Goal: Contribute content: Contribute content

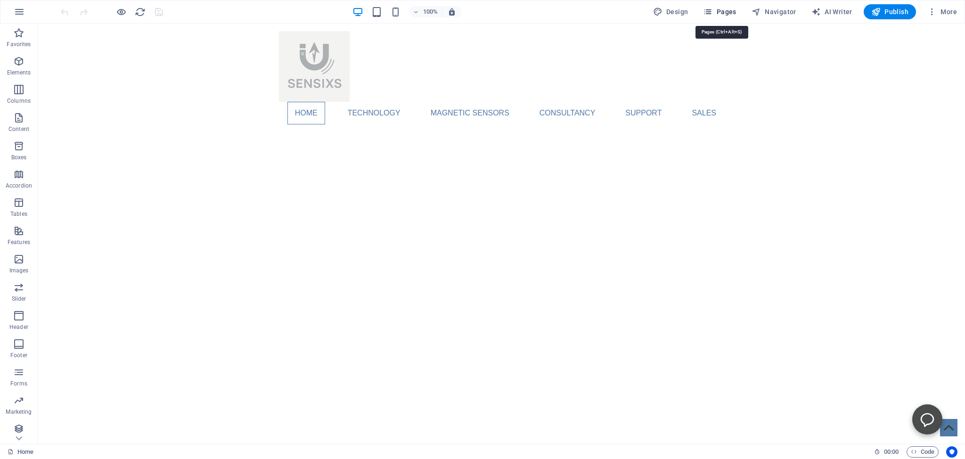
click at [717, 12] on span "Pages" at bounding box center [719, 11] width 33 height 9
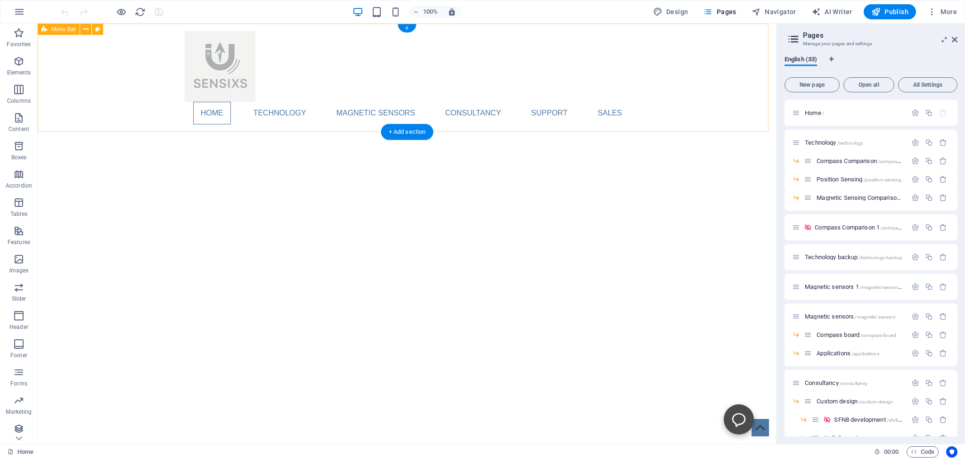
click at [714, 66] on div "Home Technology Compass Comparison Position Sensing Magnetic Sensing Comparison…" at bounding box center [407, 78] width 739 height 108
click at [712, 57] on div "Home Technology Compass Comparison Position Sensing Magnetic Sensing Comparison…" at bounding box center [407, 78] width 739 height 108
click at [833, 178] on span "Position Sensing /position-sensing" at bounding box center [859, 179] width 85 height 7
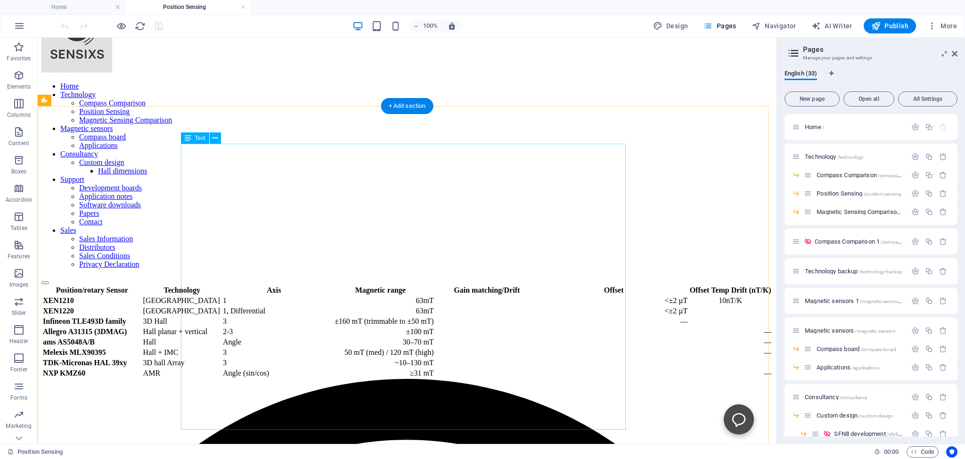
scroll to position [49, 0]
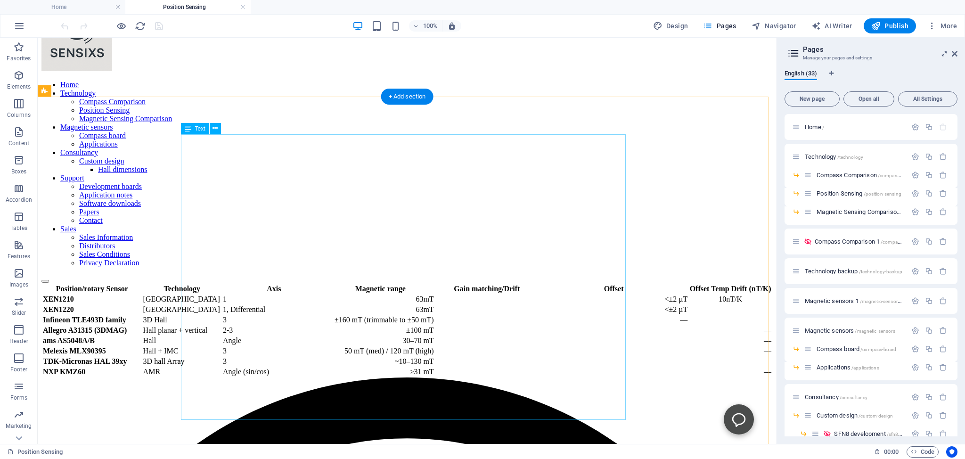
click at [252, 283] on div "Position/rotary Sensor Technology Axis Magnetic range Gain matching/Drift Offse…" at bounding box center [407, 330] width 732 height 94
click at [247, 283] on div "Position/rotary Sensor Technology Axis Magnetic range Gain matching/Drift Offse…" at bounding box center [407, 330] width 732 height 94
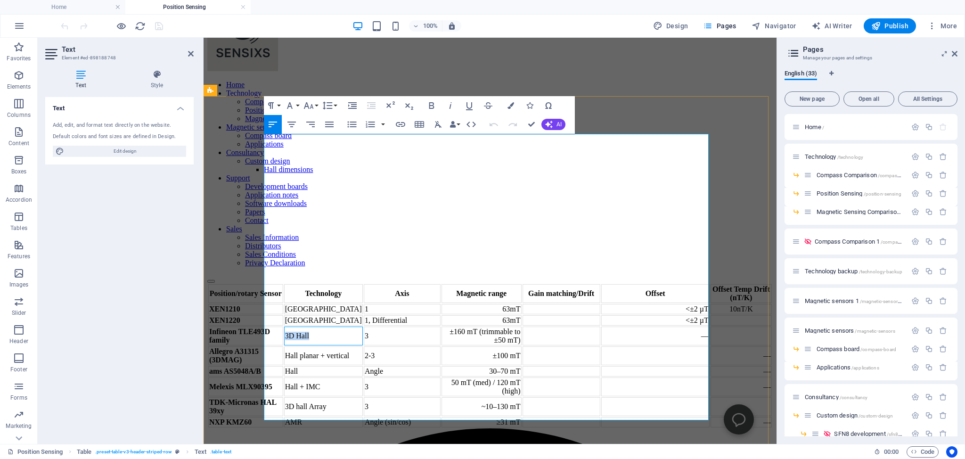
drag, startPoint x: 357, startPoint y: 240, endPoint x: 331, endPoint y: 238, distance: 26.5
click at [331, 327] on td "3D Hall" at bounding box center [323, 336] width 79 height 19
click at [641, 327] on td "—" at bounding box center [656, 336] width 108 height 19
drag, startPoint x: 834, startPoint y: 216, endPoint x: 652, endPoint y: 180, distance: 185.6
click at [652, 304] on td "<±2 µT" at bounding box center [656, 309] width 108 height 10
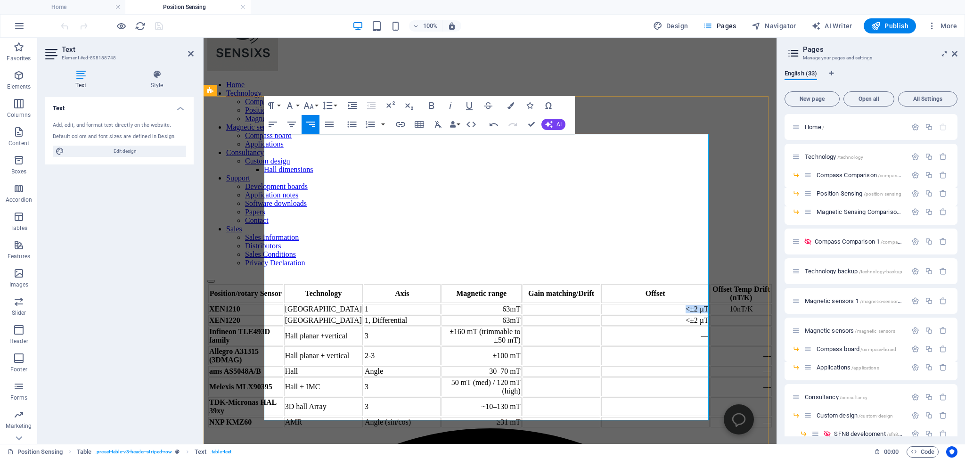
copy td "<±2 µT"
click at [647, 327] on td "—" at bounding box center [656, 336] width 108 height 19
click at [652, 327] on td "—" at bounding box center [656, 336] width 108 height 19
click at [635, 329] on td "<±2 µT" at bounding box center [655, 334] width 105 height 10
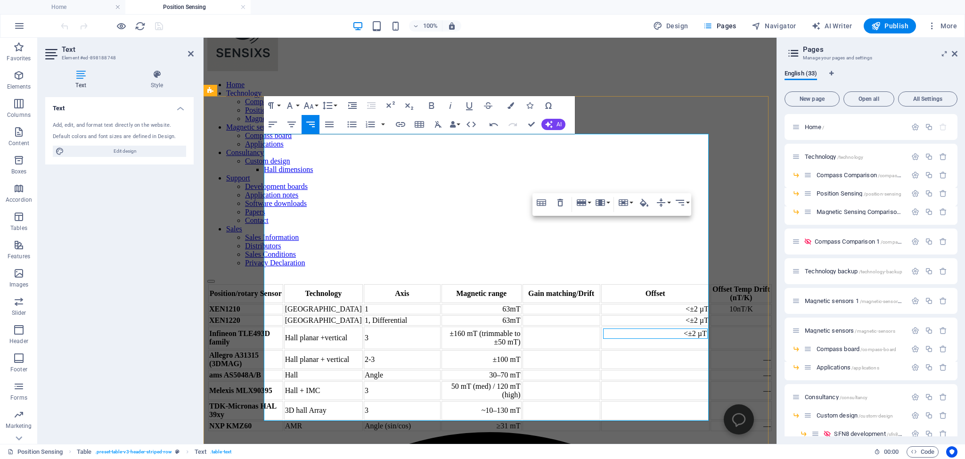
click at [646, 327] on td "<±2 µT" at bounding box center [656, 338] width 108 height 23
click at [638, 329] on td "<±2 µT" at bounding box center [655, 334] width 105 height 10
click at [561, 202] on icon "button" at bounding box center [560, 202] width 11 height 11
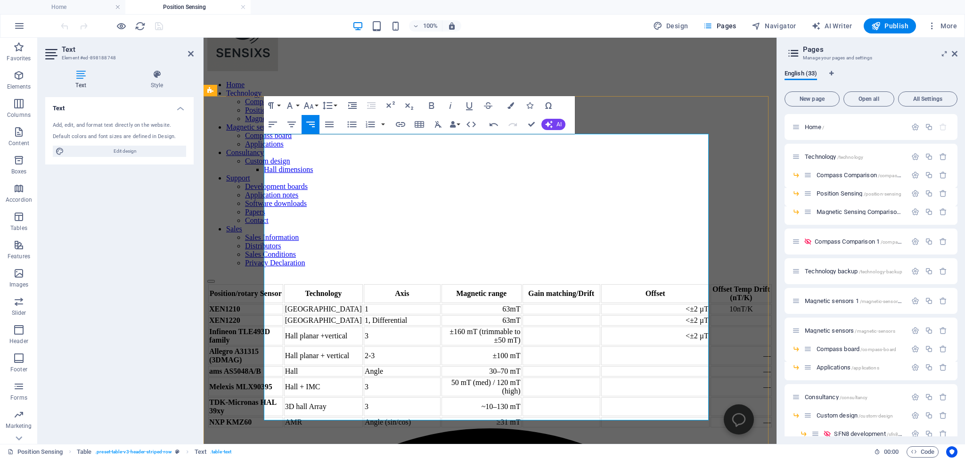
click at [634, 327] on td "<±2 µT" at bounding box center [656, 336] width 108 height 19
click at [644, 327] on td "±2 µT" at bounding box center [656, 336] width 108 height 19
click at [655, 327] on td "±200 µT" at bounding box center [656, 336] width 108 height 19
click at [529, 327] on td at bounding box center [562, 336] width 78 height 19
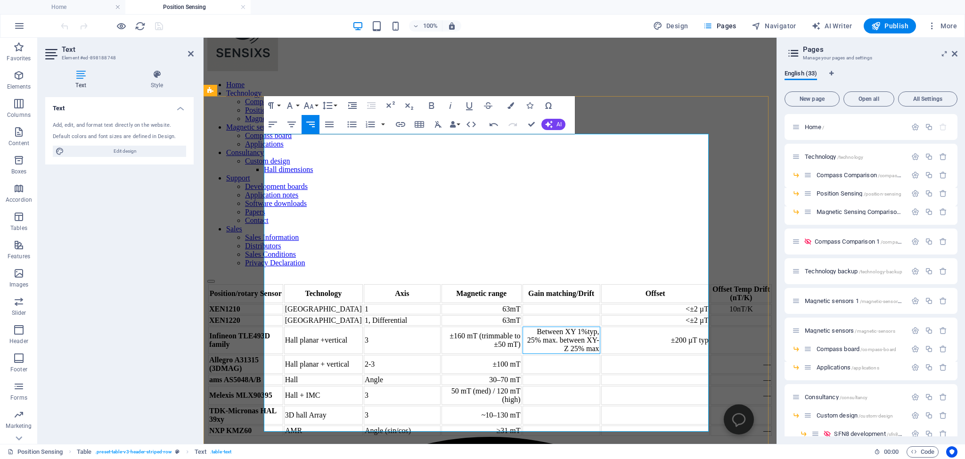
click at [558, 327] on td "Between XY 1%typ, 25% max. between XY-Z 25% max" at bounding box center [562, 340] width 78 height 27
click at [523, 327] on td "Between X - Y 1%typ, 25% max. between XY-Z 25% max" at bounding box center [562, 340] width 78 height 27
click at [526, 327] on td "Between X - Y 1%typ, 25% max. between XY -Z 25% max" at bounding box center [562, 340] width 78 height 27
click at [736, 283] on div "Position/rotary Sensor Technology Axis Magnetic range Gain matching/Drift Offse…" at bounding box center [490, 360] width 566 height 154
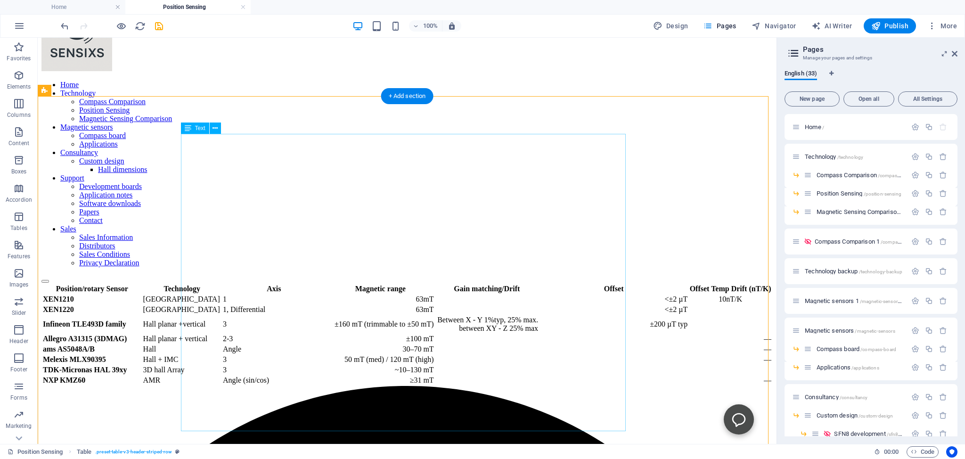
click at [550, 283] on div "Position/rotary Sensor Technology Axis Magnetic range Gain matching/Drift Offse…" at bounding box center [407, 334] width 732 height 103
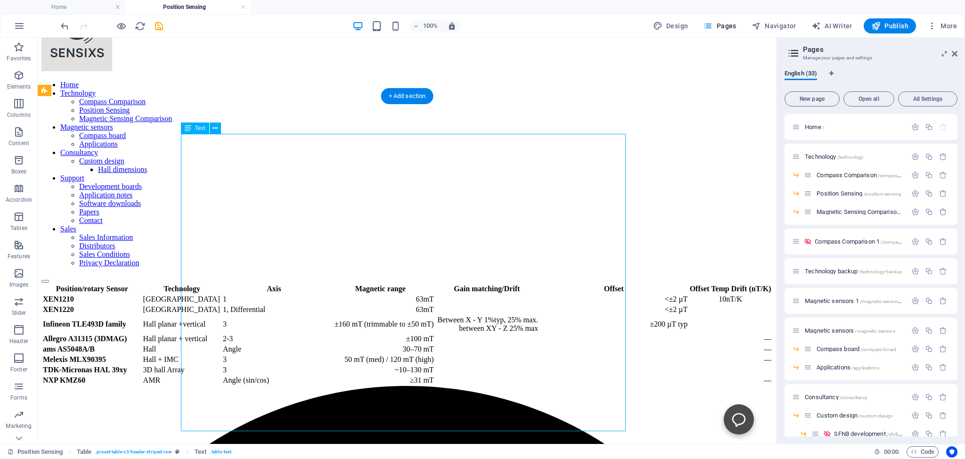
click at [541, 283] on div "Position/rotary Sensor Technology Axis Magnetic range Gain matching/Drift Offse…" at bounding box center [407, 334] width 732 height 103
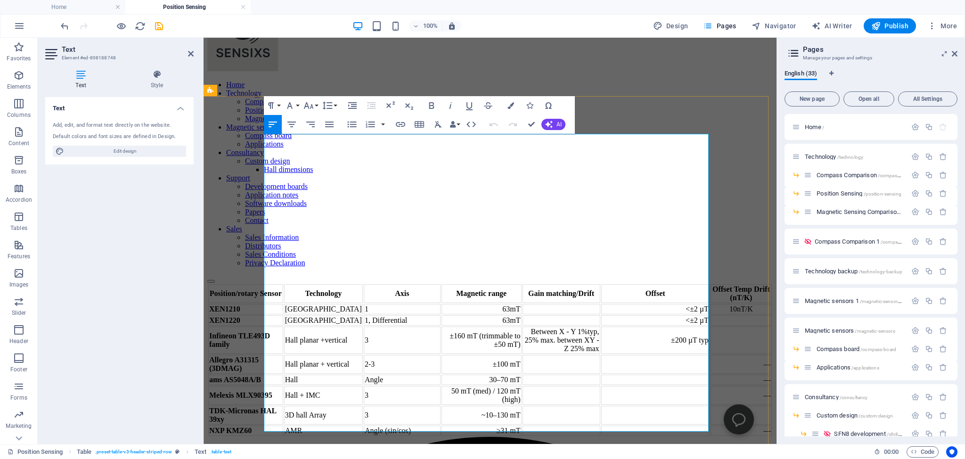
click at [627, 284] on th "Offset" at bounding box center [656, 293] width 108 height 19
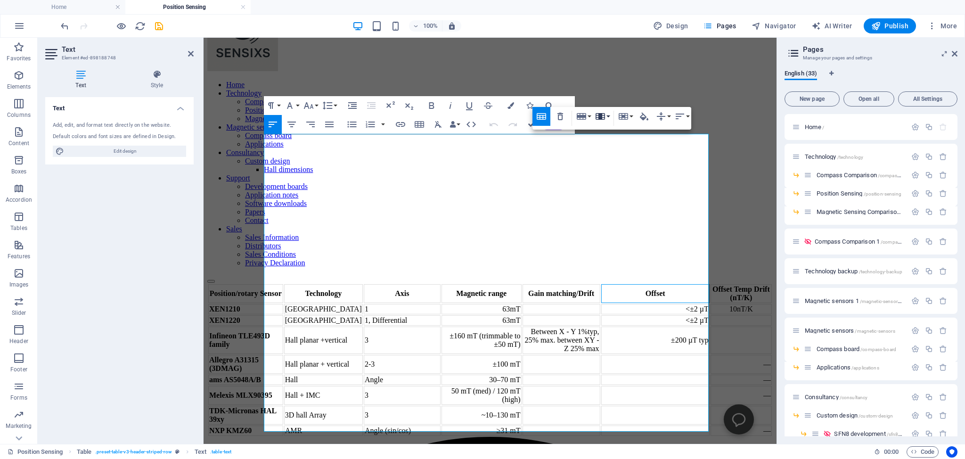
click at [608, 115] on button "Column" at bounding box center [603, 116] width 18 height 19
click at [622, 149] on link "Insert column after" at bounding box center [637, 149] width 86 height 14
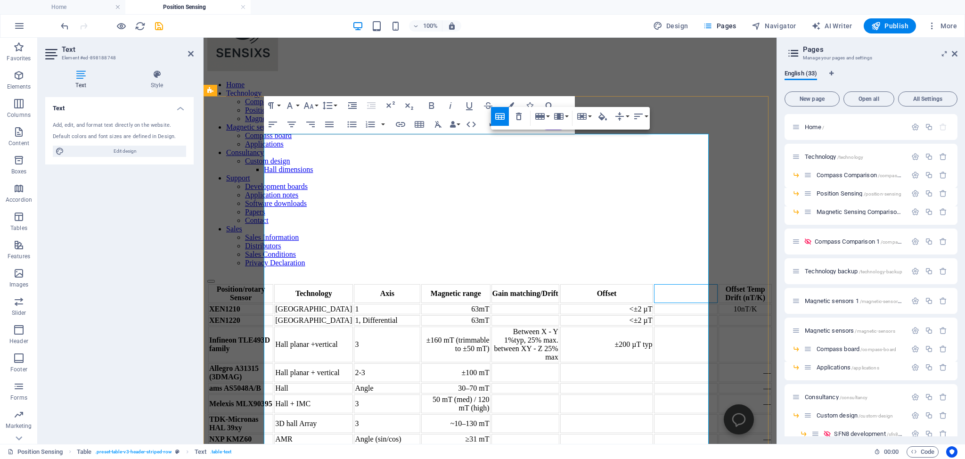
click at [654, 284] on th at bounding box center [686, 293] width 64 height 19
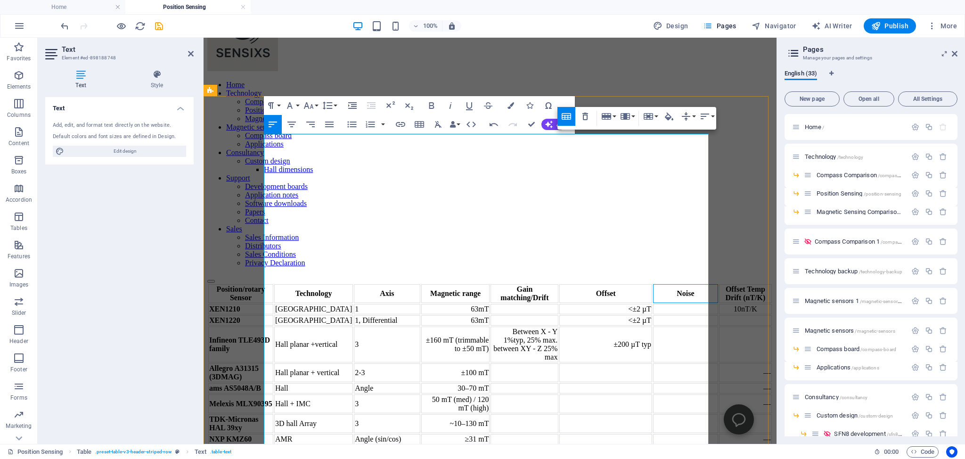
click at [653, 304] on td at bounding box center [685, 309] width 65 height 10
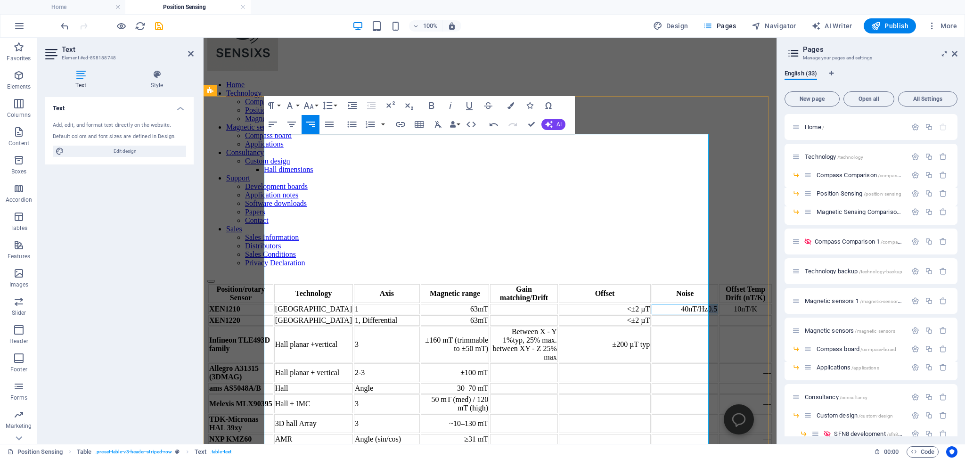
drag, startPoint x: 660, startPoint y: 190, endPoint x: 651, endPoint y: 189, distance: 9.0
click at [652, 304] on td "40nT/Hz0.5" at bounding box center [685, 309] width 66 height 10
click at [391, 102] on icon "button" at bounding box center [390, 105] width 11 height 11
click at [652, 317] on td at bounding box center [685, 322] width 66 height 10
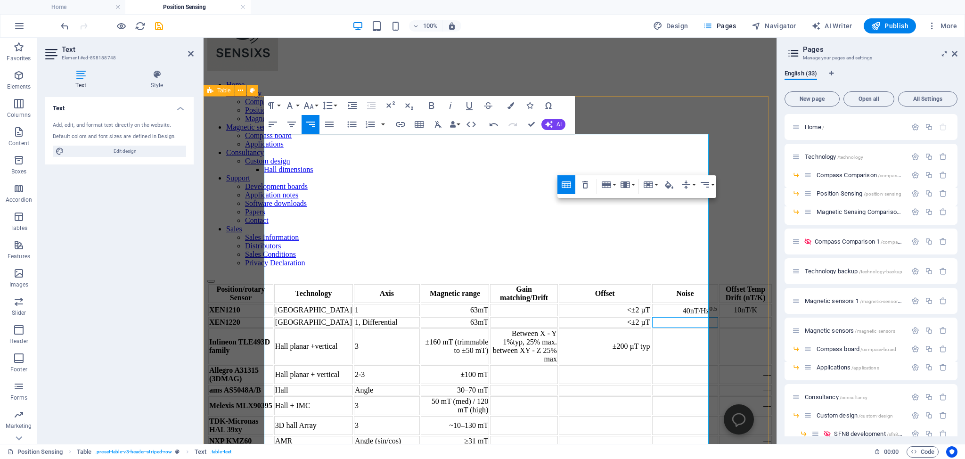
click at [634, 283] on div "Position/rotary Sensor Technology Axis Magnetic range Gain matching/Drift Offse…" at bounding box center [490, 365] width 566 height 164
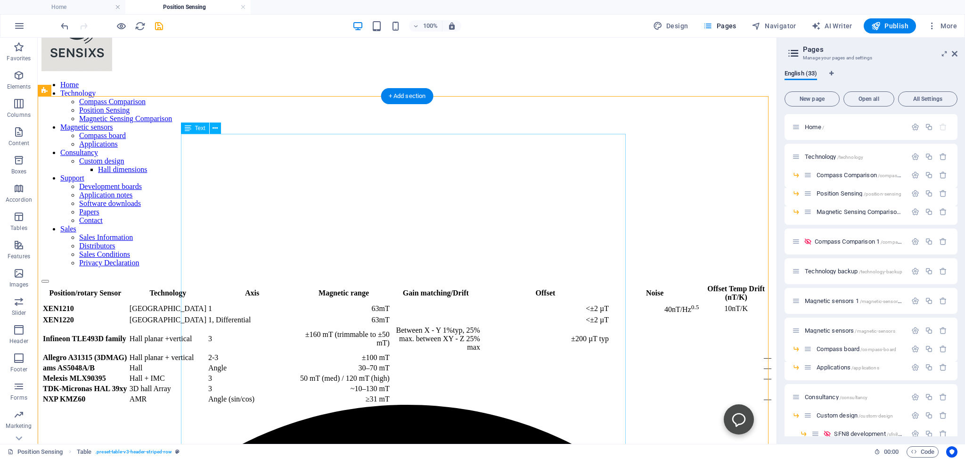
click at [546, 283] on div "Position/rotary Sensor Technology Axis Magnetic range Gain matching/Drift Offse…" at bounding box center [407, 344] width 732 height 122
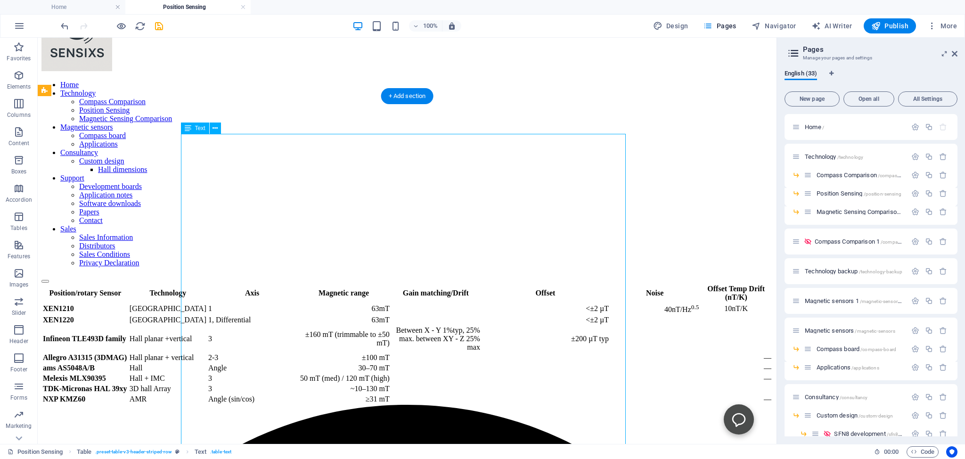
click at [542, 283] on div "Position/rotary Sensor Technology Axis Magnetic range Gain matching/Drift Offse…" at bounding box center [407, 344] width 732 height 122
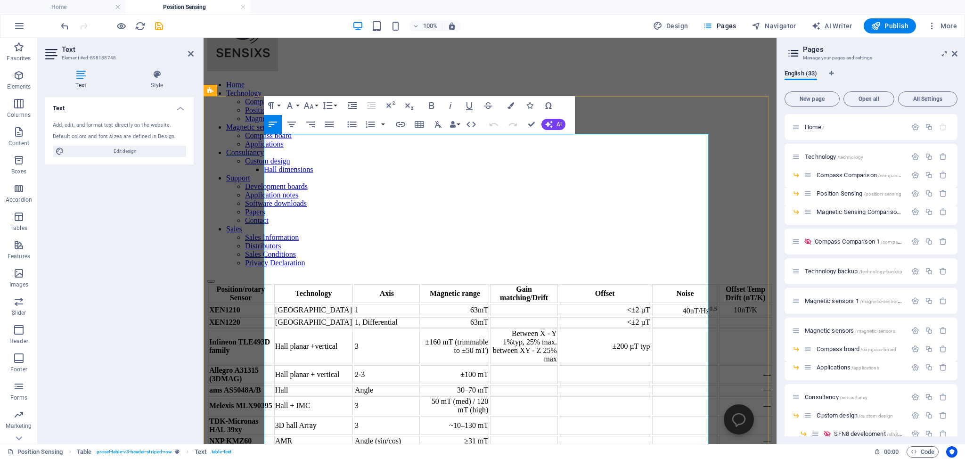
click at [652, 304] on td "40nT/Hz 0.5" at bounding box center [685, 310] width 66 height 12
drag, startPoint x: 623, startPoint y: 190, endPoint x: 660, endPoint y: 191, distance: 37.8
click at [660, 304] on td "50nT/Hz 0.5" at bounding box center [685, 310] width 66 height 12
copy td "50nT/Hz 0.5"
click at [652, 317] on td at bounding box center [685, 322] width 66 height 10
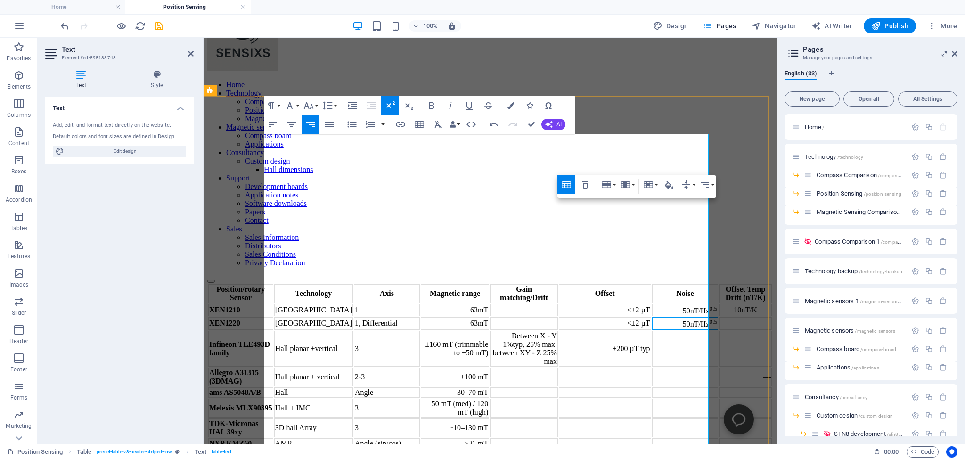
click at [652, 331] on td at bounding box center [685, 349] width 66 height 36
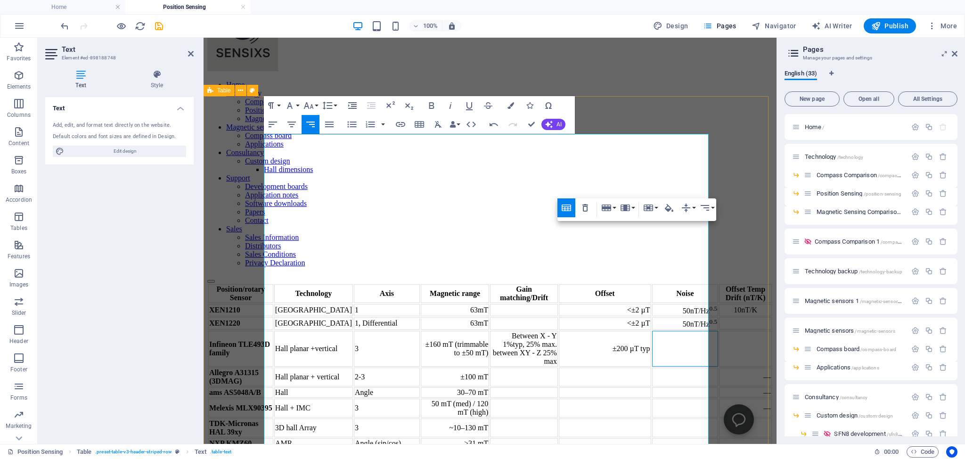
click at [684, 283] on div "Position/rotary Sensor Technology Axis Magnetic range Gain matching/Drift Offse…" at bounding box center [490, 366] width 566 height 166
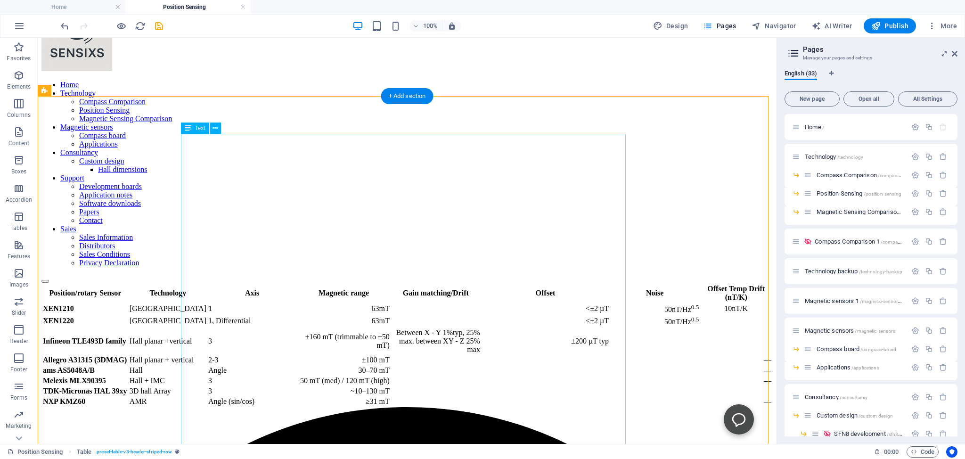
click at [613, 316] on div "Position/rotary Sensor Technology Axis Magnetic range Gain matching/Drift Offse…" at bounding box center [407, 345] width 732 height 124
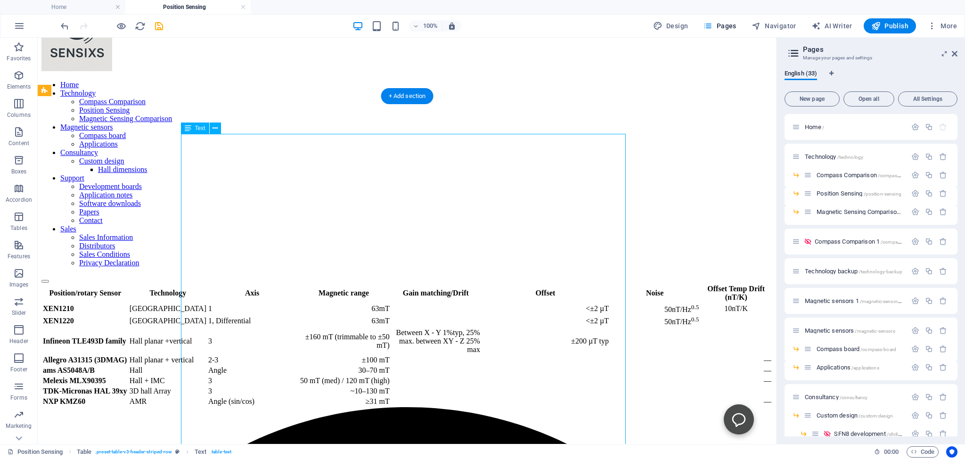
click at [619, 317] on div "Position/rotary Sensor Technology Axis Magnetic range Gain matching/Drift Offse…" at bounding box center [407, 345] width 732 height 124
click at [555, 283] on div "Position/rotary Sensor Technology Axis Magnetic range Gain matching/Drift Offse…" at bounding box center [407, 345] width 732 height 124
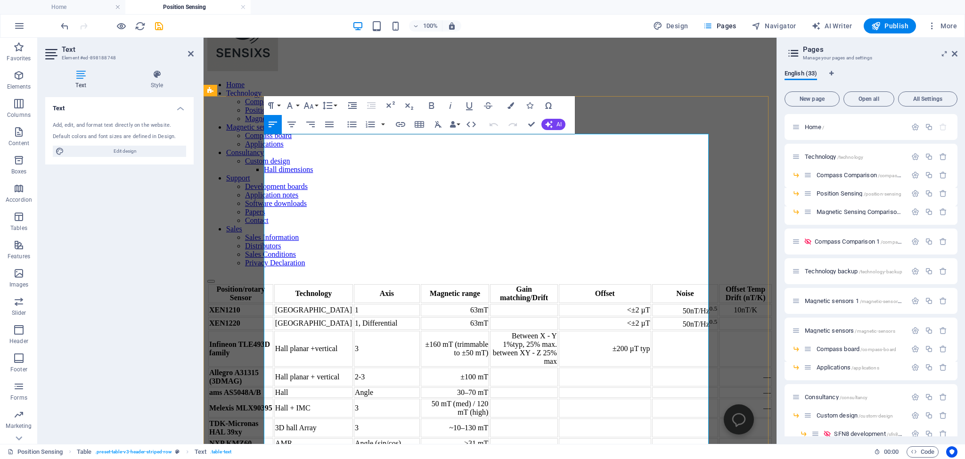
click at [652, 331] on td at bounding box center [685, 349] width 66 height 36
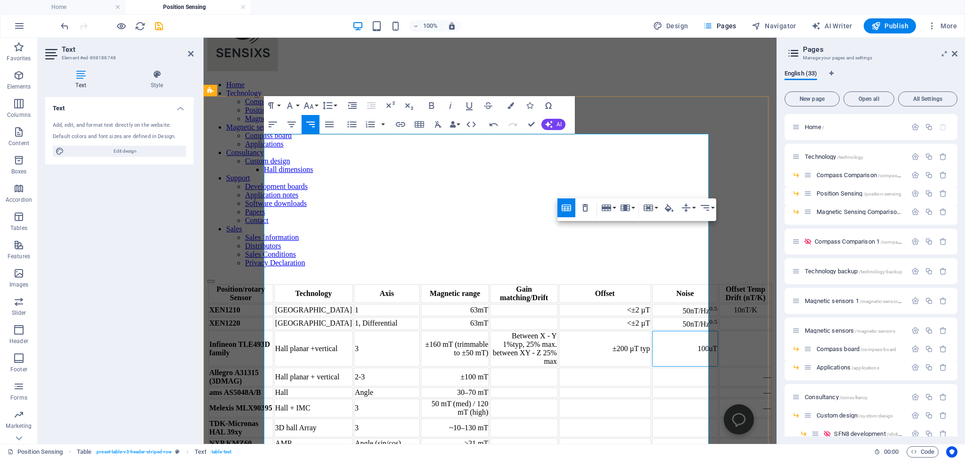
click at [578, 331] on td "±200 µT typ" at bounding box center [605, 349] width 92 height 36
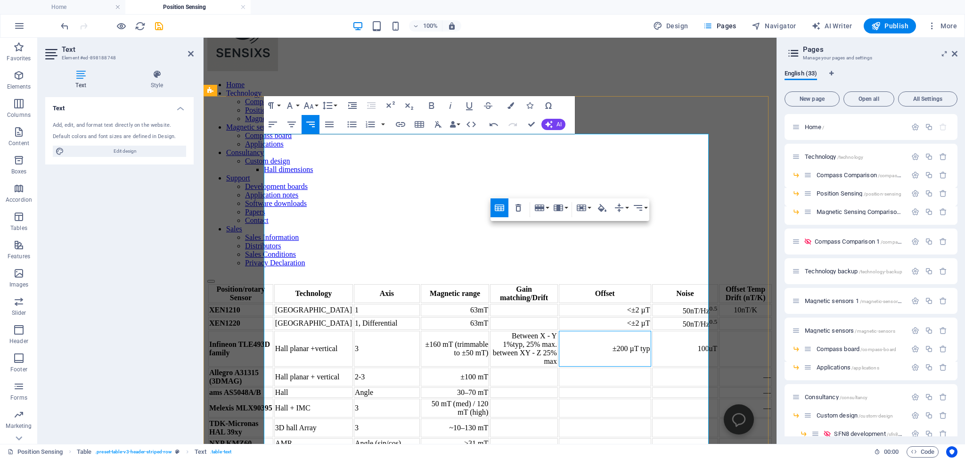
click at [652, 331] on td "100uT" at bounding box center [685, 349] width 66 height 36
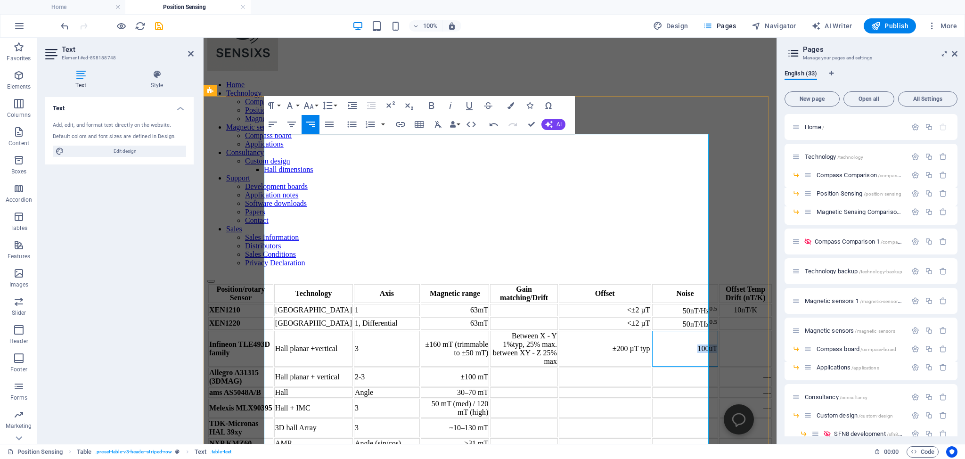
drag, startPoint x: 640, startPoint y: 259, endPoint x: 660, endPoint y: 259, distance: 20.3
click at [660, 331] on td "100uT" at bounding box center [685, 349] width 66 height 36
drag, startPoint x: 631, startPoint y: 259, endPoint x: 661, endPoint y: 259, distance: 29.7
click at [661, 331] on td "50nT/Hz 0.5" at bounding box center [685, 349] width 66 height 36
drag, startPoint x: 566, startPoint y: 259, endPoint x: 605, endPoint y: 259, distance: 38.7
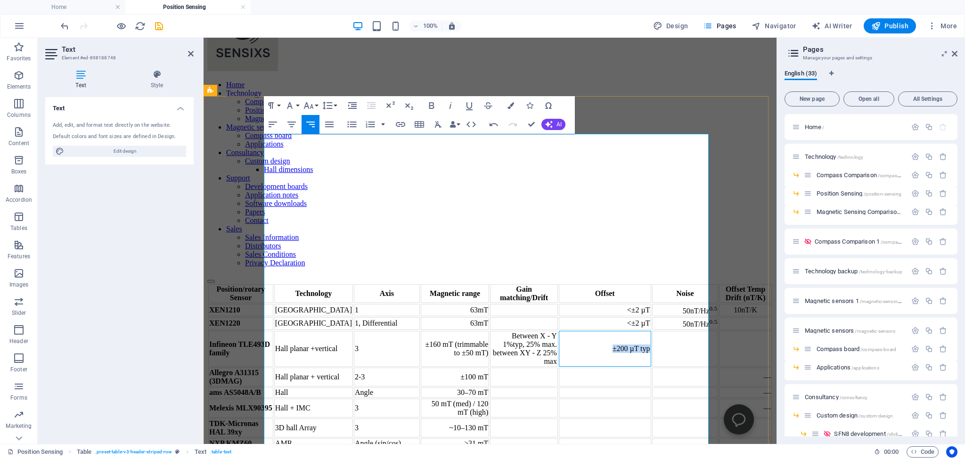
click at [605, 331] on td "±200 µT typ" at bounding box center [605, 349] width 92 height 36
copy td "±200 µT typ"
click at [652, 331] on td at bounding box center [685, 349] width 66 height 36
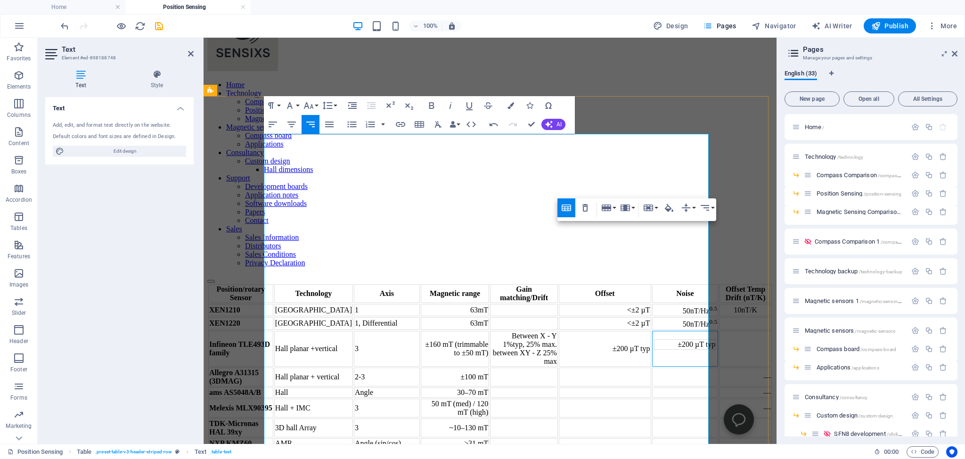
click at [654, 339] on td "±200 µT typ" at bounding box center [685, 344] width 63 height 10
click at [652, 331] on td "±200 µT typ" at bounding box center [685, 349] width 66 height 36
click at [654, 339] on td "±200 µT typ" at bounding box center [685, 344] width 63 height 10
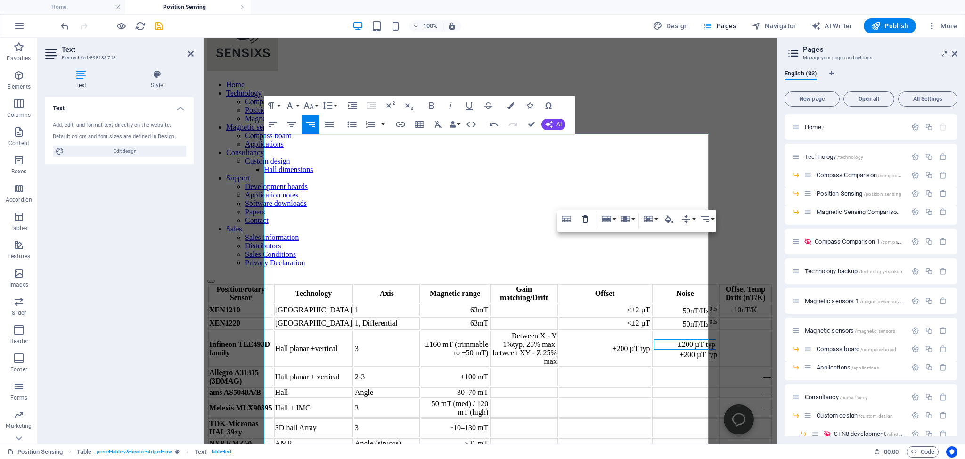
click at [586, 220] on icon "button" at bounding box center [585, 219] width 11 height 11
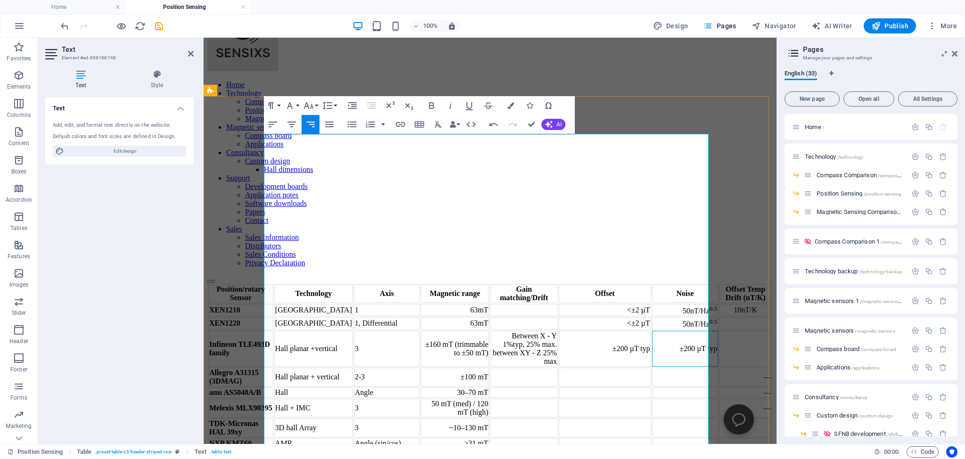
click at [652, 331] on td "±200 µT typ" at bounding box center [685, 349] width 66 height 36
drag, startPoint x: 651, startPoint y: 260, endPoint x: 660, endPoint y: 261, distance: 9.5
click at [660, 331] on td "100 µT typ" at bounding box center [685, 349] width 66 height 36
click at [652, 284] on th "Noise" at bounding box center [685, 293] width 66 height 19
click at [660, 331] on td "100 µT" at bounding box center [685, 349] width 66 height 36
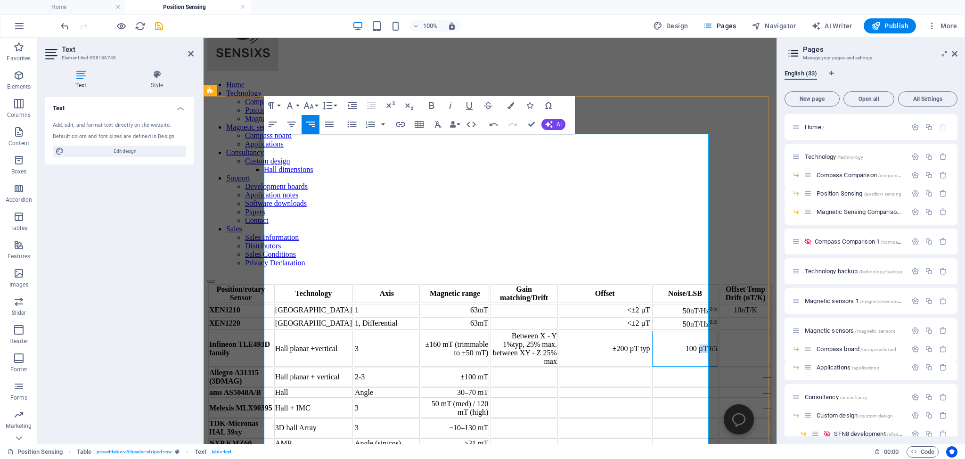
drag, startPoint x: 647, startPoint y: 259, endPoint x: 639, endPoint y: 259, distance: 8.5
click at [652, 331] on td "100 µT/65" at bounding box center [685, 349] width 66 height 36
copy td "µT"
click at [607, 259] on div at bounding box center [604, 165] width 5 height 354
click at [660, 331] on td "100 µT/65" at bounding box center [686, 349] width 66 height 36
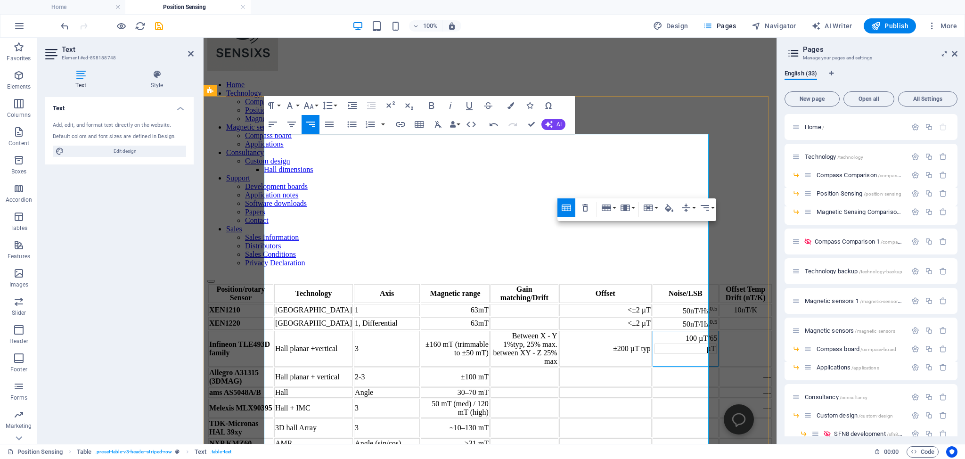
click at [653, 331] on td "100 µT/65 µT" at bounding box center [686, 349] width 66 height 36
click at [233, 283] on div "Position/rotary Sensor Technology Axis Magnetic range Gain matching/Drift Offse…" at bounding box center [490, 366] width 566 height 166
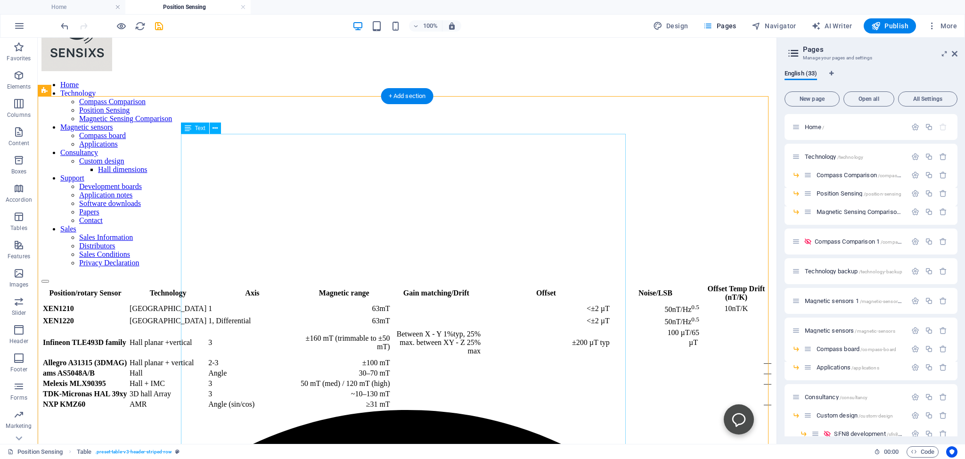
click at [562, 283] on div "Position/rotary Sensor Technology Axis Magnetic range Gain matching/Drift Offse…" at bounding box center [407, 346] width 732 height 127
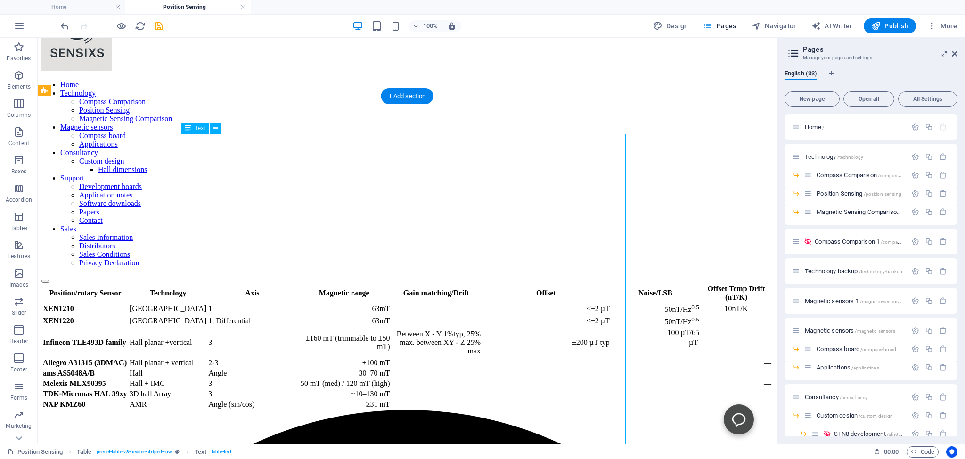
click at [555, 283] on div "Position/rotary Sensor Technology Axis Magnetic range Gain matching/Drift Offse…" at bounding box center [407, 346] width 732 height 127
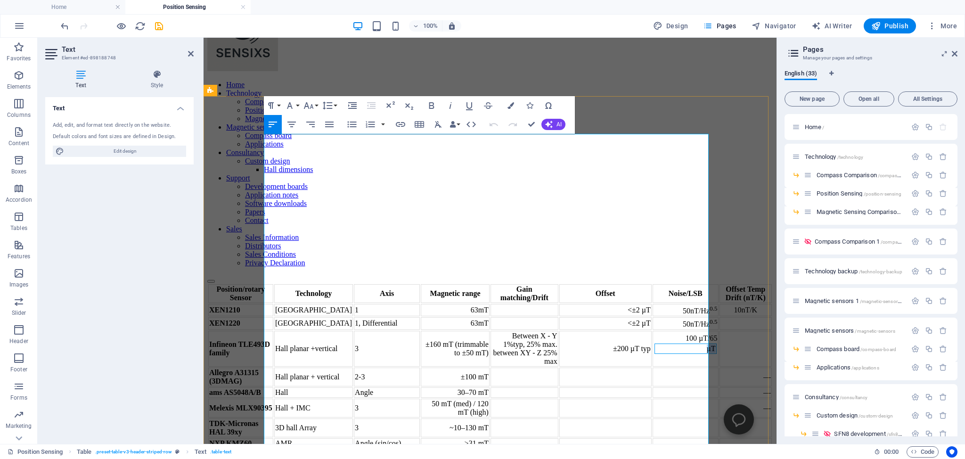
drag, startPoint x: 644, startPoint y: 259, endPoint x: 656, endPoint y: 261, distance: 11.9
click at [656, 344] on td "µT" at bounding box center [686, 349] width 62 height 10
click at [655, 344] on td "µT" at bounding box center [686, 349] width 62 height 10
click at [653, 331] on td "100 µT/65 µT" at bounding box center [686, 349] width 66 height 36
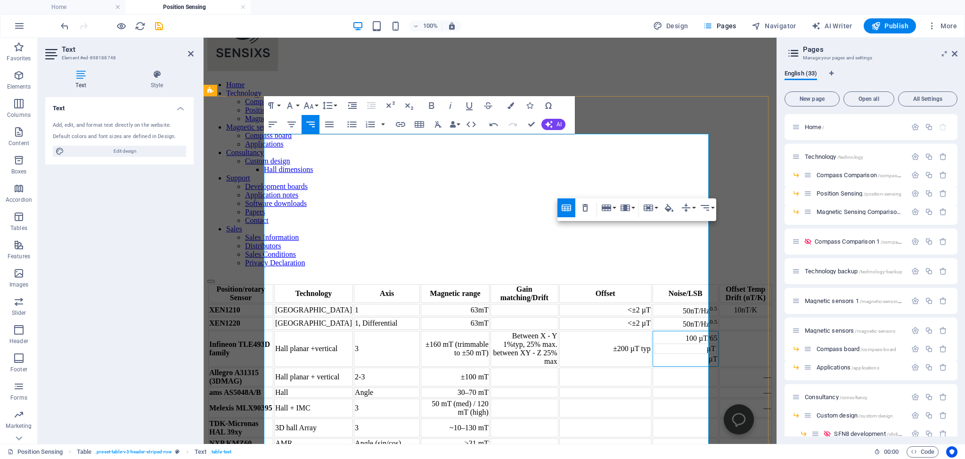
click at [655, 344] on td "µT" at bounding box center [686, 349] width 62 height 10
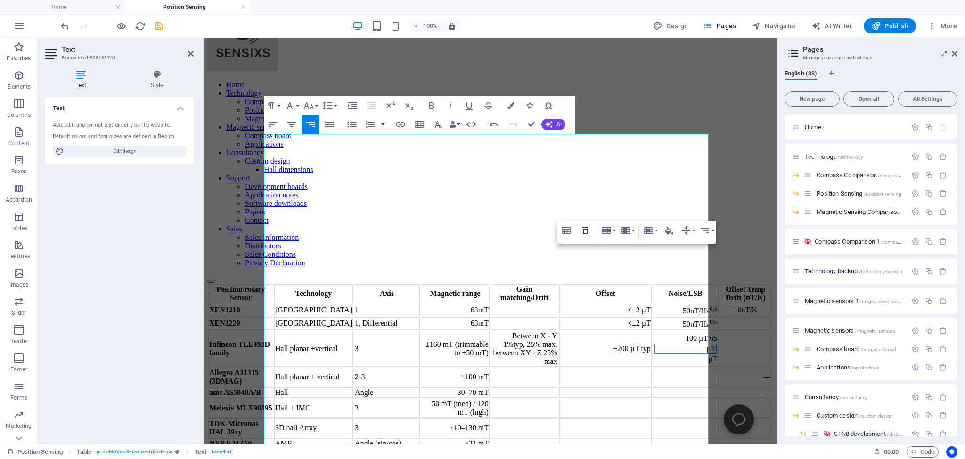
click at [585, 231] on icon "button" at bounding box center [585, 230] width 11 height 11
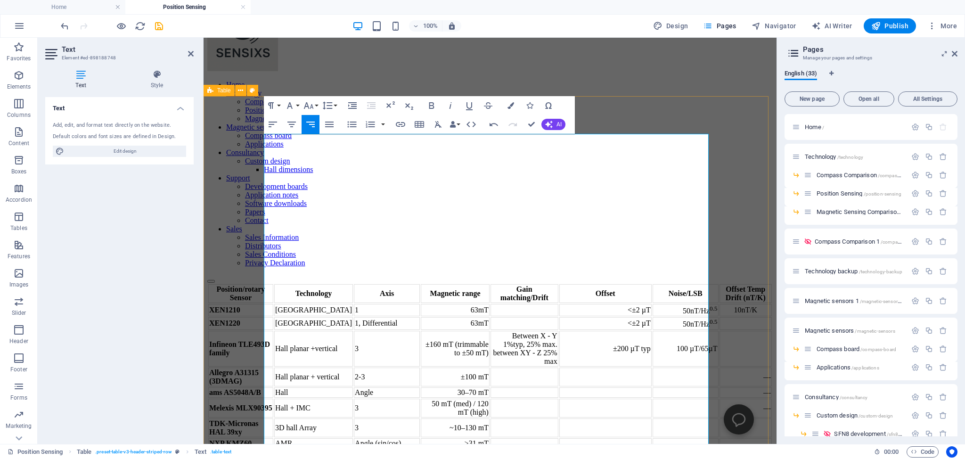
click at [236, 283] on div "Position/rotary Sensor Technology Axis Magnetic range Gain matching/Drift Offse…" at bounding box center [490, 366] width 566 height 166
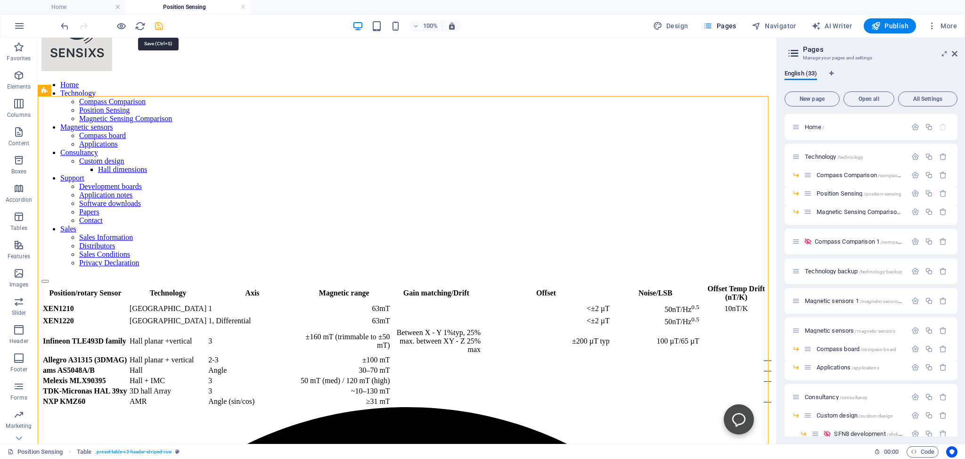
click at [159, 25] on icon "save" at bounding box center [159, 26] width 11 height 11
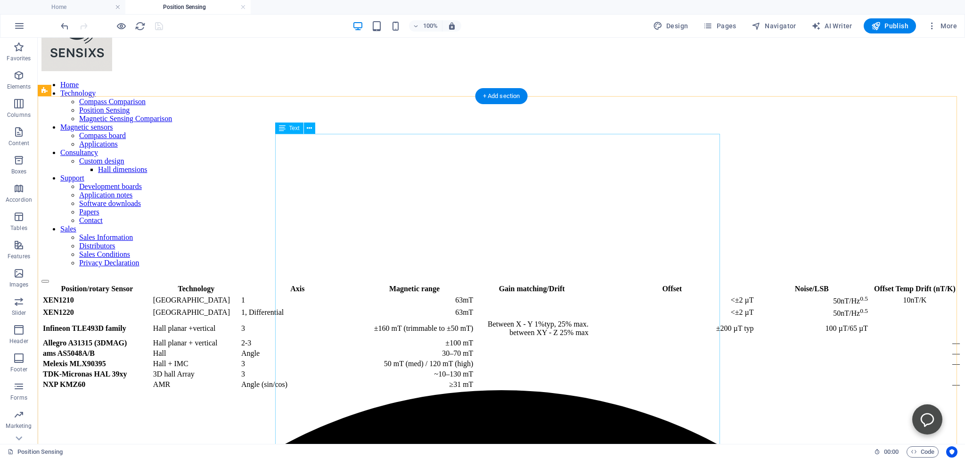
click at [299, 306] on div "Position/rotary Sensor Technology Axis Magnetic range Gain matching/Drift Offse…" at bounding box center [501, 336] width 920 height 107
click at [288, 311] on div "Position/rotary Sensor Technology Axis Magnetic range Gain matching/Drift Offse…" at bounding box center [501, 336] width 920 height 107
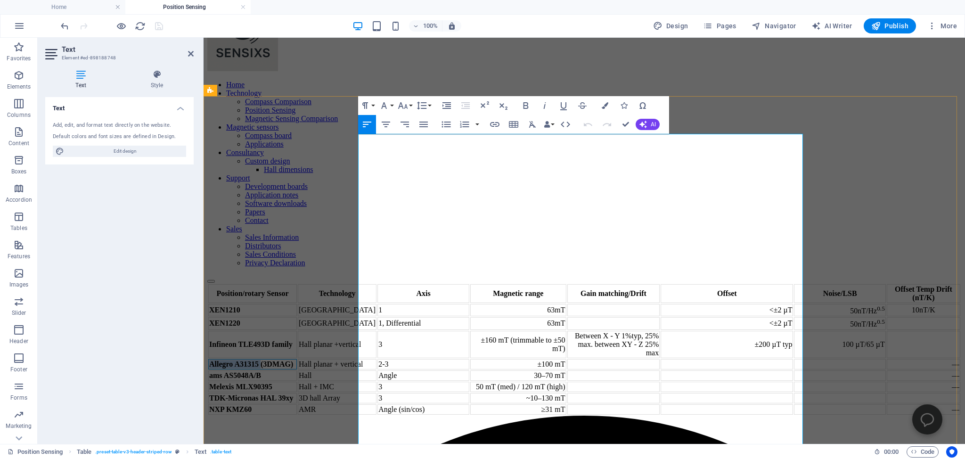
drag, startPoint x: 363, startPoint y: 305, endPoint x: 391, endPoint y: 315, distance: 30.7
click at [297, 359] on td "Allegro A31315 (3DMAG)" at bounding box center [252, 364] width 89 height 10
copy strong "Allegro A31315"
click at [544, 359] on td "±100 mT" at bounding box center [518, 364] width 96 height 10
click at [602, 359] on td at bounding box center [614, 364] width 93 height 10
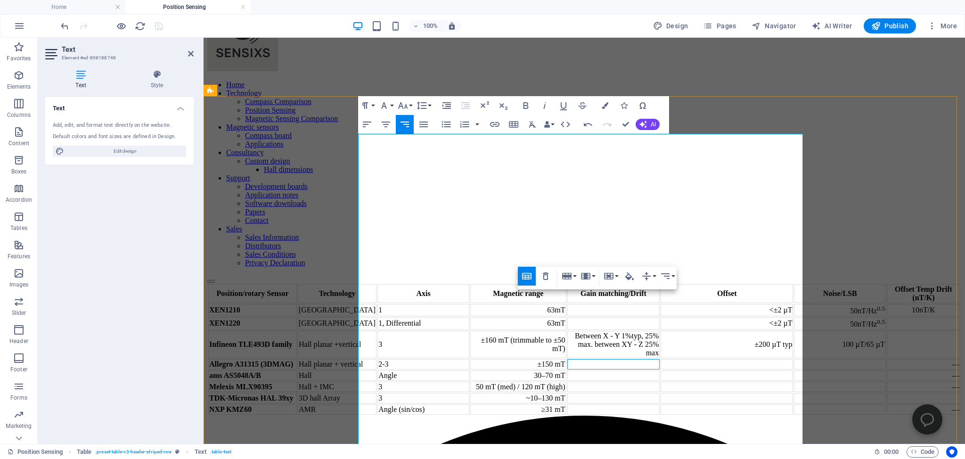
click at [682, 359] on td at bounding box center [727, 364] width 132 height 10
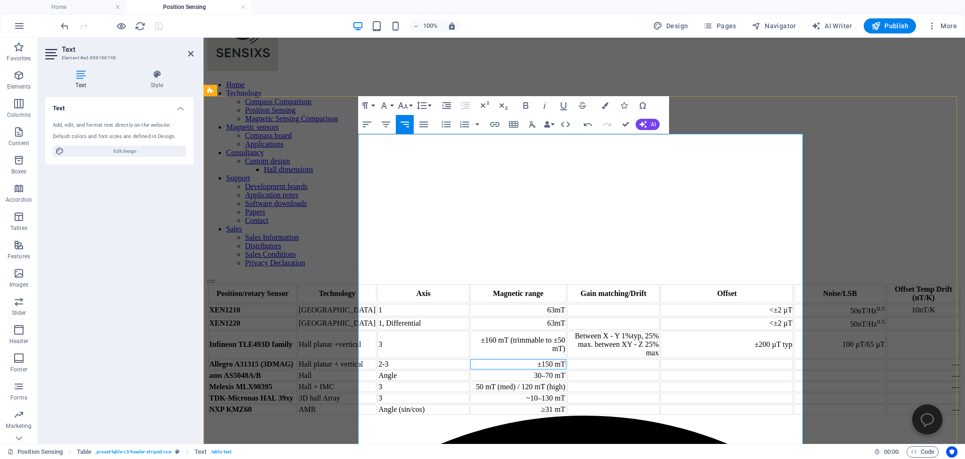
click at [548, 359] on td "±150 mT" at bounding box center [518, 364] width 96 height 10
click at [591, 359] on td at bounding box center [614, 364] width 93 height 10
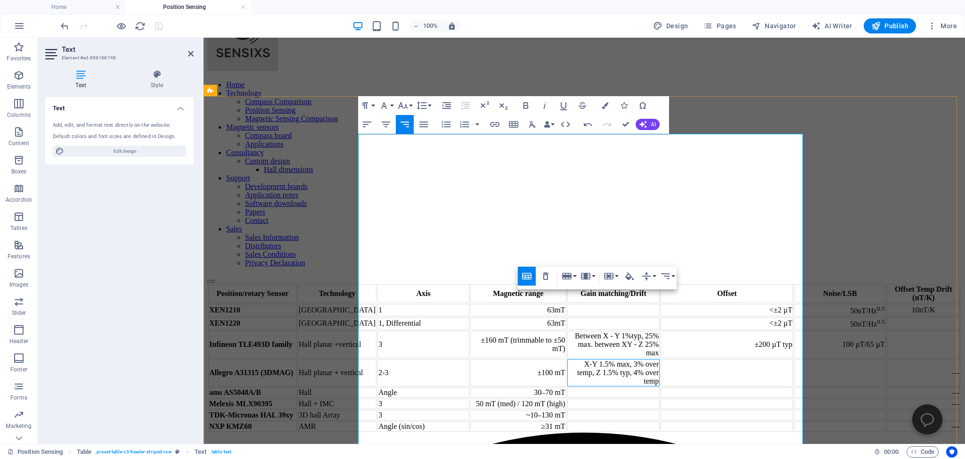
click at [664, 359] on td at bounding box center [727, 372] width 132 height 27
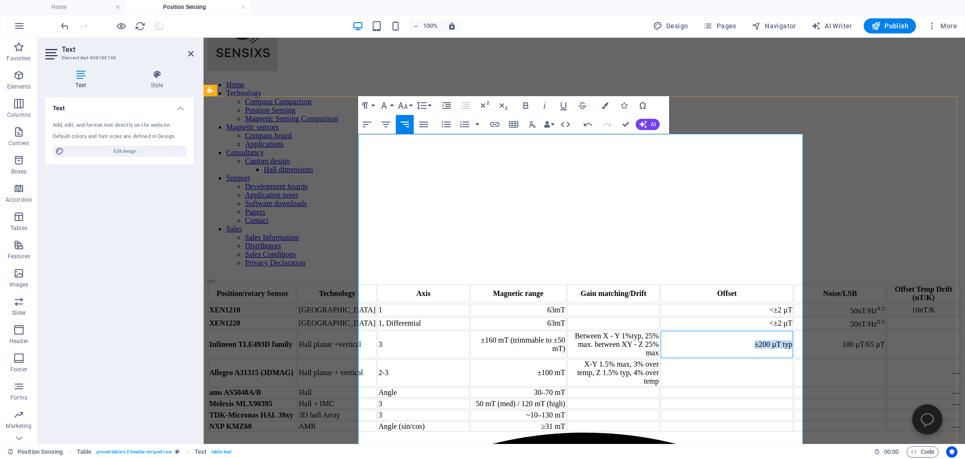
drag, startPoint x: 662, startPoint y: 259, endPoint x: 700, endPoint y: 259, distance: 37.7
click at [700, 331] on td "±200 µT typ" at bounding box center [727, 344] width 132 height 27
copy td "±200 µT typ"
click at [678, 359] on td at bounding box center [727, 372] width 132 height 27
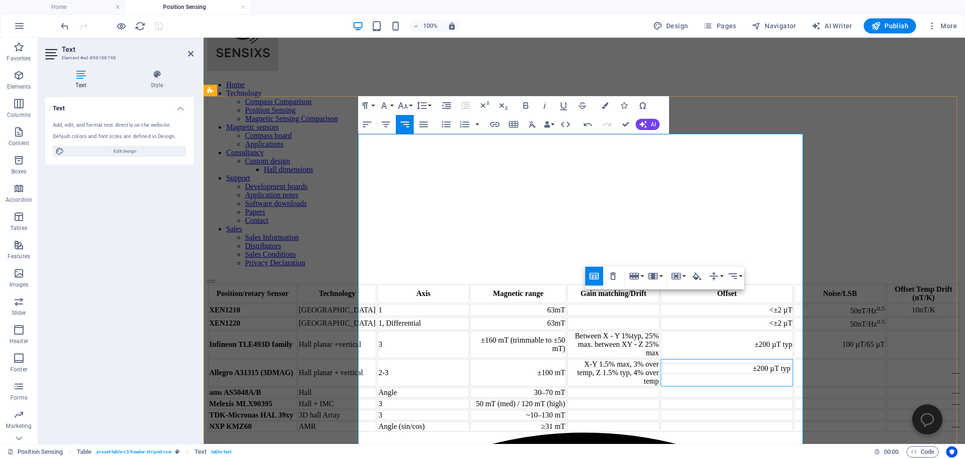
click at [672, 363] on td "±200 µT typ" at bounding box center [727, 368] width 129 height 10
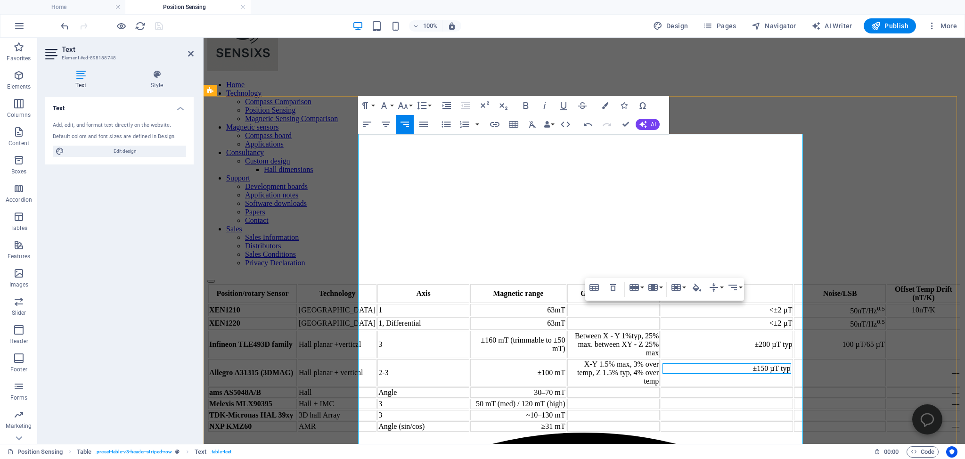
click at [552, 317] on div at bounding box center [549, 170] width 5 height 365
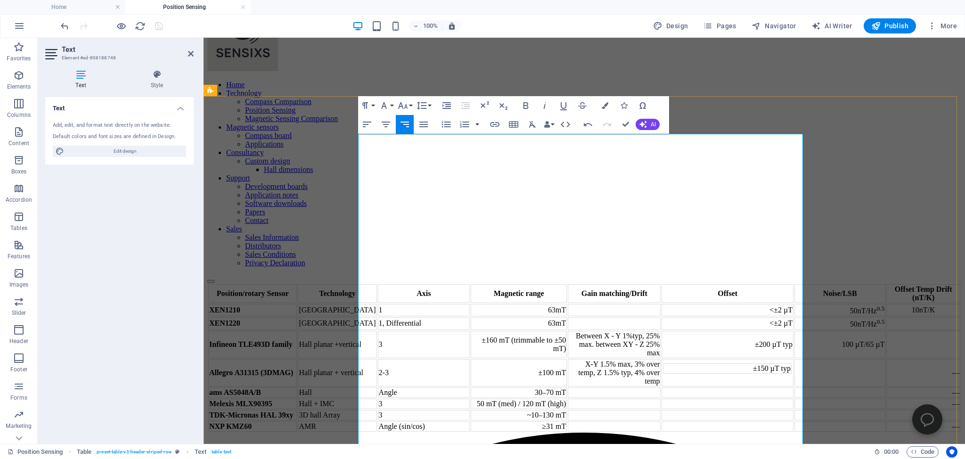
click at [689, 363] on td "±150 µT typ" at bounding box center [728, 368] width 128 height 10
drag, startPoint x: 686, startPoint y: 317, endPoint x: 694, endPoint y: 316, distance: 8.5
click at [694, 363] on td "±150 µT typ" at bounding box center [728, 368] width 128 height 10
drag, startPoint x: 678, startPoint y: 315, endPoint x: 654, endPoint y: 314, distance: 24.1
click at [664, 363] on td "±150 µT max," at bounding box center [728, 368] width 128 height 10
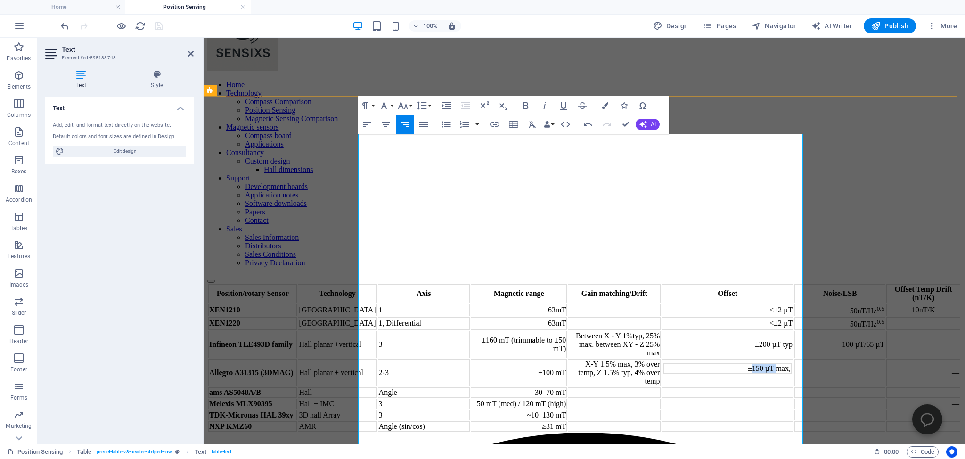
copy td "150 µT"
click at [700, 363] on td "±150 µT max," at bounding box center [728, 368] width 128 height 10
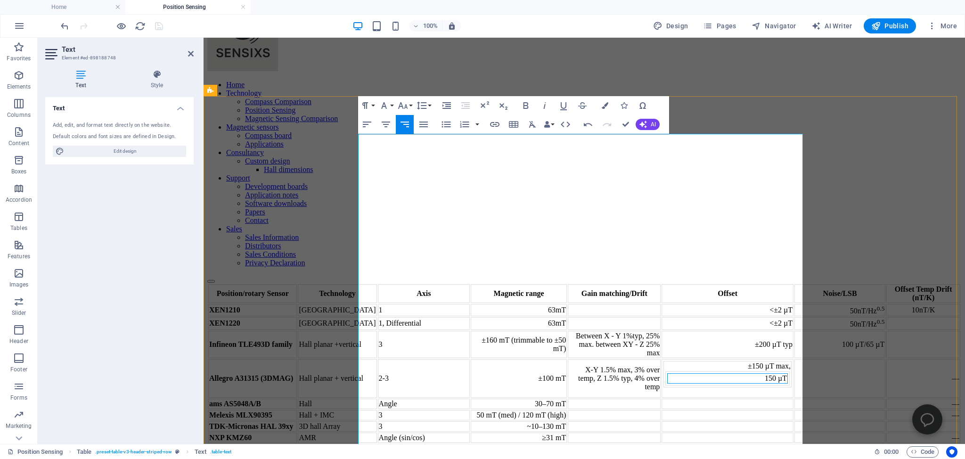
click at [668, 373] on td "150 µT" at bounding box center [728, 378] width 121 height 10
click at [663, 363] on td "±150 µT max, 150 µT" at bounding box center [728, 378] width 132 height 39
click at [670, 373] on td "150 µT" at bounding box center [728, 378] width 121 height 10
click at [614, 305] on icon "button" at bounding box center [613, 306] width 6 height 8
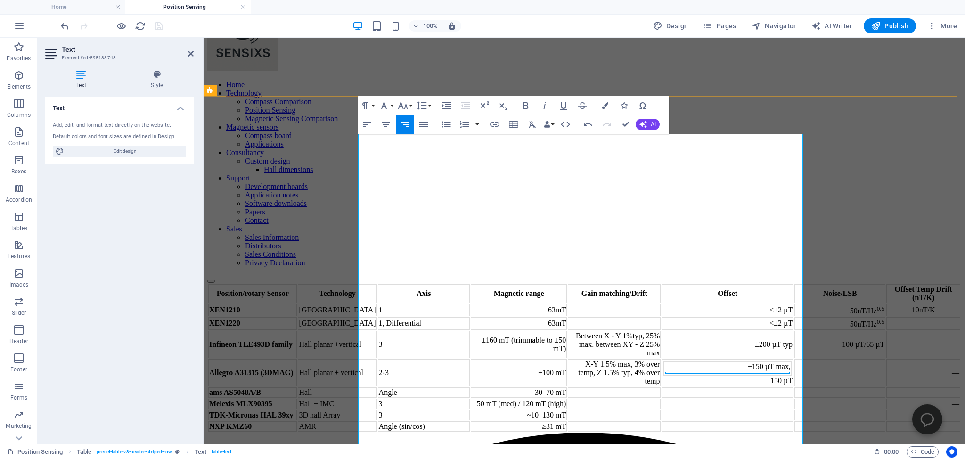
click at [666, 372] on td at bounding box center [728, 373] width 124 height 2
click at [615, 297] on icon "button" at bounding box center [613, 300] width 6 height 8
click at [685, 359] on td "±150 µT max, 150 µT" at bounding box center [728, 372] width 132 height 27
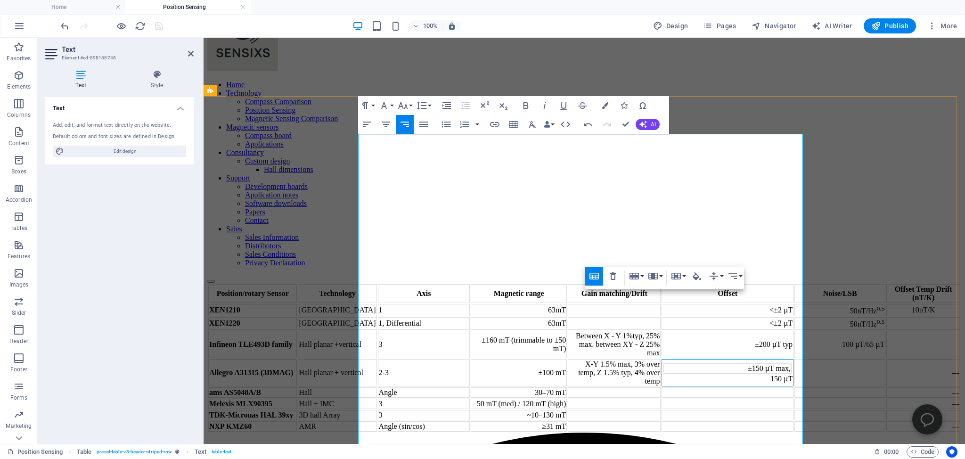
click at [687, 359] on td "±150 µT max, 150 µT" at bounding box center [728, 372] width 132 height 27
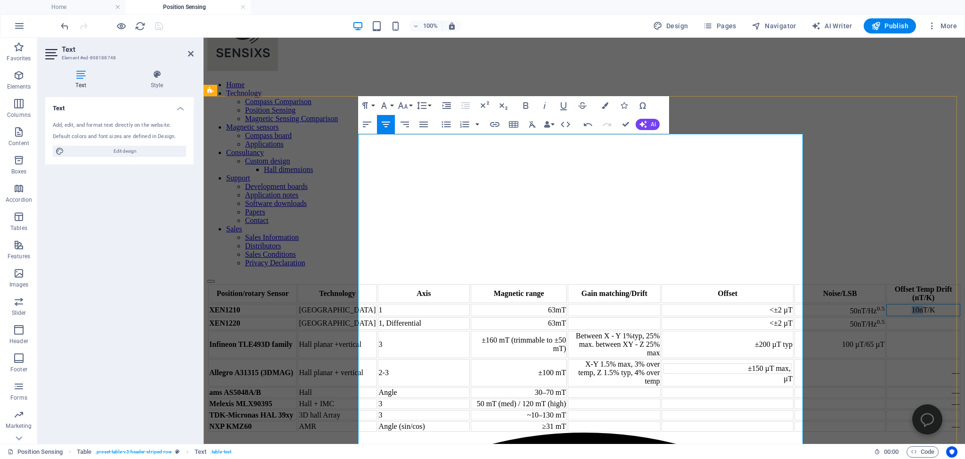
drag, startPoint x: 768, startPoint y: 190, endPoint x: 780, endPoint y: 190, distance: 11.3
click at [888, 306] on div "10nT/K" at bounding box center [924, 310] width 72 height 8
drag, startPoint x: 654, startPoint y: 315, endPoint x: 675, endPoint y: 315, distance: 21.2
click at [675, 363] on td "±150 µT max," at bounding box center [728, 368] width 128 height 10
copy td "150 µT"
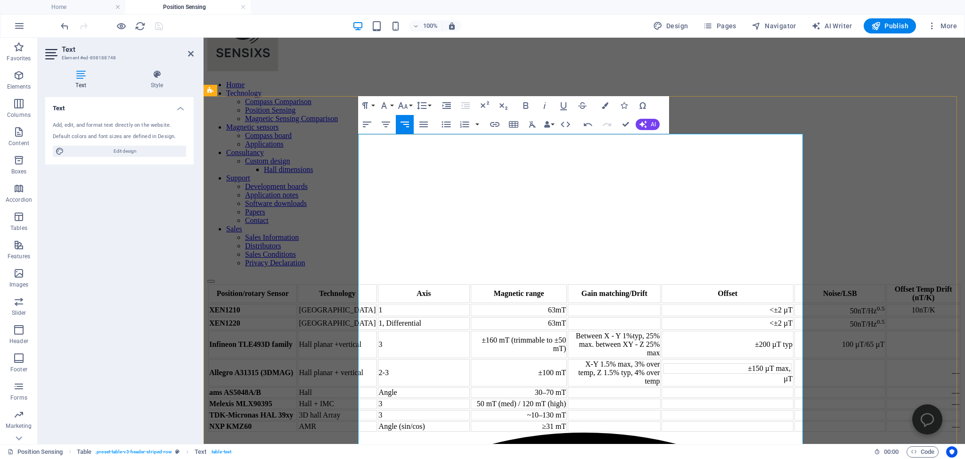
click at [887, 359] on td "—" at bounding box center [924, 372] width 74 height 27
click at [890, 363] on td "150 µT" at bounding box center [923, 368] width 66 height 10
click at [887, 359] on td "150 µT —" at bounding box center [924, 372] width 74 height 27
click at [890, 363] on td "150 µT" at bounding box center [923, 368] width 66 height 10
drag, startPoint x: 728, startPoint y: 286, endPoint x: 526, endPoint y: 250, distance: 205.3
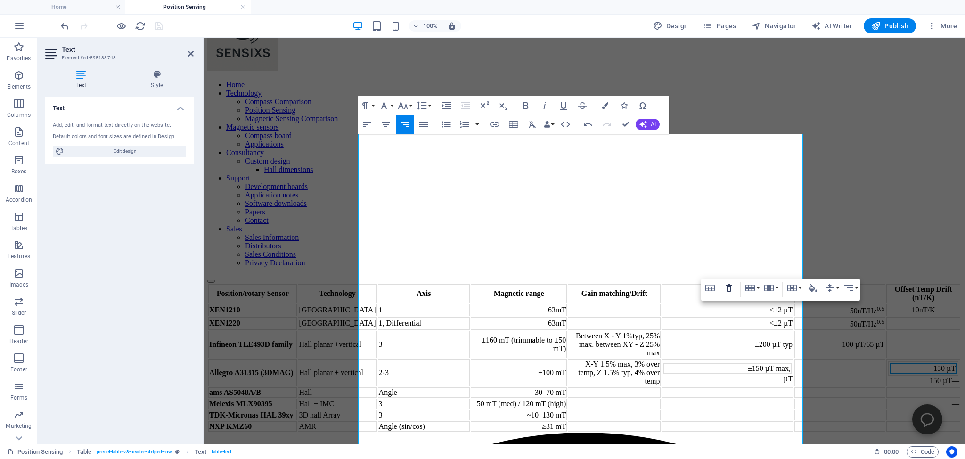
click at [728, 286] on icon "button" at bounding box center [729, 288] width 6 height 8
click at [779, 363] on td at bounding box center [728, 368] width 128 height 10
drag, startPoint x: 731, startPoint y: 291, endPoint x: 565, endPoint y: 283, distance: 165.6
click at [731, 291] on icon "button" at bounding box center [729, 293] width 11 height 11
drag, startPoint x: 782, startPoint y: 322, endPoint x: 772, endPoint y: 322, distance: 10.4
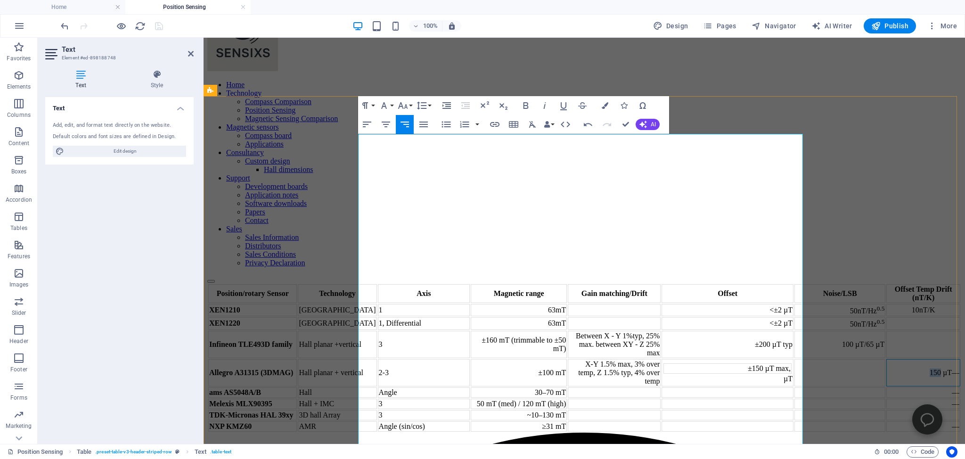
click at [887, 359] on td "150 µT—" at bounding box center [924, 372] width 74 height 27
click at [887, 359] on td "2.5µT—" at bounding box center [924, 372] width 74 height 27
click at [887, 359] on td "2.5µT/K—" at bounding box center [924, 372] width 74 height 27
click at [690, 359] on td "±150 µT max, µT" at bounding box center [728, 372] width 132 height 27
drag, startPoint x: 676, startPoint y: 332, endPoint x: 695, endPoint y: 334, distance: 18.5
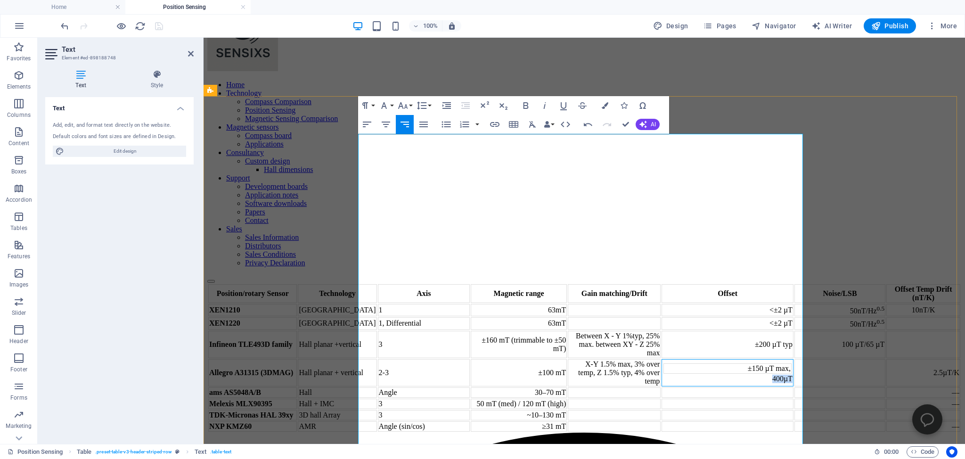
click at [700, 359] on td "±150 µT max, 400 µT" at bounding box center [728, 372] width 132 height 27
click at [664, 363] on td "±150 µT max," at bounding box center [728, 368] width 128 height 10
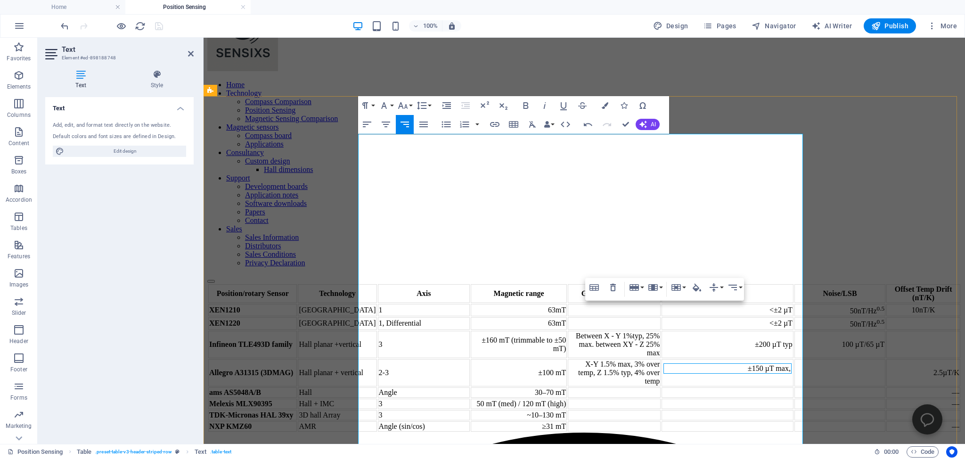
click at [679, 359] on td "±150 µT max," at bounding box center [728, 372] width 132 height 27
click at [664, 363] on td "±150 µT max," at bounding box center [728, 368] width 128 height 10
click at [611, 285] on icon "button" at bounding box center [613, 288] width 6 height 8
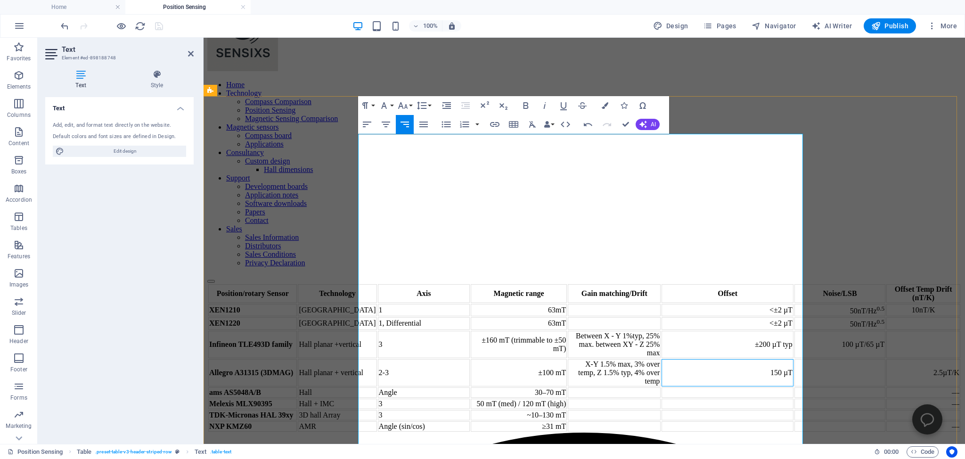
click at [701, 359] on td "150 µT" at bounding box center [728, 372] width 132 height 27
click at [662, 331] on td "±200 µT typ" at bounding box center [728, 344] width 132 height 27
copy td "±"
click at [662, 359] on td "150 µT max" at bounding box center [728, 372] width 132 height 27
click at [691, 363] on td "±" at bounding box center [728, 368] width 128 height 10
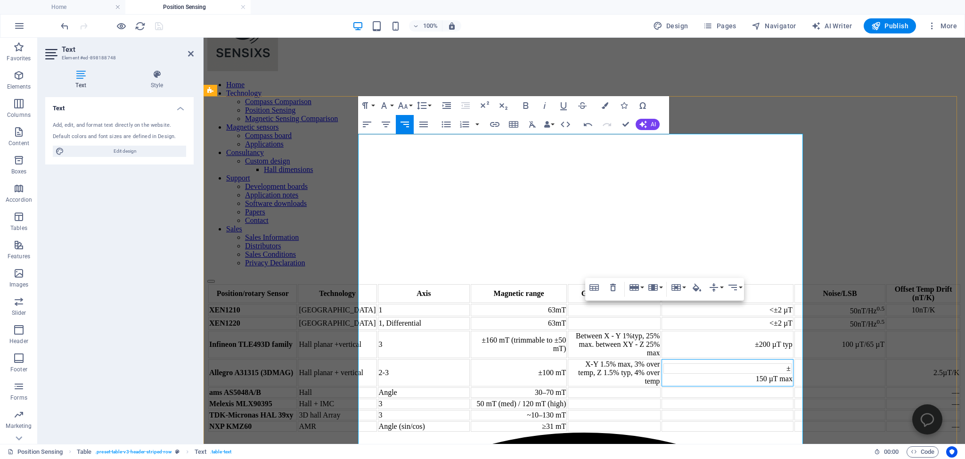
click at [662, 359] on td "± 150 µT max" at bounding box center [728, 372] width 132 height 27
click at [682, 363] on td "±" at bounding box center [728, 368] width 128 height 10
click at [612, 286] on icon "button" at bounding box center [613, 288] width 6 height 8
click at [795, 359] on td at bounding box center [840, 372] width 91 height 27
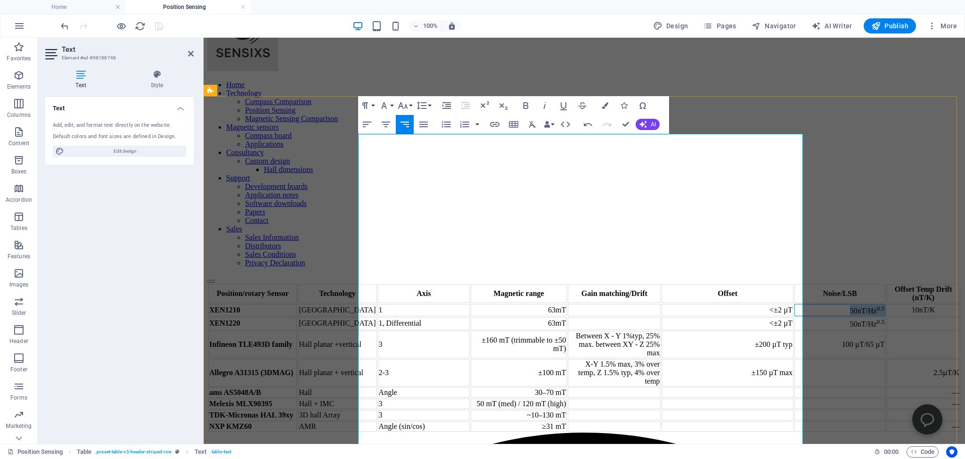
drag, startPoint x: 719, startPoint y: 189, endPoint x: 755, endPoint y: 191, distance: 35.9
click at [795, 304] on td "50nT/Hz 0.5" at bounding box center [840, 310] width 91 height 12
copy td "50nT/Hz 0.5"
click at [795, 359] on td at bounding box center [840, 372] width 91 height 27
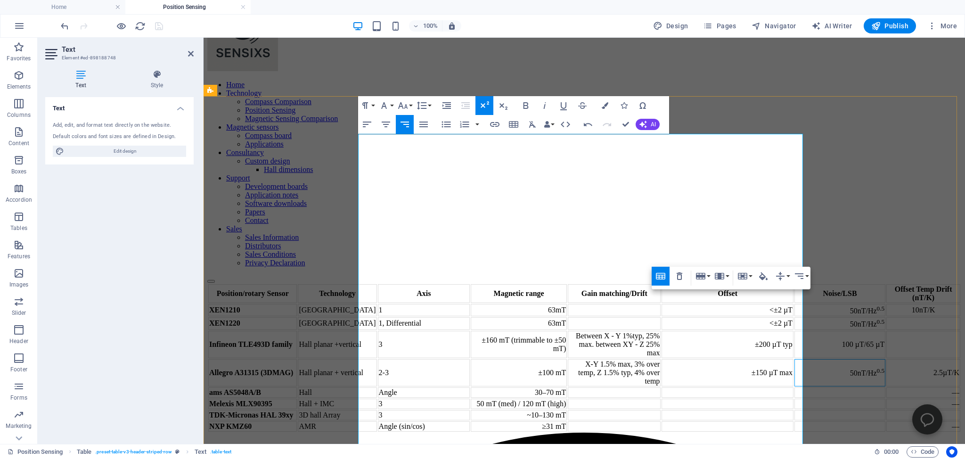
click at [795, 359] on td "50nT/Hz 0.5" at bounding box center [840, 372] width 91 height 27
click at [795, 387] on td at bounding box center [840, 392] width 91 height 10
click at [662, 387] on td at bounding box center [728, 392] width 132 height 10
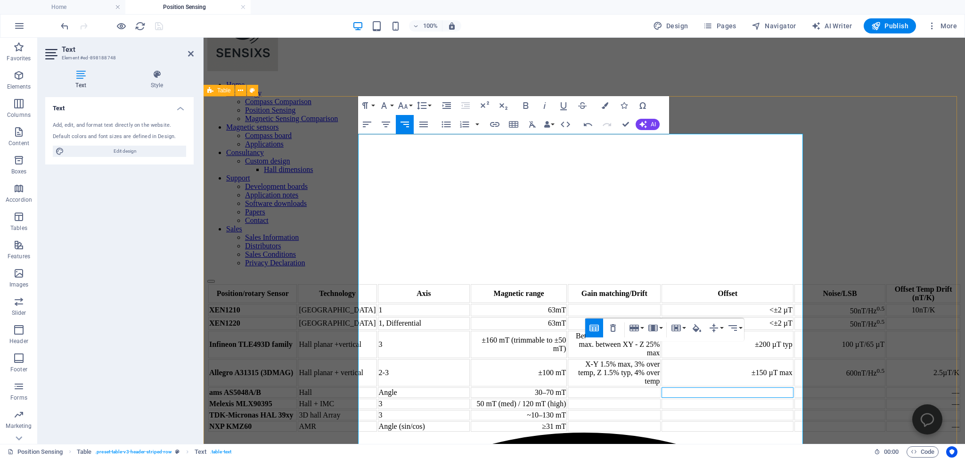
click at [288, 283] on div "Position/rotary Sensor Technology Axis Magnetic range Gain matching/Drift Offse…" at bounding box center [584, 357] width 754 height 149
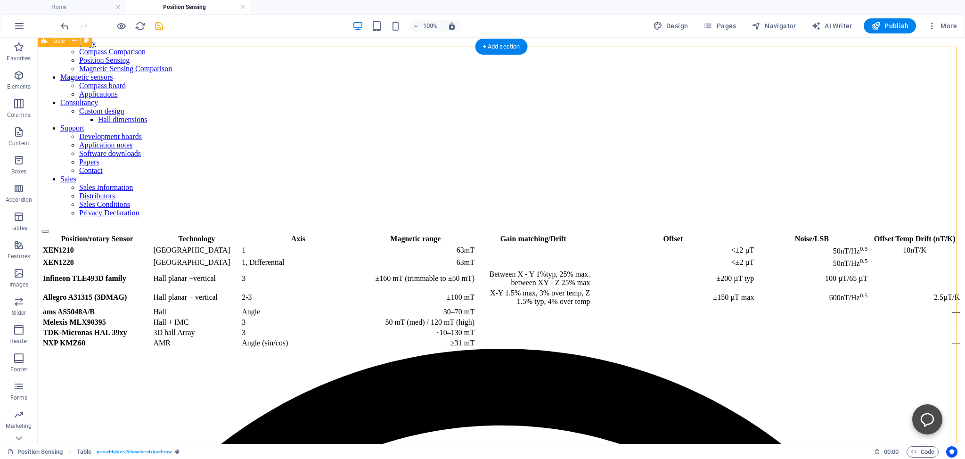
scroll to position [149, 0]
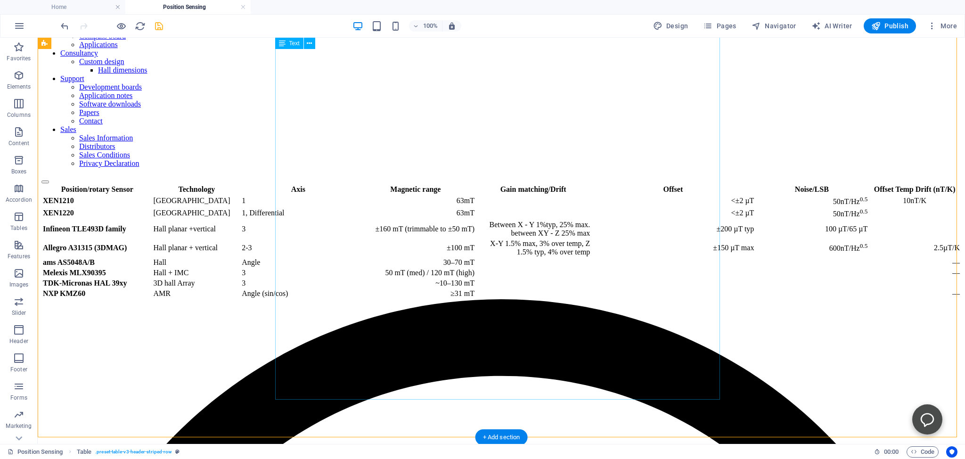
click at [283, 276] on div "Position/rotary Sensor Technology Axis Magnetic range Gain matching/Drift Offse…" at bounding box center [501, 241] width 920 height 115
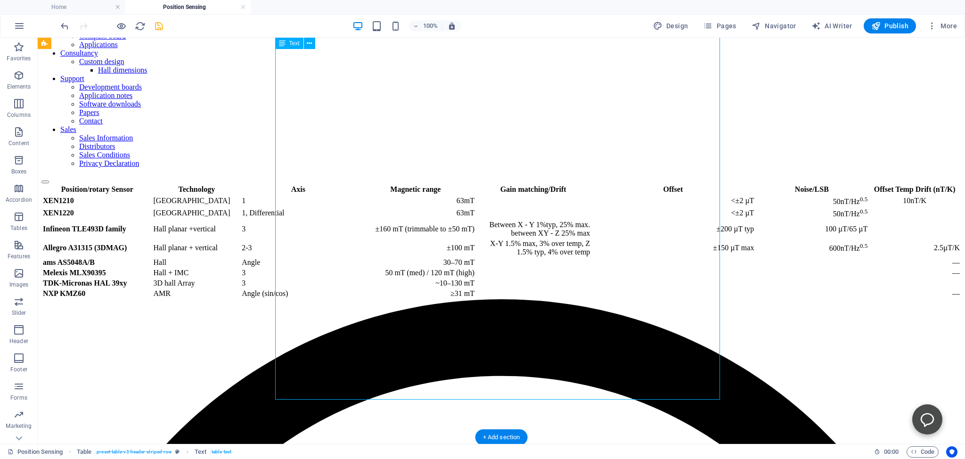
click at [282, 274] on div "Position/rotary Sensor Technology Axis Magnetic range Gain matching/Drift Offse…" at bounding box center [501, 241] width 920 height 115
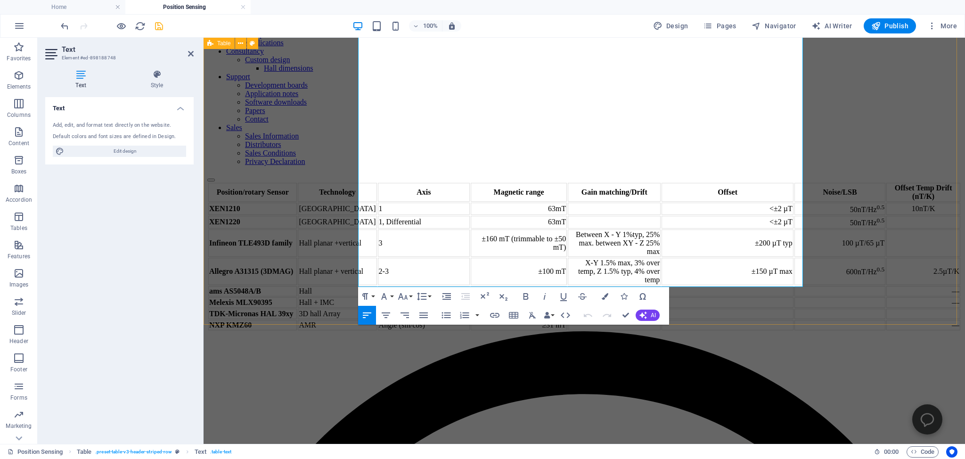
scroll to position [118, 0]
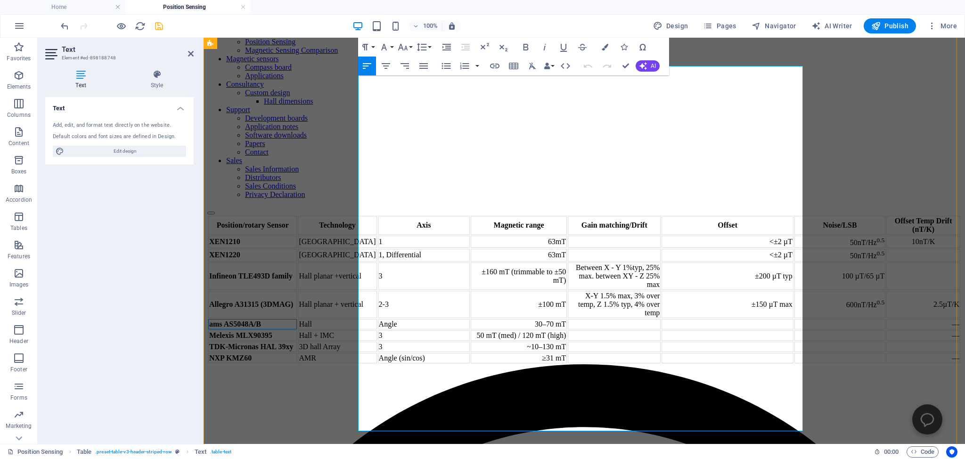
click at [261, 320] on strong "ams AS5048A/B" at bounding box center [235, 324] width 52 height 8
drag, startPoint x: 364, startPoint y: 295, endPoint x: 401, endPoint y: 301, distance: 37.4
click at [261, 320] on strong "ams AS5048A/B" at bounding box center [235, 324] width 52 height 8
click at [377, 319] on td "Hall" at bounding box center [337, 324] width 79 height 10
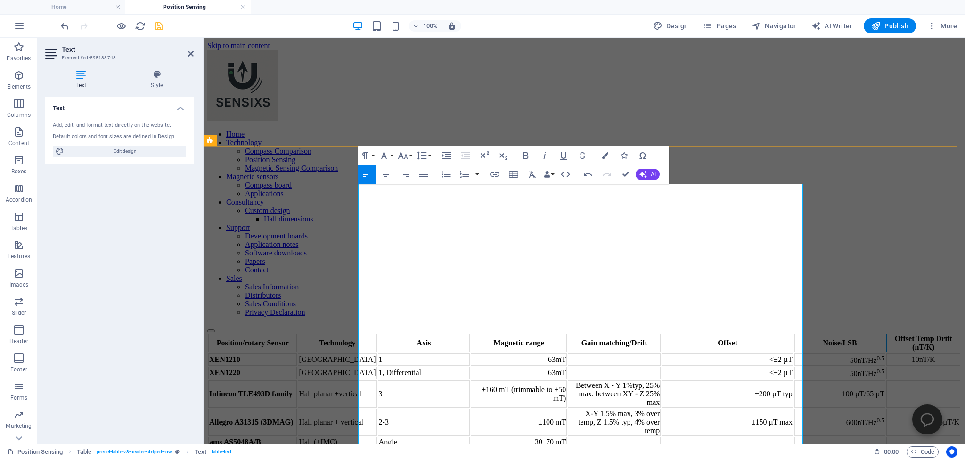
click at [887, 334] on th "Offset Temp Drift (nT/K)" at bounding box center [924, 343] width 74 height 19
click at [877, 354] on sup "0.5" at bounding box center [881, 357] width 8 height 7
click at [887, 367] on td at bounding box center [924, 373] width 74 height 12
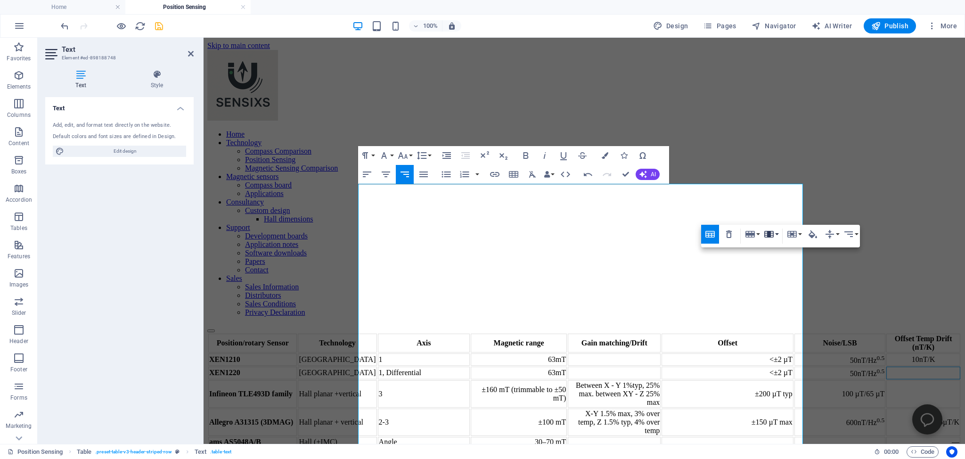
click at [774, 233] on icon "button" at bounding box center [769, 234] width 11 height 11
click at [783, 267] on link "Insert column after" at bounding box center [805, 267] width 86 height 14
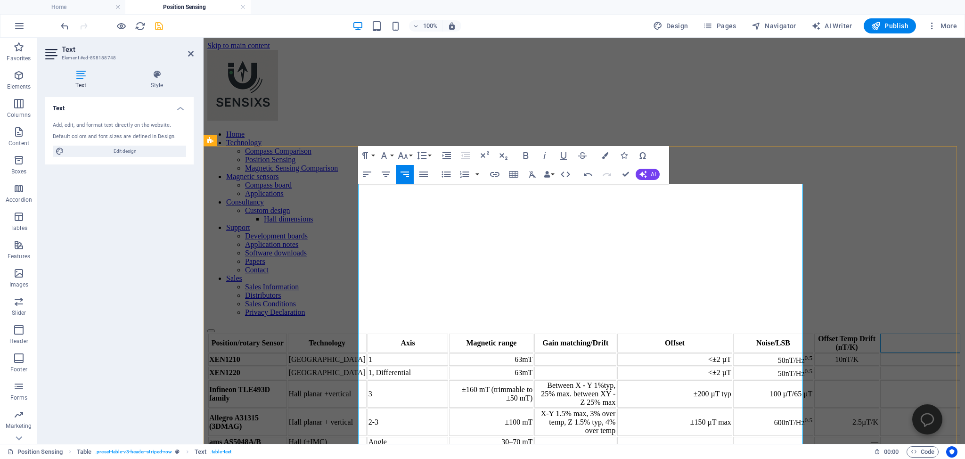
click at [881, 334] on th at bounding box center [921, 343] width 80 height 19
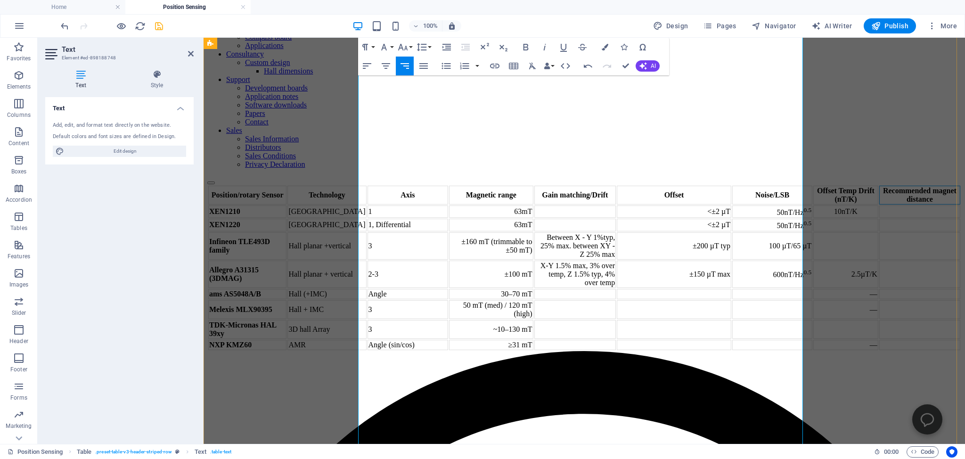
scroll to position [149, 0]
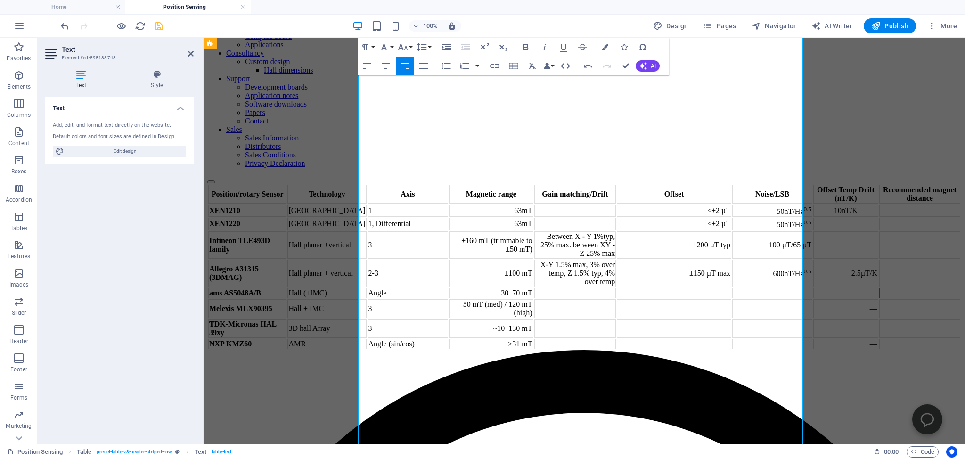
click at [880, 298] on td at bounding box center [920, 293] width 81 height 10
click at [880, 298] on td "0.5-2mm" at bounding box center [920, 293] width 81 height 10
click at [880, 298] on td "0.5-2 mm" at bounding box center [920, 293] width 81 height 10
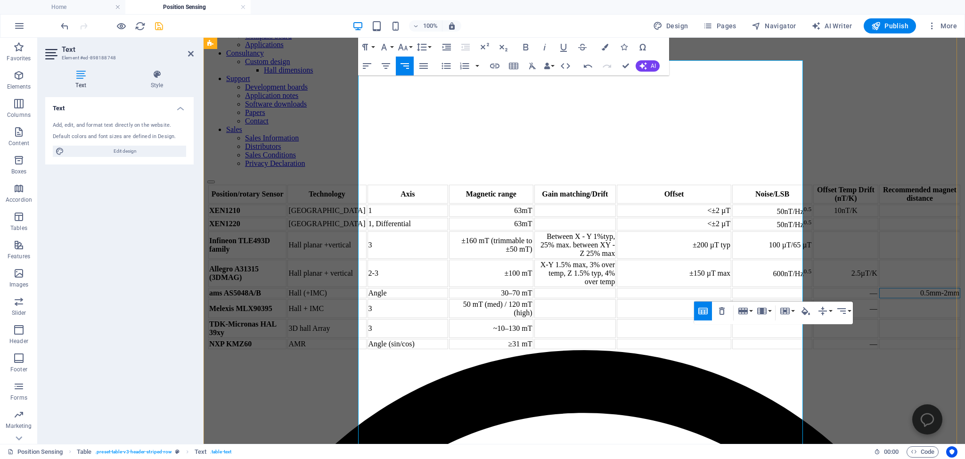
scroll to position [49, 0]
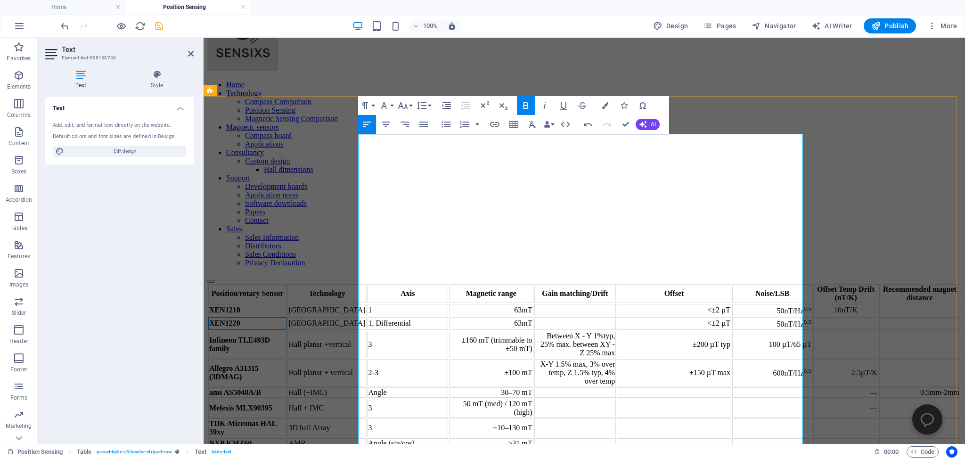
click at [240, 319] on strong "XEN1220" at bounding box center [224, 323] width 31 height 8
click at [287, 317] on td "XEN1220" at bounding box center [247, 323] width 78 height 12
click at [359, 195] on button "Row" at bounding box center [353, 196] width 18 height 19
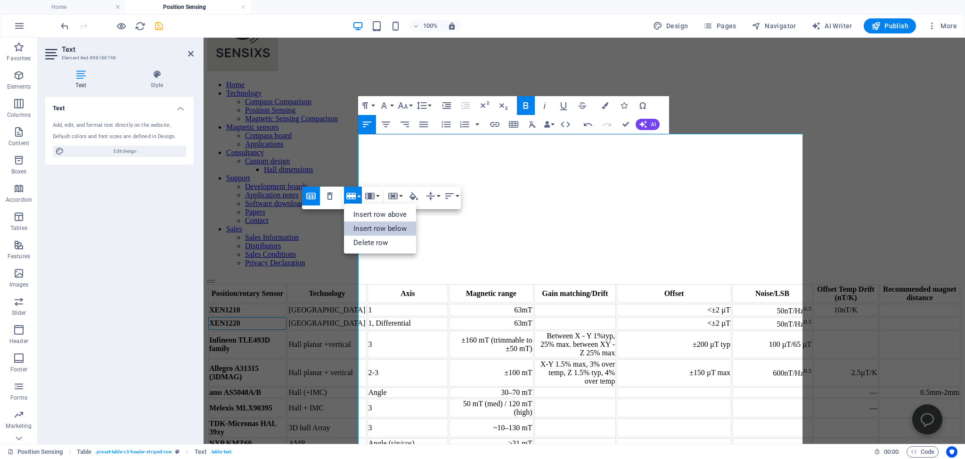
click at [369, 228] on link "Insert row below" at bounding box center [380, 229] width 72 height 14
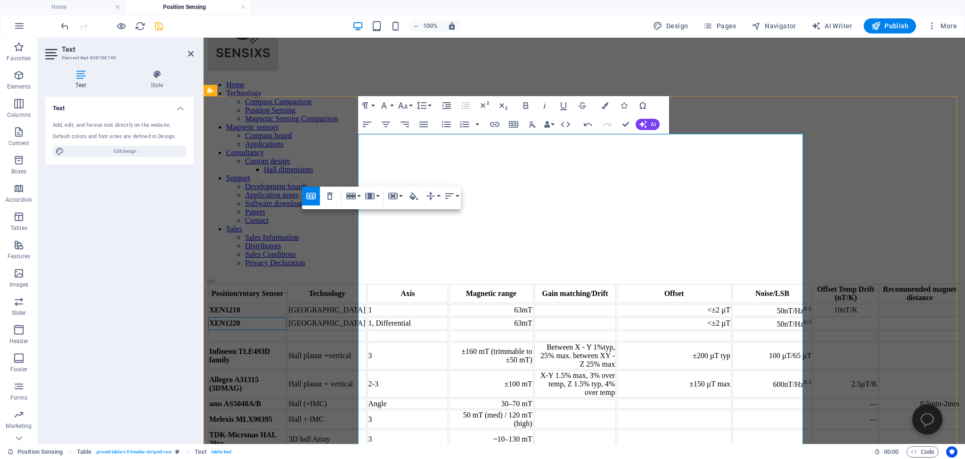
click at [287, 331] on td at bounding box center [247, 336] width 78 height 10
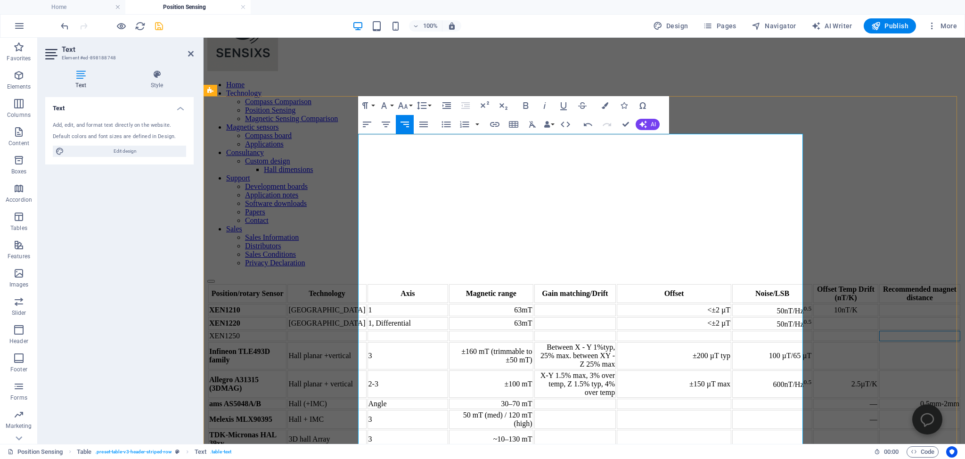
click at [880, 331] on td at bounding box center [920, 336] width 81 height 10
click at [639, 331] on td at bounding box center [674, 336] width 115 height 10
click at [366, 331] on td at bounding box center [327, 336] width 79 height 10
click at [448, 331] on td at bounding box center [408, 336] width 81 height 10
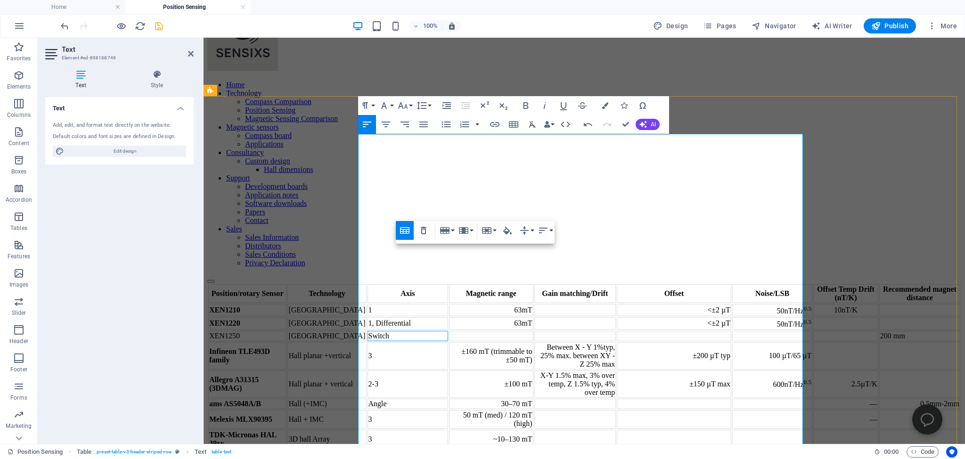
click at [534, 331] on td at bounding box center [491, 336] width 84 height 10
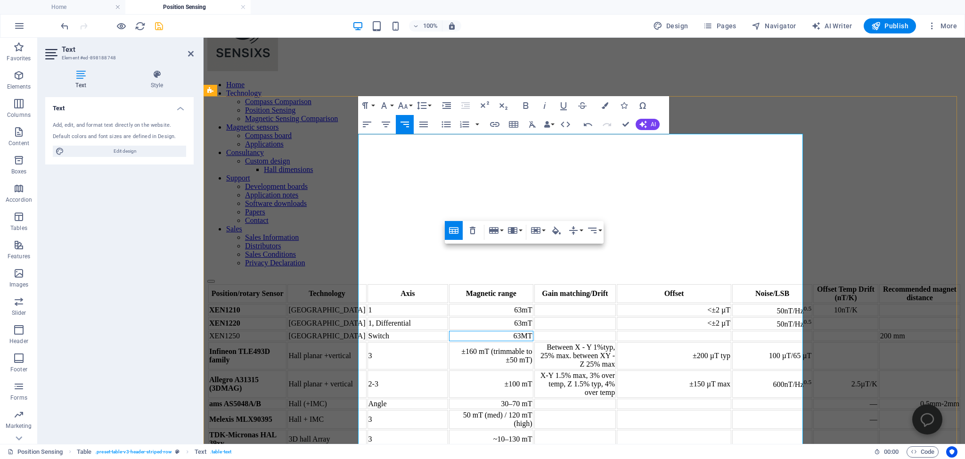
click at [628, 331] on td at bounding box center [674, 336] width 115 height 10
click at [534, 331] on td "63MT" at bounding box center [491, 336] width 84 height 10
click at [310, 283] on div "Position/rotary Sensor Technology Axis Magnetic range Gain matching/Drift Offse…" at bounding box center [584, 372] width 754 height 178
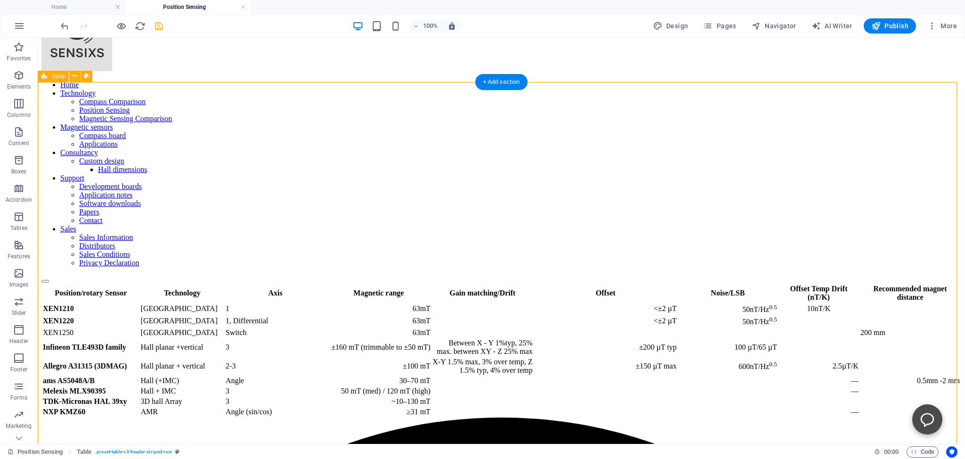
scroll to position [99, 0]
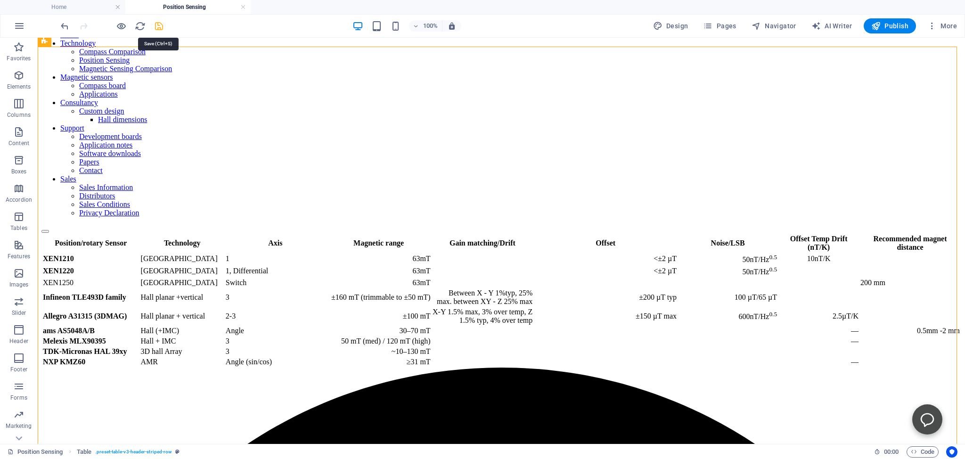
click at [158, 23] on icon "save" at bounding box center [159, 26] width 11 height 11
click at [693, 233] on div "Position/rotary Sensor Technology Axis Magnetic range Gain matching/Drift Offse…" at bounding box center [501, 300] width 920 height 134
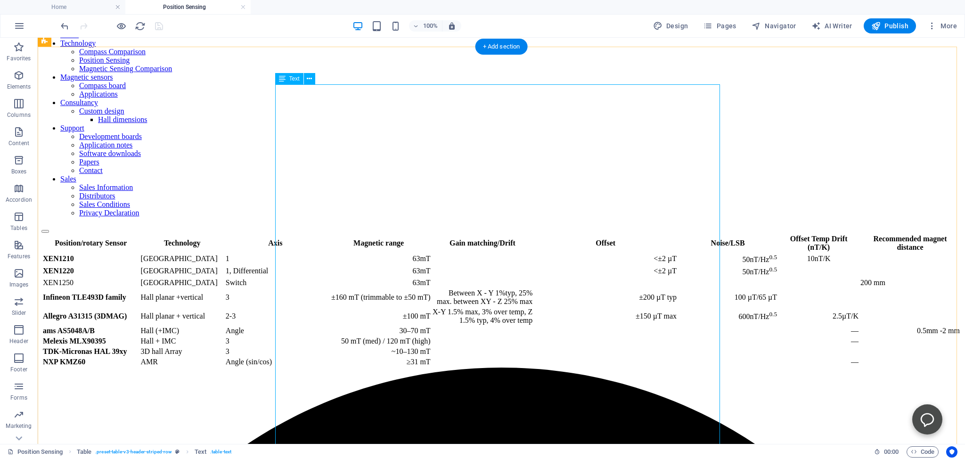
click at [683, 233] on div "Position/rotary Sensor Technology Axis Magnetic range Gain matching/Drift Offse…" at bounding box center [501, 300] width 920 height 134
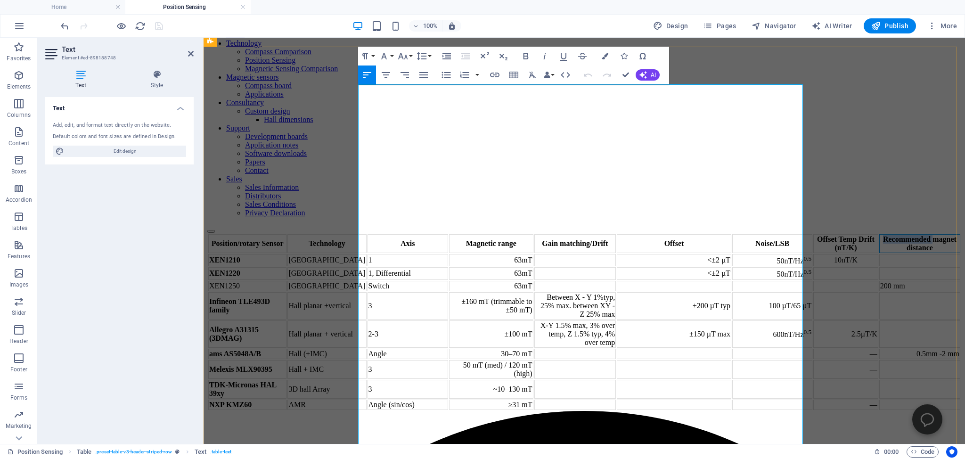
drag, startPoint x: 750, startPoint y: 99, endPoint x: 802, endPoint y: 101, distance: 52.4
click at [803, 233] on table "Position/rotary Sensor Technology Axis Magnetic range Gain matching/Drift Offse…" at bounding box center [584, 322] width 754 height 178
click at [814, 267] on td at bounding box center [846, 273] width 65 height 12
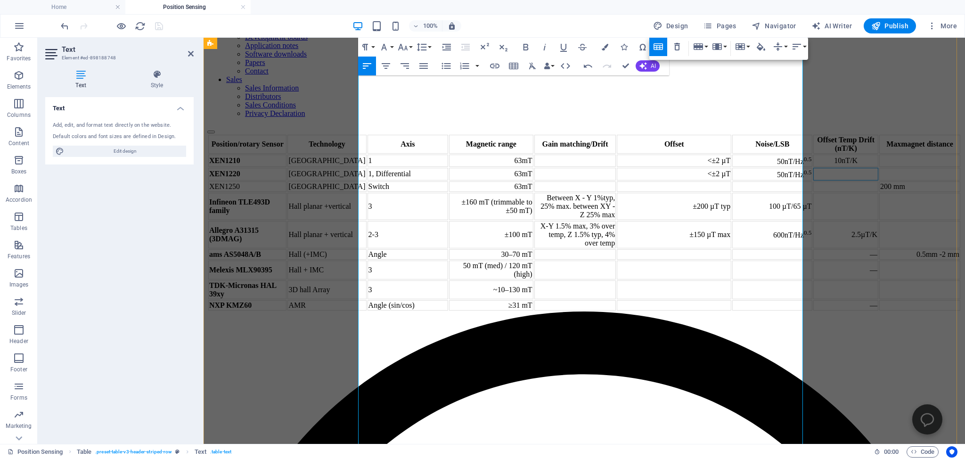
scroll to position [49, 0]
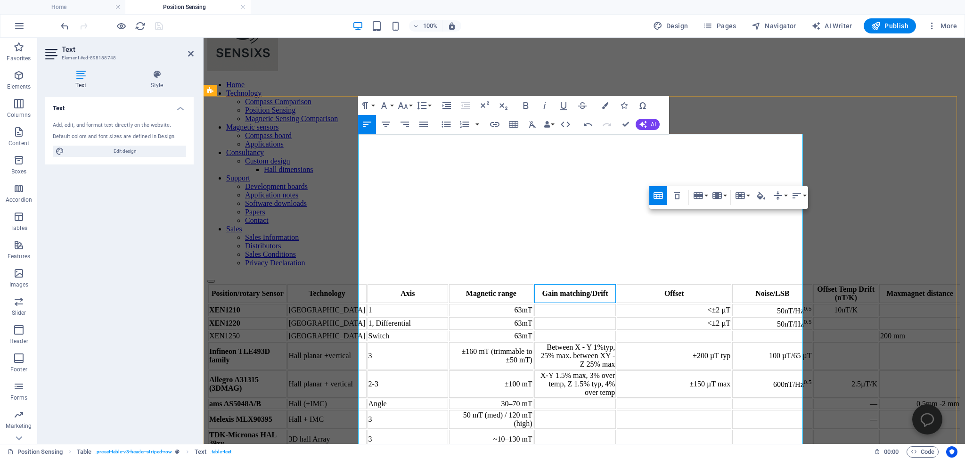
click at [555, 284] on th "Gain matching/Drift" at bounding box center [576, 293] width 82 height 19
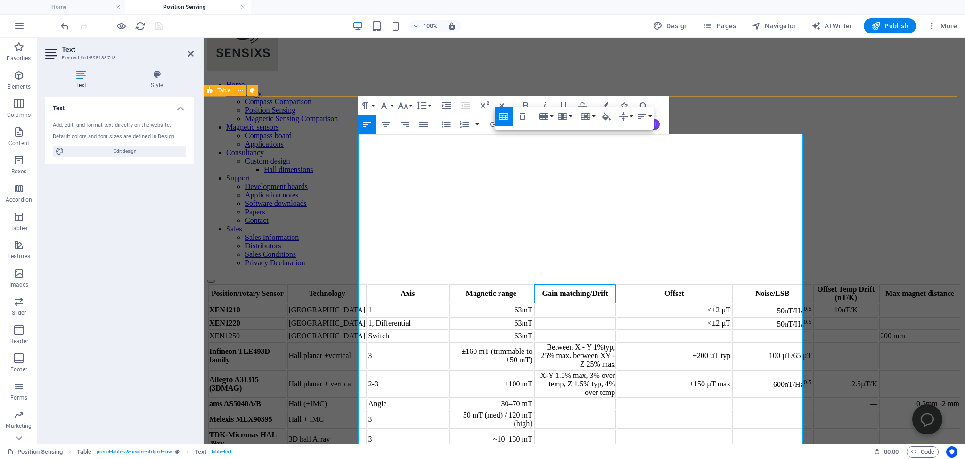
click at [302, 283] on div "Position/rotary Sensor Technology Axis Magnetic range Gain matching/Drift Offse…" at bounding box center [584, 372] width 754 height 178
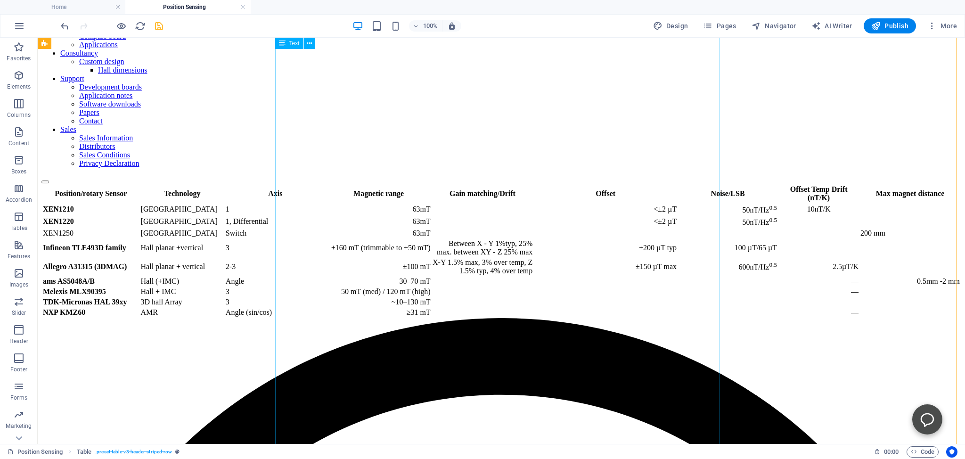
scroll to position [149, 0]
click at [549, 318] on div "Position/rotary Sensor Technology Axis Magnetic range Gain matching/Drift Offse…" at bounding box center [501, 251] width 920 height 134
click at [552, 318] on div "Position/rotary Sensor Technology Axis Magnetic range Gain matching/Drift Offse…" at bounding box center [501, 251] width 920 height 134
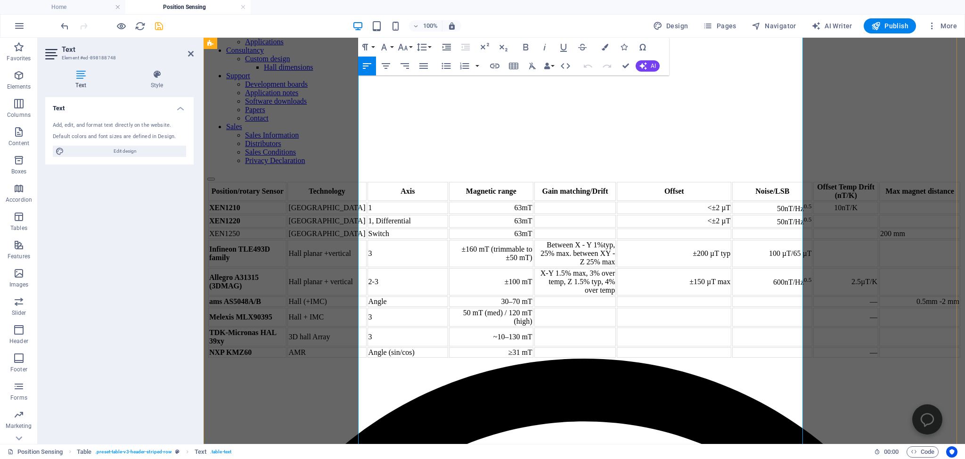
scroll to position [170, 0]
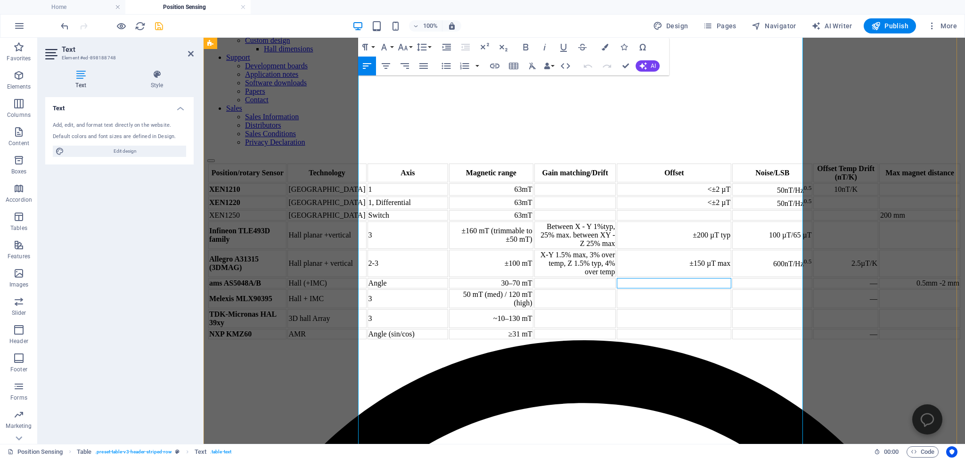
click at [617, 289] on td at bounding box center [674, 283] width 115 height 10
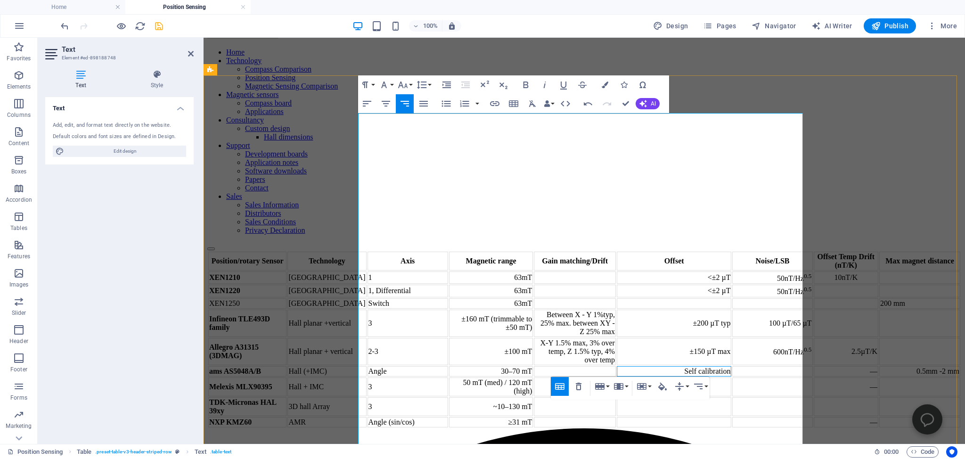
scroll to position [71, 0]
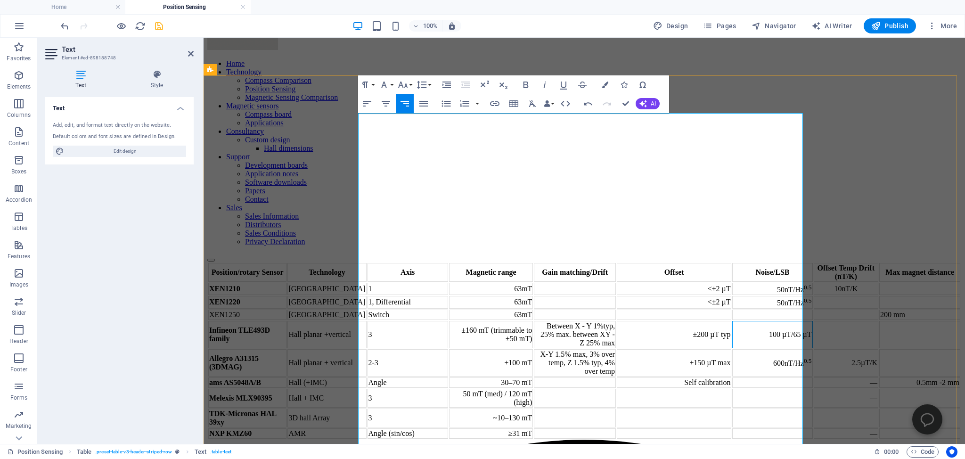
click at [733, 321] on td "100 µT/65 µT" at bounding box center [773, 334] width 80 height 27
click at [565, 388] on td at bounding box center [575, 383] width 82 height 10
click at [585, 388] on td "self calibration" at bounding box center [575, 383] width 82 height 10
click at [283, 274] on div "Position/rotary Sensor Technology Axis Magnetic range Gain matching/Drift Offse…" at bounding box center [584, 351] width 754 height 178
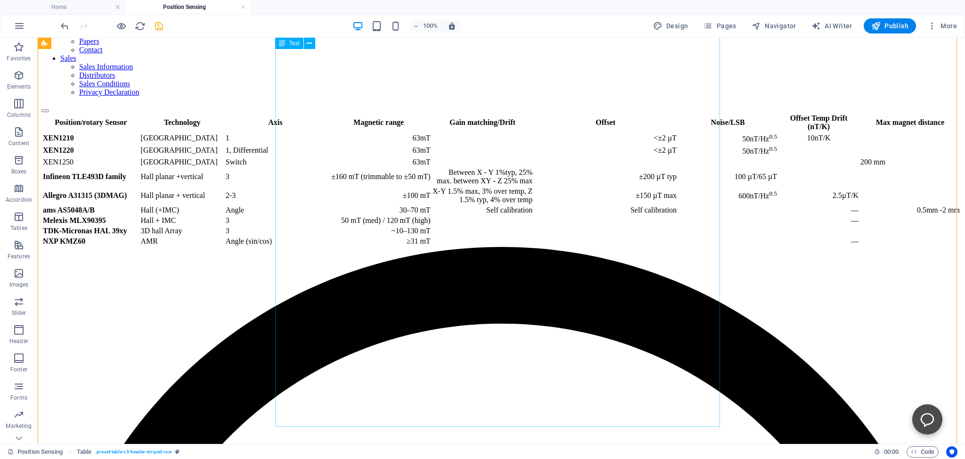
scroll to position [270, 0]
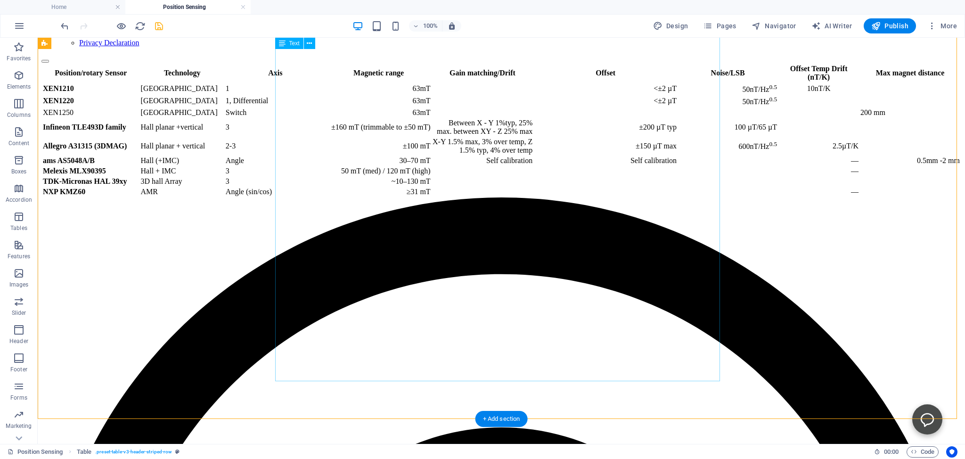
click at [348, 198] on div "Position/rotary Sensor Technology Axis Magnetic range Gain matching/Drift Offse…" at bounding box center [501, 130] width 920 height 134
click at [338, 198] on div "Position/rotary Sensor Technology Axis Magnetic range Gain matching/Drift Offse…" at bounding box center [501, 130] width 920 height 134
click at [336, 198] on div "Position/rotary Sensor Technology Axis Magnetic range Gain matching/Drift Offse…" at bounding box center [501, 130] width 920 height 134
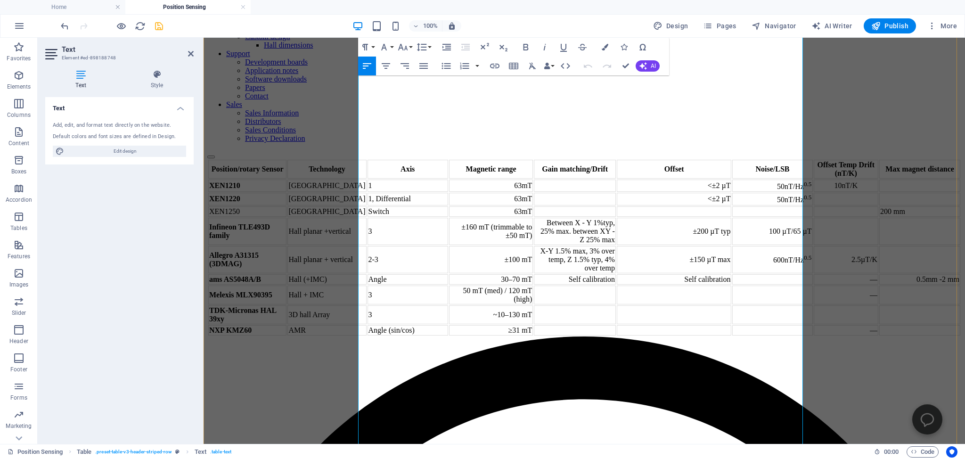
scroll to position [199, 0]
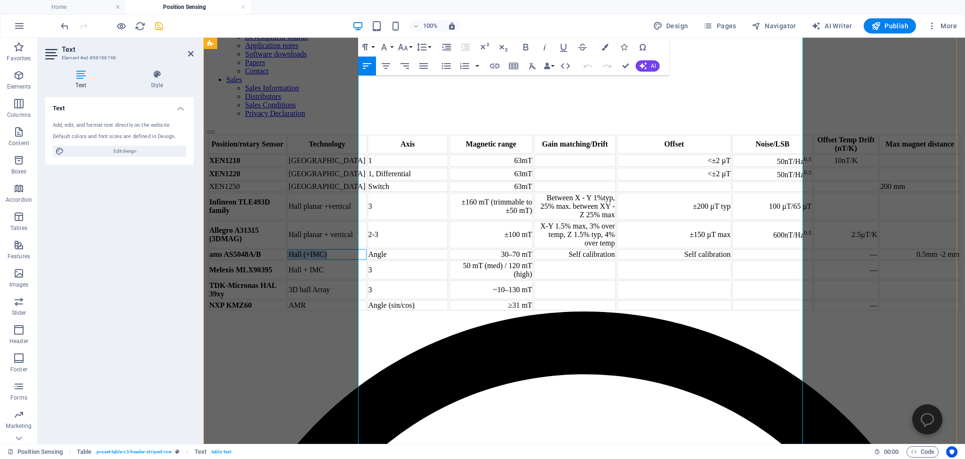
drag, startPoint x: 409, startPoint y: 303, endPoint x: 446, endPoint y: 302, distance: 37.2
click at [366, 260] on td "Hall (+IMC)" at bounding box center [327, 254] width 79 height 10
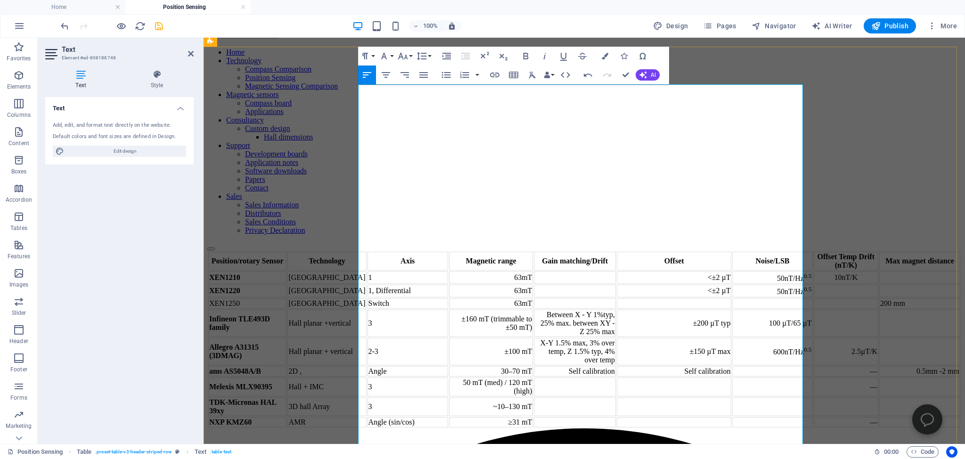
scroll to position [99, 0]
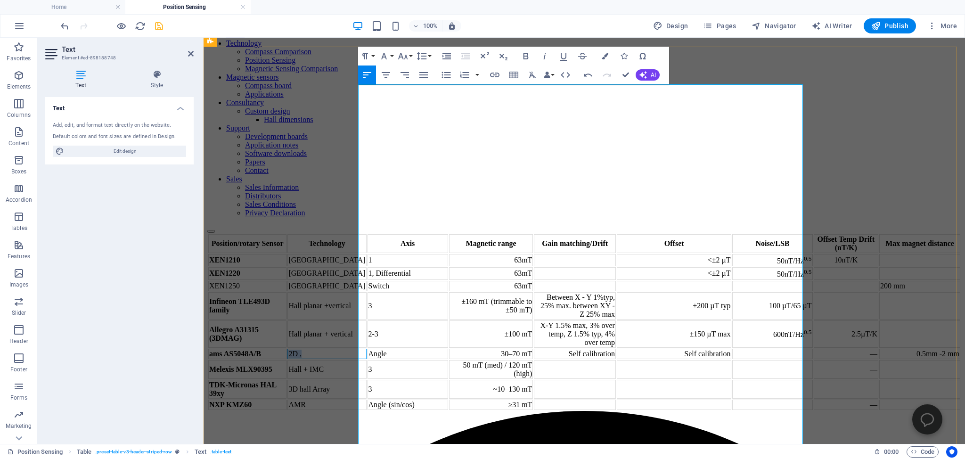
drag, startPoint x: 427, startPoint y: 403, endPoint x: 409, endPoint y: 403, distance: 18.4
click at [366, 359] on td "2D ," at bounding box center [327, 354] width 79 height 10
click at [448, 359] on td "Angle" at bounding box center [408, 354] width 81 height 10
click at [314, 322] on div "Position/rotary Sensor Technology Axis Magnetic range Gain matching/Drift Offse…" at bounding box center [584, 322] width 754 height 178
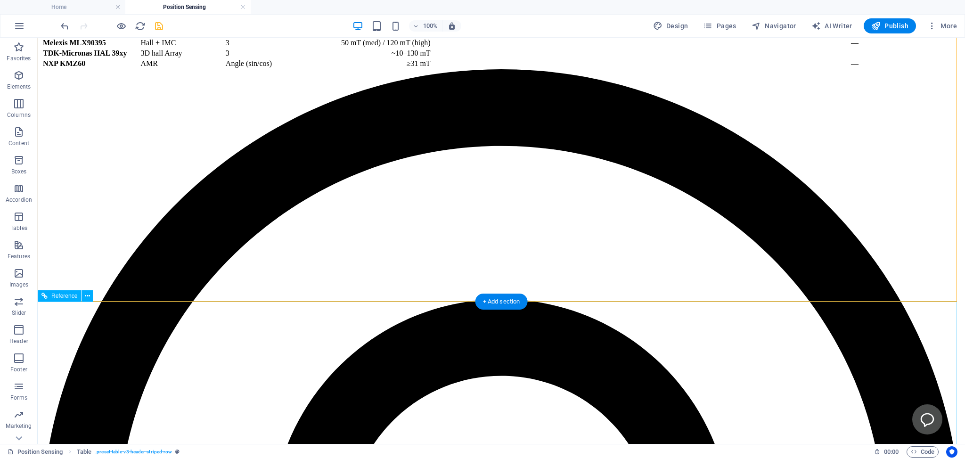
scroll to position [149, 0]
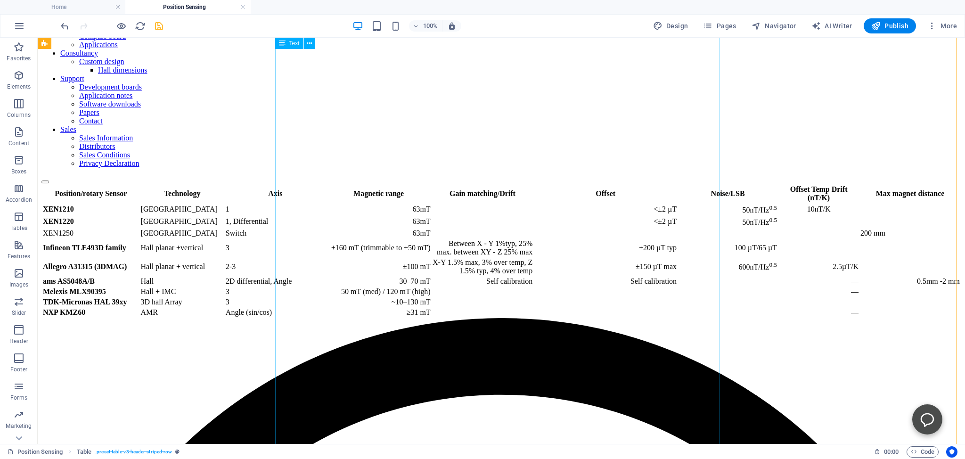
click at [538, 318] on div "Position/rotary Sensor Technology Axis Magnetic range Gain matching/Drift Offse…" at bounding box center [501, 251] width 920 height 134
click at [535, 318] on div "Position/rotary Sensor Technology Axis Magnetic range Gain matching/Drift Offse…" at bounding box center [501, 251] width 920 height 134
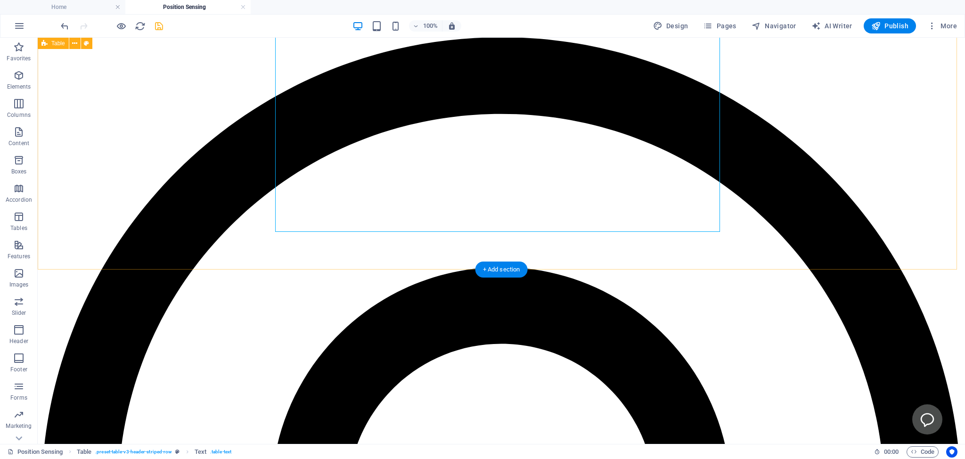
scroll to position [231, 0]
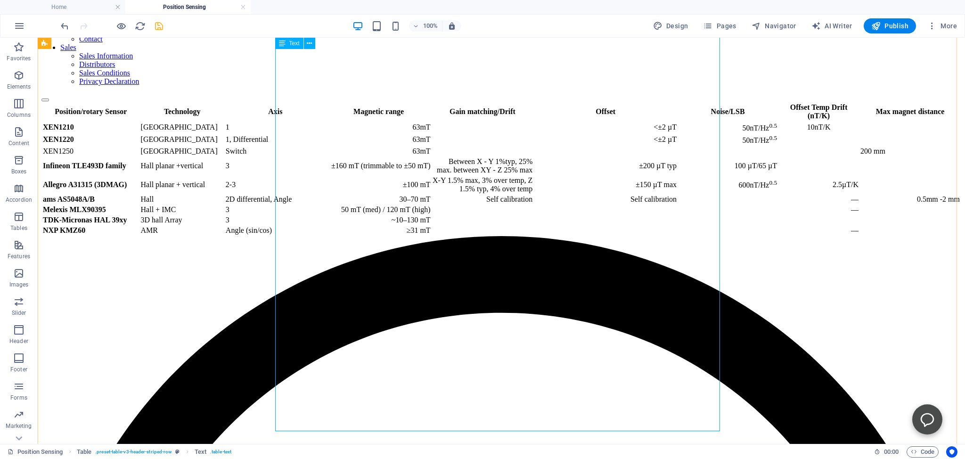
click at [571, 236] on div "Position/rotary Sensor Technology Axis Magnetic range Gain matching/Drift Offse…" at bounding box center [501, 169] width 920 height 134
click at [575, 236] on div "Position/rotary Sensor Technology Axis Magnetic range Gain matching/Drift Offse…" at bounding box center [501, 169] width 920 height 134
click at [578, 236] on div "Position/rotary Sensor Technology Axis Magnetic range Gain matching/Drift Offse…" at bounding box center [501, 169] width 920 height 134
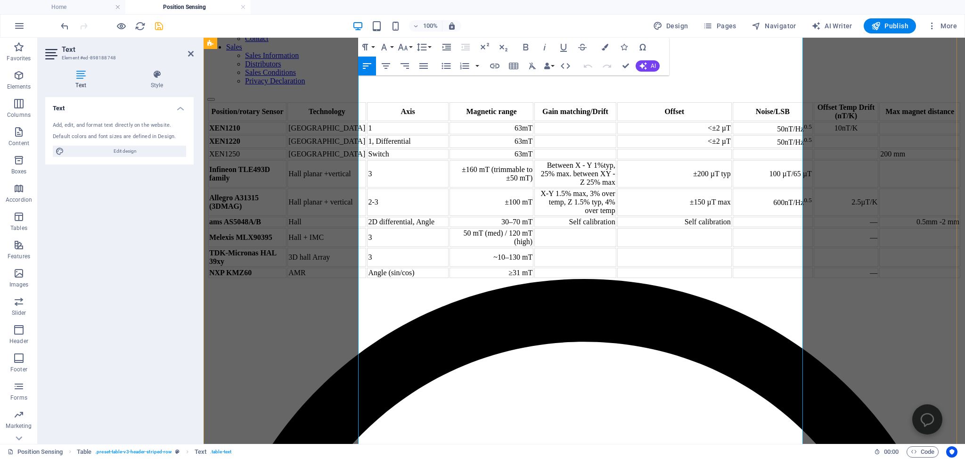
scroll to position [181, 0]
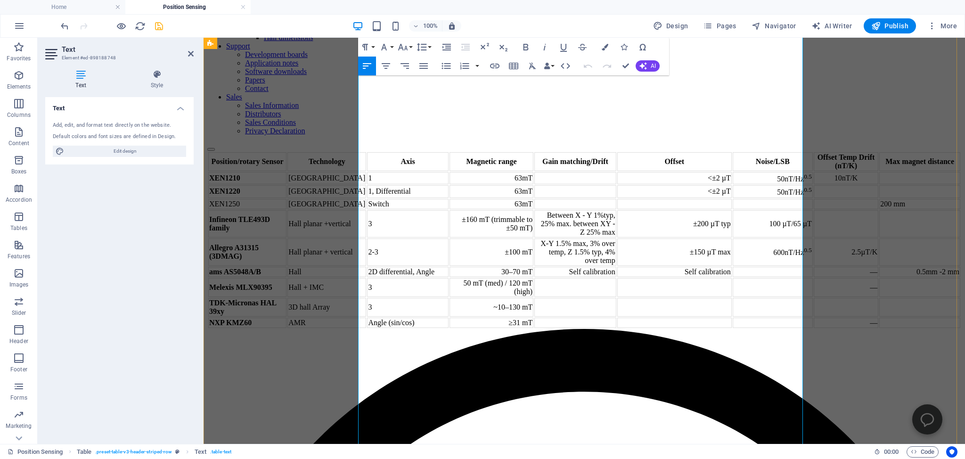
click at [665, 277] on td "Self calibration" at bounding box center [675, 272] width 115 height 10
click at [608, 277] on td "Self calibration" at bounding box center [576, 272] width 82 height 10
click at [587, 277] on td "Self calibration" at bounding box center [576, 272] width 82 height 10
click at [580, 277] on td "Self calibration" at bounding box center [576, 272] width 82 height 10
click at [608, 277] on td "1% ( Self calibration" at bounding box center [576, 272] width 82 height 10
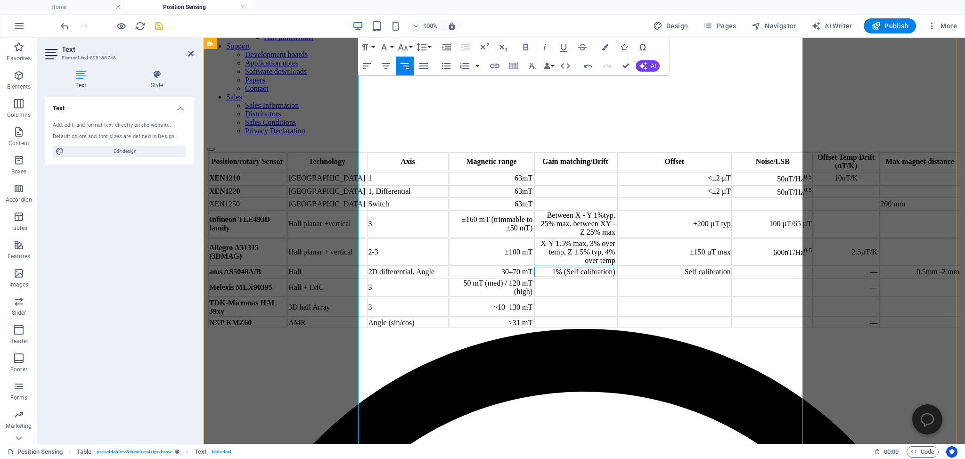
click at [652, 277] on td "Self calibration" at bounding box center [675, 272] width 115 height 10
click at [665, 277] on td "1 degree ( Self calibration" at bounding box center [675, 272] width 115 height 10
click at [590, 277] on td "1% (Self calibration)" at bounding box center [576, 272] width 82 height 10
click at [646, 277] on td "1 degree (Self calibration)" at bounding box center [675, 272] width 115 height 10
click at [669, 277] on td "1 degree (Self calibration)" at bounding box center [675, 272] width 115 height 10
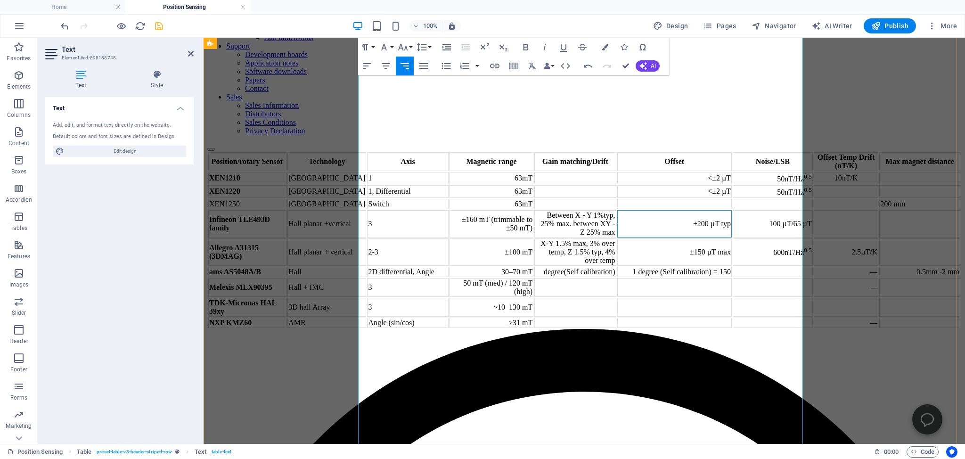
click at [642, 229] on td "±200 µT typ" at bounding box center [675, 223] width 115 height 27
drag, startPoint x: 624, startPoint y: 264, endPoint x: 649, endPoint y: 264, distance: 24.5
click at [649, 264] on td "±150 µT max" at bounding box center [675, 252] width 115 height 27
drag, startPoint x: 656, startPoint y: 333, endPoint x: 666, endPoint y: 333, distance: 10.4
click at [666, 277] on td "1 degree (Self calibration) = 150" at bounding box center [675, 272] width 115 height 10
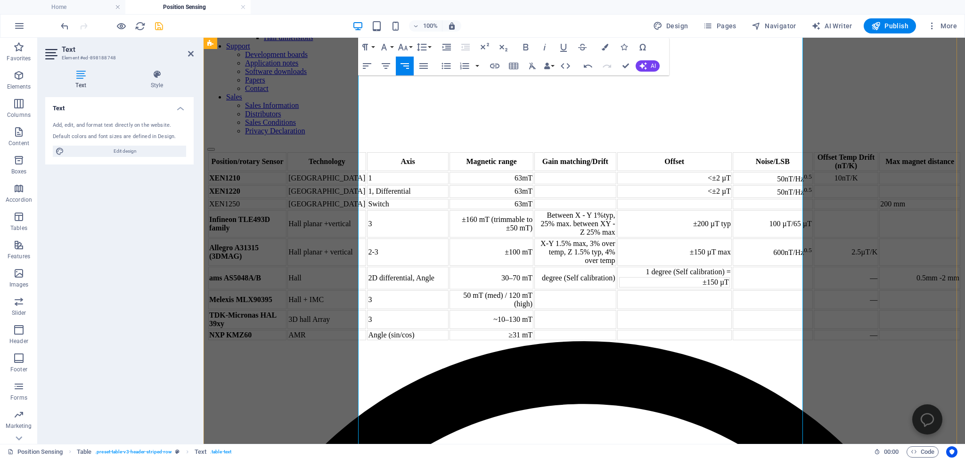
click at [662, 289] on td "1 degree (Self calibration) = ±150 µT" at bounding box center [675, 278] width 115 height 23
click at [668, 289] on td "1 degree (Self calibration) = ±150 µT" at bounding box center [675, 278] width 115 height 23
click at [643, 288] on td "±150 µT" at bounding box center [674, 282] width 111 height 10
click at [668, 318] on div "Table Header Remove Table Row Insert row above Insert row below Delete row Colu…" at bounding box center [642, 306] width 159 height 23
click at [665, 318] on div "Table Header Remove Table Row Insert row above Insert row below Delete row Colu…" at bounding box center [642, 306] width 159 height 23
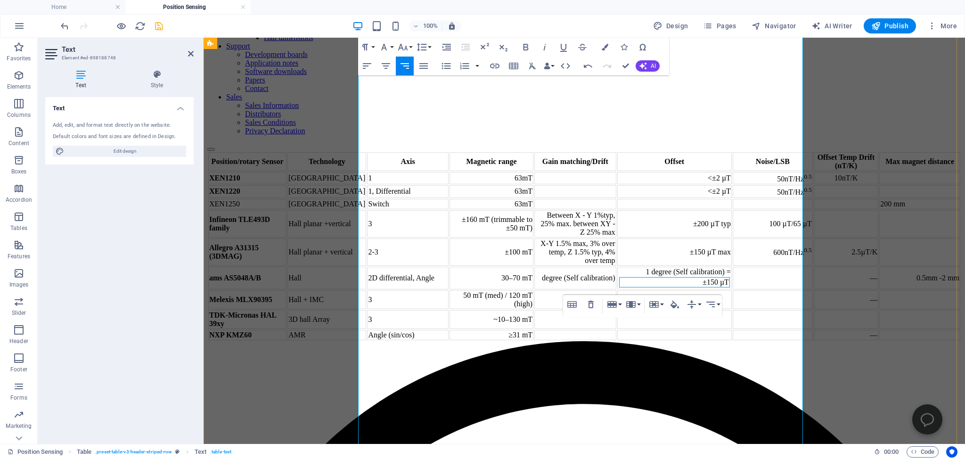
click at [647, 288] on td "±150 µT" at bounding box center [674, 282] width 111 height 10
click at [644, 318] on div "Table Header Remove Table Row Insert row above Insert row below Delete row Colu…" at bounding box center [642, 306] width 159 height 23
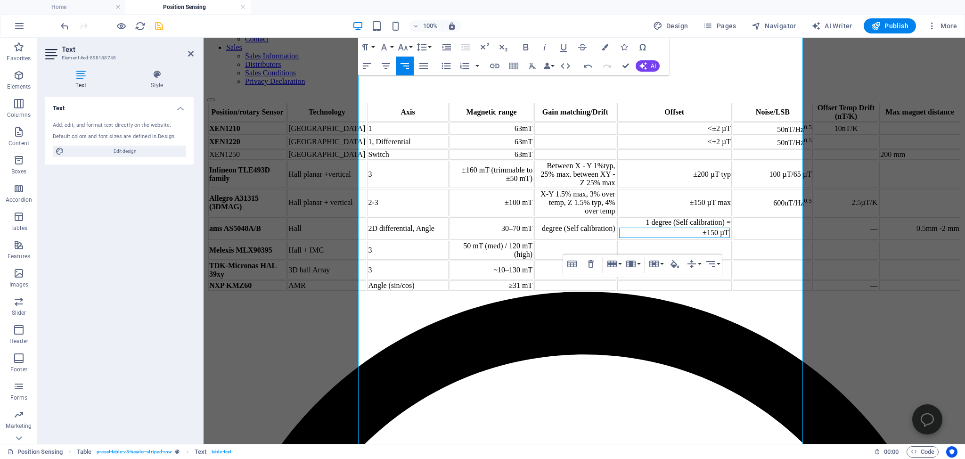
scroll to position [231, 0]
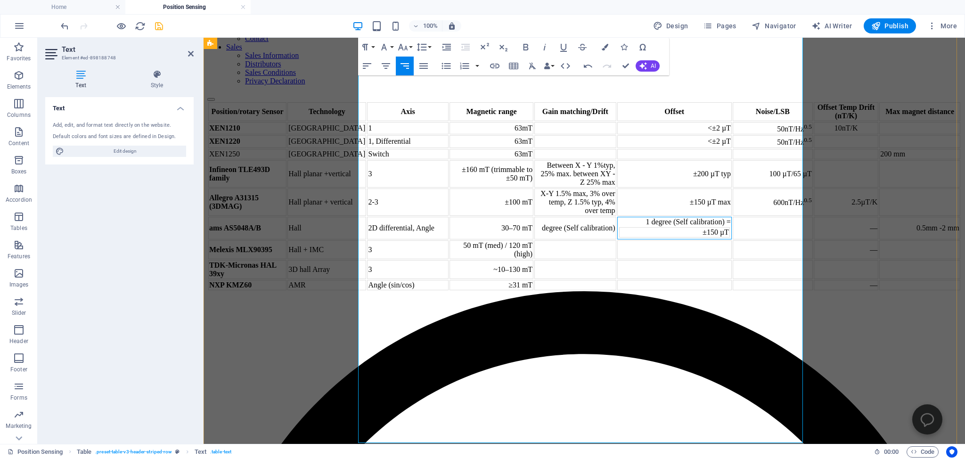
click at [668, 239] on td "1 degree (Self calibration) = ±150 µT" at bounding box center [675, 228] width 115 height 23
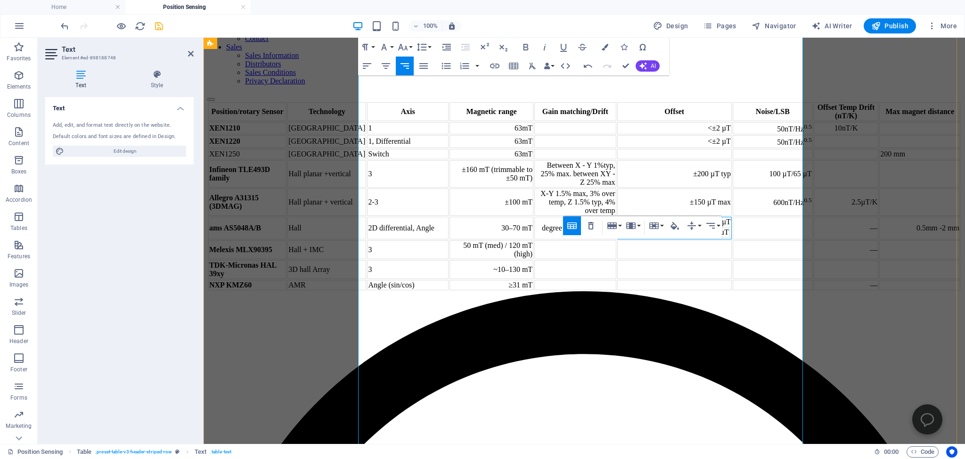
click at [637, 239] on td "1 degree (Self calibration) =±150 µT ±150 µT" at bounding box center [675, 228] width 115 height 23
click at [645, 238] on td "±150 µT" at bounding box center [674, 232] width 111 height 10
click at [590, 265] on icon "button" at bounding box center [590, 265] width 11 height 11
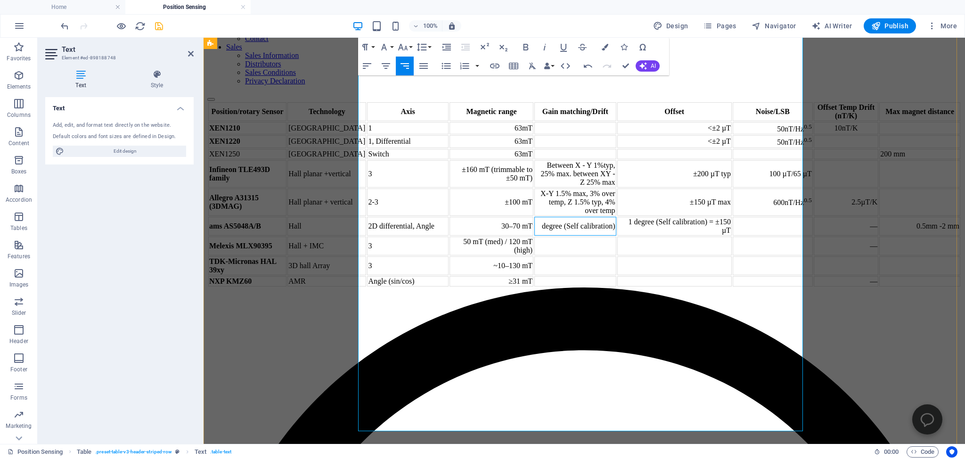
click at [571, 236] on td "degree (Self calibration)" at bounding box center [576, 226] width 82 height 19
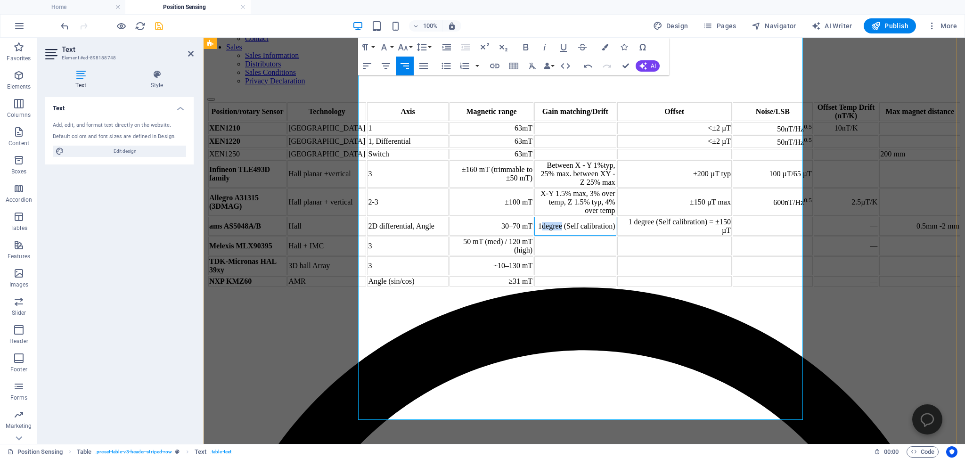
drag, startPoint x: 599, startPoint y: 247, endPoint x: 570, endPoint y: 247, distance: 28.3
click at [570, 236] on td "1 degree (Self calibration)" at bounding box center [576, 226] width 82 height 19
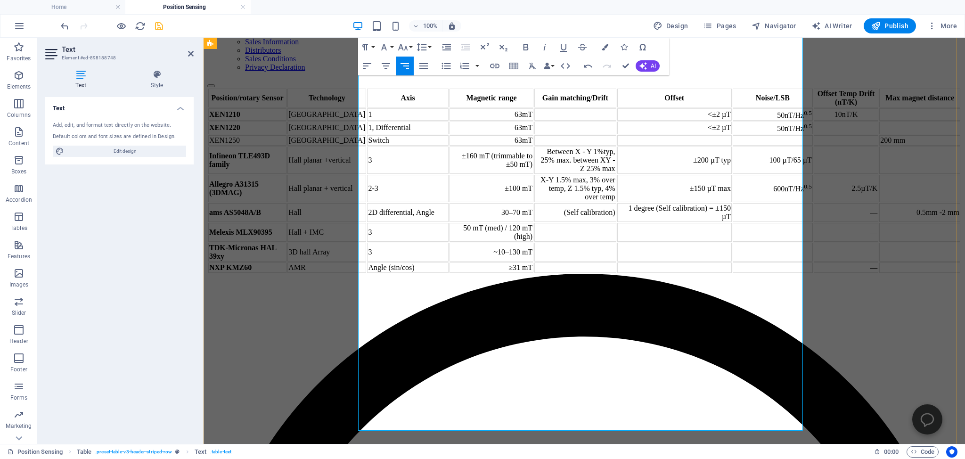
scroll to position [281, 0]
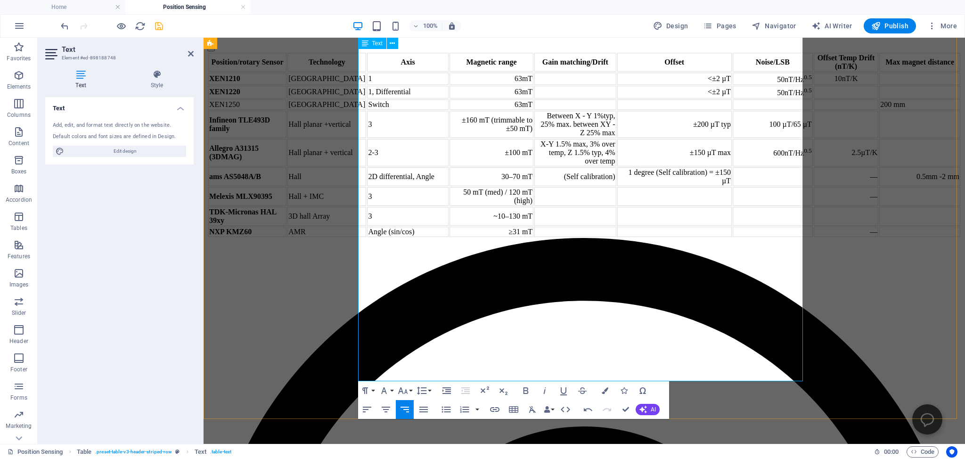
click at [880, 186] on td "0.5mm -2 mm" at bounding box center [920, 176] width 81 height 19
drag, startPoint x: 363, startPoint y: 335, endPoint x: 395, endPoint y: 334, distance: 31.6
click at [276, 224] on strong "TDK-Micronas HAL 39xy" at bounding box center [242, 216] width 67 height 16
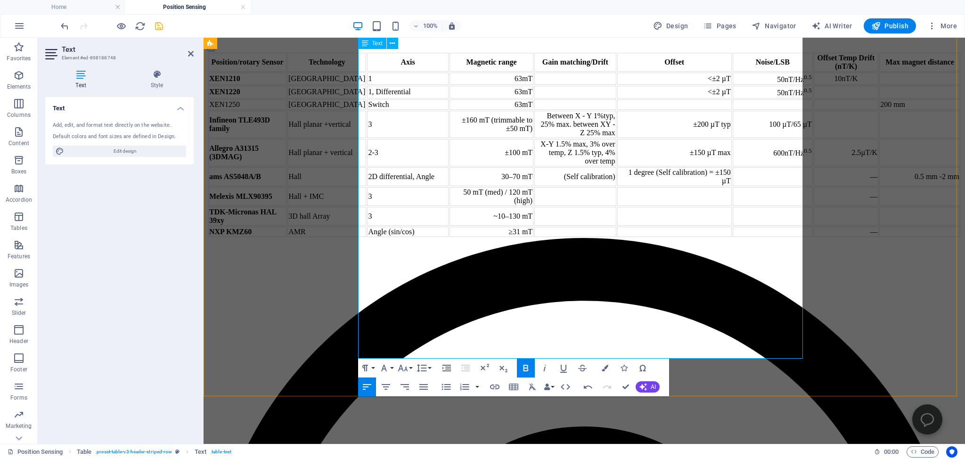
scroll to position [331, 0]
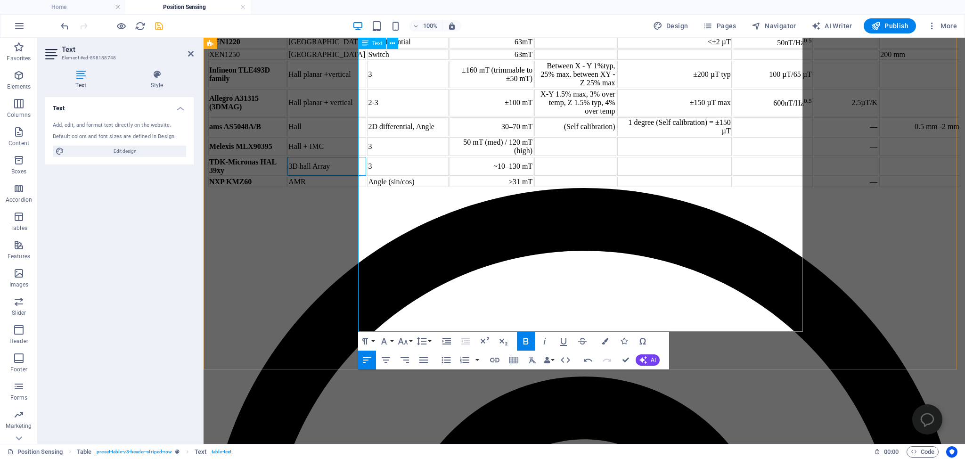
click at [366, 176] on td "3D hall Array" at bounding box center [327, 166] width 79 height 19
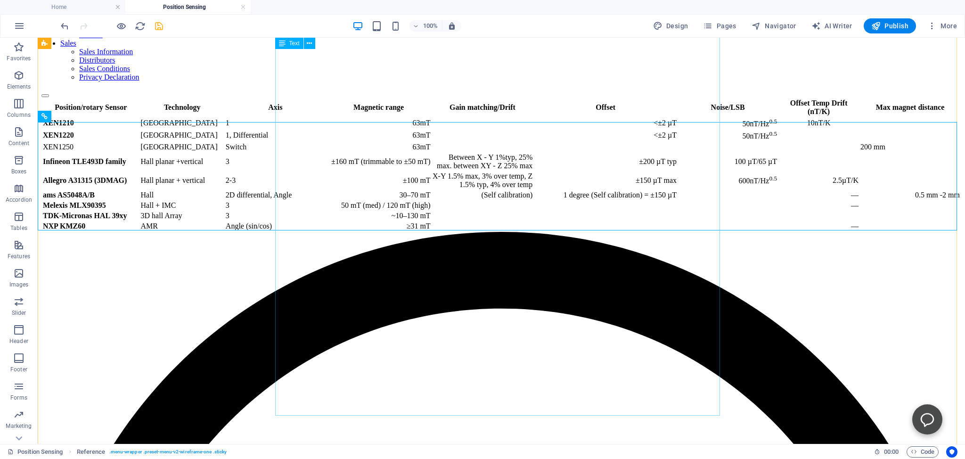
scroll to position [231, 0]
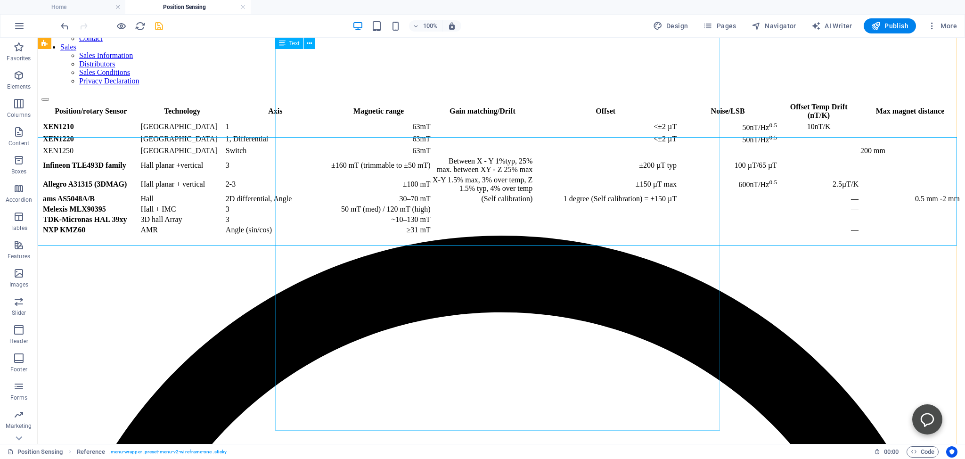
click at [542, 222] on div "Position/rotary Sensor Technology Axis Magnetic range Gain matching/Drift Offse…" at bounding box center [501, 168] width 920 height 134
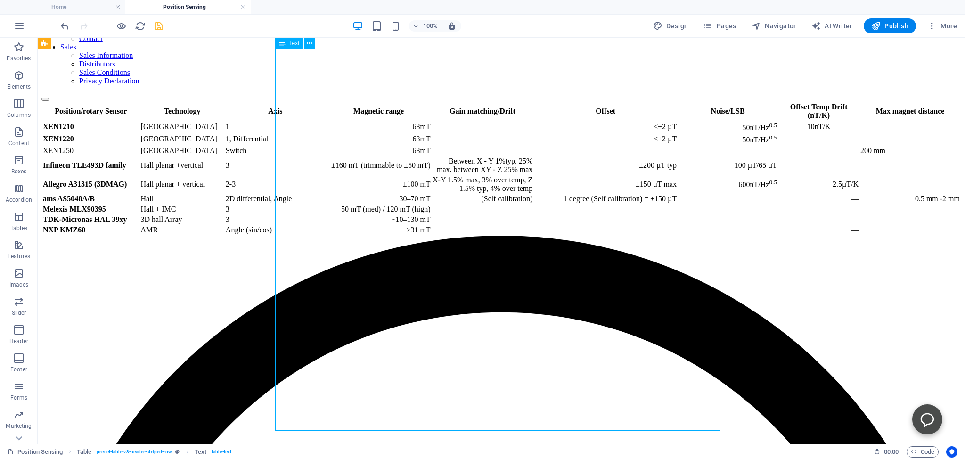
click at [552, 222] on div "Position/rotary Sensor Technology Axis Magnetic range Gain matching/Drift Offse…" at bounding box center [501, 168] width 920 height 134
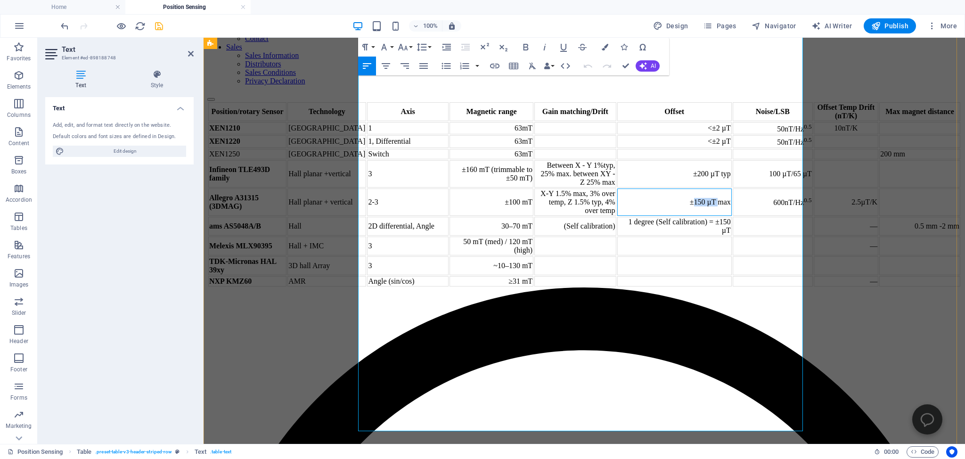
drag, startPoint x: 621, startPoint y: 219, endPoint x: 647, endPoint y: 219, distance: 25.9
click at [647, 216] on td "±150 µT max" at bounding box center [675, 202] width 115 height 27
click at [638, 275] on td at bounding box center [675, 265] width 115 height 19
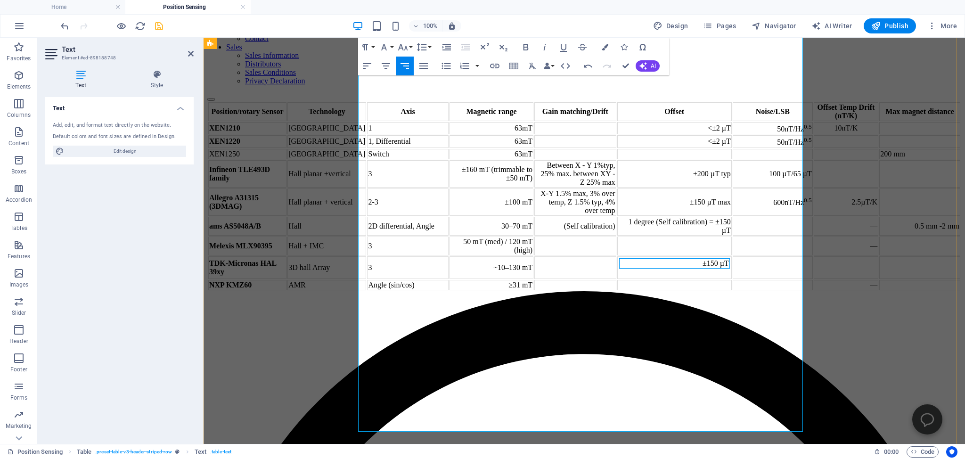
click at [640, 269] on td "±150 µT" at bounding box center [674, 263] width 111 height 10
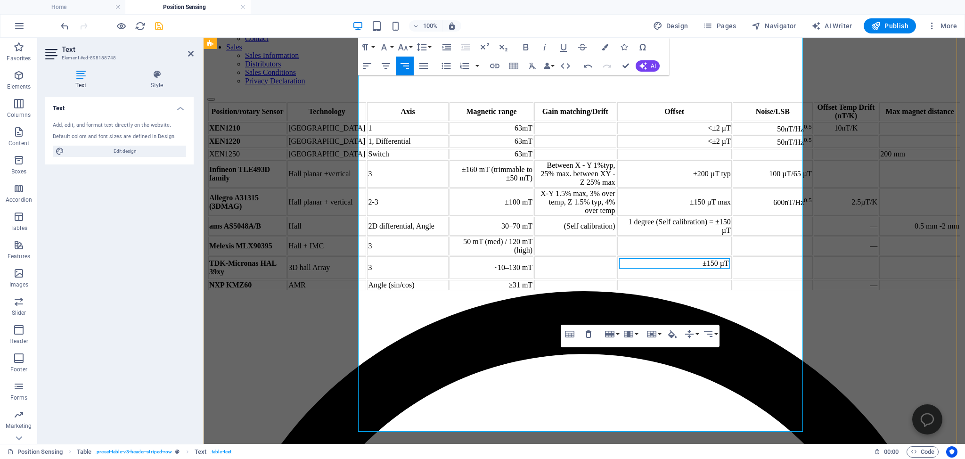
click at [643, 279] on td "±150 µT" at bounding box center [675, 267] width 115 height 23
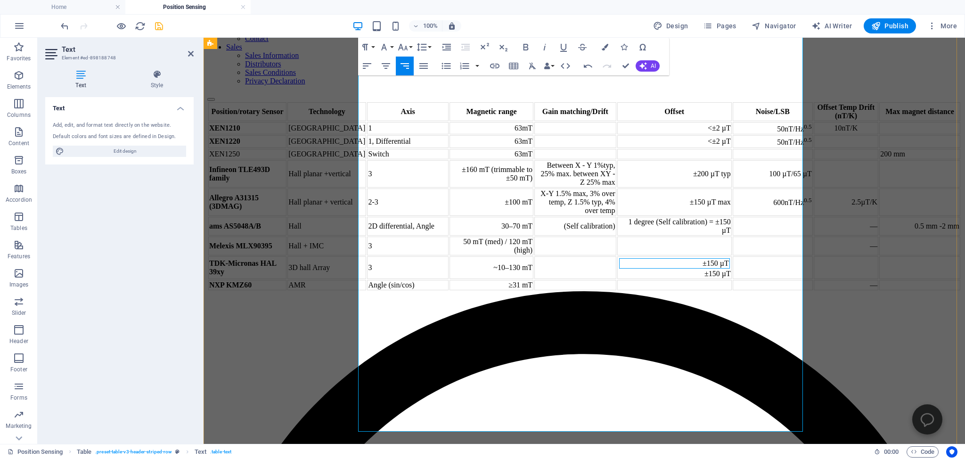
click at [641, 269] on td "±150 µT" at bounding box center [674, 263] width 111 height 10
drag, startPoint x: 653, startPoint y: 386, endPoint x: 643, endPoint y: 385, distance: 10.9
click at [643, 279] on td "±150 µT ±150 µT" at bounding box center [675, 267] width 115 height 23
click at [634, 269] on td "±150 µT" at bounding box center [674, 263] width 111 height 10
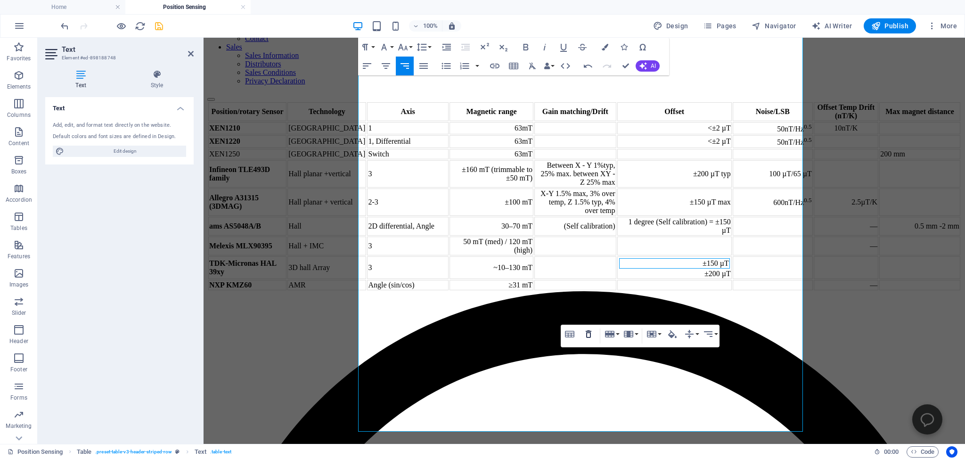
click at [593, 333] on icon "button" at bounding box center [588, 334] width 11 height 11
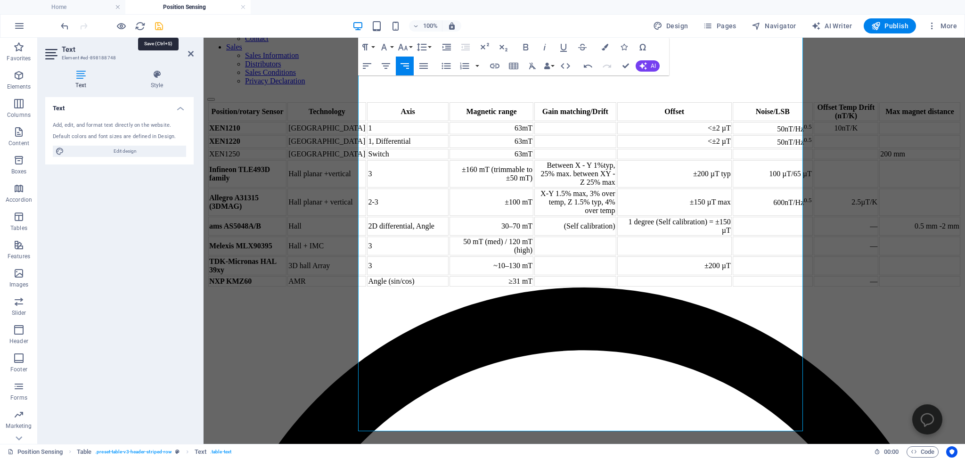
click at [157, 27] on icon "save" at bounding box center [159, 26] width 11 height 11
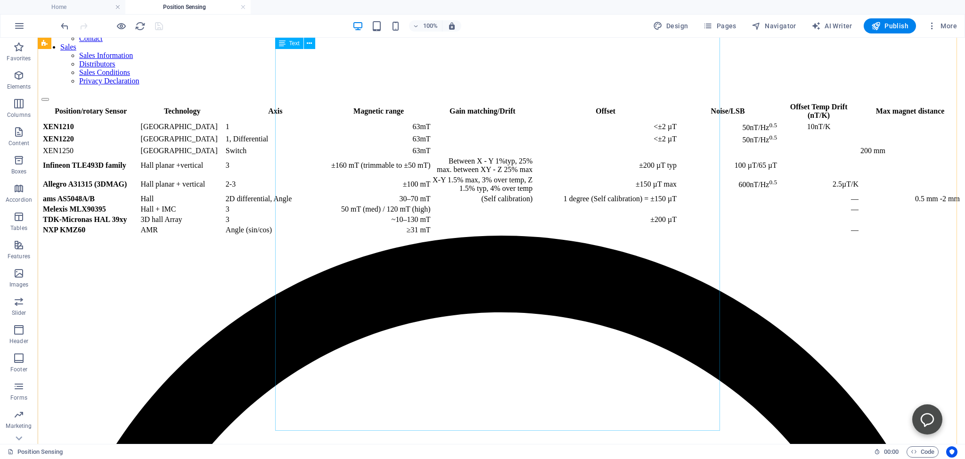
click at [292, 236] on div "Position/rotary Sensor Technology Axis Magnetic range Gain matching/Drift Offse…" at bounding box center [501, 168] width 920 height 134
click at [298, 236] on div "Position/rotary Sensor Technology Axis Magnetic range Gain matching/Drift Offse…" at bounding box center [501, 168] width 920 height 134
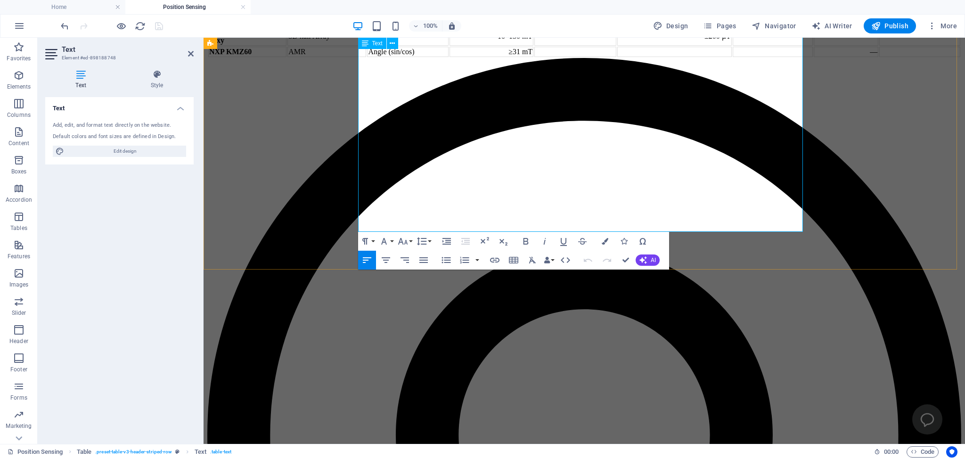
scroll to position [430, 0]
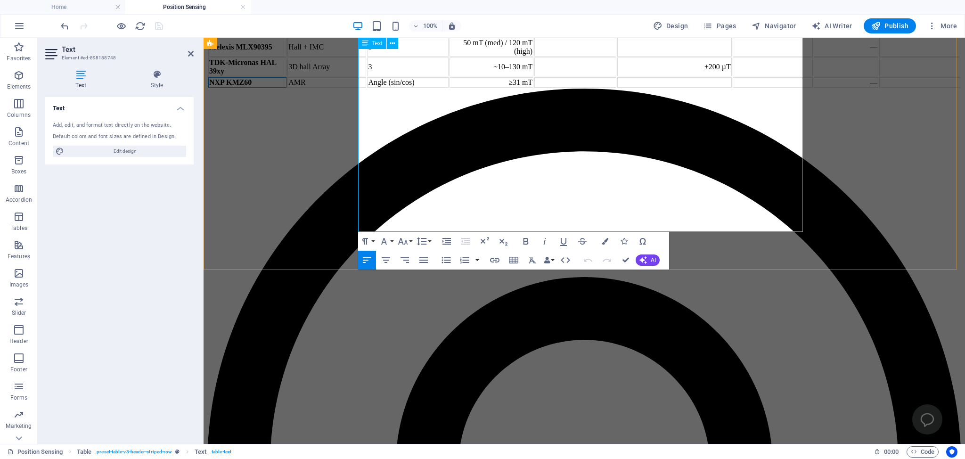
click at [287, 88] on td "NXP KMZ60" at bounding box center [247, 82] width 78 height 10
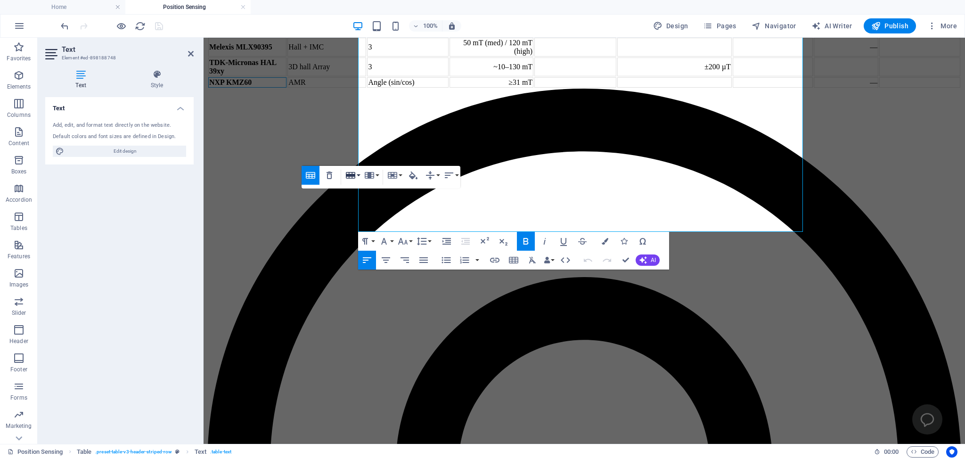
click at [358, 174] on button "Row" at bounding box center [353, 175] width 18 height 19
click at [370, 223] on link "Delete row" at bounding box center [380, 222] width 72 height 14
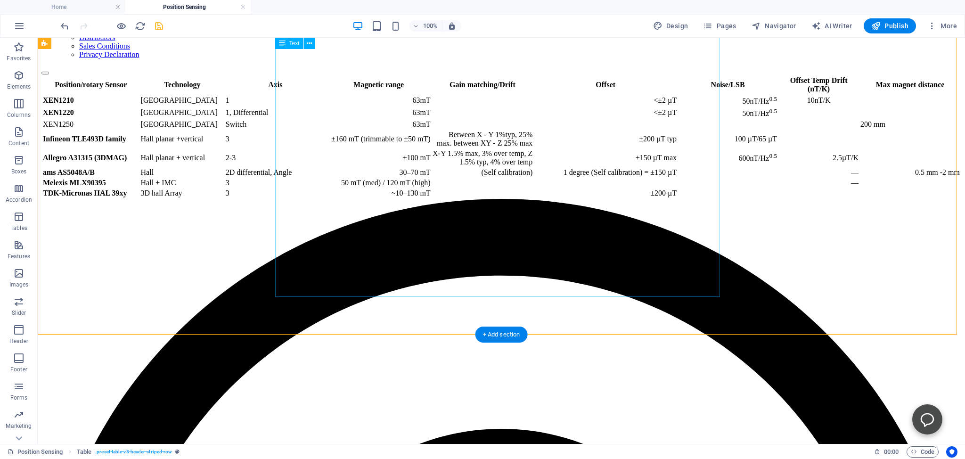
scroll to position [181, 0]
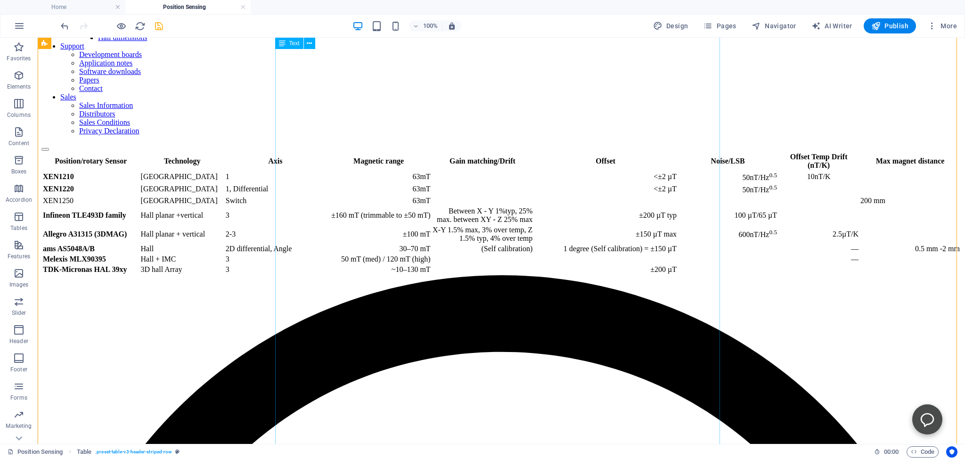
click at [642, 268] on div "Position/rotary Sensor Technology Axis Magnetic range Gain matching/Drift Offse…" at bounding box center [501, 213] width 920 height 124
click at [642, 267] on div "Position/rotary Sensor Technology Axis Magnetic range Gain matching/Drift Offse…" at bounding box center [501, 213] width 920 height 124
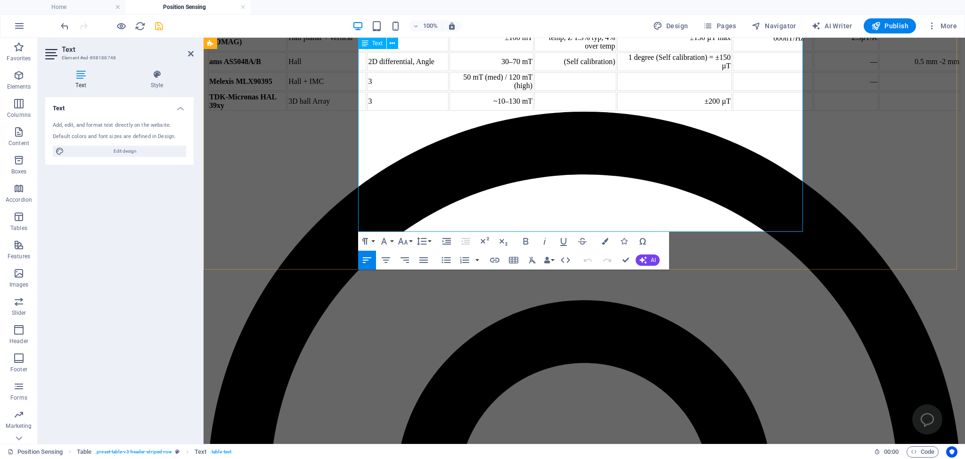
scroll to position [197, 0]
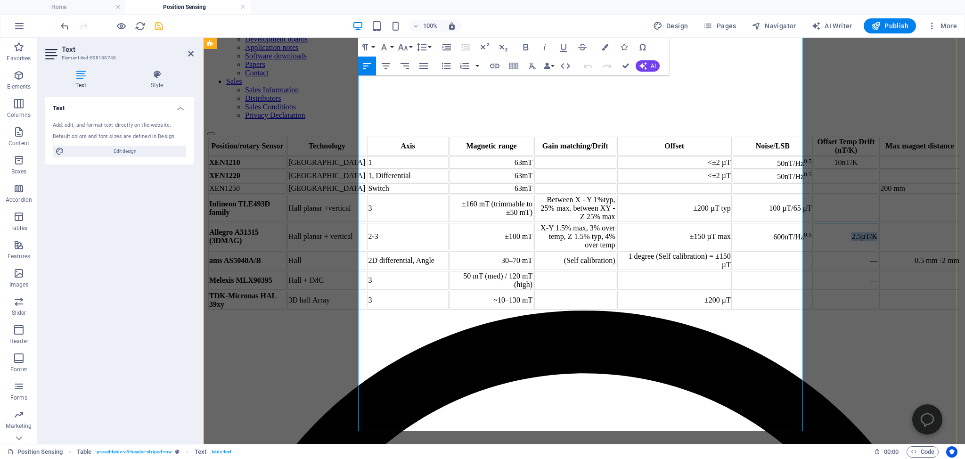
drag, startPoint x: 719, startPoint y: 247, endPoint x: 742, endPoint y: 258, distance: 25.1
click at [814, 250] on td "2.5µT/K" at bounding box center [846, 236] width 65 height 27
click at [814, 310] on td at bounding box center [846, 300] width 65 height 19
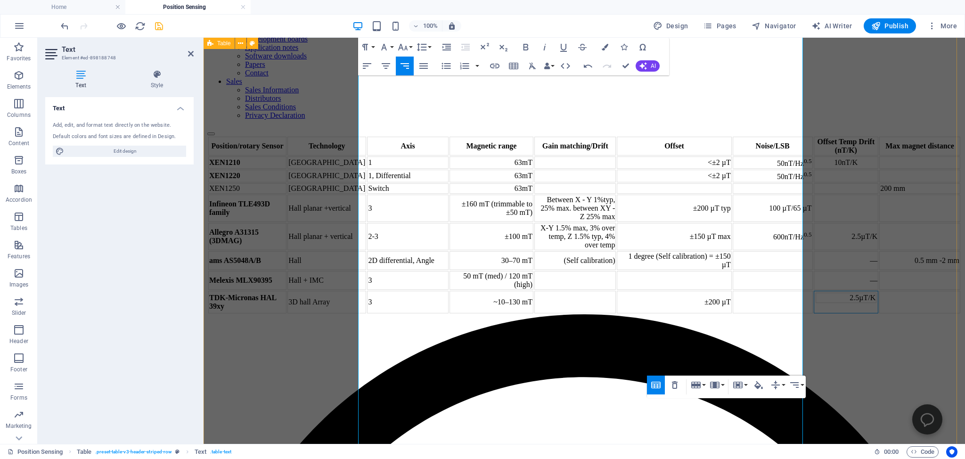
drag, startPoint x: 884, startPoint y: 289, endPoint x: 1047, endPoint y: 288, distance: 163.6
click at [962, 288] on div "Position/rotary Sensor Technology Axis Magnetic range Gain matching/Drift Offse…" at bounding box center [584, 225] width 754 height 179
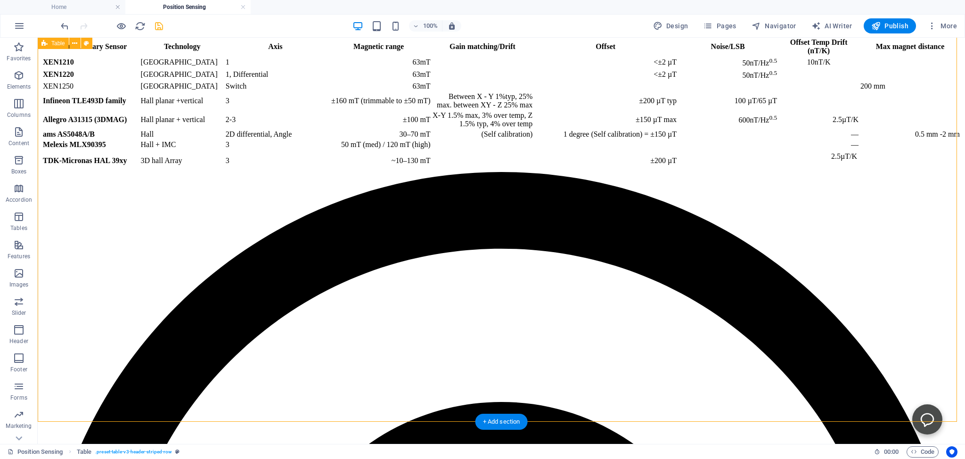
scroll to position [297, 0]
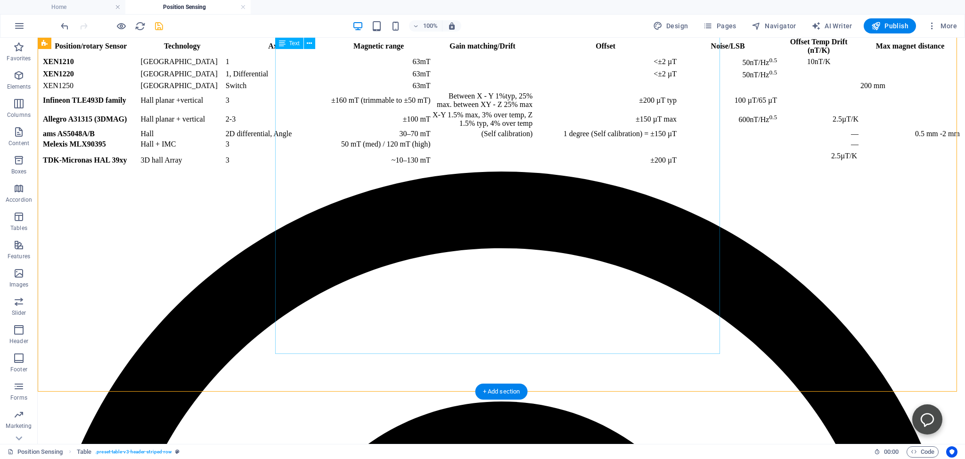
click at [642, 172] on div "Position/rotary Sensor Technology Axis Magnetic range Gain matching/Drift Offse…" at bounding box center [501, 103] width 920 height 135
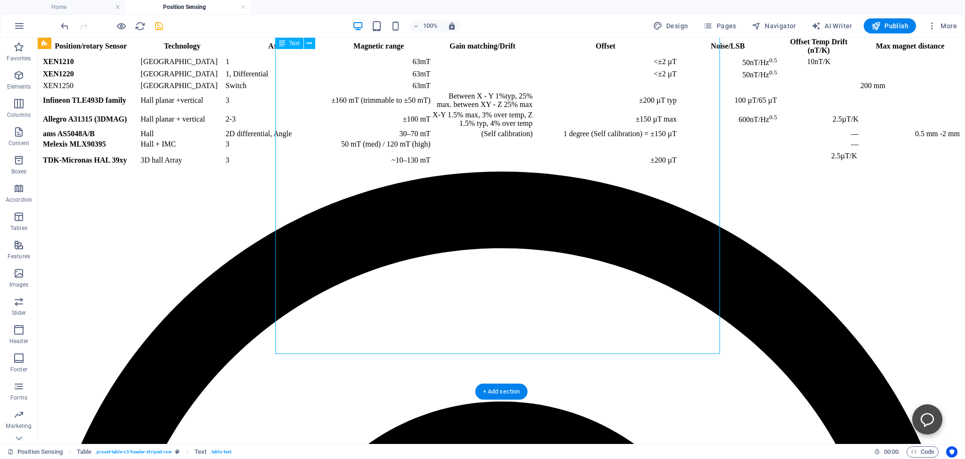
click at [644, 172] on div "Position/rotary Sensor Technology Axis Magnetic range Gain matching/Drift Offse…" at bounding box center [501, 103] width 920 height 135
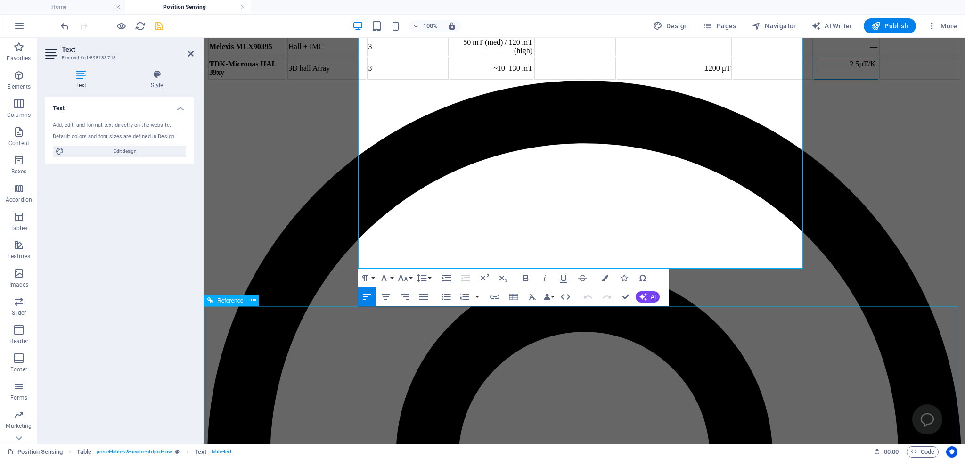
scroll to position [281, 0]
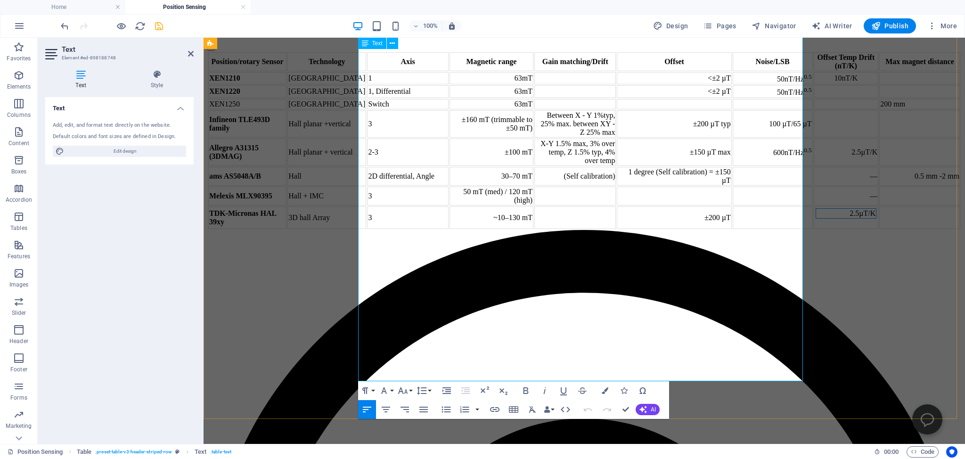
click at [816, 219] on td "2.5µT/K" at bounding box center [846, 213] width 61 height 10
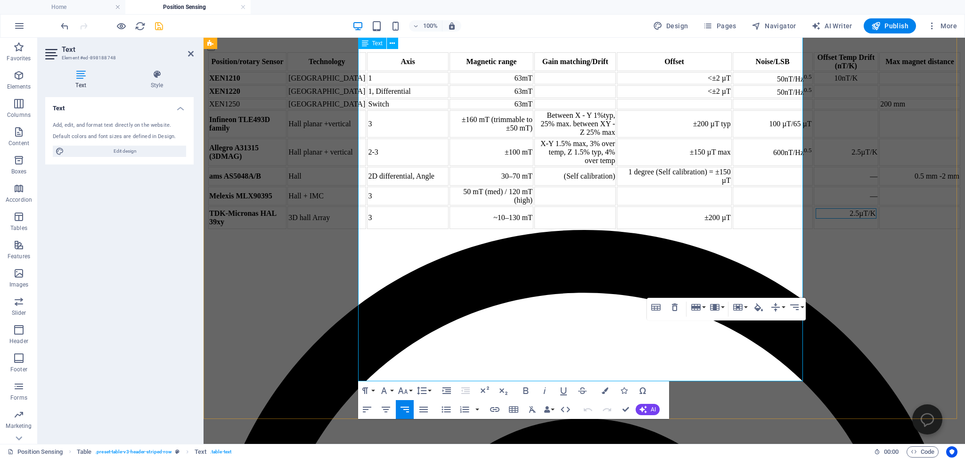
click at [814, 229] on td "2.5µT/K" at bounding box center [846, 217] width 65 height 23
click at [816, 219] on td "2.5µT/K" at bounding box center [846, 213] width 61 height 10
click at [675, 305] on icon "button" at bounding box center [674, 307] width 11 height 11
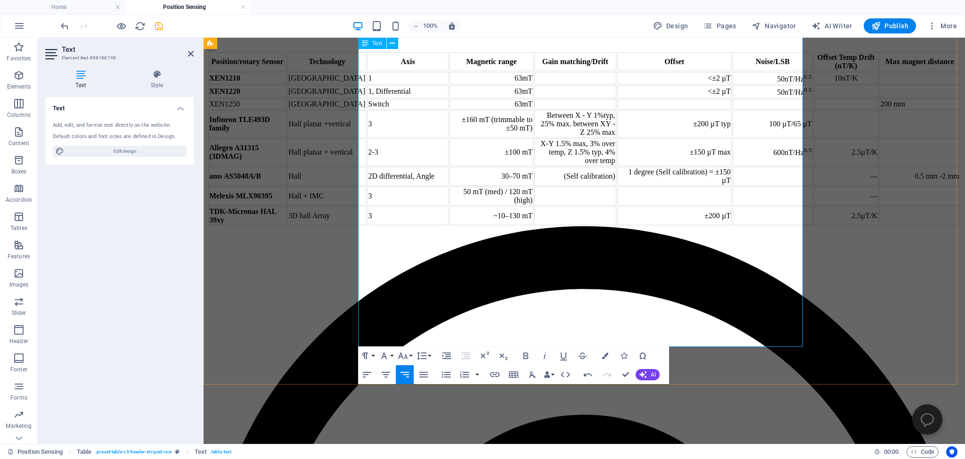
click at [814, 225] on td "2.5µT/K" at bounding box center [846, 215] width 65 height 19
click at [814, 225] on td "2 - 4 µT/K" at bounding box center [846, 215] width 65 height 19
drag, startPoint x: 726, startPoint y: 330, endPoint x: 742, endPoint y: 330, distance: 15.6
click at [814, 225] on td "2 - 4 µT/K" at bounding box center [846, 215] width 65 height 19
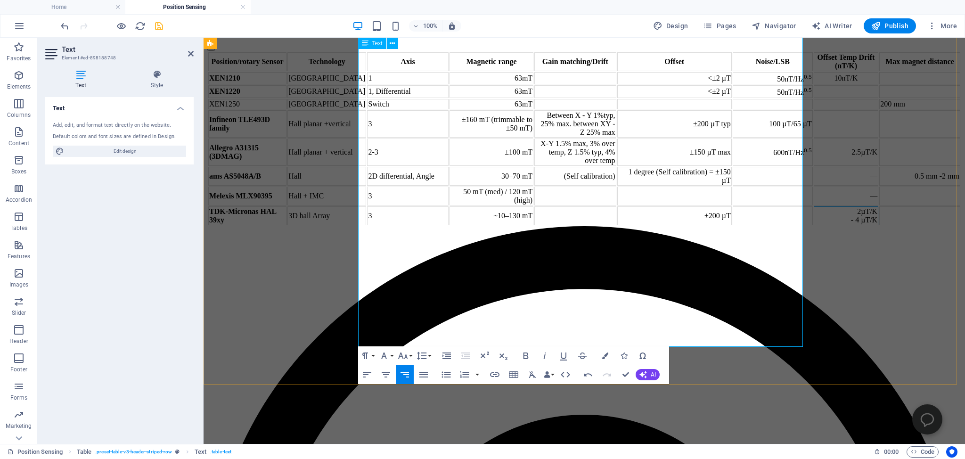
click at [814, 225] on td "2 µT/K - 4 µT/K" at bounding box center [846, 215] width 65 height 19
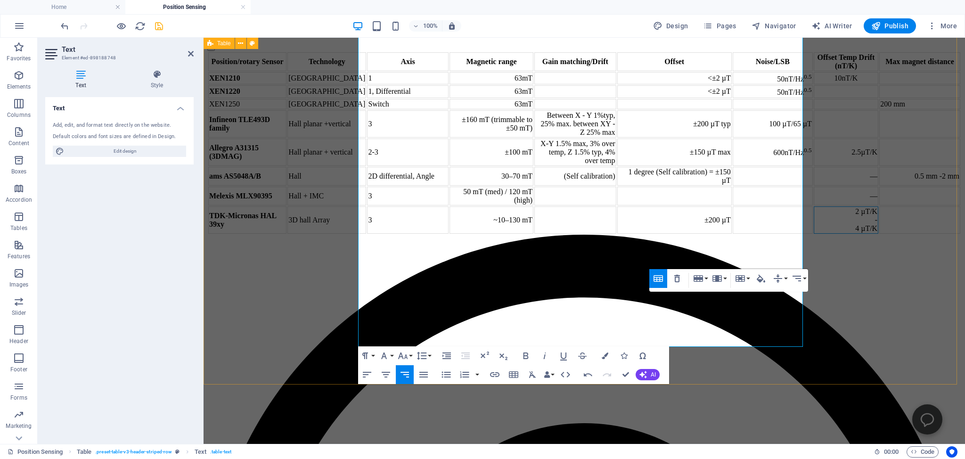
click at [262, 235] on div "Position/rotary Sensor Technology Axis Magnetic range Gain matching/Drift Offse…" at bounding box center [584, 142] width 754 height 183
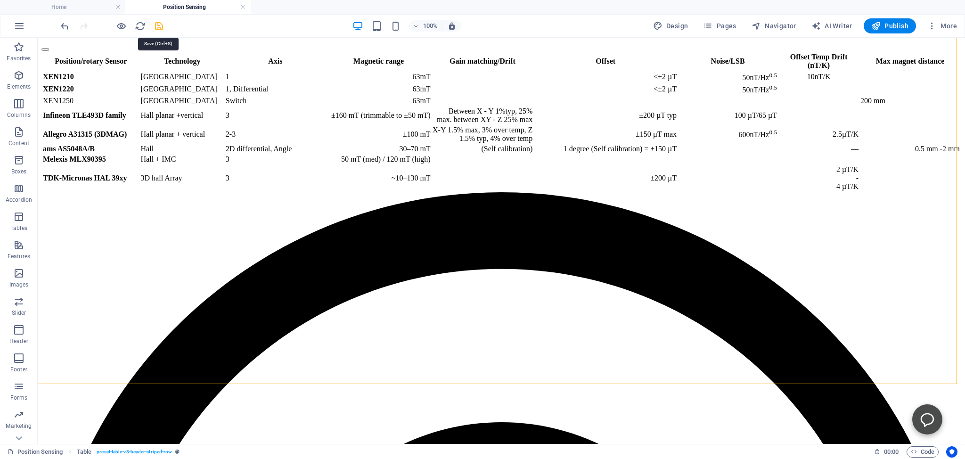
click at [159, 25] on icon "save" at bounding box center [159, 26] width 11 height 11
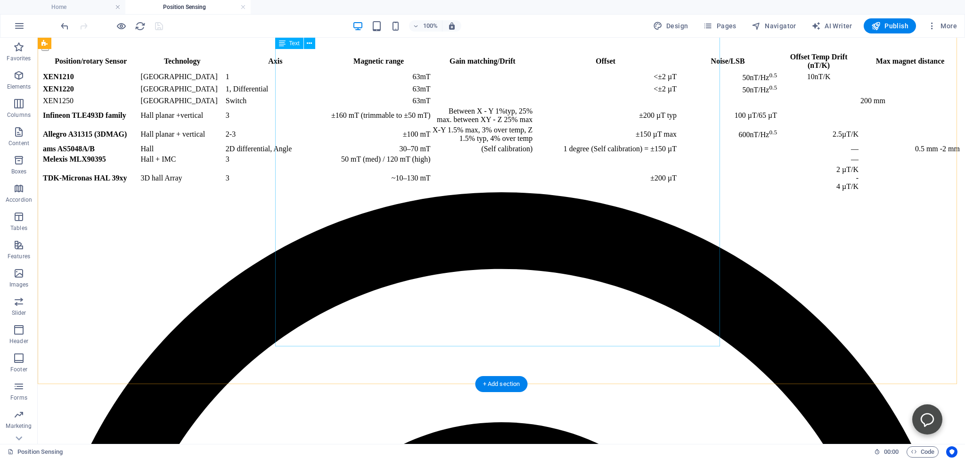
click at [305, 192] on div "Position/rotary Sensor Technology Axis Magnetic range Gain matching/Drift Offse…" at bounding box center [501, 121] width 920 height 141
click at [303, 192] on div "Position/rotary Sensor Technology Axis Magnetic range Gain matching/Drift Offse…" at bounding box center [501, 121] width 920 height 141
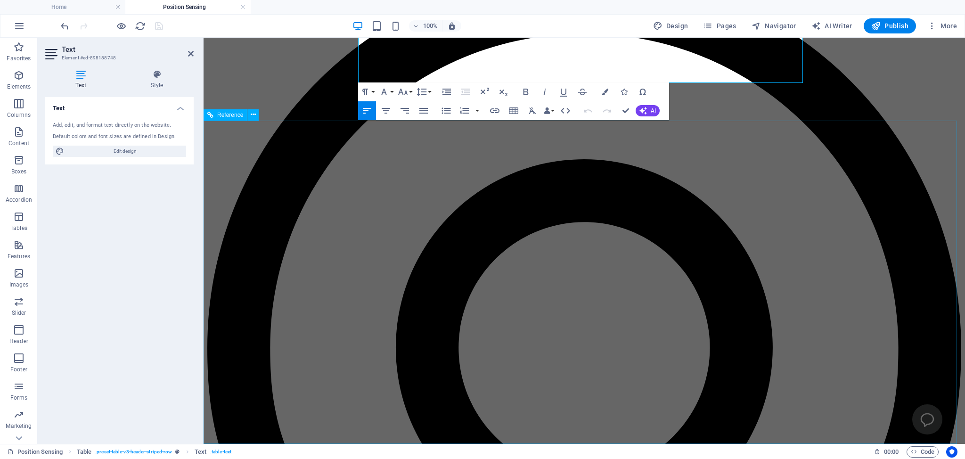
scroll to position [396, 0]
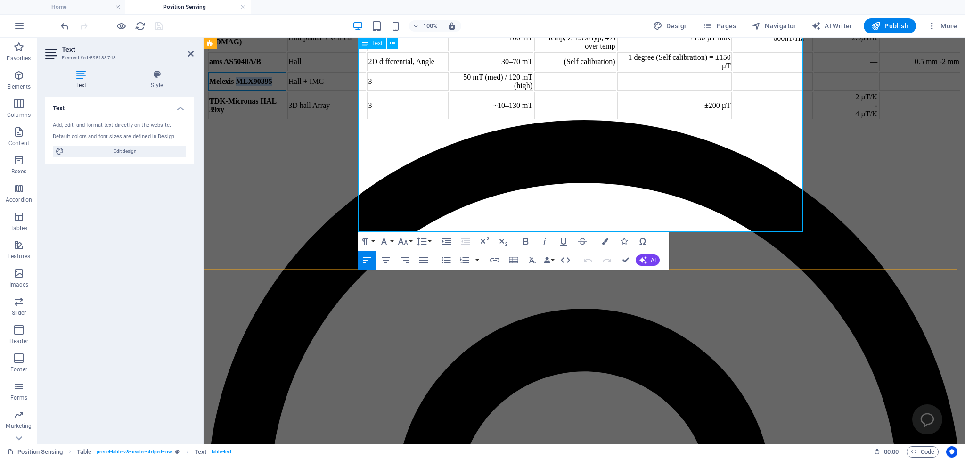
drag, startPoint x: 363, startPoint y: 169, endPoint x: 398, endPoint y: 171, distance: 35.4
click at [272, 85] on strong "Melexis MLX90395" at bounding box center [240, 81] width 63 height 8
click at [594, 119] on td at bounding box center [576, 105] width 82 height 27
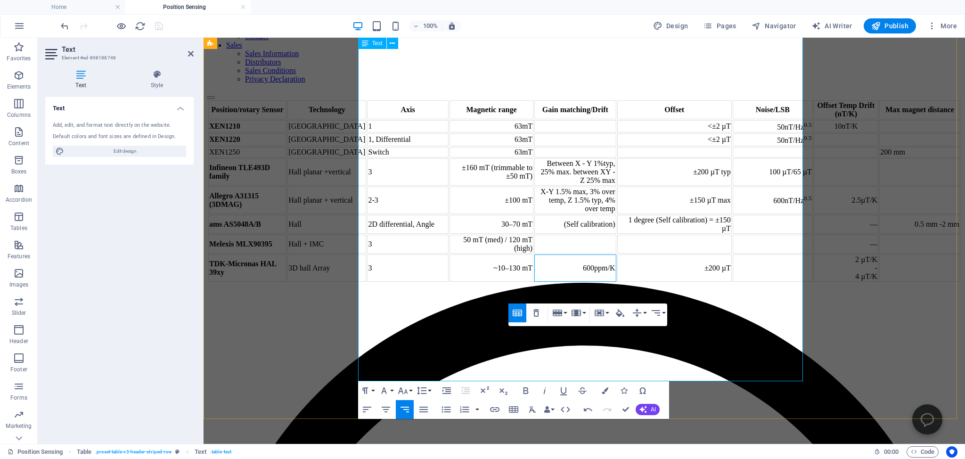
scroll to position [247, 0]
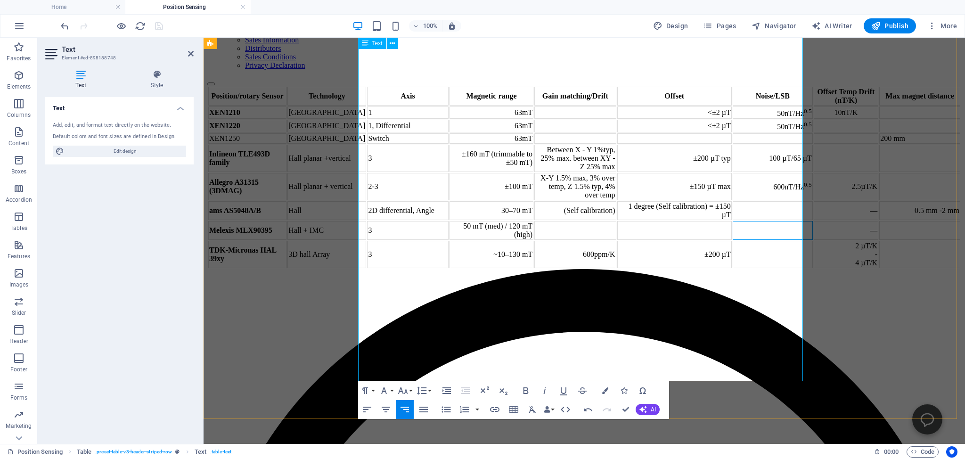
click at [733, 240] on td at bounding box center [773, 230] width 80 height 19
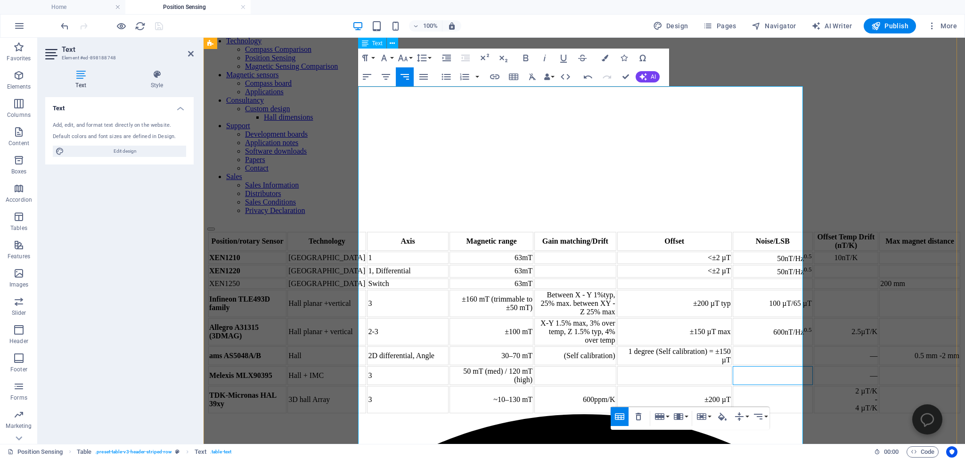
scroll to position [98, 0]
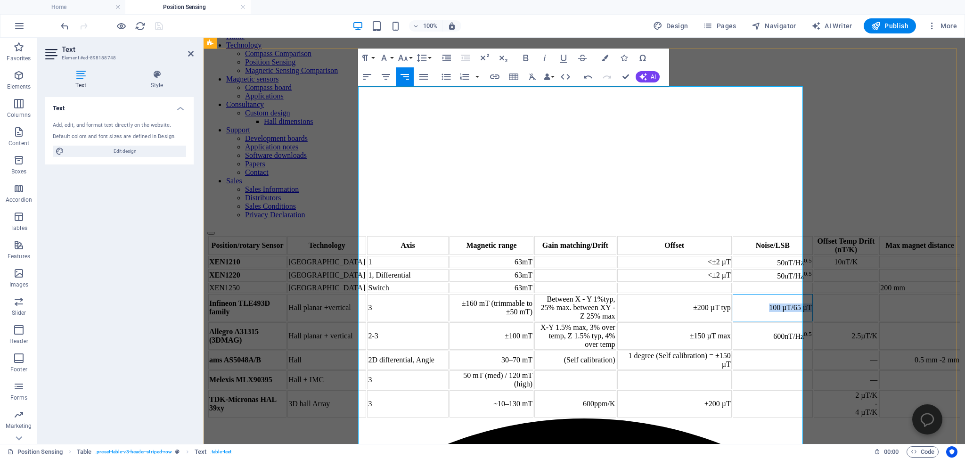
drag, startPoint x: 696, startPoint y: 269, endPoint x: 708, endPoint y: 279, distance: 15.7
click at [733, 294] on td "100 µT/65 µT" at bounding box center [773, 307] width 80 height 27
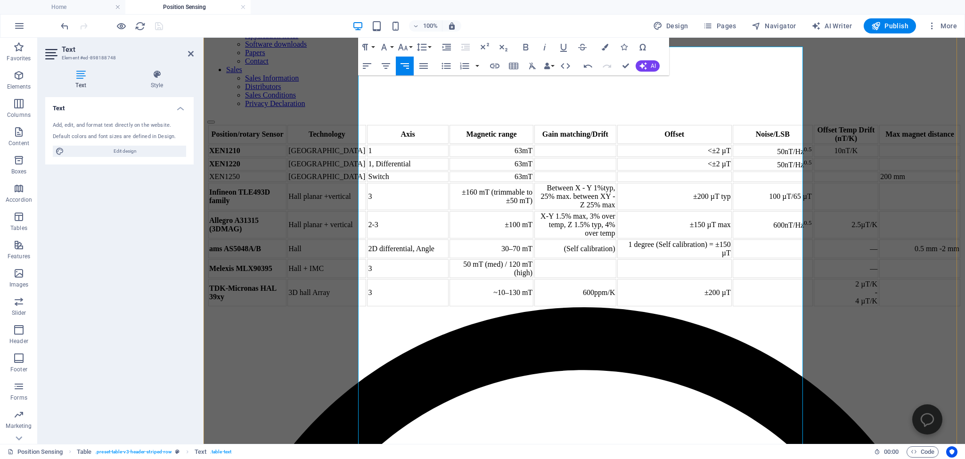
scroll to position [247, 0]
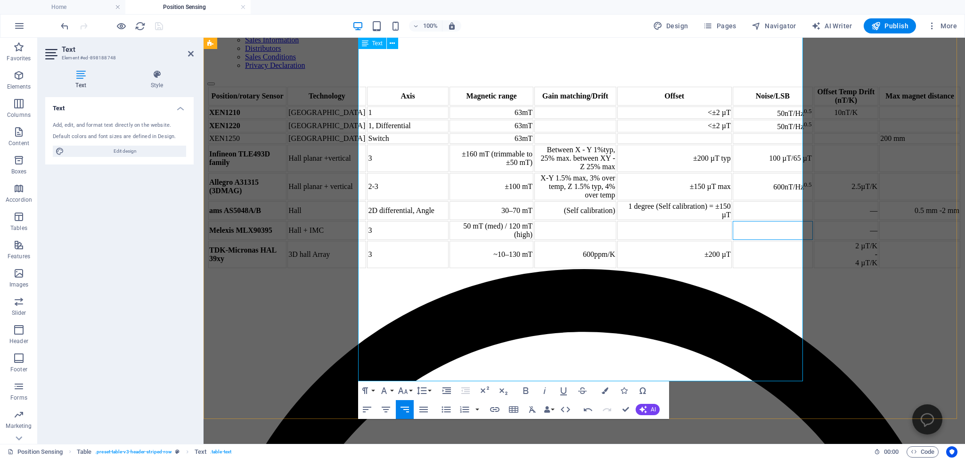
click at [733, 240] on td at bounding box center [773, 230] width 80 height 19
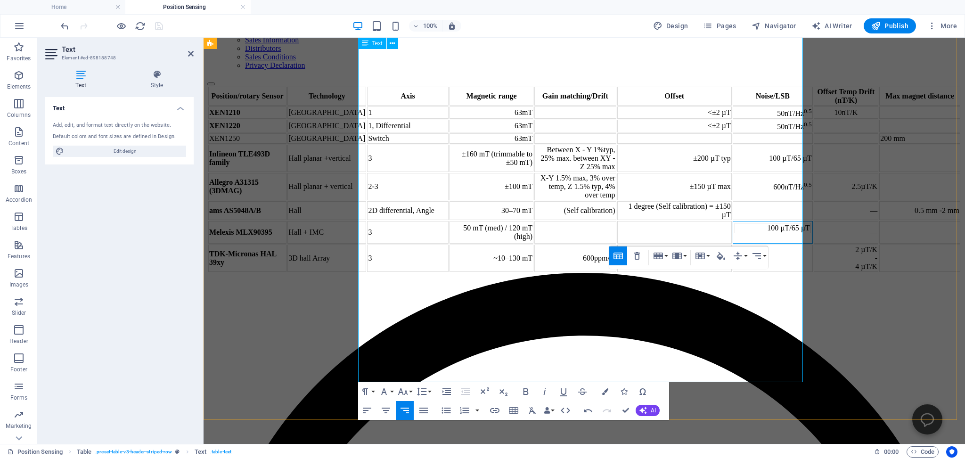
click at [735, 233] on td "100 µT/65 µT" at bounding box center [773, 228] width 76 height 10
click at [733, 244] on td "100 µT/65 µT" at bounding box center [773, 232] width 80 height 23
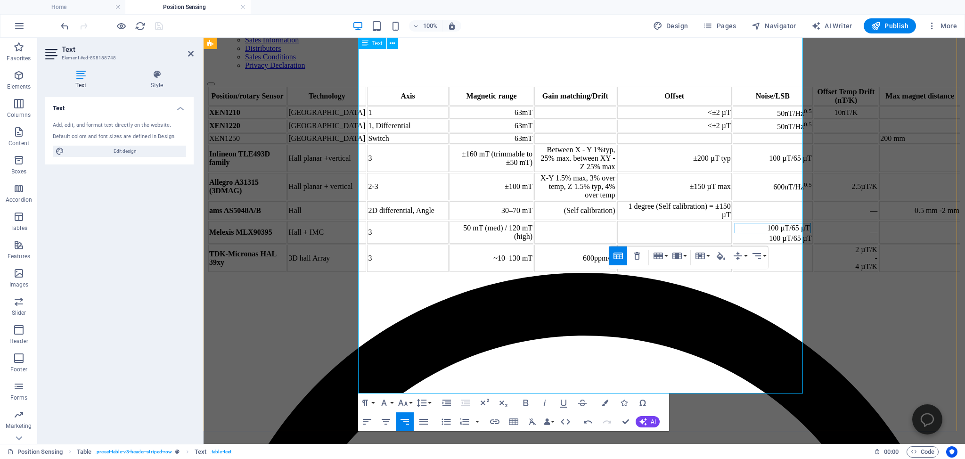
click at [735, 233] on td "100 µT/65 µT" at bounding box center [773, 228] width 76 height 10
click at [635, 261] on icon "button" at bounding box center [638, 262] width 6 height 8
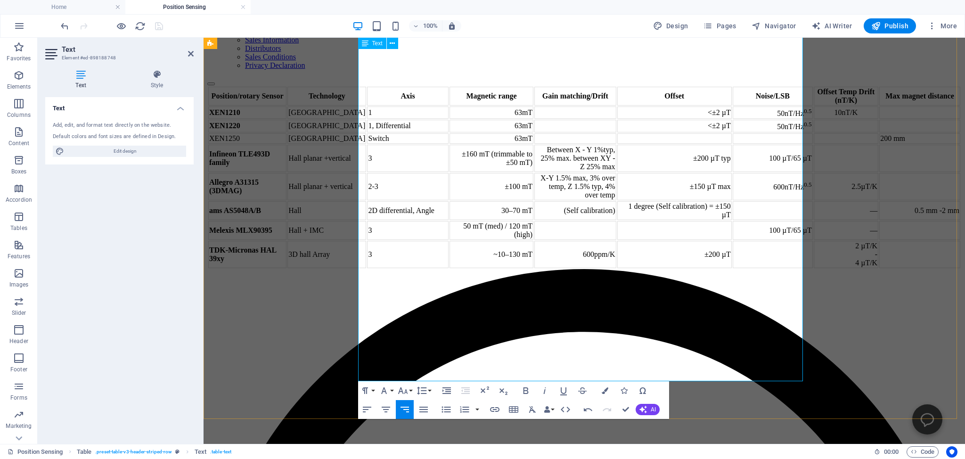
click at [574, 268] on td "600ppm/K" at bounding box center [576, 254] width 82 height 27
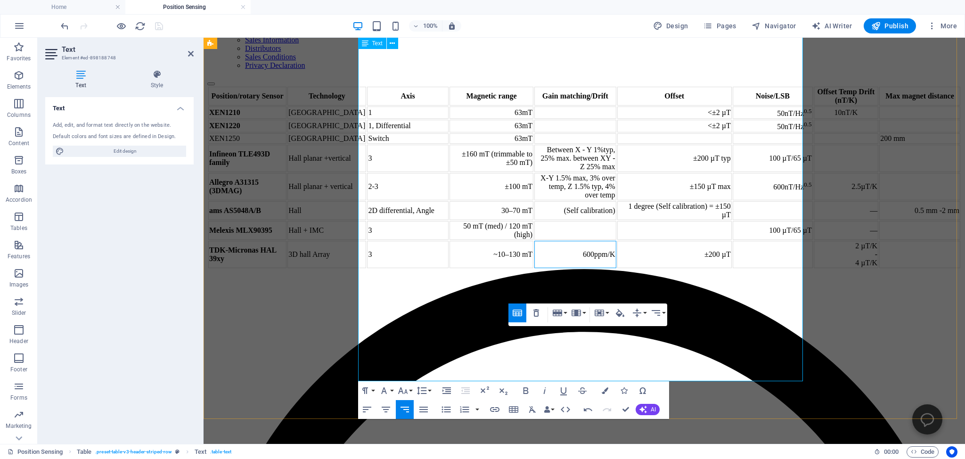
click at [576, 268] on td "600ppm/K" at bounding box center [576, 254] width 82 height 27
click at [573, 268] on td "600ppm/K" at bounding box center [576, 254] width 82 height 27
click at [288, 236] on div "Position/rotary Sensor Technology Axis Magnetic range Gain matching/Drift Offse…" at bounding box center [584, 177] width 754 height 183
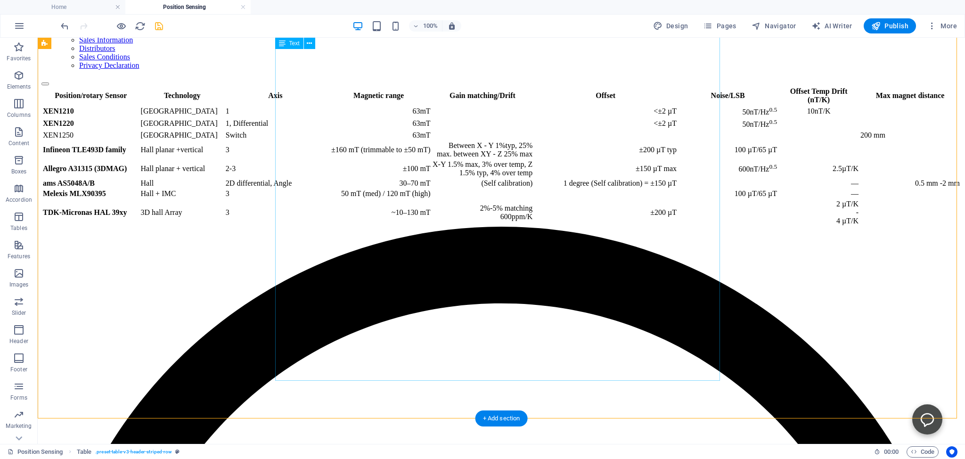
click at [504, 227] on div "Position/rotary Sensor Technology Axis Magnetic range Gain matching/Drift Offse…" at bounding box center [501, 156] width 920 height 141
click at [505, 227] on div "Position/rotary Sensor Technology Axis Magnetic range Gain matching/Drift Offse…" at bounding box center [501, 156] width 920 height 141
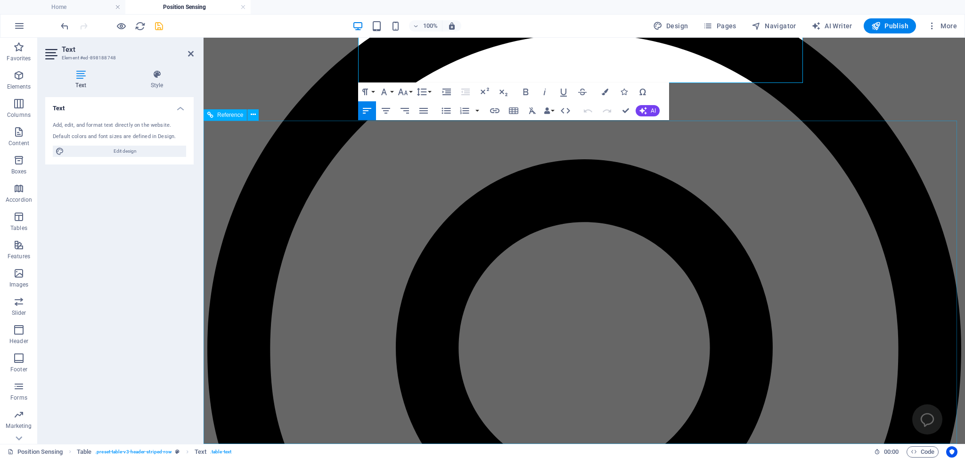
scroll to position [346, 0]
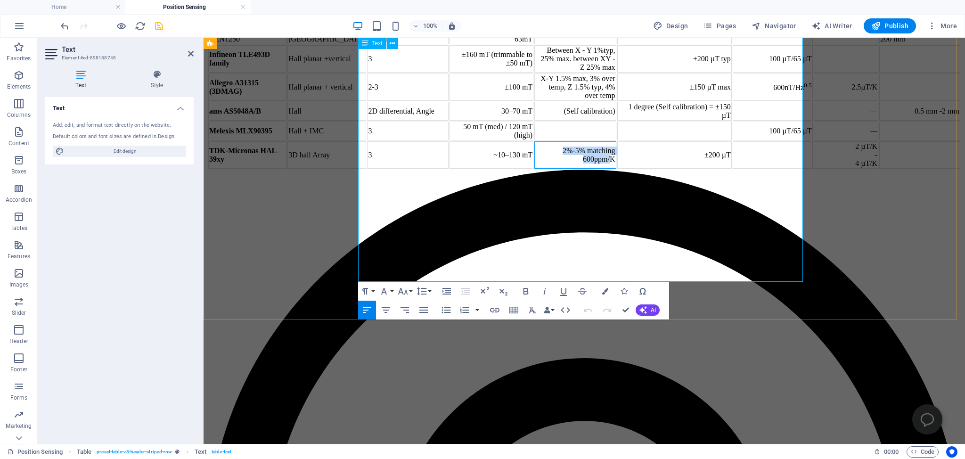
drag, startPoint x: 587, startPoint y: 247, endPoint x: 605, endPoint y: 269, distance: 28.4
click at [605, 169] on td "2%-5% matching 600ppm/K" at bounding box center [576, 154] width 82 height 27
click at [587, 169] on td "2%-5% matching 600ppm/K" at bounding box center [576, 154] width 82 height 27
drag, startPoint x: 587, startPoint y: 247, endPoint x: 608, endPoint y: 268, distance: 29.7
click at [608, 169] on td "2%-5% matching 600ppm/K" at bounding box center [576, 154] width 82 height 27
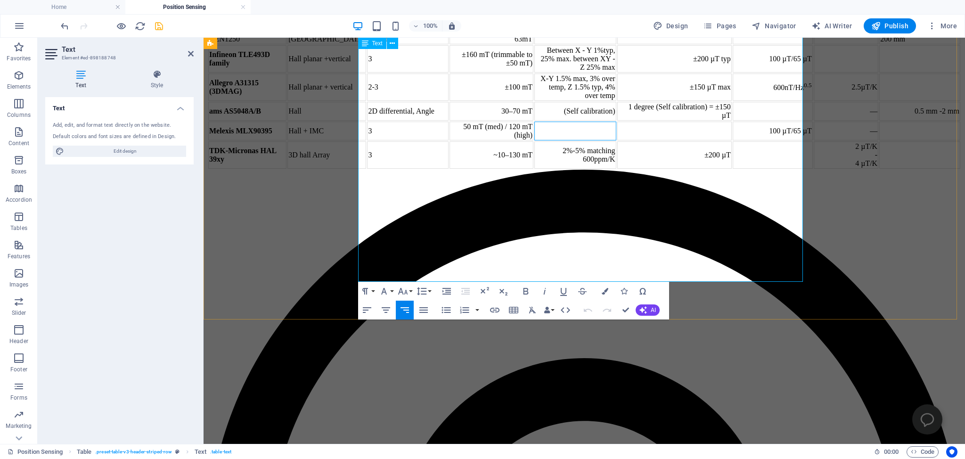
click at [587, 140] on td at bounding box center [576, 131] width 82 height 19
drag, startPoint x: 638, startPoint y: 259, endPoint x: 665, endPoint y: 262, distance: 27.5
click at [665, 169] on td "±200 µT" at bounding box center [675, 154] width 115 height 27
click at [638, 140] on td at bounding box center [675, 131] width 115 height 19
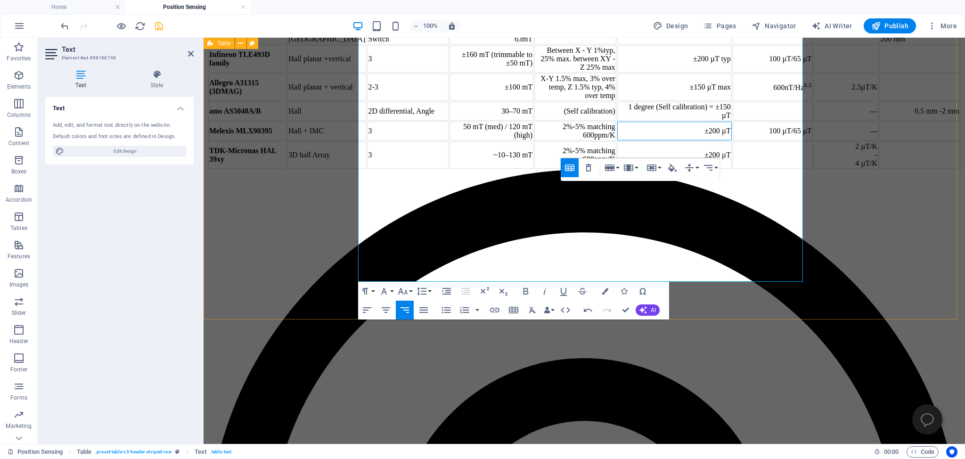
click at [291, 170] on div "Position/rotary Sensor Technology Axis Magnetic range Gain matching/Drift Offse…" at bounding box center [584, 77] width 754 height 183
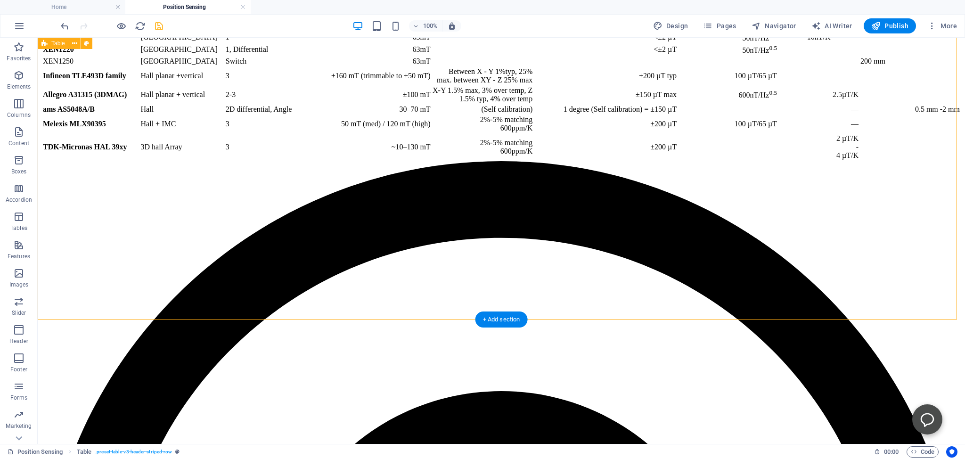
scroll to position [297, 0]
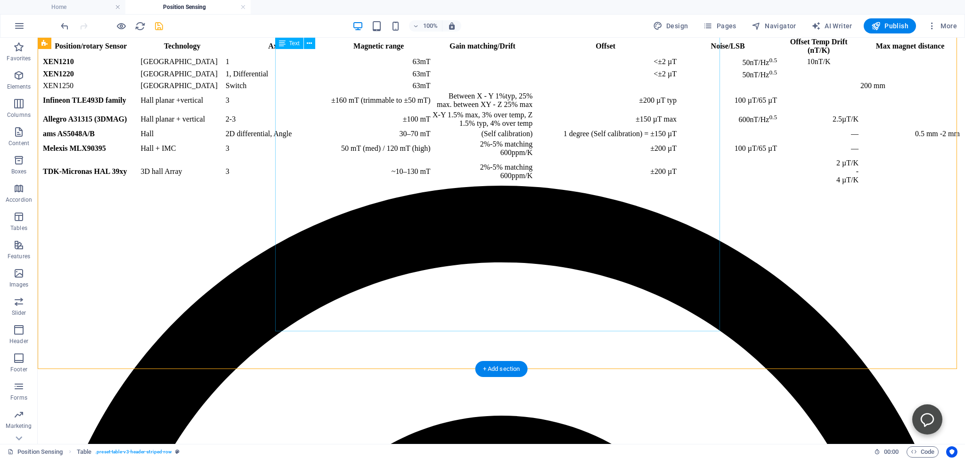
click at [506, 186] on div "Position/rotary Sensor Technology Axis Magnetic range Gain matching/Drift Offse…" at bounding box center [501, 110] width 920 height 149
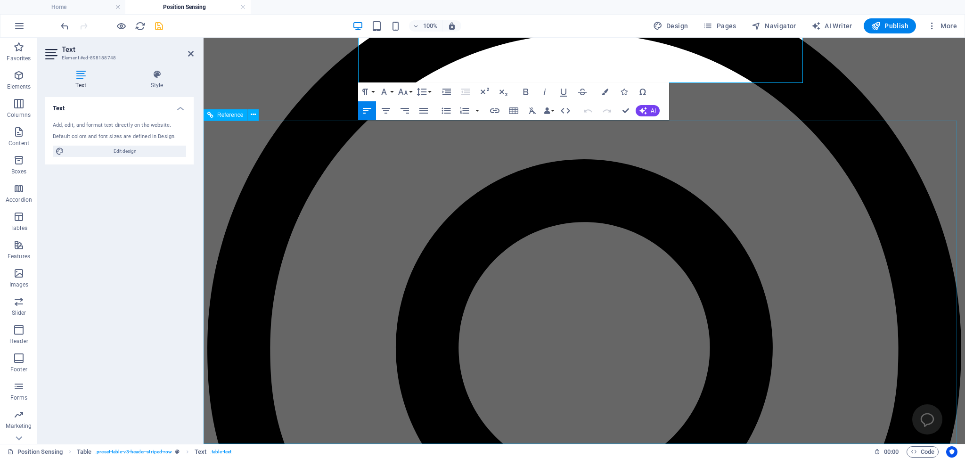
scroll to position [396, 0]
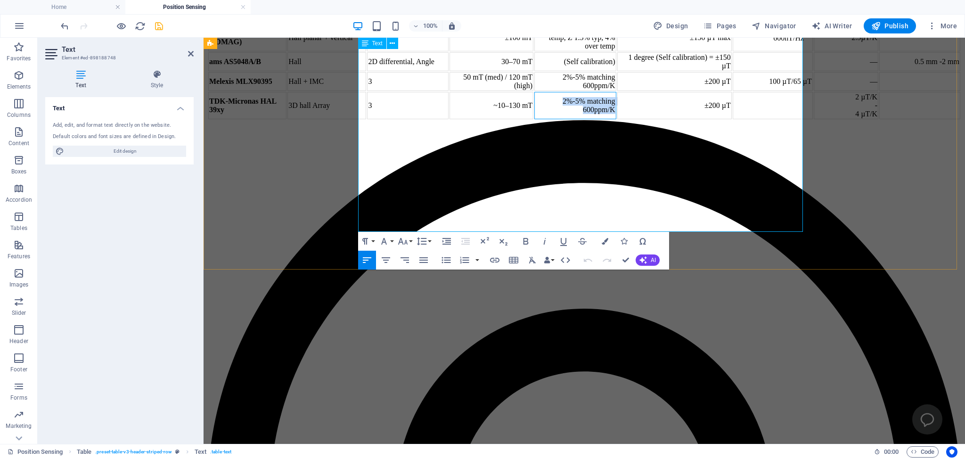
drag, startPoint x: 587, startPoint y: 196, endPoint x: 607, endPoint y: 219, distance: 30.7
click at [607, 119] on td "2%-5% matching 600ppm/K" at bounding box center [576, 105] width 82 height 27
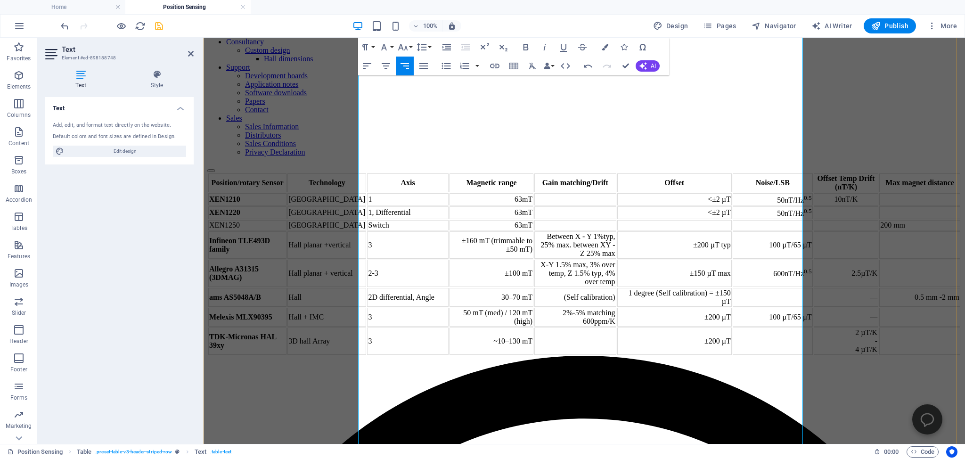
scroll to position [199, 0]
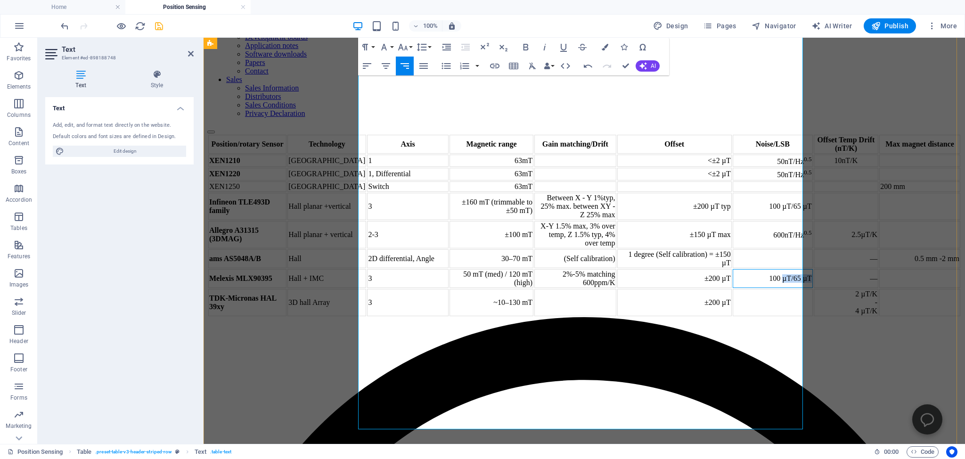
drag, startPoint x: 708, startPoint y: 367, endPoint x: 676, endPoint y: 365, distance: 31.6
click at [733, 288] on td "100 µT/65 µT" at bounding box center [773, 278] width 80 height 19
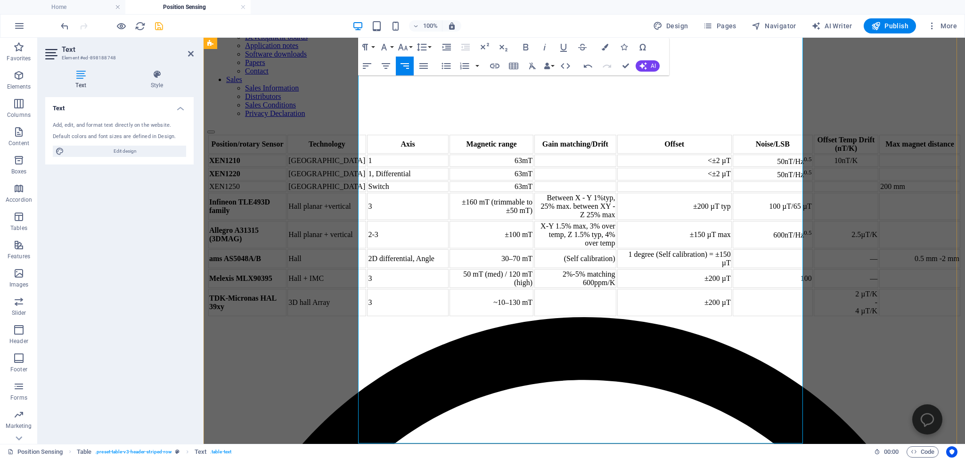
scroll to position [99, 0]
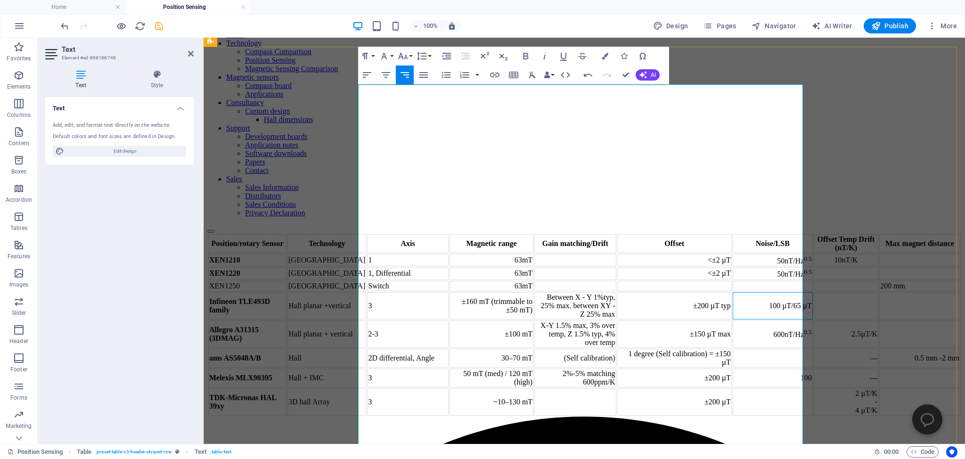
click at [733, 292] on td "100 µT/65 µT" at bounding box center [773, 305] width 80 height 27
drag, startPoint x: 696, startPoint y: 266, endPoint x: 687, endPoint y: 275, distance: 13.0
click at [733, 292] on td "100 µT/65 µT" at bounding box center [773, 305] width 80 height 27
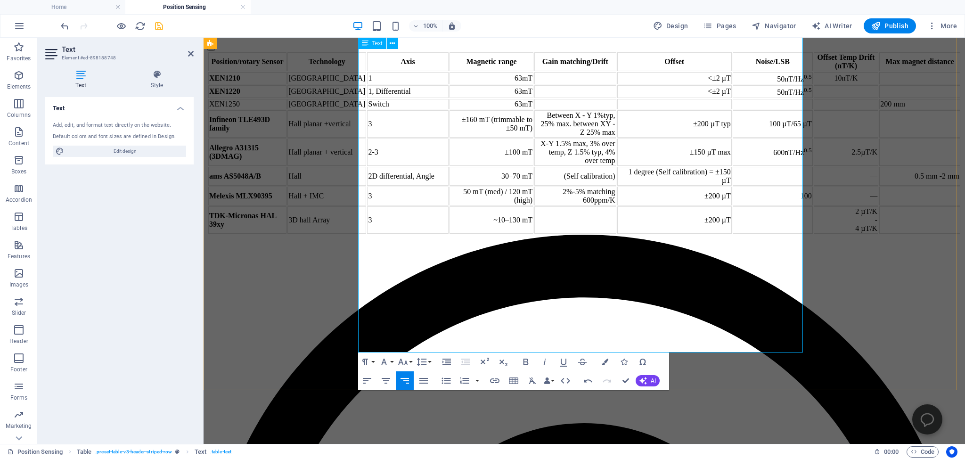
scroll to position [298, 0]
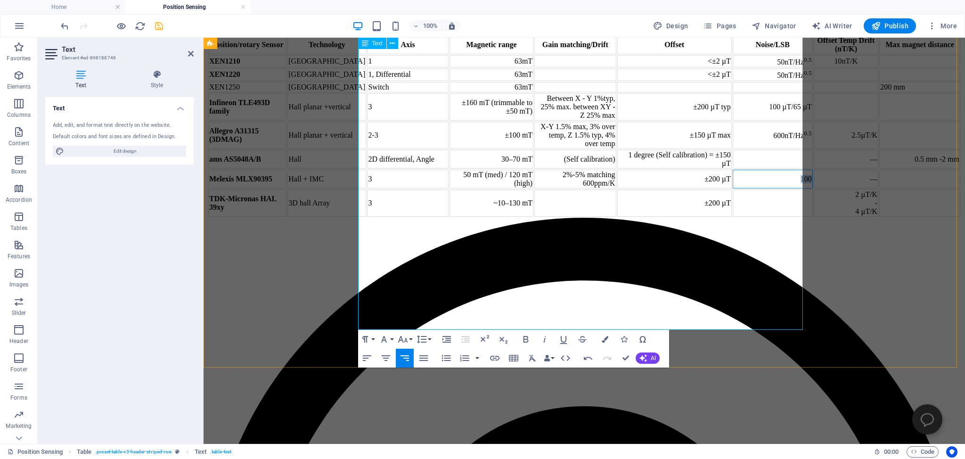
drag, startPoint x: 695, startPoint y: 260, endPoint x: 706, endPoint y: 259, distance: 10.9
click at [733, 189] on td "100" at bounding box center [773, 179] width 80 height 19
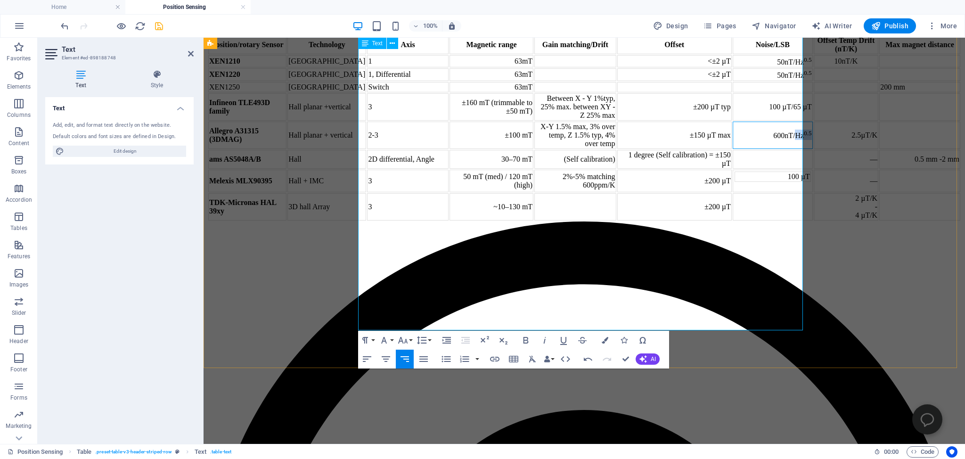
drag, startPoint x: 692, startPoint y: 159, endPoint x: 707, endPoint y: 157, distance: 15.2
click at [733, 149] on td "600nT/Hz 0.5" at bounding box center [773, 135] width 80 height 27
click at [733, 192] on td "100 µT" at bounding box center [773, 181] width 80 height 23
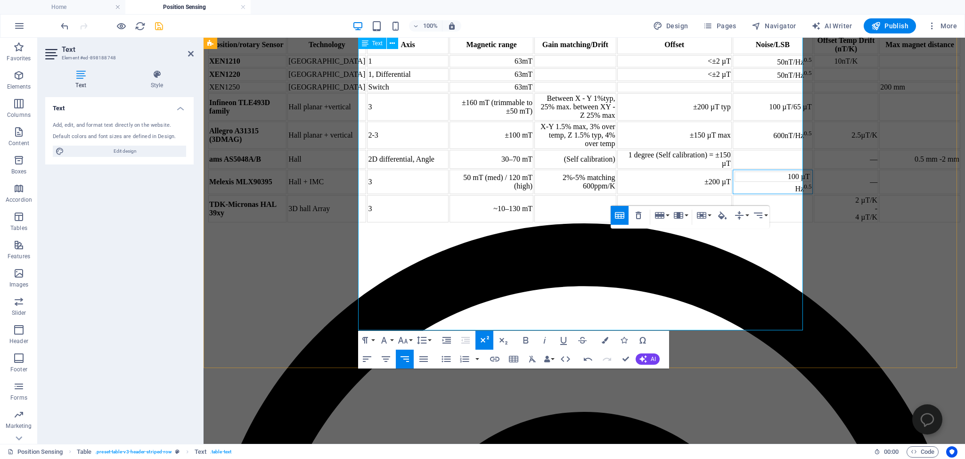
click at [735, 182] on td "100 µT" at bounding box center [773, 177] width 76 height 10
click at [733, 194] on td "100 µT Hz 0.5" at bounding box center [773, 182] width 80 height 25
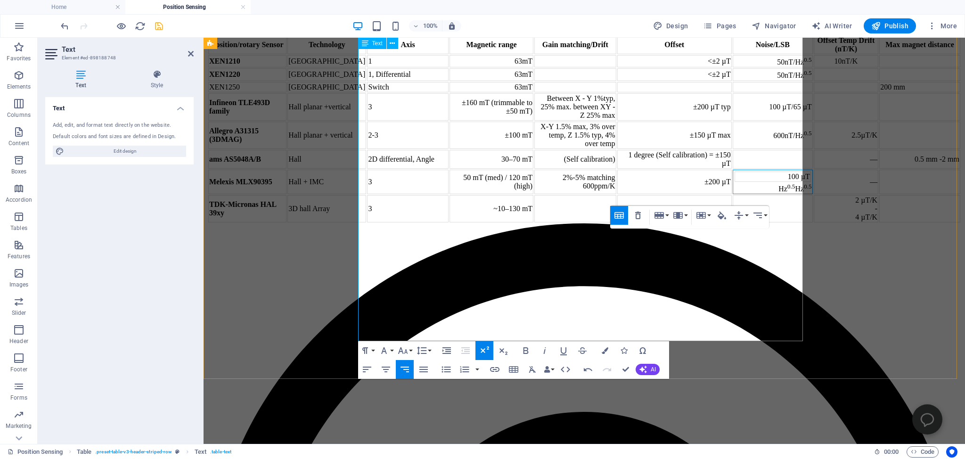
click at [735, 182] on td "100 µT" at bounding box center [773, 177] width 76 height 10
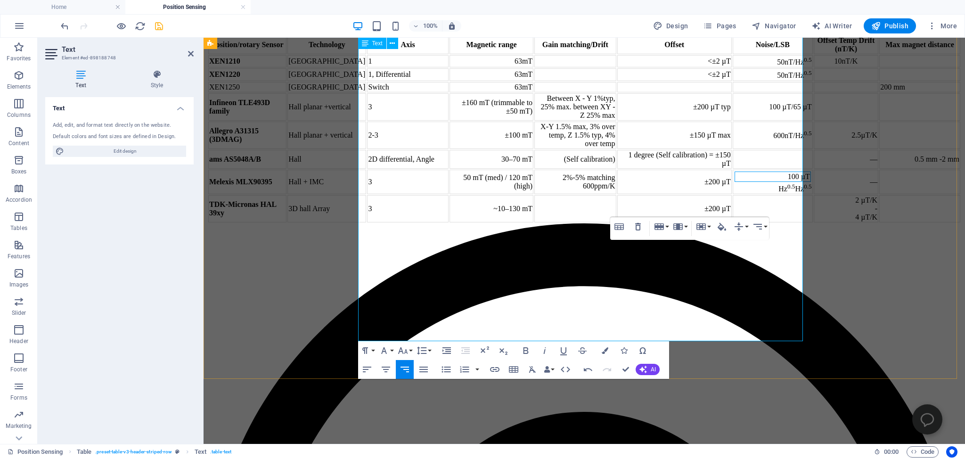
click at [735, 182] on td "100 µT" at bounding box center [773, 177] width 76 height 10
drag, startPoint x: 682, startPoint y: 261, endPoint x: 703, endPoint y: 260, distance: 20.7
click at [735, 182] on td "100 µT" at bounding box center [773, 177] width 76 height 10
drag, startPoint x: 691, startPoint y: 275, endPoint x: 675, endPoint y: 276, distance: 16.6
click at [733, 194] on td "100 µT Hz 0.5 Hz 0.5" at bounding box center [773, 182] width 80 height 25
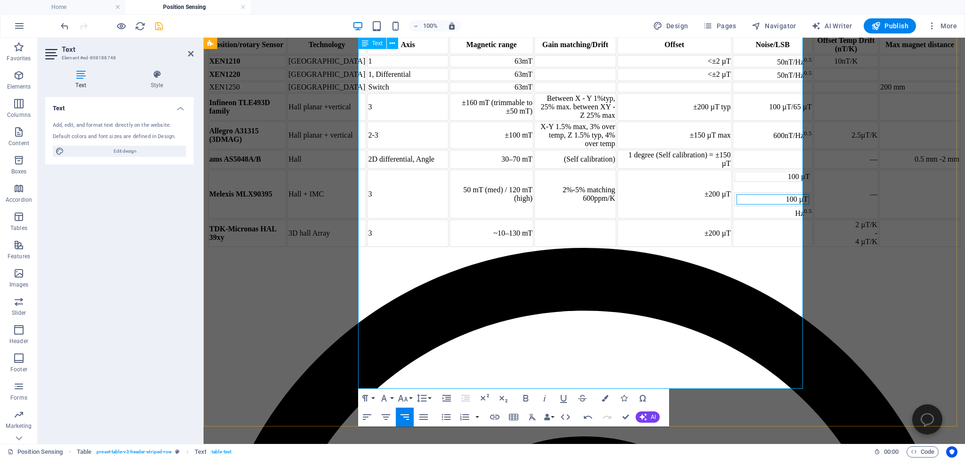
click at [737, 205] on td "100 µT" at bounding box center [773, 199] width 73 height 10
click at [733, 219] on td "100 µT 100 µT Hz 0.5" at bounding box center [773, 194] width 80 height 49
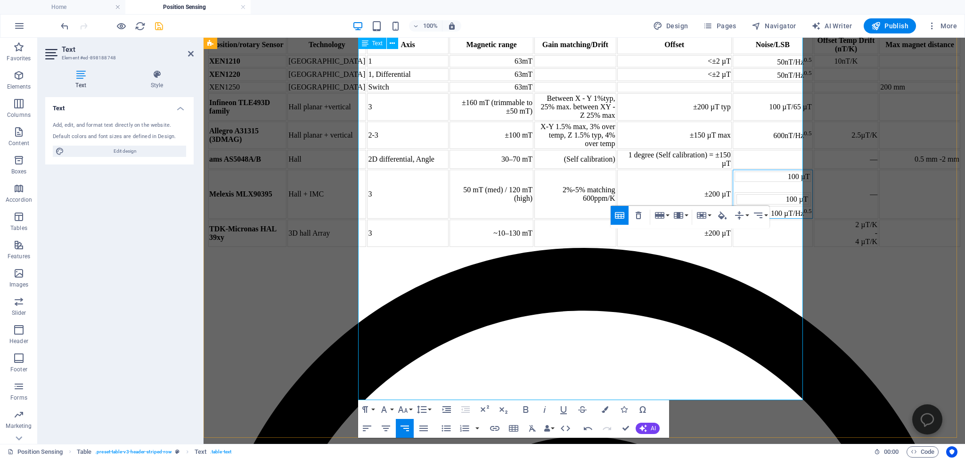
click at [737, 205] on td "100 µT" at bounding box center [773, 199] width 73 height 10
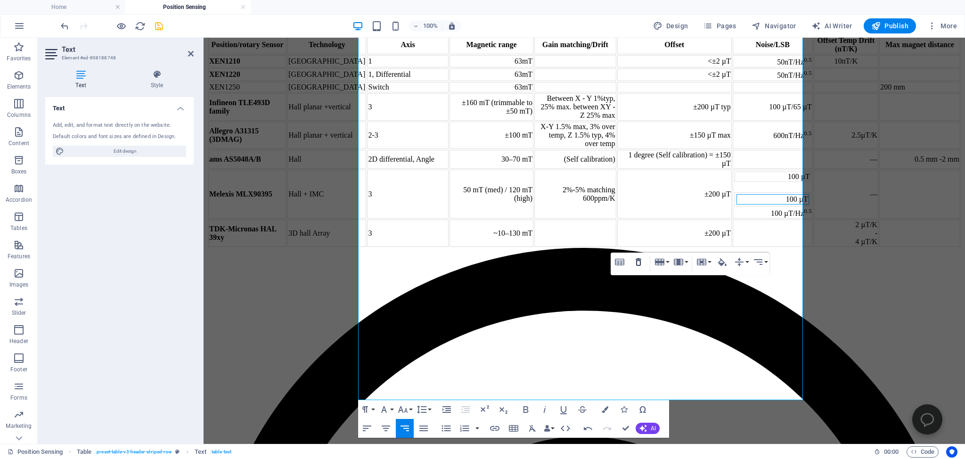
click at [636, 259] on icon "button" at bounding box center [639, 262] width 6 height 8
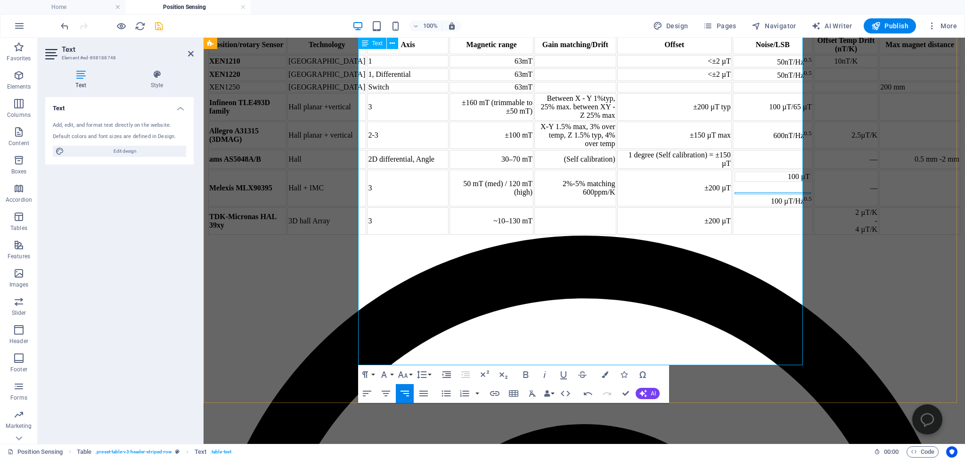
click at [735, 194] on td at bounding box center [773, 193] width 76 height 2
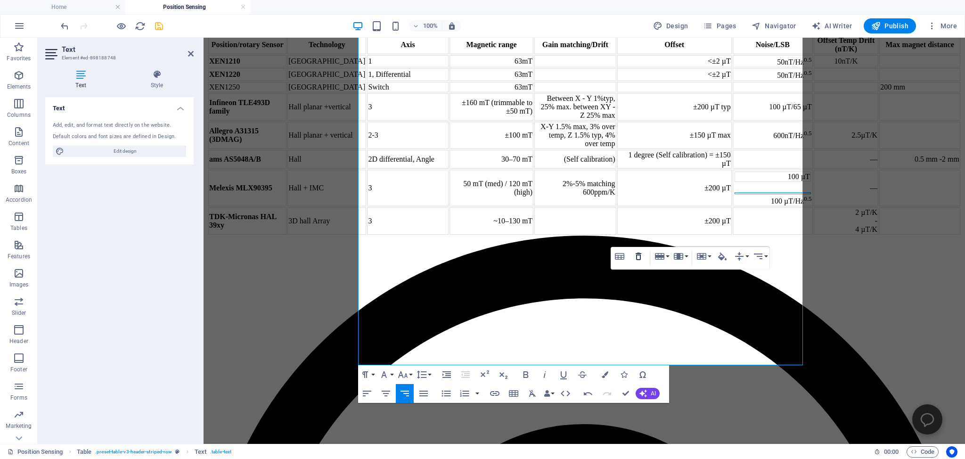
click at [640, 256] on icon "button" at bounding box center [639, 257] width 6 height 8
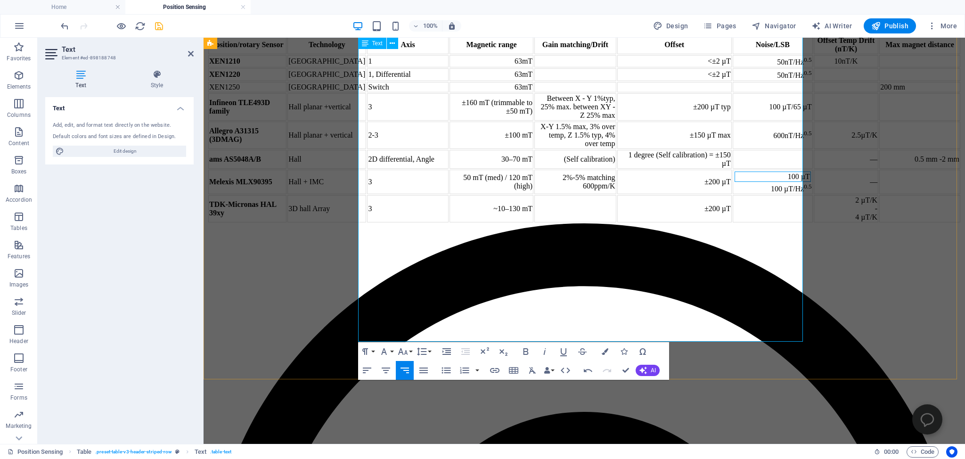
click at [735, 182] on td "100 µT" at bounding box center [773, 177] width 76 height 10
click at [640, 222] on icon "button" at bounding box center [639, 222] width 6 height 8
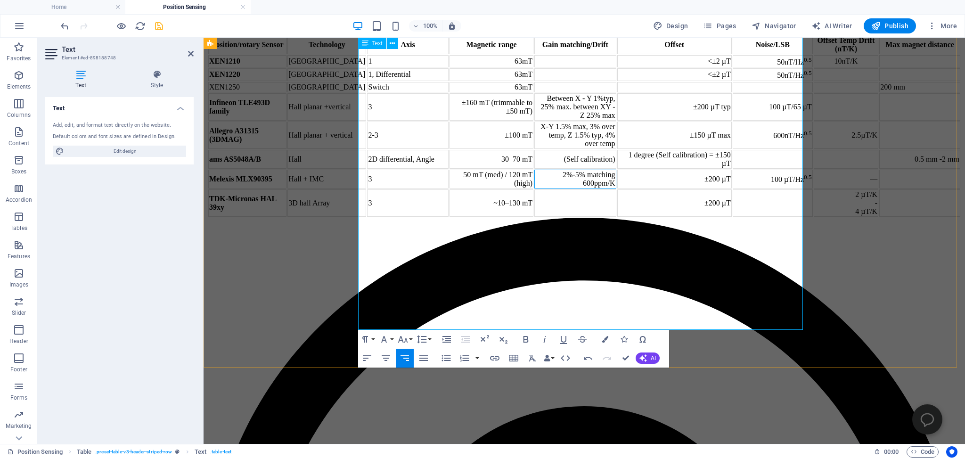
click at [599, 189] on td "2%-5% matching 600ppm/K" at bounding box center [576, 179] width 82 height 19
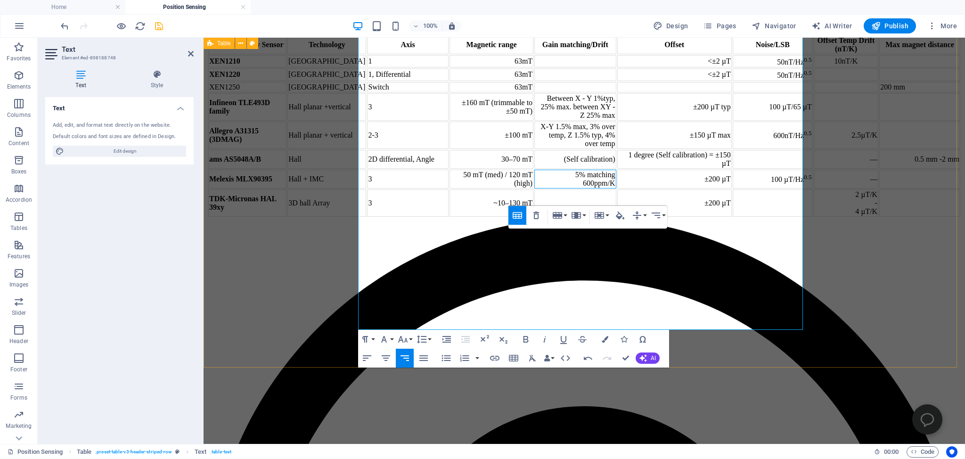
click at [262, 218] on div "Position/rotary Sensor Technology Axis Magnetic range Gain matching/Drift Offse…" at bounding box center [584, 125] width 754 height 183
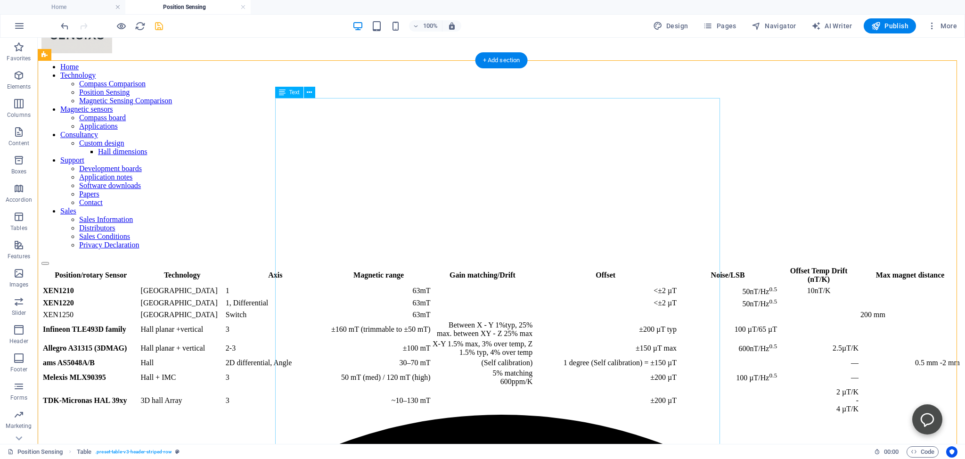
scroll to position [49, 0]
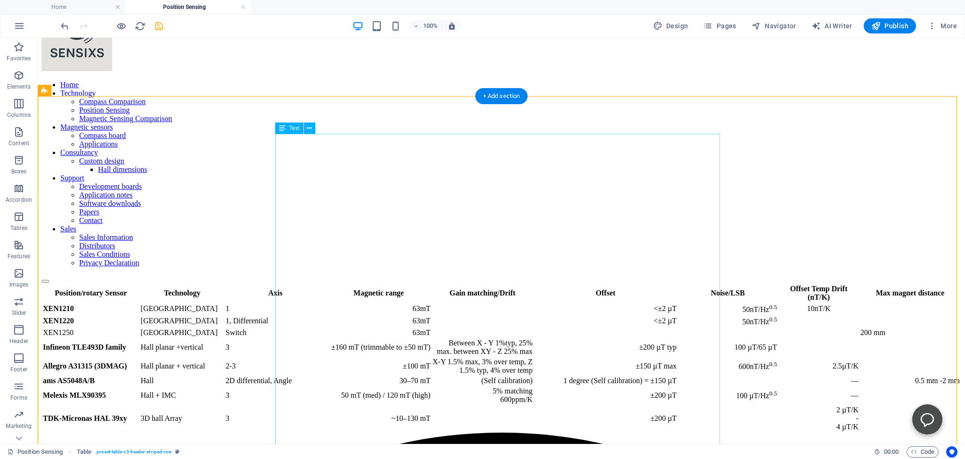
click at [375, 283] on div "Position/rotary Sensor Technology Axis Magnetic range Gain matching/Drift Offse…" at bounding box center [501, 357] width 920 height 149
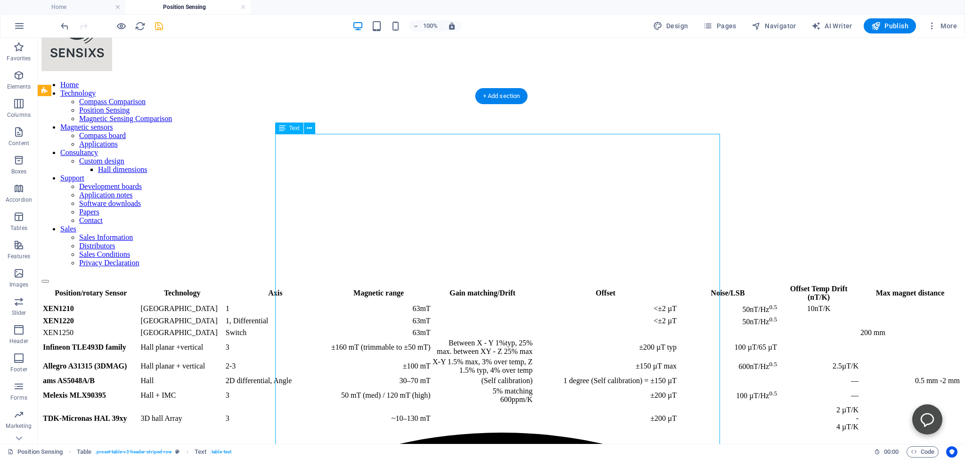
click at [374, 283] on div "Position/rotary Sensor Technology Axis Magnetic range Gain matching/Drift Offse…" at bounding box center [501, 357] width 920 height 149
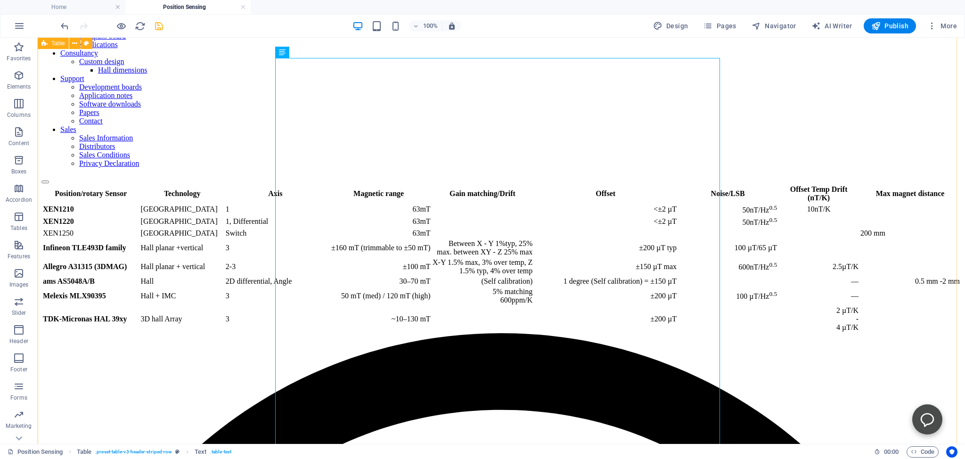
scroll to position [99, 0]
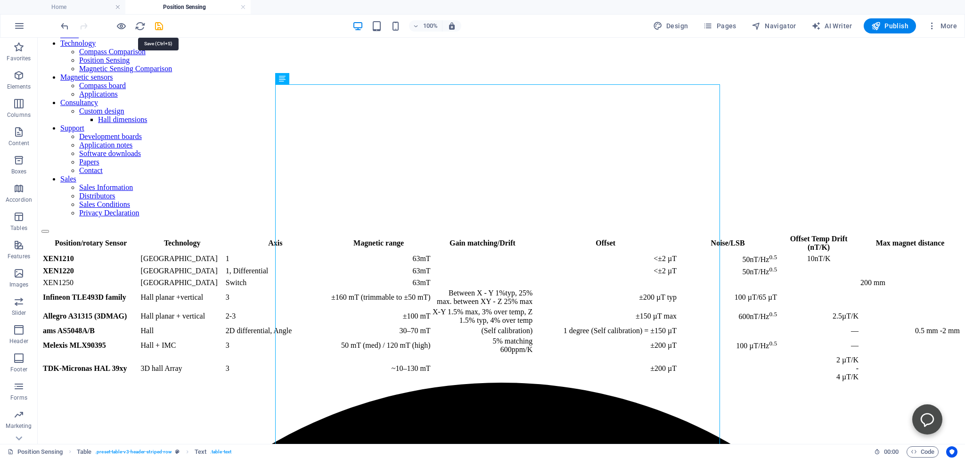
click at [159, 24] on icon "save" at bounding box center [159, 26] width 11 height 11
click at [295, 233] on div "Position/rotary Sensor Technology Axis Magnetic range Gain matching/Drift Offse…" at bounding box center [501, 307] width 920 height 149
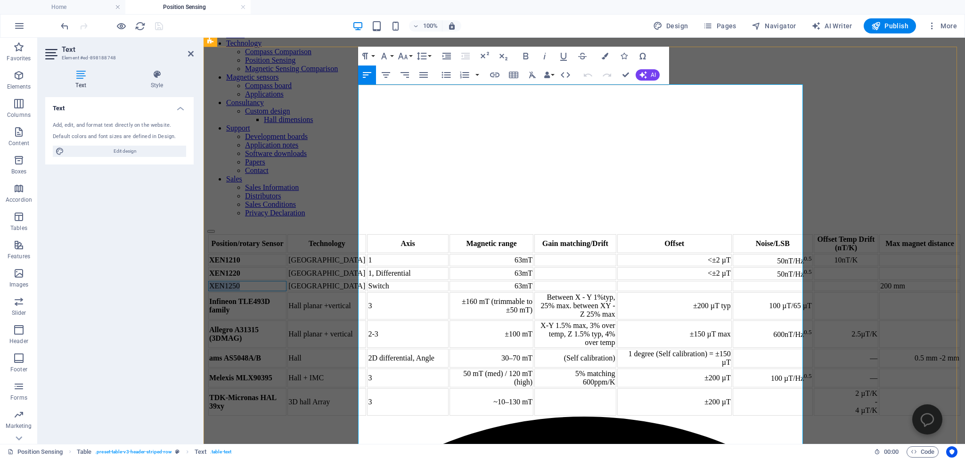
drag, startPoint x: 395, startPoint y: 221, endPoint x: 359, endPoint y: 224, distance: 36.0
click at [287, 281] on td "XEN1250" at bounding box center [247, 286] width 78 height 10
click at [384, 55] on icon "button" at bounding box center [384, 56] width 6 height 7
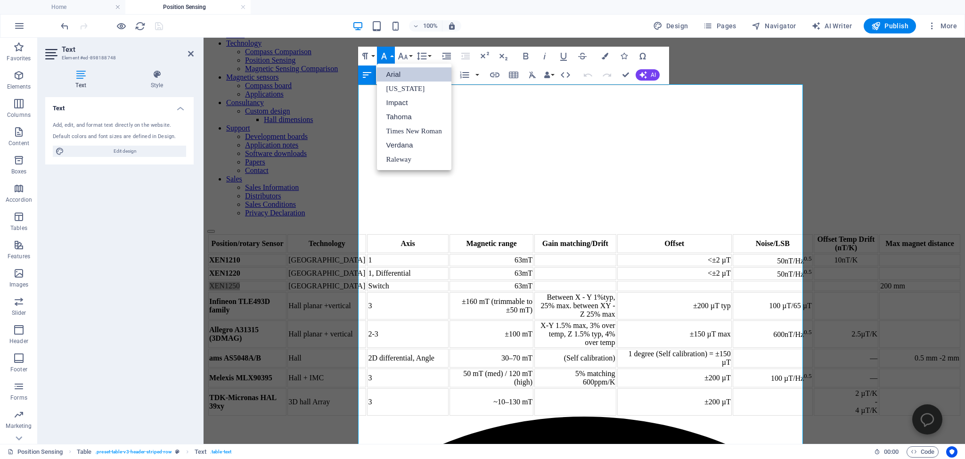
scroll to position [0, 0]
click at [523, 54] on icon "button" at bounding box center [525, 55] width 11 height 11
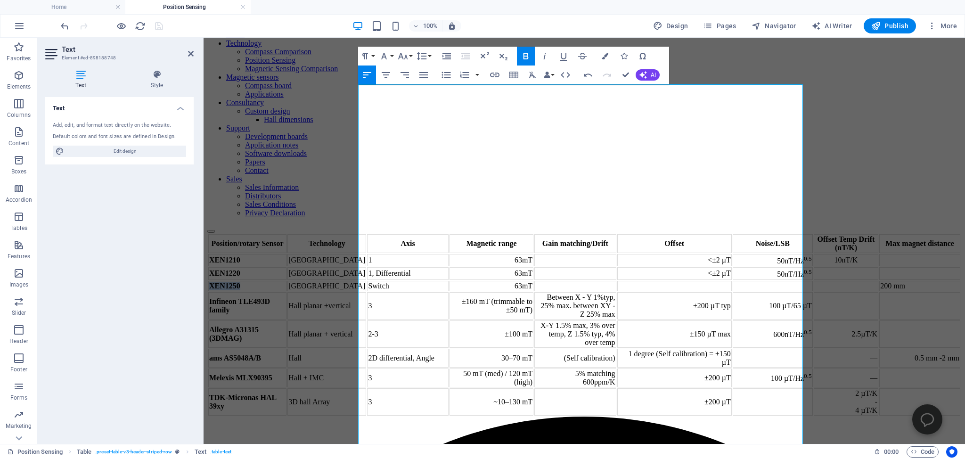
click at [528, 54] on icon "button" at bounding box center [525, 56] width 5 height 7
drag, startPoint x: 527, startPoint y: 55, endPoint x: 248, endPoint y: 59, distance: 278.6
click at [527, 55] on icon "button" at bounding box center [525, 55] width 11 height 11
click at [291, 233] on div "Position/rotary Sensor Technology Axis Magnetic range Gain matching/Drift Offse…" at bounding box center [584, 324] width 754 height 183
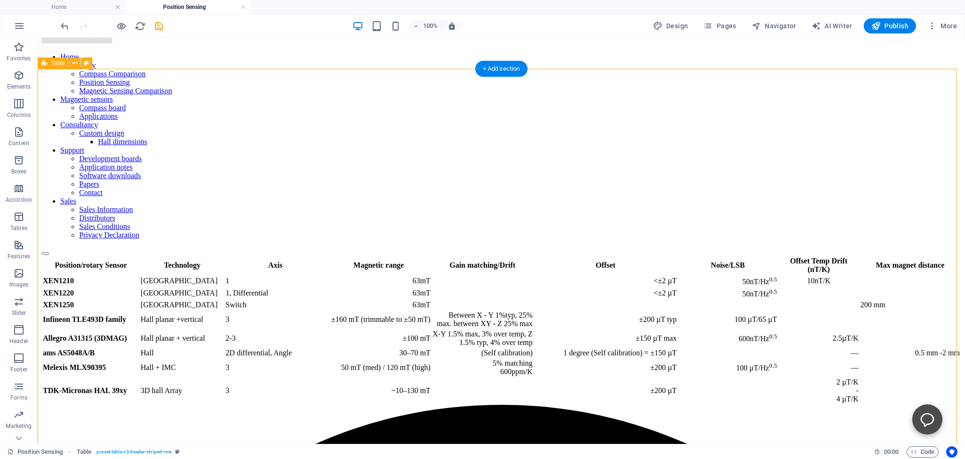
scroll to position [99, 0]
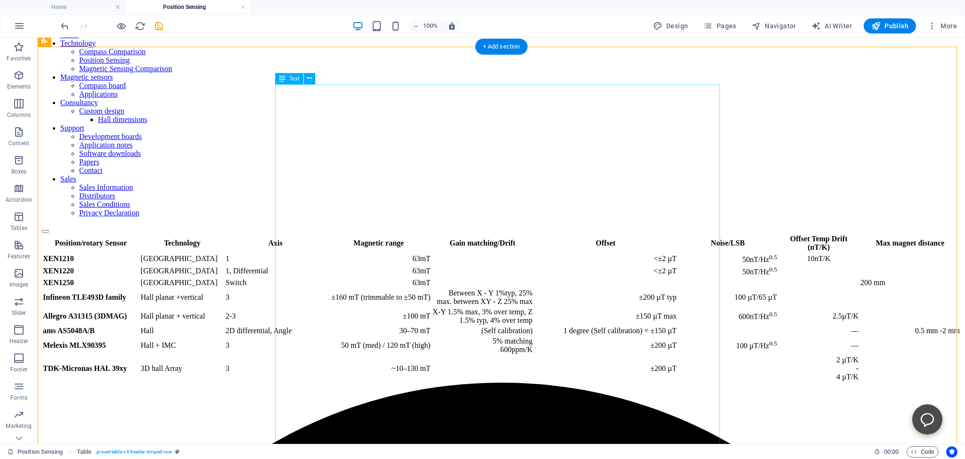
click at [567, 233] on div "Position/rotary Sensor Technology Axis Magnetic range Gain matching/Drift Offse…" at bounding box center [501, 307] width 920 height 149
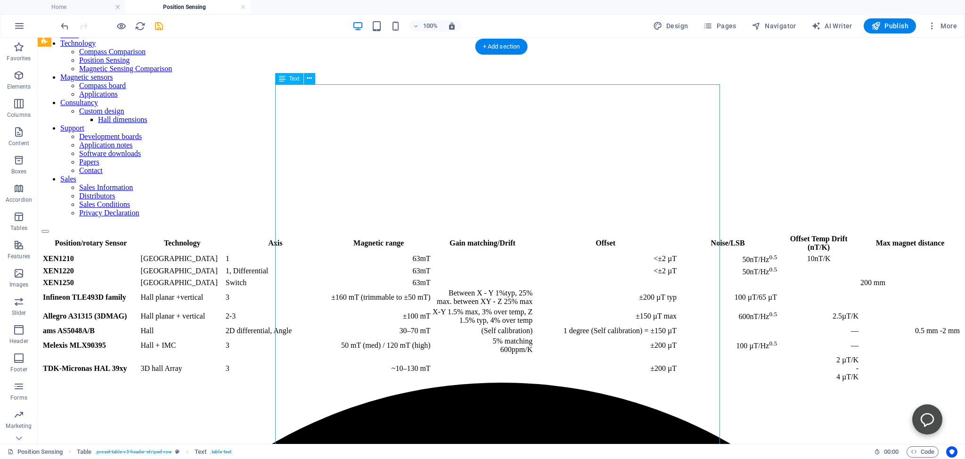
click at [562, 233] on div "Position/rotary Sensor Technology Axis Magnetic range Gain matching/Drift Offse…" at bounding box center [501, 307] width 920 height 149
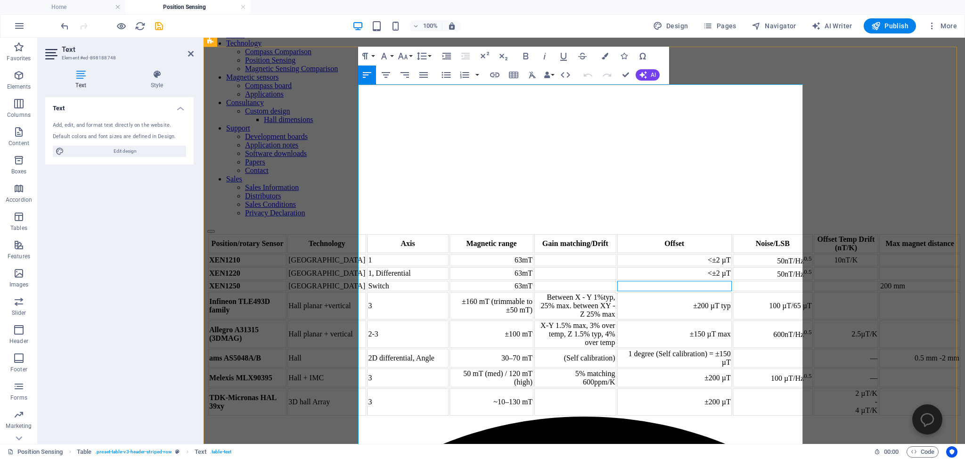
click at [653, 281] on td at bounding box center [675, 286] width 115 height 10
drag, startPoint x: 642, startPoint y: 192, endPoint x: 663, endPoint y: 192, distance: 21.2
click at [663, 267] on td "<±2 µT" at bounding box center [675, 273] width 115 height 12
click at [656, 281] on td "2u" at bounding box center [675, 286] width 115 height 10
drag, startPoint x: 663, startPoint y: 221, endPoint x: 656, endPoint y: 221, distance: 7.6
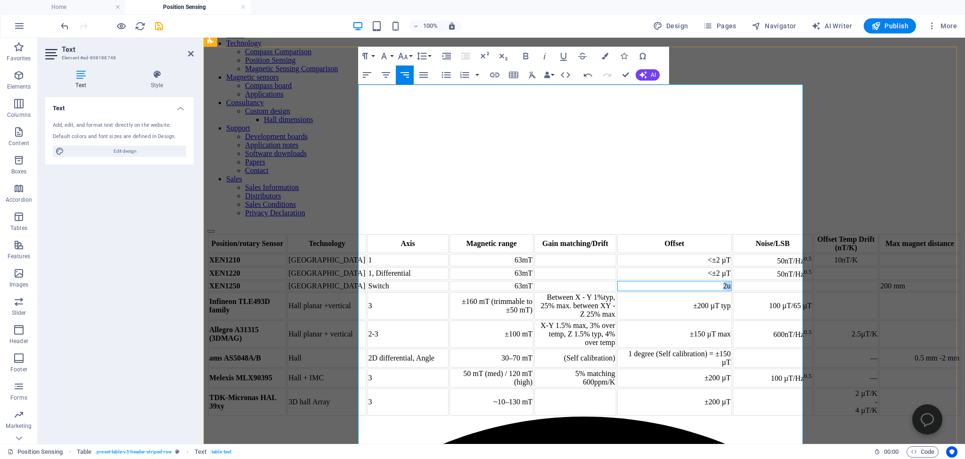
click at [656, 281] on td "2u" at bounding box center [675, 286] width 115 height 10
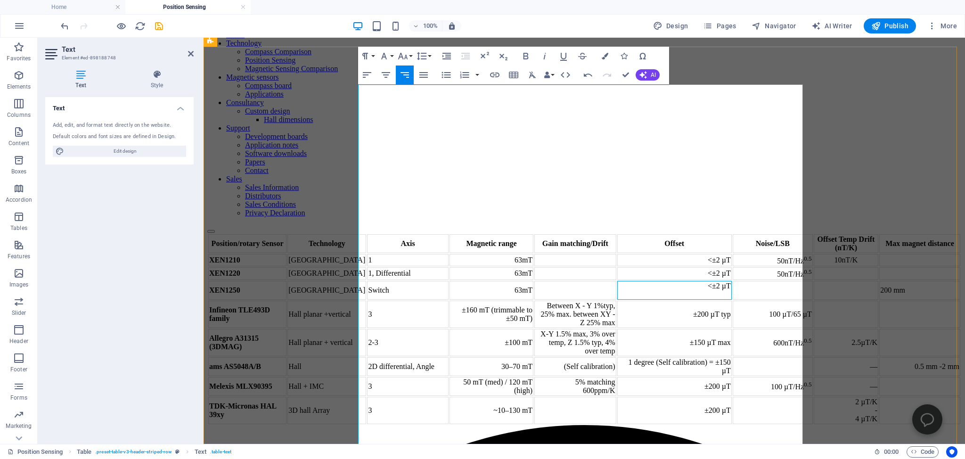
click at [644, 281] on td "<±2 µT" at bounding box center [675, 290] width 115 height 19
click at [666, 281] on td "High pass filter, ±2 µT" at bounding box center [675, 290] width 115 height 19
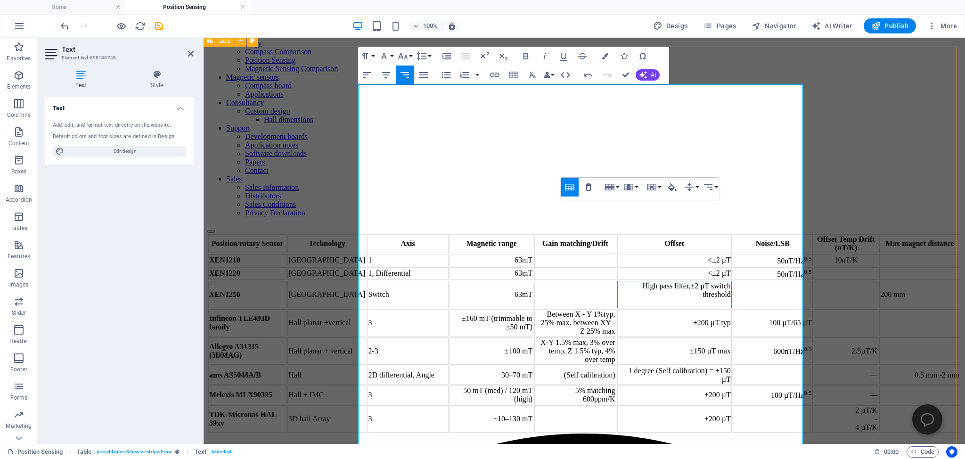
click at [269, 242] on div "Position/rotary Sensor Technology Axis Magnetic range Gain matching/Drift Offse…" at bounding box center [584, 333] width 754 height 200
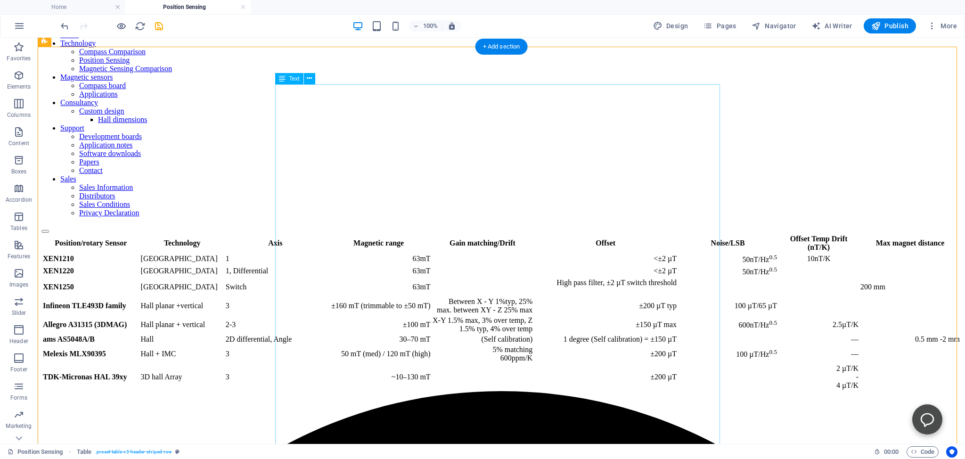
click at [612, 238] on div "Position/rotary Sensor Technology Axis Magnetic range Gain matching/Drift Offse…" at bounding box center [501, 312] width 920 height 158
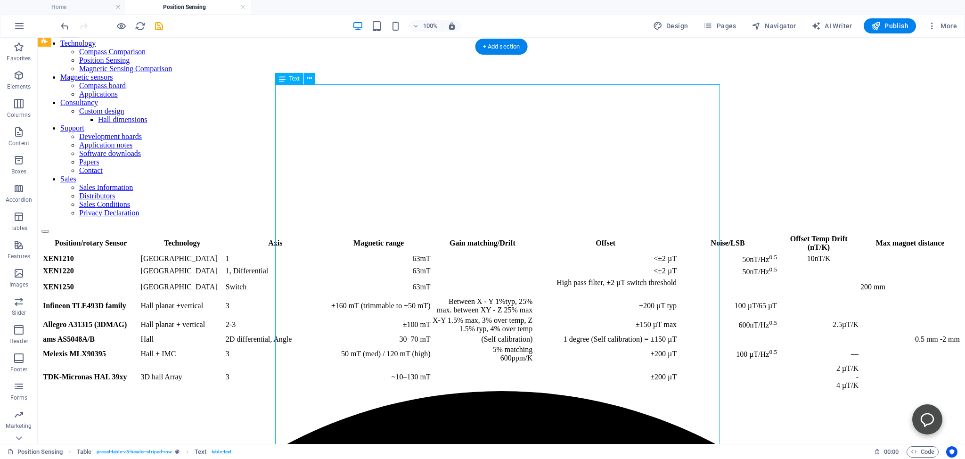
click at [615, 244] on div "Position/rotary Sensor Technology Axis Magnetic range Gain matching/Drift Offse…" at bounding box center [501, 312] width 920 height 158
click at [616, 244] on div "Position/rotary Sensor Technology Axis Magnetic range Gain matching/Drift Offse…" at bounding box center [501, 312] width 920 height 158
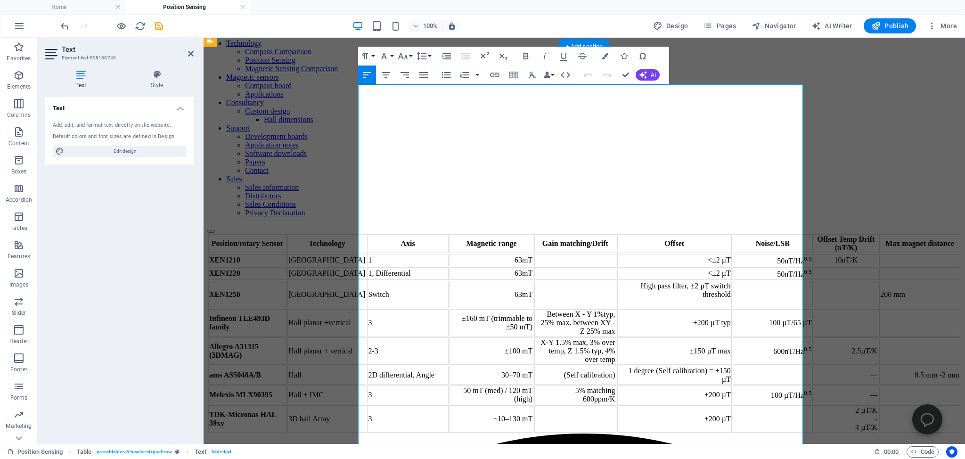
click at [733, 281] on td at bounding box center [773, 294] width 80 height 27
click at [733, 281] on td "No swithcing noise due to filter" at bounding box center [773, 294] width 80 height 27
drag, startPoint x: 695, startPoint y: 248, endPoint x: 706, endPoint y: 248, distance: 10.8
click at [733, 281] on td "No switching noise due to filter" at bounding box center [773, 294] width 80 height 27
drag, startPoint x: 695, startPoint y: 251, endPoint x: 708, endPoint y: 261, distance: 15.8
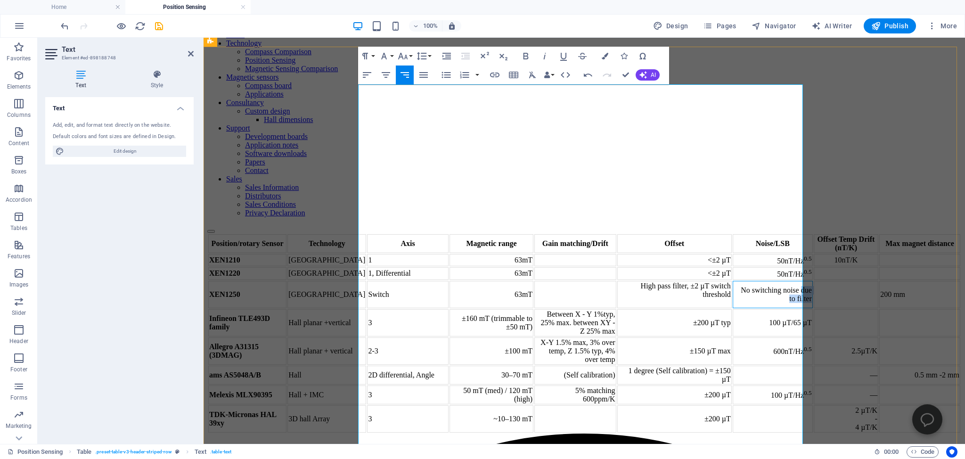
click at [733, 281] on td "No switching noise due to filter" at bounding box center [773, 294] width 80 height 27
click at [582, 254] on td at bounding box center [576, 260] width 82 height 12
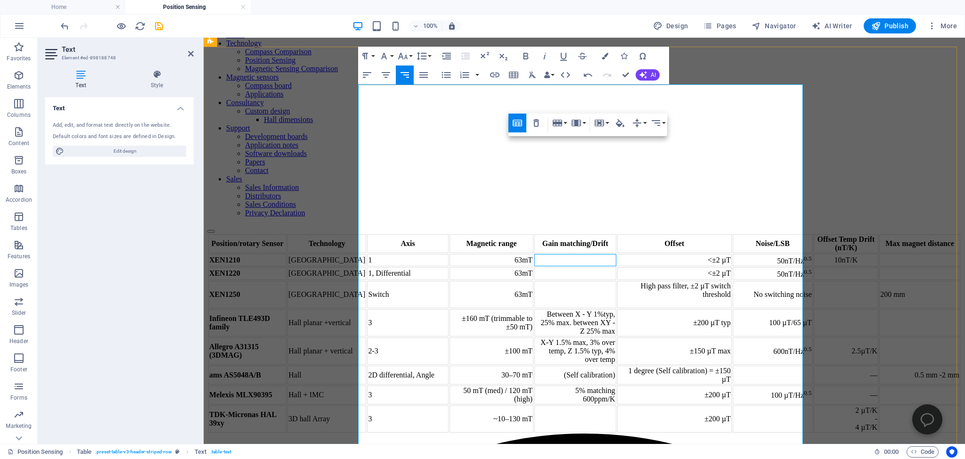
click at [583, 267] on td at bounding box center [576, 273] width 82 height 12
drag, startPoint x: 591, startPoint y: 190, endPoint x: 601, endPoint y: 190, distance: 9.4
click at [601, 267] on td "1% typ" at bounding box center [576, 273] width 82 height 12
drag, startPoint x: 586, startPoint y: 191, endPoint x: 607, endPoint y: 191, distance: 21.2
click at [607, 267] on td "1% typ" at bounding box center [576, 273] width 82 height 12
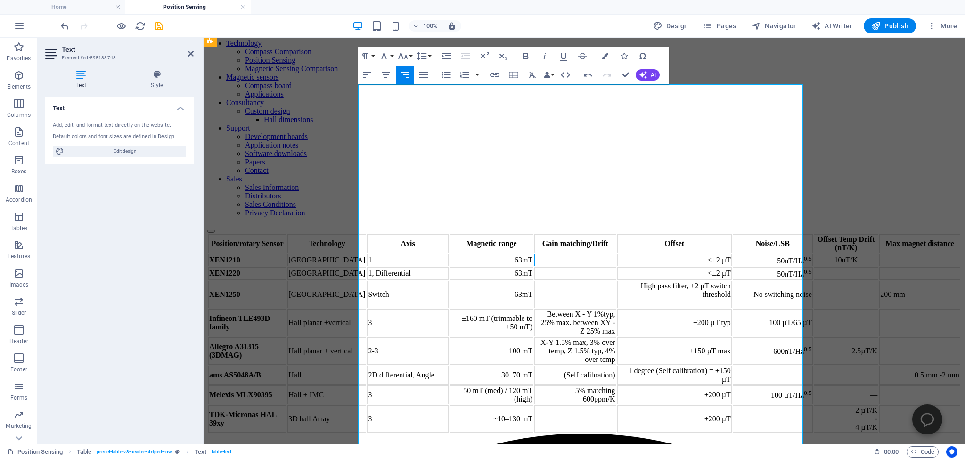
click at [589, 254] on td at bounding box center [576, 260] width 82 height 12
click at [597, 267] on td at bounding box center [576, 273] width 82 height 12
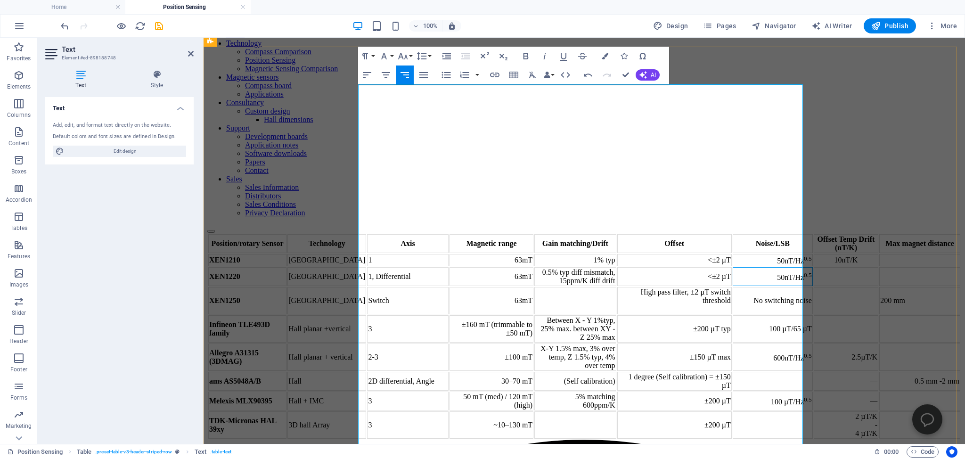
click at [733, 267] on td "50nT/Hz 0.5" at bounding box center [773, 276] width 80 height 19
click at [814, 267] on td at bounding box center [846, 276] width 65 height 19
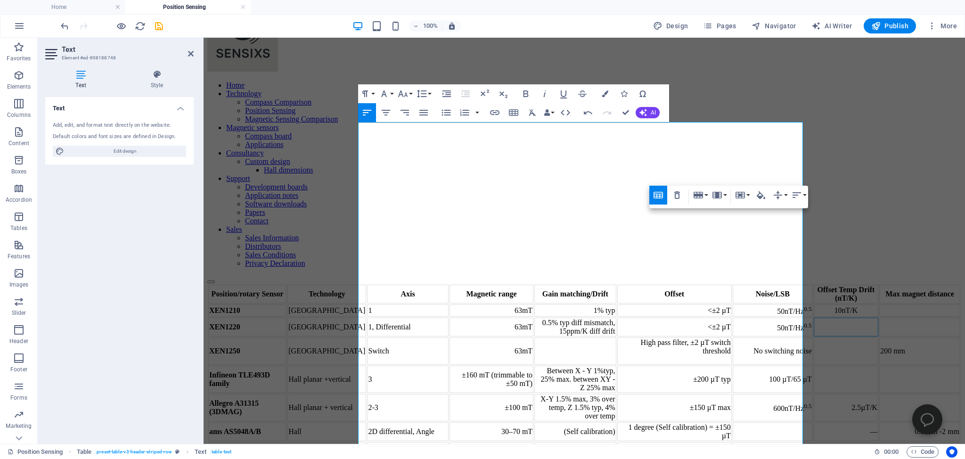
scroll to position [49, 0]
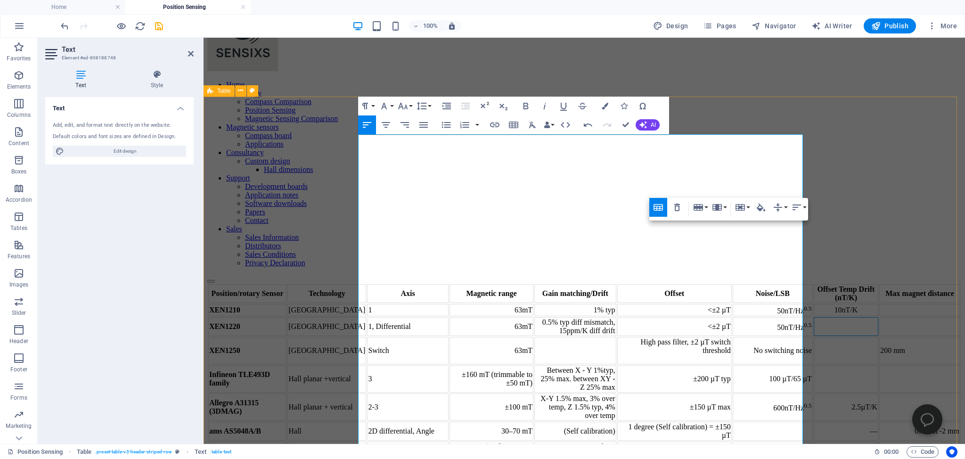
click at [262, 283] on div "Position/rotary Sensor Technology Axis Magnetic range Gain matching/Drift Offse…" at bounding box center [584, 386] width 754 height 206
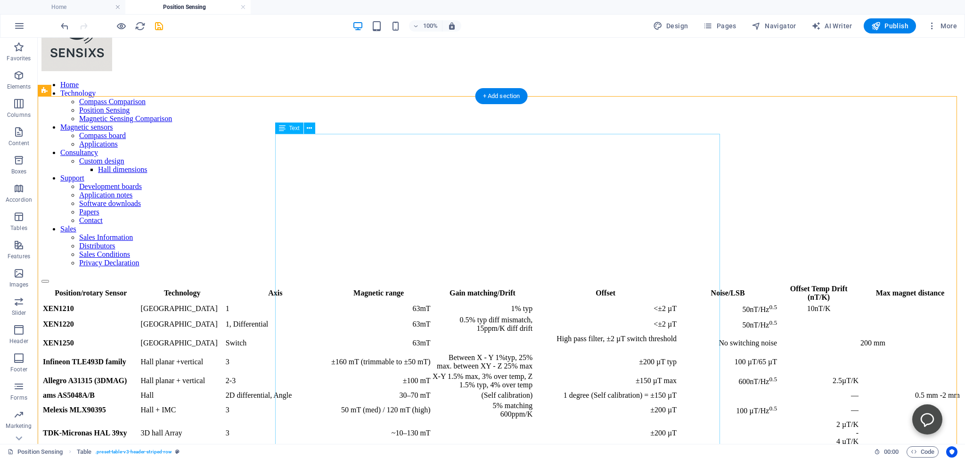
click at [644, 283] on div "Position/rotary Sensor Technology Axis Magnetic range Gain matching/Drift Offse…" at bounding box center [501, 365] width 920 height 164
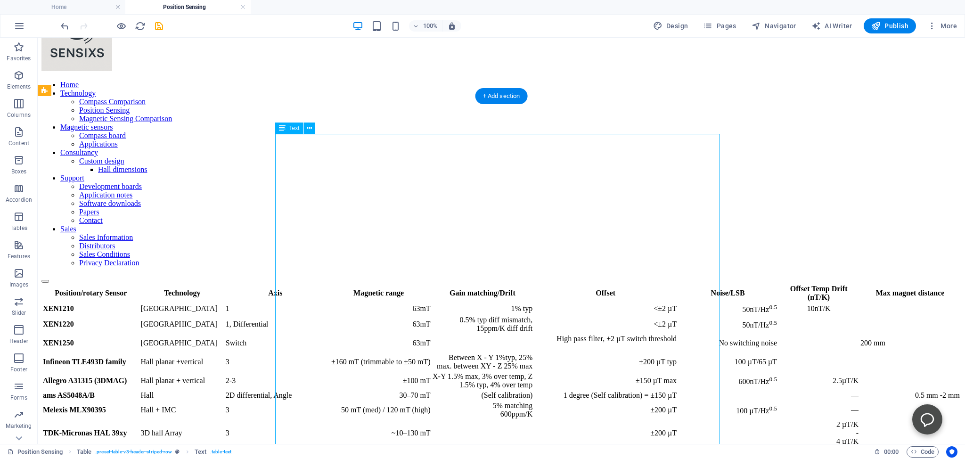
click at [639, 283] on div "Position/rotary Sensor Technology Axis Magnetic range Gain matching/Drift Offse…" at bounding box center [501, 365] width 920 height 164
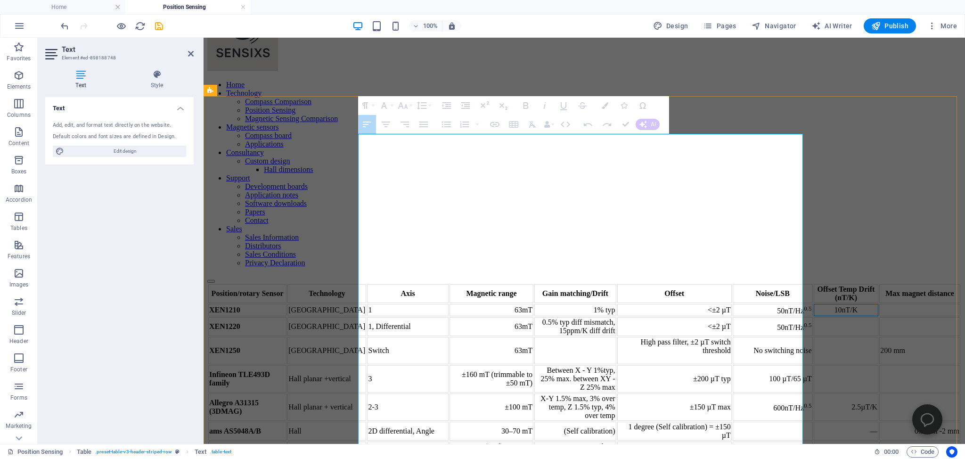
drag, startPoint x: 717, startPoint y: 208, endPoint x: 725, endPoint y: 208, distance: 8.0
click at [815, 306] on div "10nT/K" at bounding box center [846, 310] width 63 height 8
drag, startPoint x: 717, startPoint y: 207, endPoint x: 740, endPoint y: 207, distance: 22.2
click at [815, 306] on div "10nT/K" at bounding box center [846, 310] width 63 height 8
click at [814, 317] on td at bounding box center [846, 326] width 65 height 19
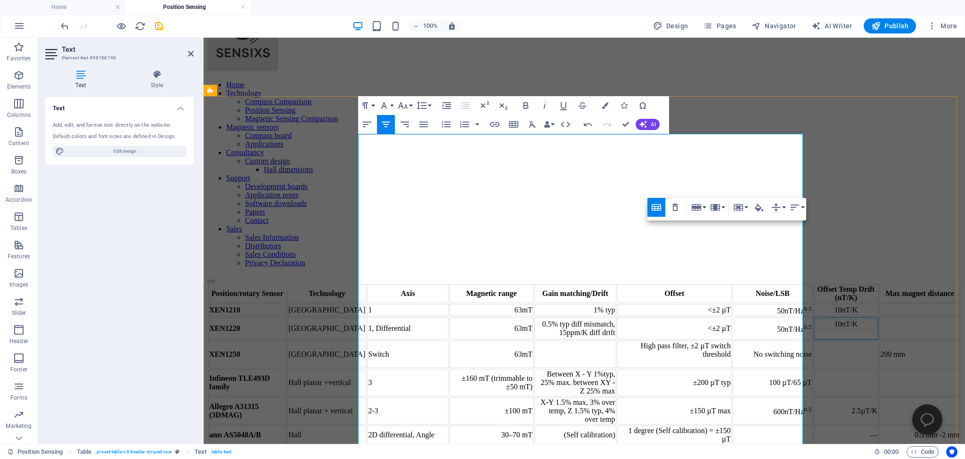
click at [817, 320] on div "10nT/K" at bounding box center [846, 324] width 59 height 8
click at [814, 317] on td "10nT/K" at bounding box center [846, 328] width 65 height 23
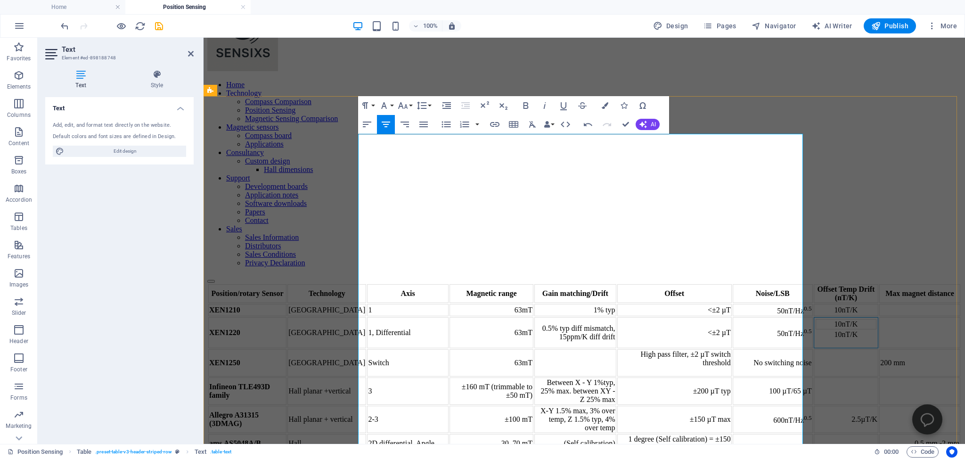
click at [817, 320] on div "10nT/K" at bounding box center [846, 324] width 59 height 8
click at [676, 212] on icon "button" at bounding box center [676, 214] width 6 height 8
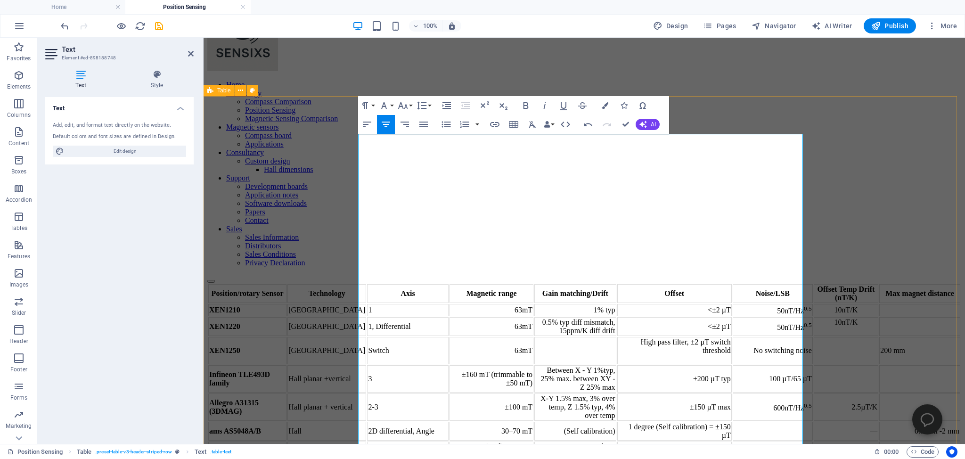
click at [279, 283] on div "Position/rotary Sensor Technology Axis Magnetic range Gain matching/Drift Offse…" at bounding box center [584, 386] width 754 height 206
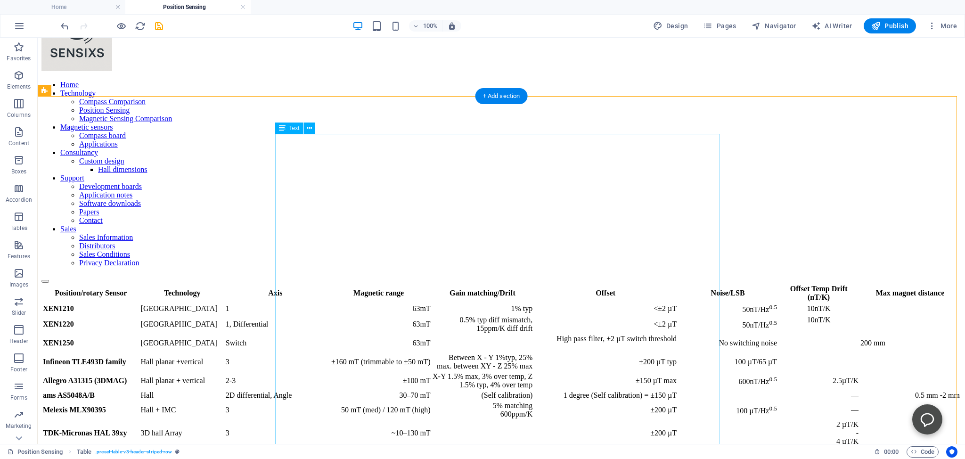
click at [699, 283] on div "Position/rotary Sensor Technology Axis Magnetic range Gain matching/Drift Offse…" at bounding box center [501, 365] width 920 height 164
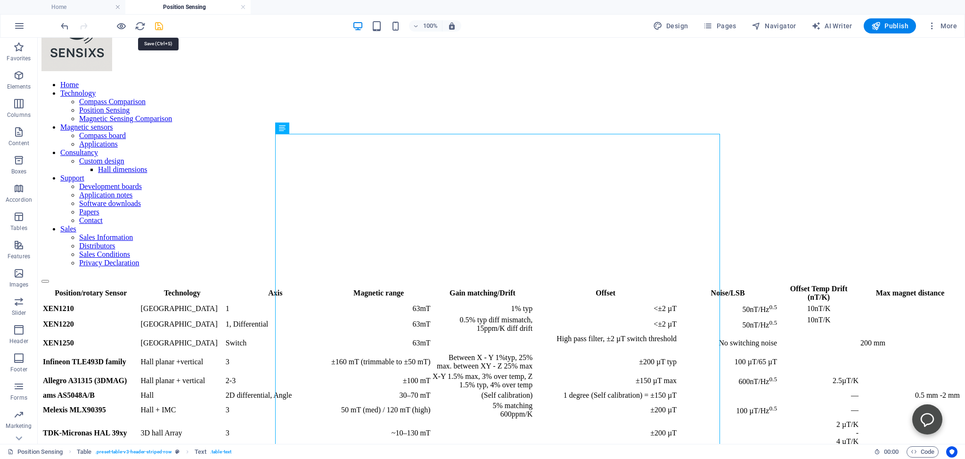
click at [157, 25] on icon "save" at bounding box center [159, 26] width 11 height 11
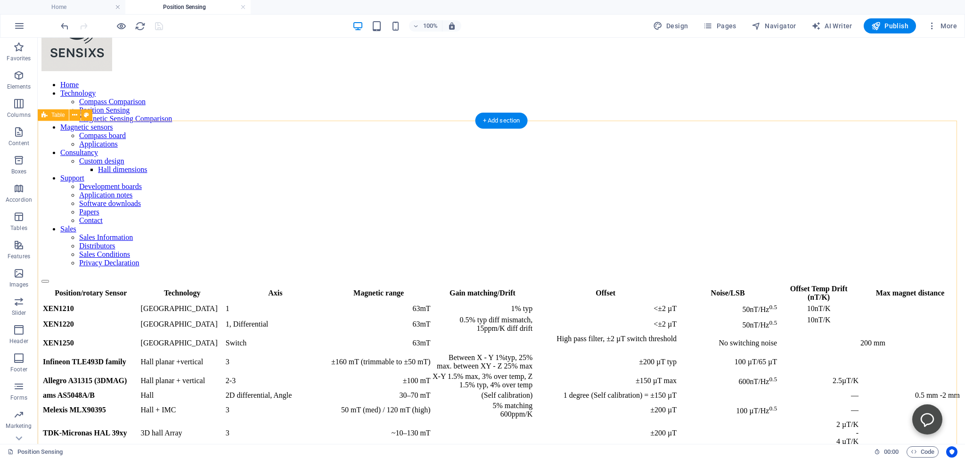
scroll to position [0, 0]
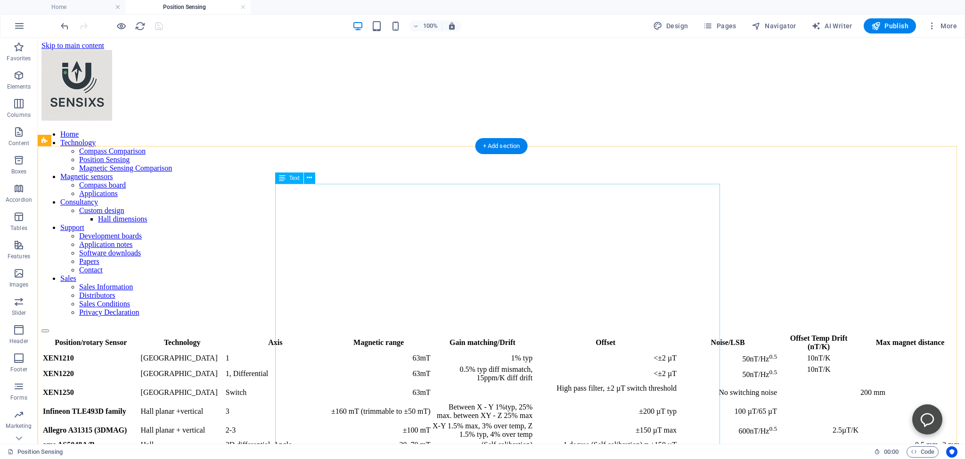
click at [374, 333] on div "Position/rotary Sensor Technology Axis Magnetic range Gain matching/Drift Offse…" at bounding box center [501, 415] width 920 height 164
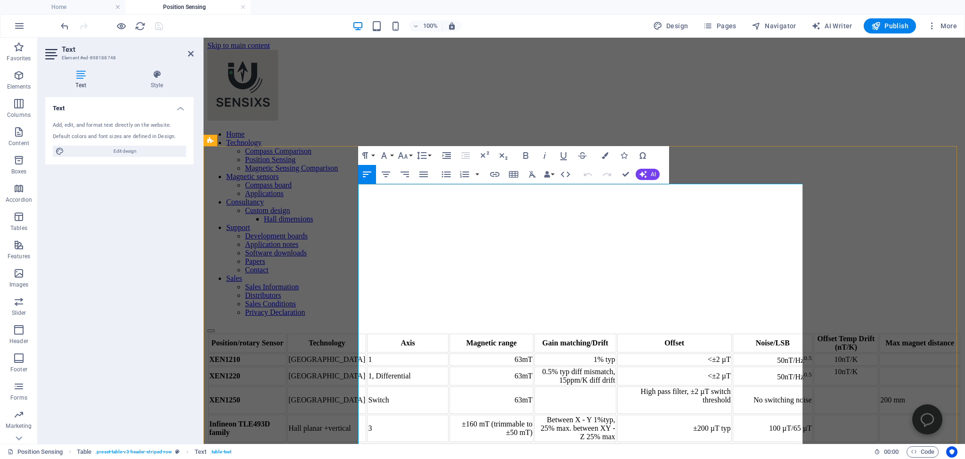
click at [448, 354] on td "1" at bounding box center [407, 360] width 81 height 12
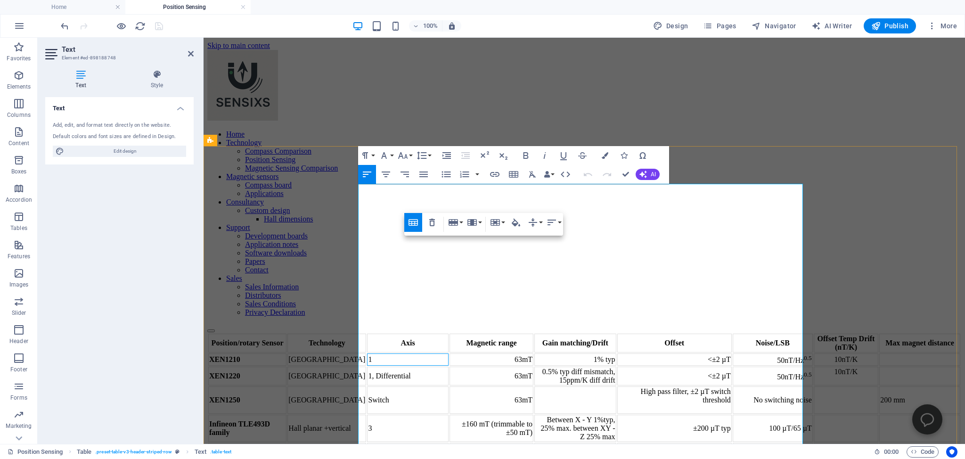
click at [448, 354] on td "1" at bounding box center [407, 360] width 81 height 12
click at [256, 333] on div "Position/rotary Sensor Technology Axis Magnetic range Gain matching/Drift Offse…" at bounding box center [584, 436] width 754 height 206
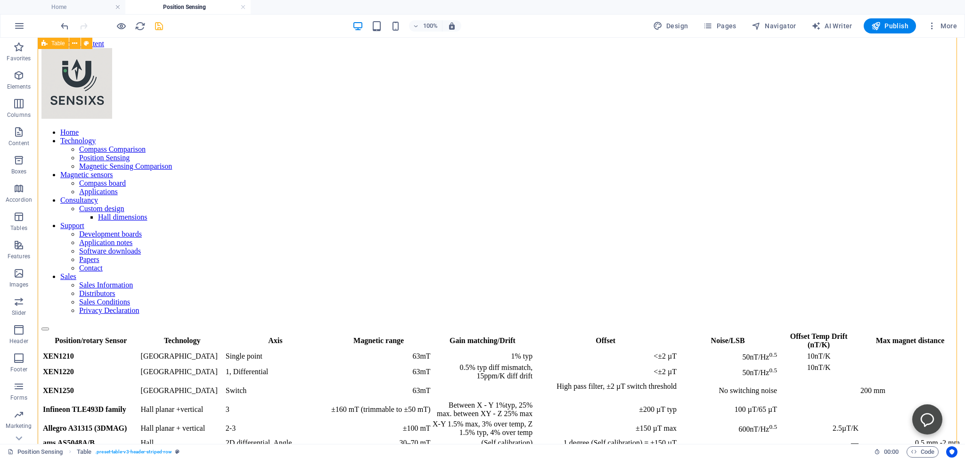
scroll to position [49, 0]
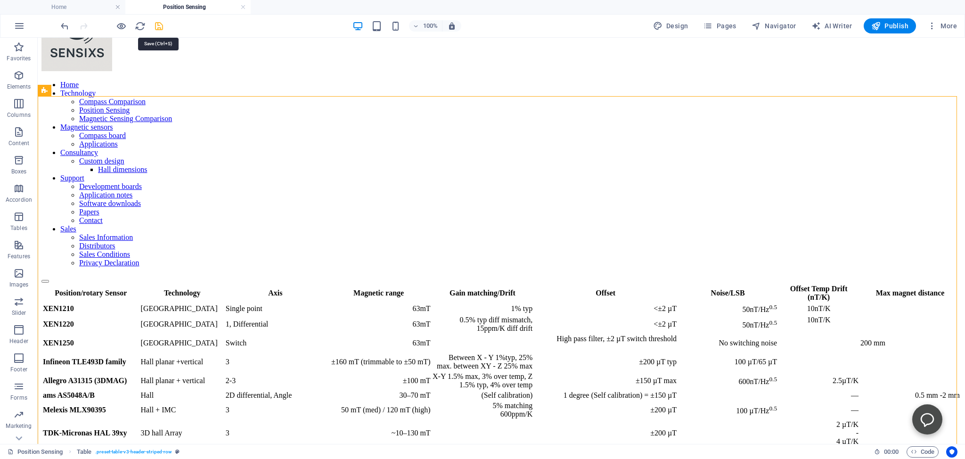
click at [157, 25] on icon "save" at bounding box center [159, 26] width 11 height 11
click at [643, 283] on div "Position/rotary Sensor Technology Axis Magnetic range Gain matching/Drift Offse…" at bounding box center [501, 365] width 920 height 164
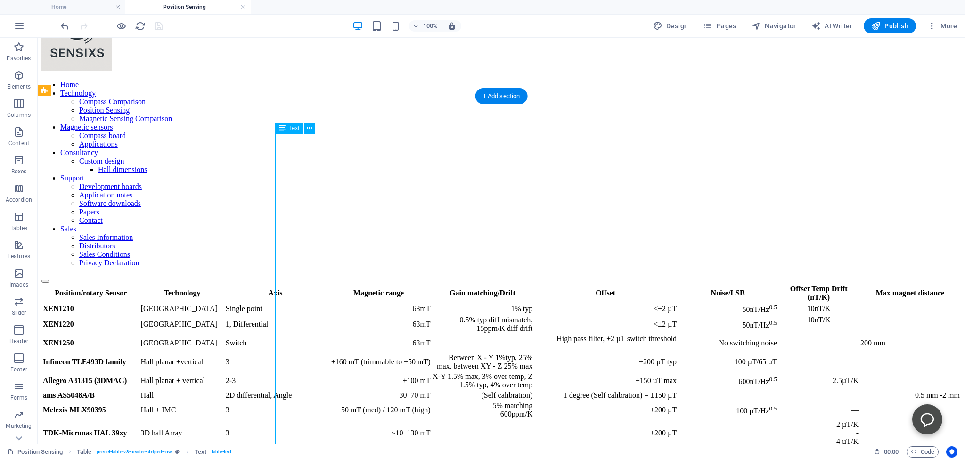
click at [643, 283] on div "Position/rotary Sensor Technology Axis Magnetic range Gain matching/Drift Offse…" at bounding box center [501, 365] width 920 height 164
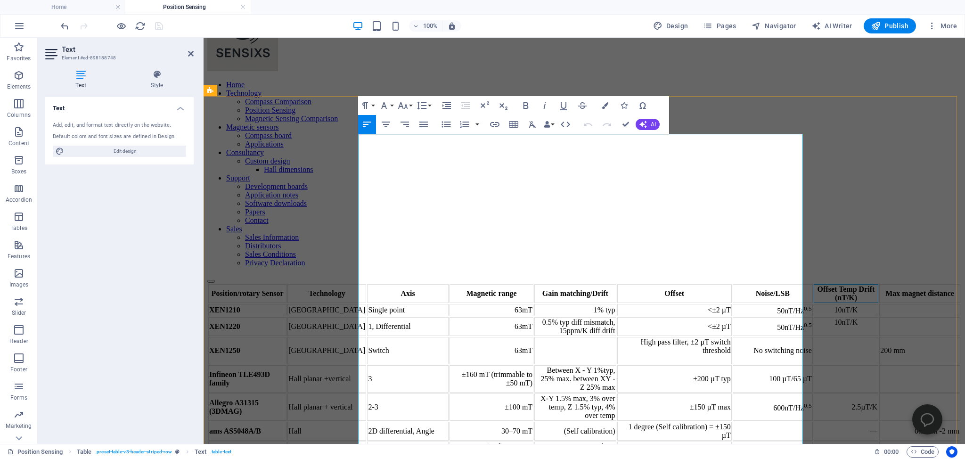
click at [814, 284] on th "Offset Temp Drift (nT/K)" at bounding box center [846, 293] width 65 height 19
drag, startPoint x: 716, startPoint y: 180, endPoint x: 742, endPoint y: 180, distance: 25.9
click at [814, 284] on th "Offset Temp Drift (nT/K)" at bounding box center [846, 293] width 65 height 19
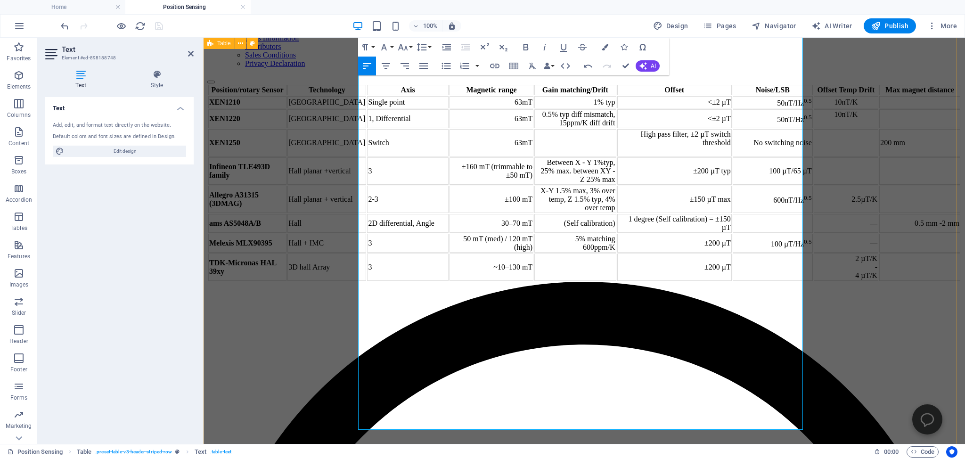
scroll to position [298, 0]
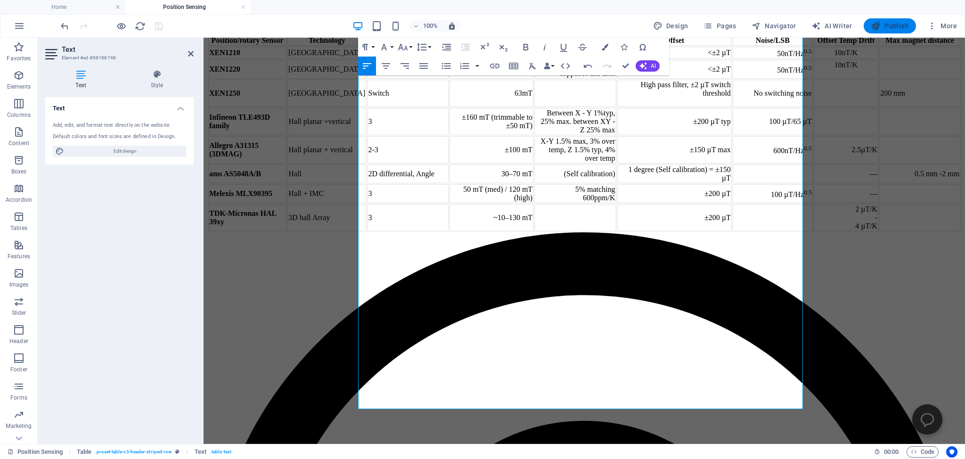
click at [885, 25] on span "Publish" at bounding box center [890, 25] width 37 height 9
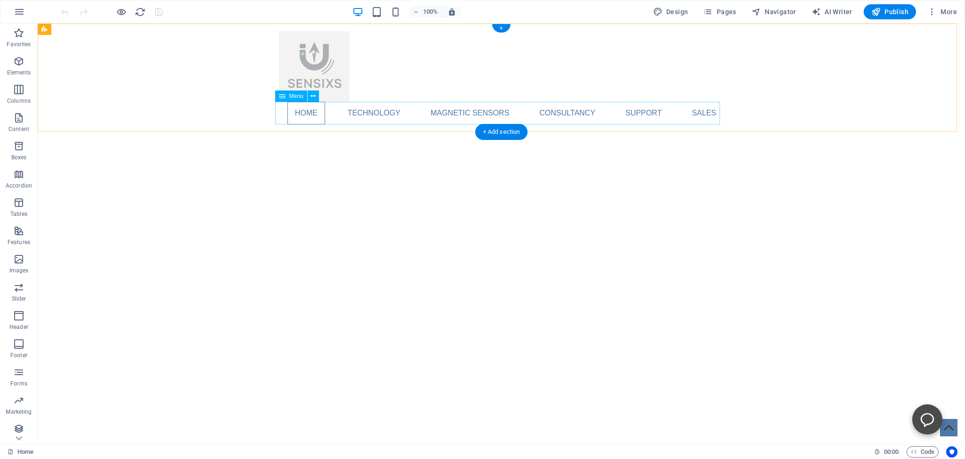
click at [382, 114] on nav "Home Technology Compass Comparison Position Sensing Magnetic Sensing Comparison…" at bounding box center [501, 113] width 445 height 23
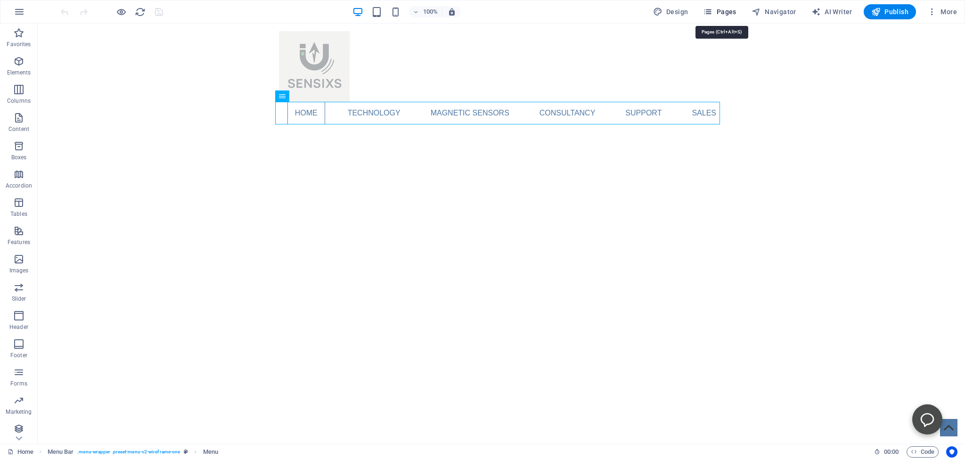
click at [721, 12] on span "Pages" at bounding box center [719, 11] width 33 height 9
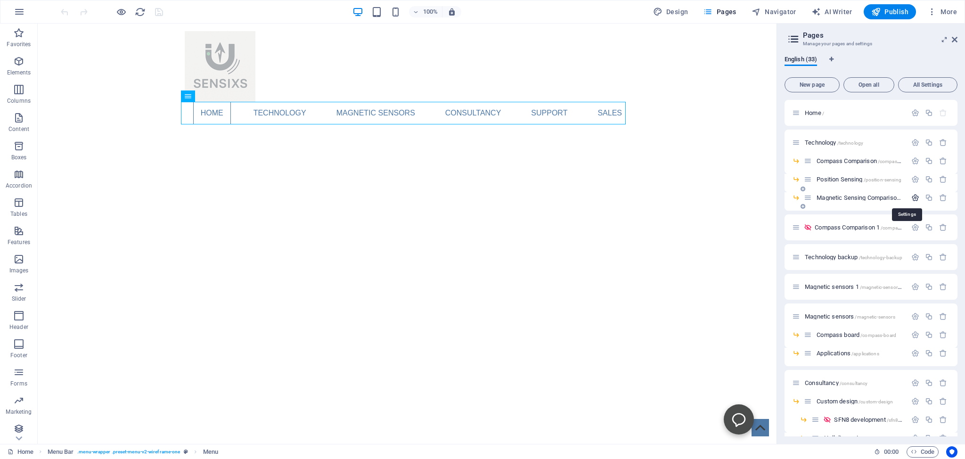
click at [912, 196] on icon "button" at bounding box center [916, 198] width 8 height 8
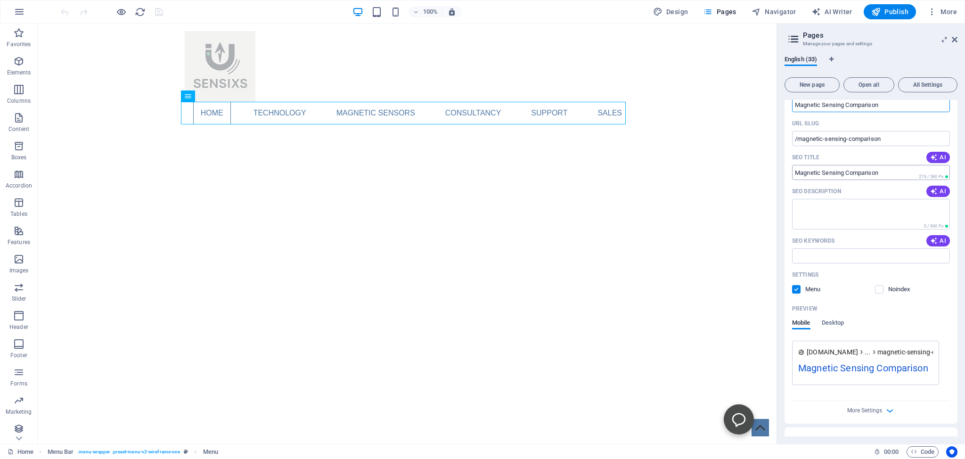
scroll to position [172, 0]
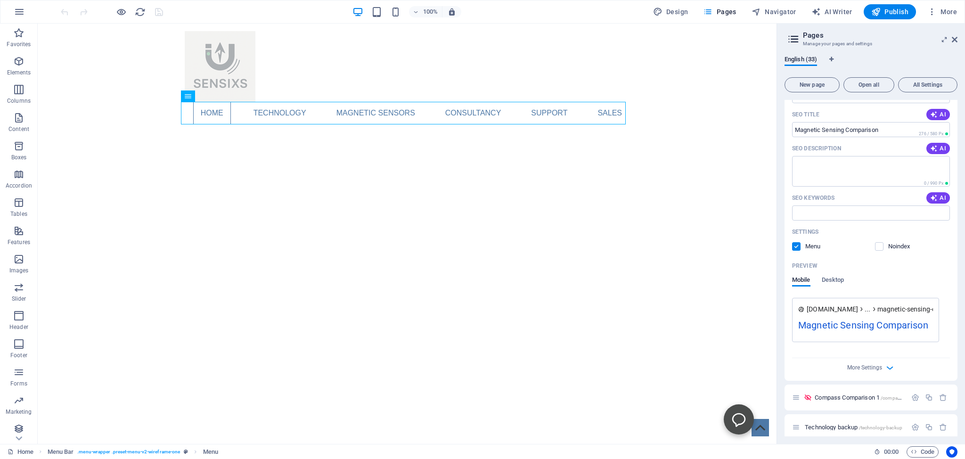
click at [795, 245] on label at bounding box center [796, 246] width 8 height 8
click at [0, 0] on input "checkbox" at bounding box center [0, 0] width 0 height 0
click at [876, 246] on label at bounding box center [879, 246] width 8 height 8
click at [0, 0] on input "checkbox" at bounding box center [0, 0] width 0 height 0
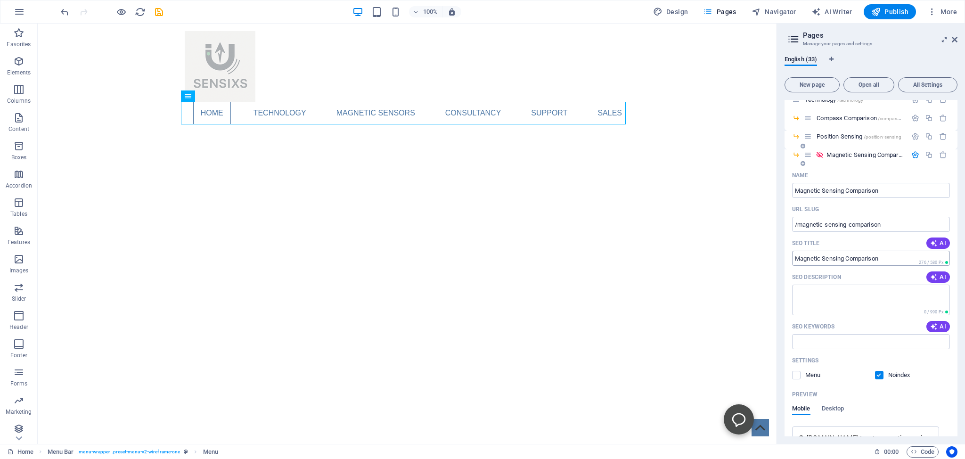
scroll to position [0, 0]
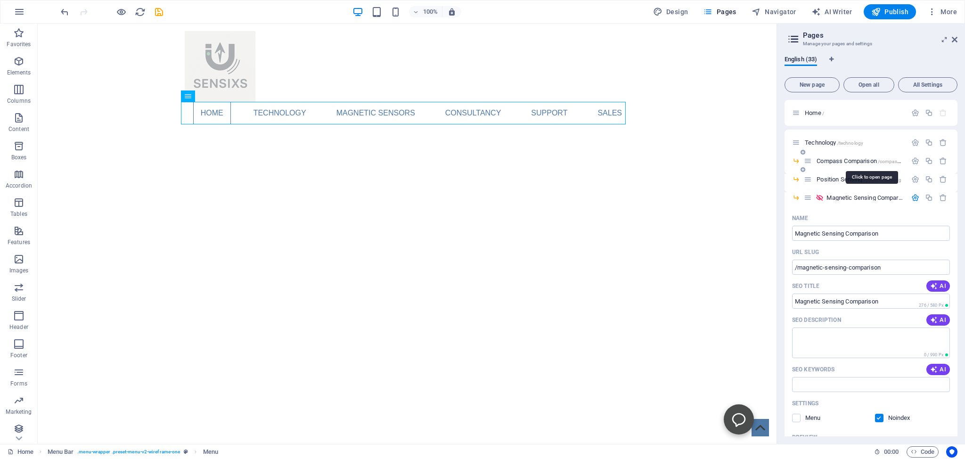
click at [830, 160] on span "Compass Comparison /compass-comparison" at bounding box center [872, 160] width 110 height 7
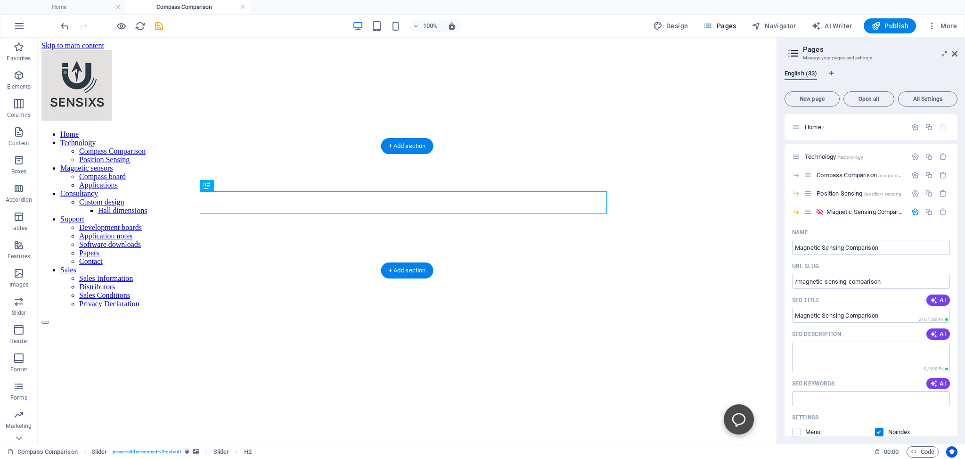
click at [58, 324] on figure at bounding box center [407, 324] width 732 height 0
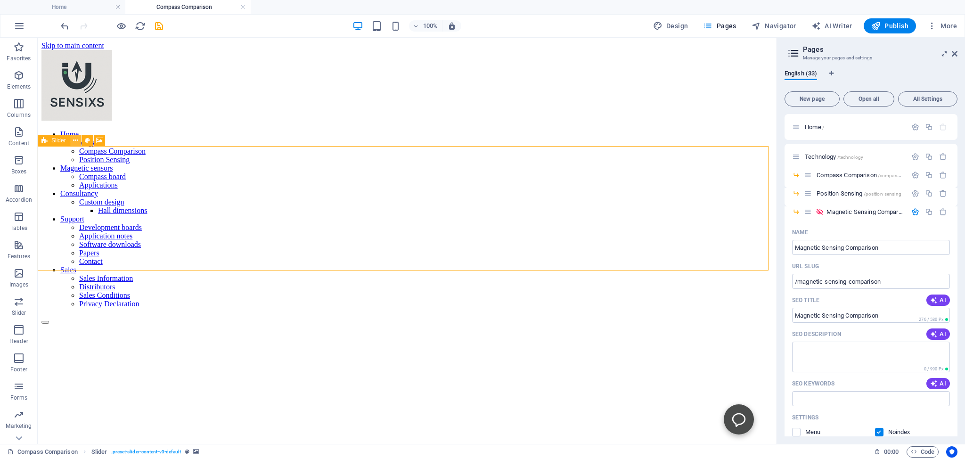
click at [76, 141] on icon at bounding box center [75, 141] width 5 height 10
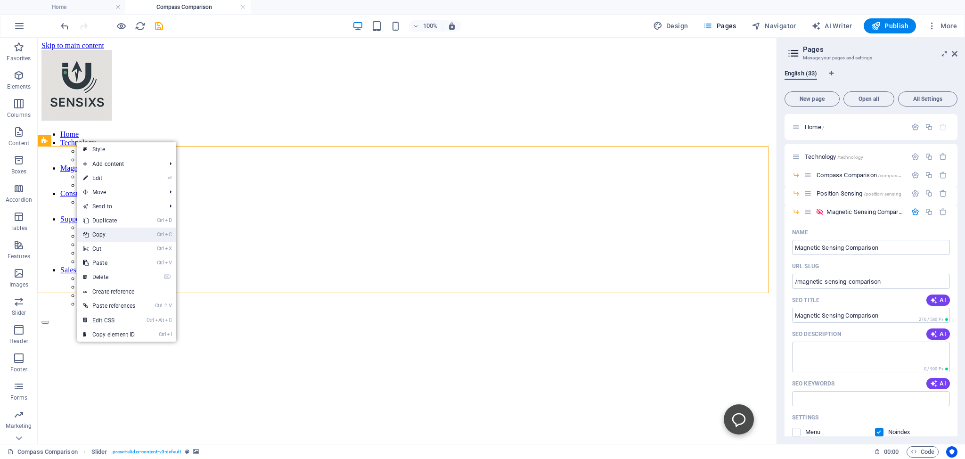
click at [99, 233] on link "Ctrl C Copy" at bounding box center [109, 235] width 64 height 14
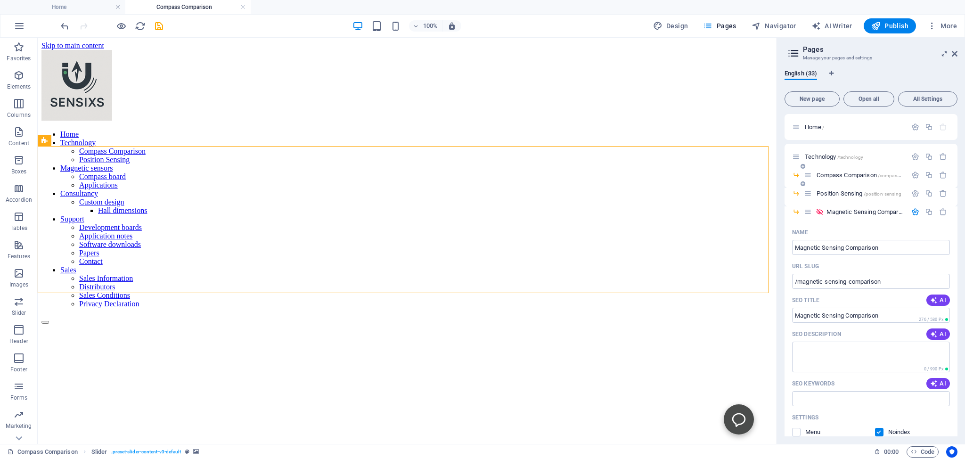
click at [829, 174] on span "Compass Comparison /compass-comparison" at bounding box center [872, 175] width 110 height 7
click at [830, 174] on span "Compass Comparison /compass-comparison" at bounding box center [872, 175] width 110 height 7
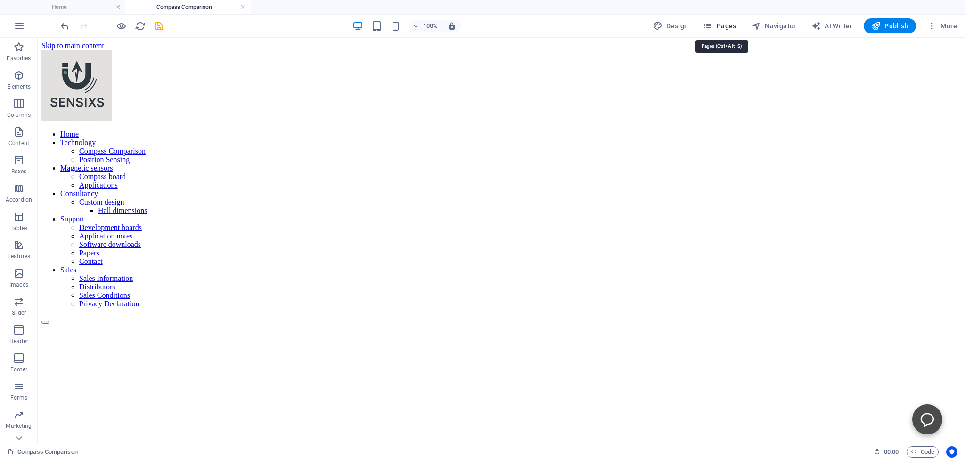
drag, startPoint x: 721, startPoint y: 27, endPoint x: 692, endPoint y: 5, distance: 37.1
click at [721, 27] on span "Pages" at bounding box center [719, 25] width 33 height 9
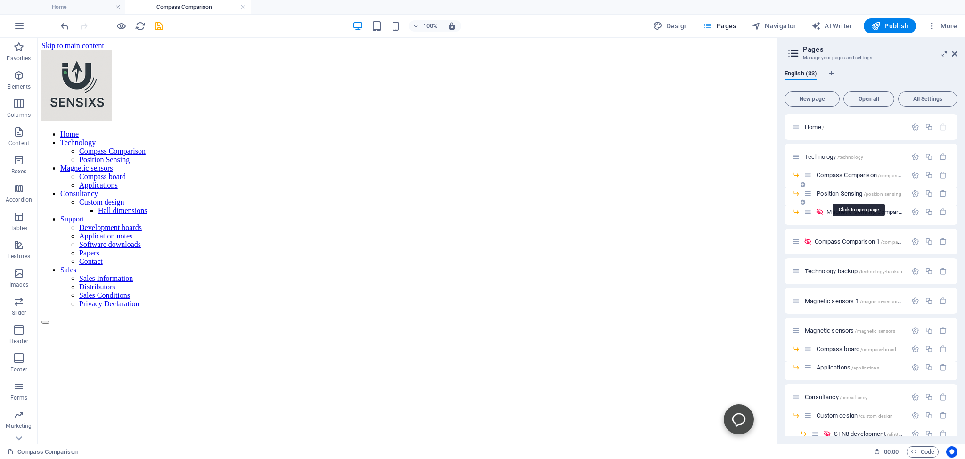
click at [825, 194] on span "Position Sensing /position-sensing" at bounding box center [859, 193] width 85 height 7
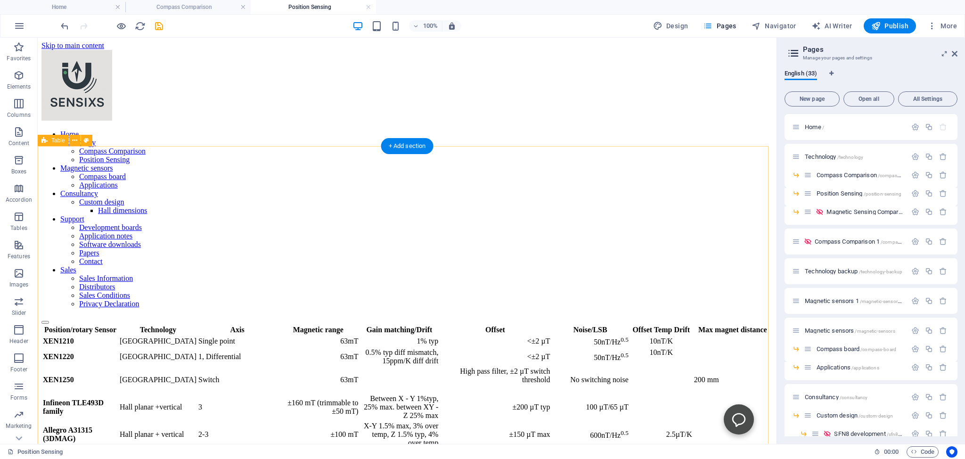
click at [137, 324] on div "Position/rotary Sensor Technology Axis Magnetic range Gain matching/Drift Offse…" at bounding box center [407, 419] width 732 height 190
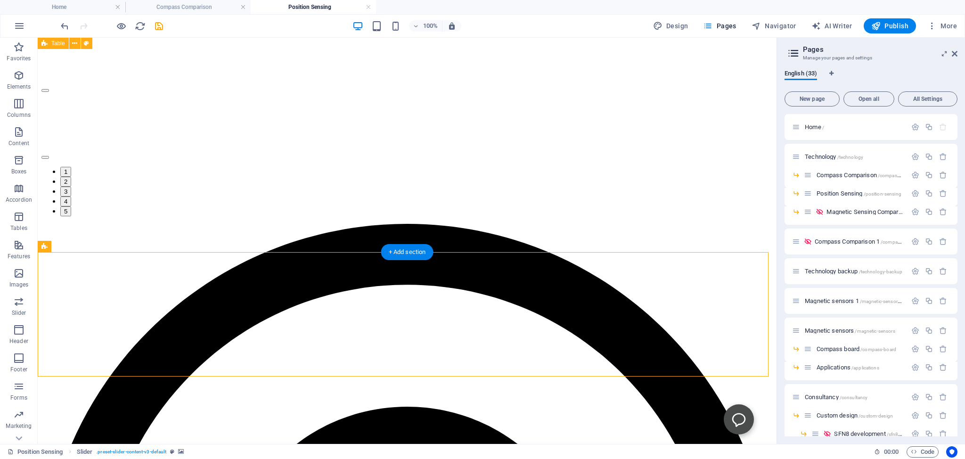
scroll to position [555, 0]
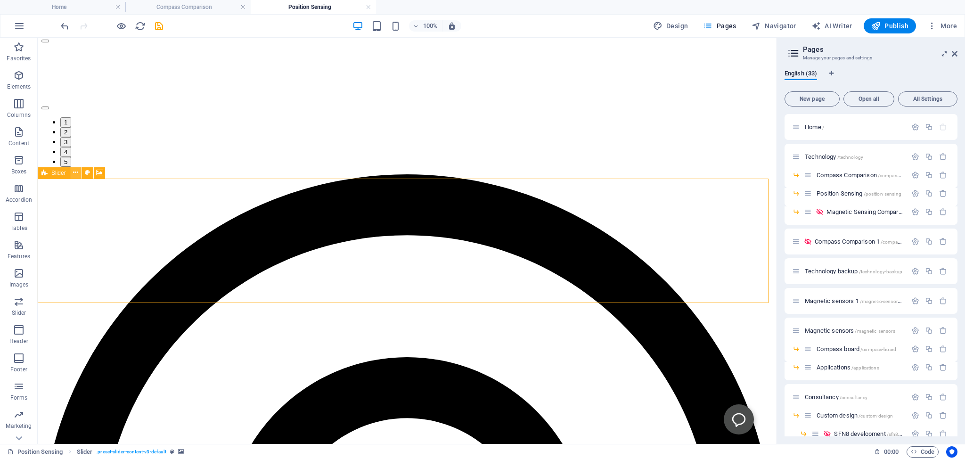
click at [76, 173] on icon at bounding box center [75, 173] width 5 height 10
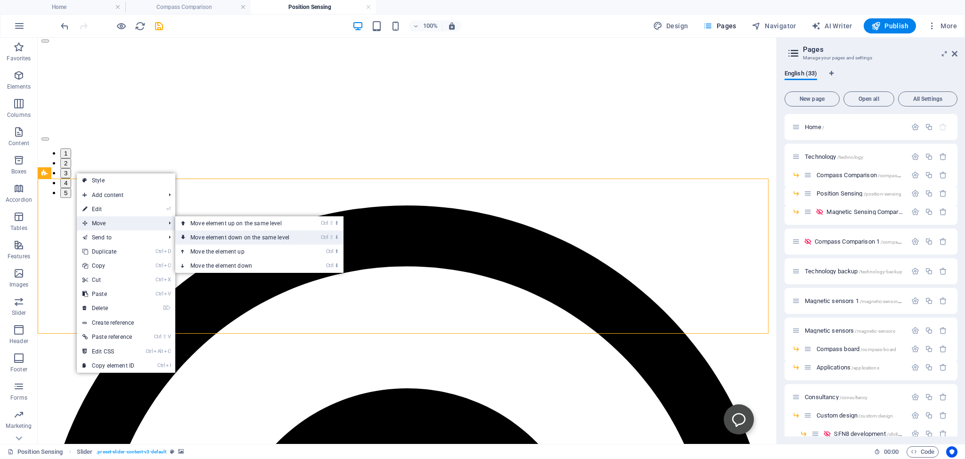
click at [209, 237] on link "Ctrl ⇧ ⬇ Move element down on the same level" at bounding box center [241, 238] width 133 height 14
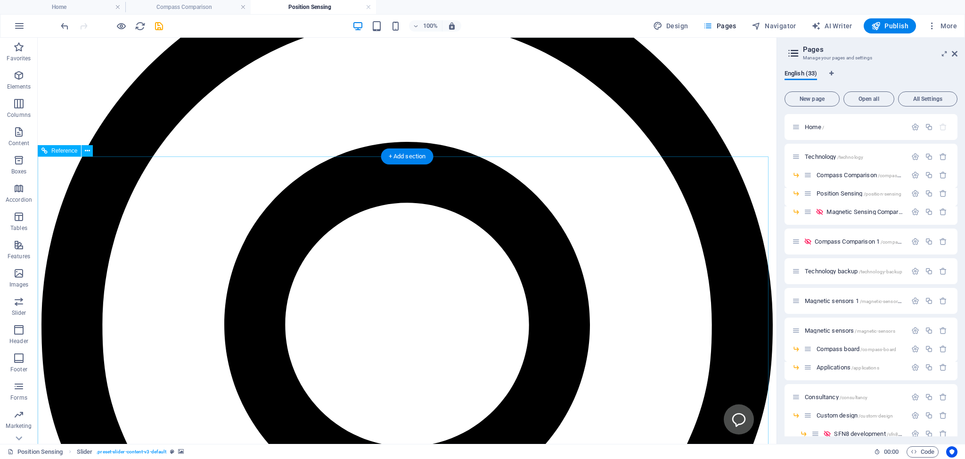
scroll to position [769, 0]
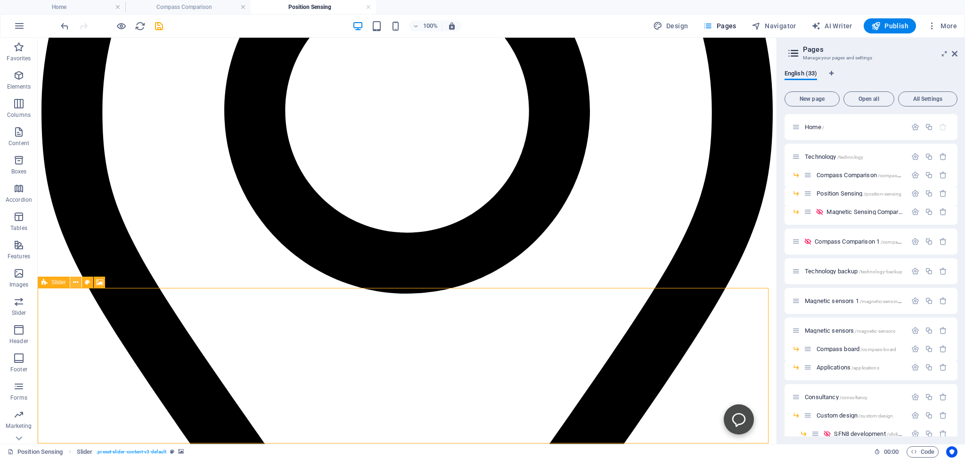
click at [76, 284] on icon at bounding box center [75, 283] width 5 height 10
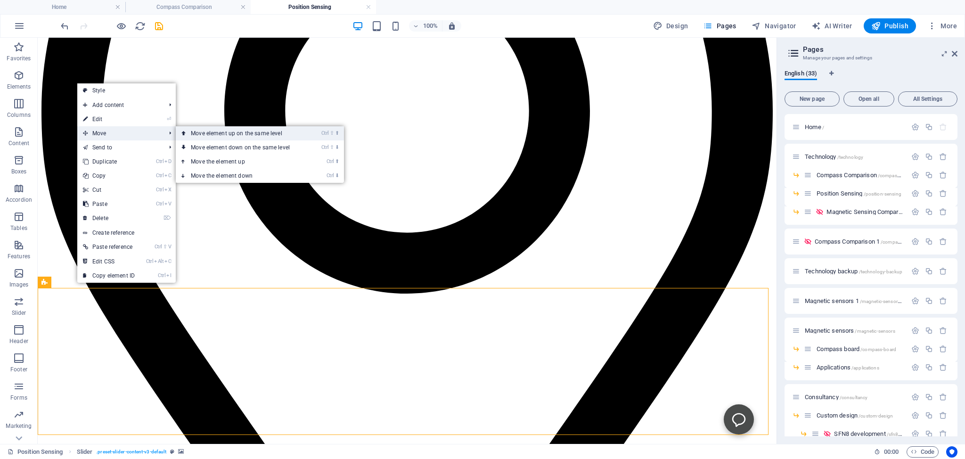
click at [229, 134] on link "Ctrl ⇧ ⬆ Move element up on the same level" at bounding box center [242, 133] width 133 height 14
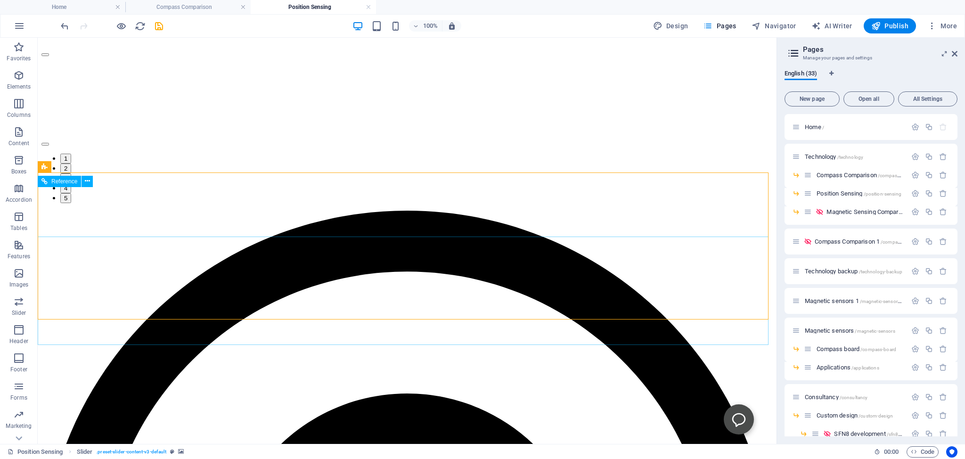
scroll to position [561, 0]
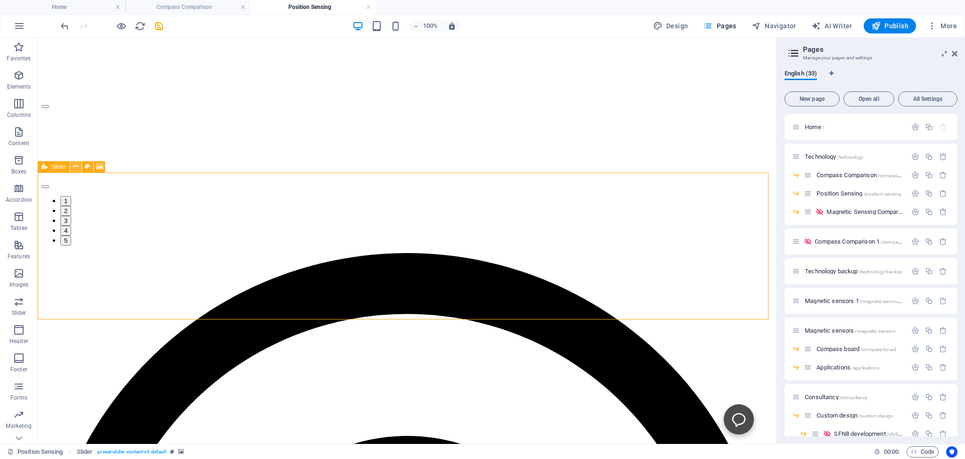
click at [76, 167] on icon at bounding box center [75, 167] width 5 height 10
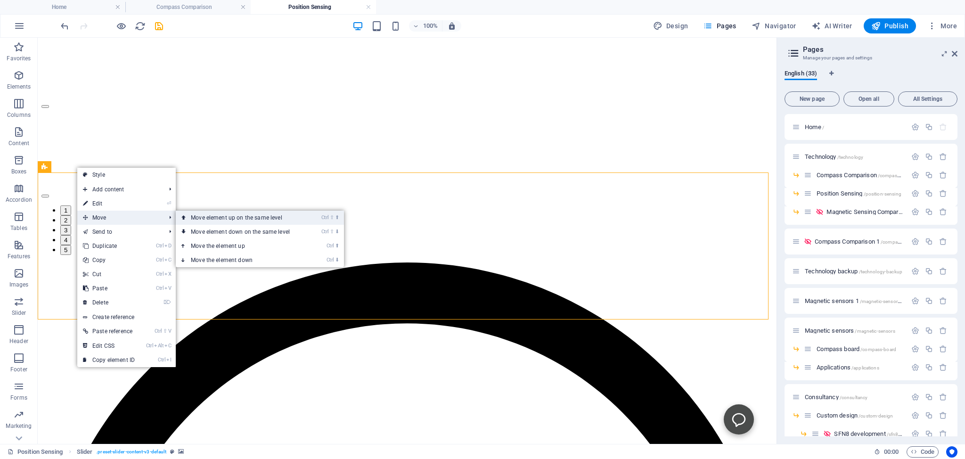
click at [235, 219] on link "Ctrl ⇧ ⬆ Move element up on the same level" at bounding box center [242, 218] width 133 height 14
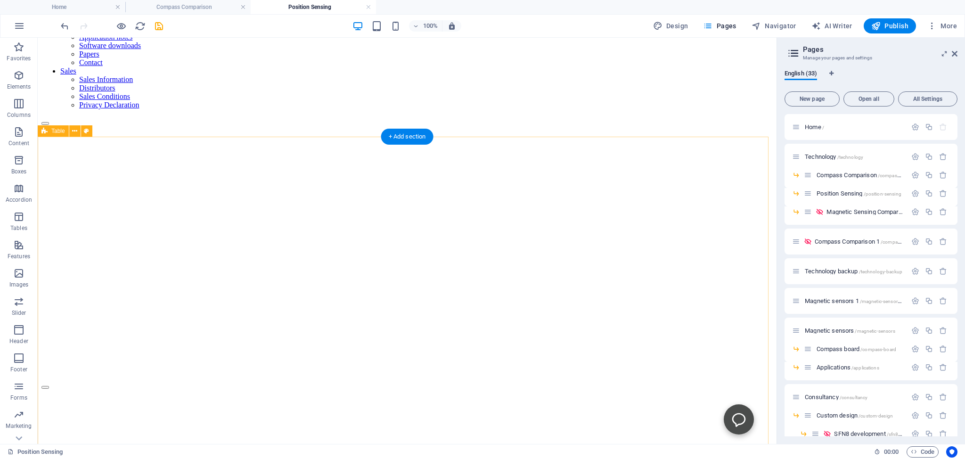
scroll to position [0, 0]
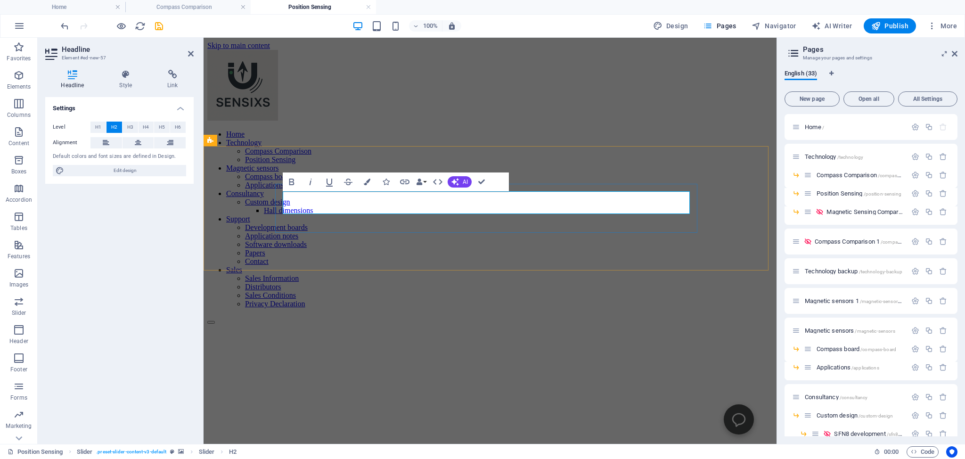
drag, startPoint x: 432, startPoint y: 205, endPoint x: 333, endPoint y: 205, distance: 99.0
click at [224, 324] on figure at bounding box center [490, 324] width 566 height 0
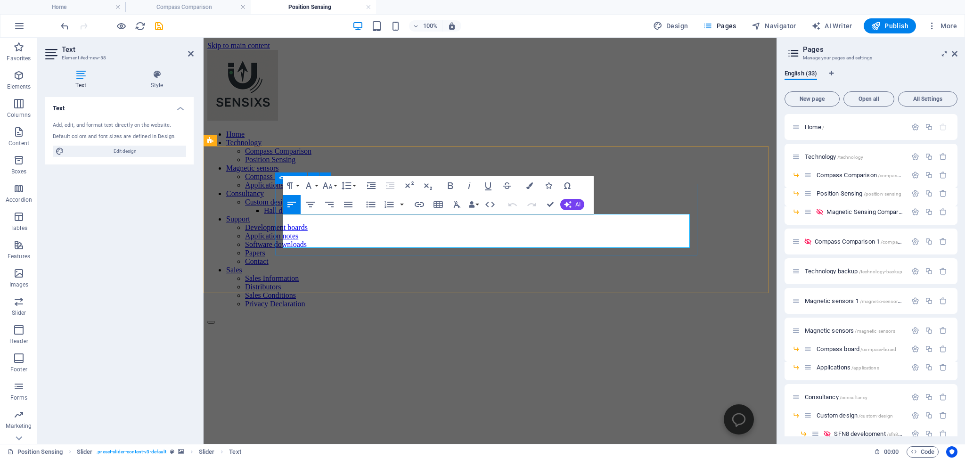
drag, startPoint x: 355, startPoint y: 243, endPoint x: 282, endPoint y: 221, distance: 76.8
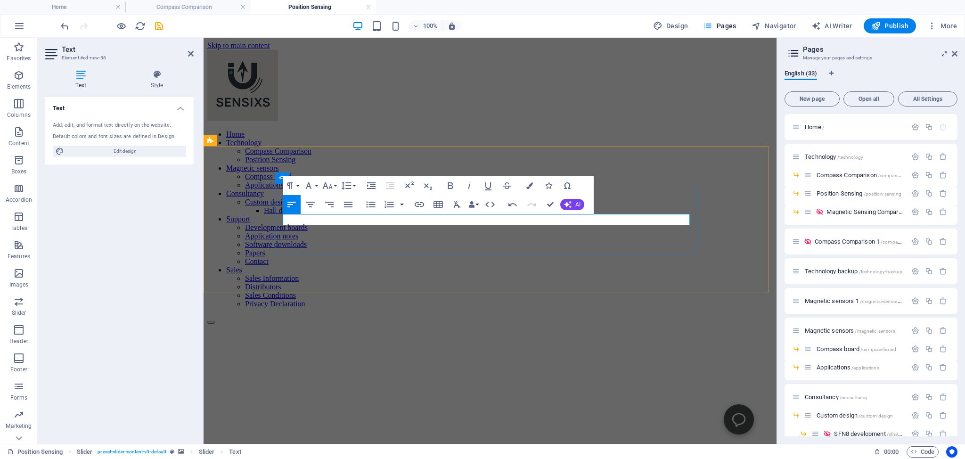
drag, startPoint x: 638, startPoint y: 218, endPoint x: 602, endPoint y: 217, distance: 35.8
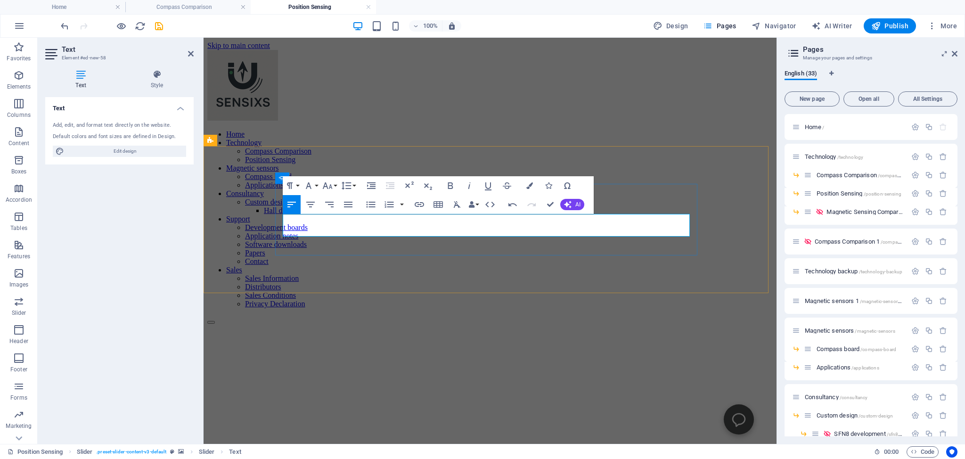
drag, startPoint x: 585, startPoint y: 220, endPoint x: 592, endPoint y: 229, distance: 10.5
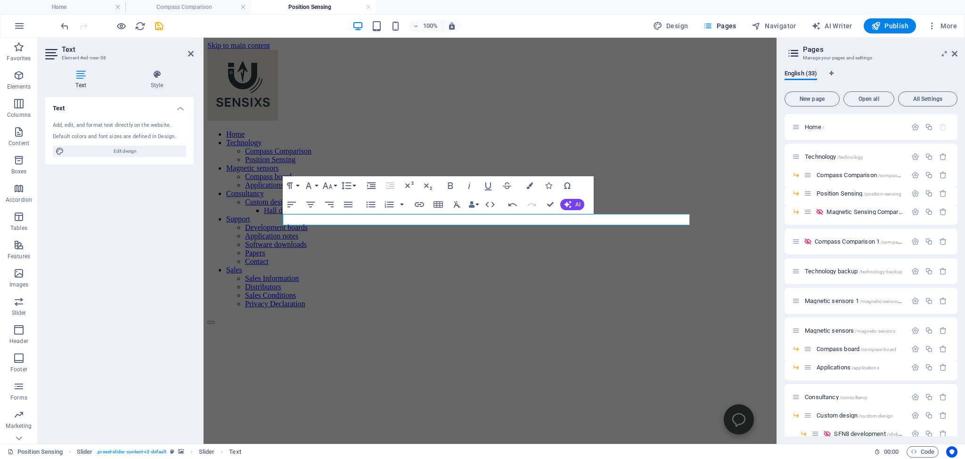
click at [223, 324] on figure at bounding box center [490, 324] width 566 height 0
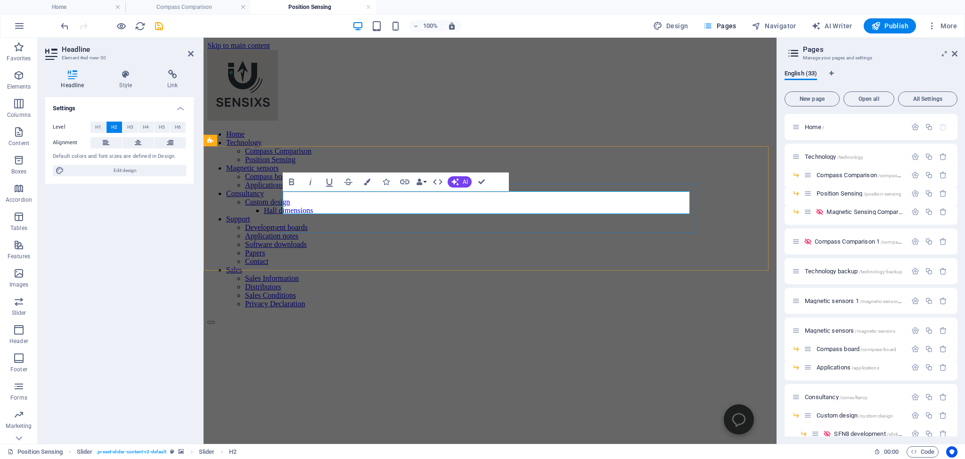
drag, startPoint x: 436, startPoint y: 203, endPoint x: 333, endPoint y: 203, distance: 102.8
drag, startPoint x: 440, startPoint y: 203, endPoint x: 286, endPoint y: 204, distance: 153.7
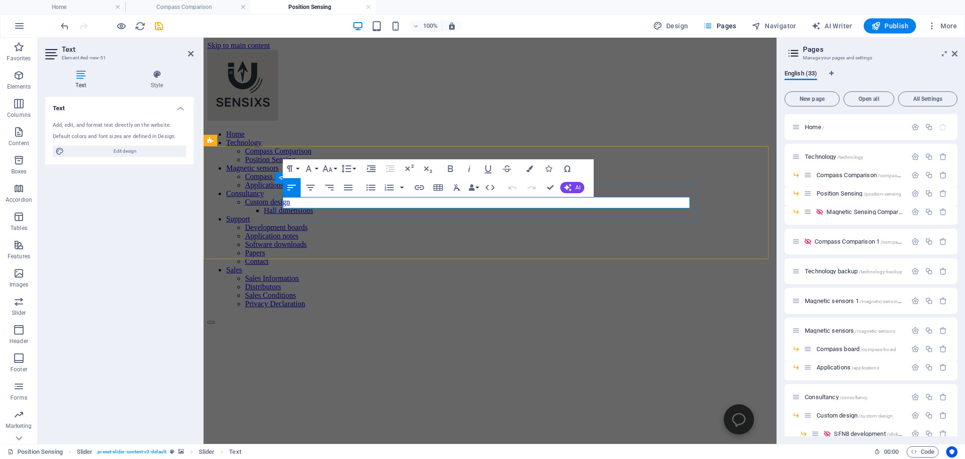
drag, startPoint x: 684, startPoint y: 202, endPoint x: 274, endPoint y: 200, distance: 409.7
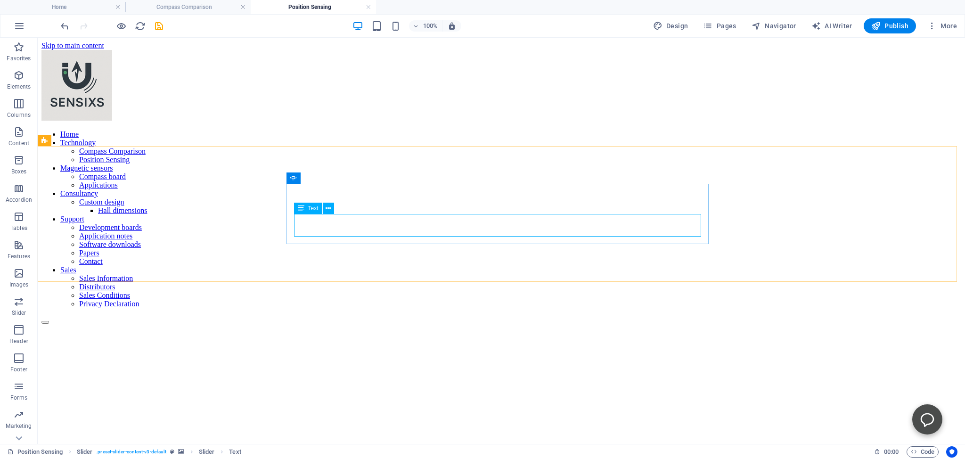
click at [307, 203] on div "Text" at bounding box center [308, 208] width 28 height 11
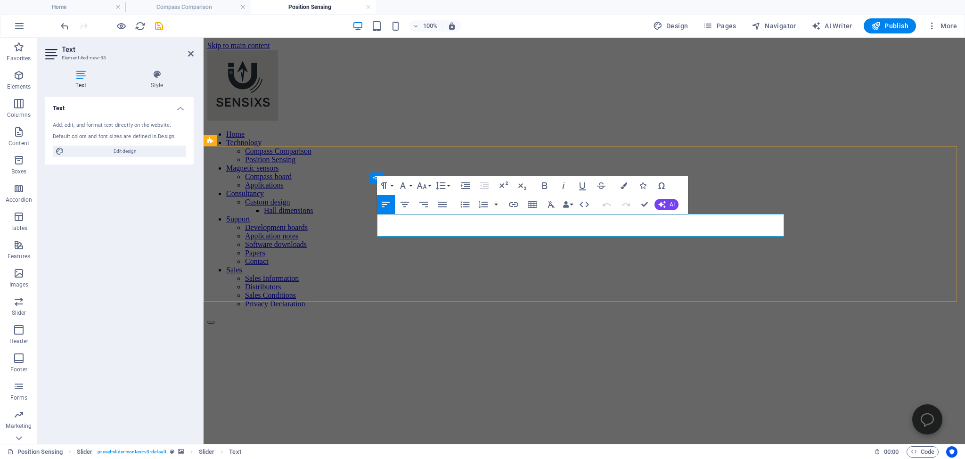
click at [840, 324] on figure at bounding box center [584, 324] width 754 height 0
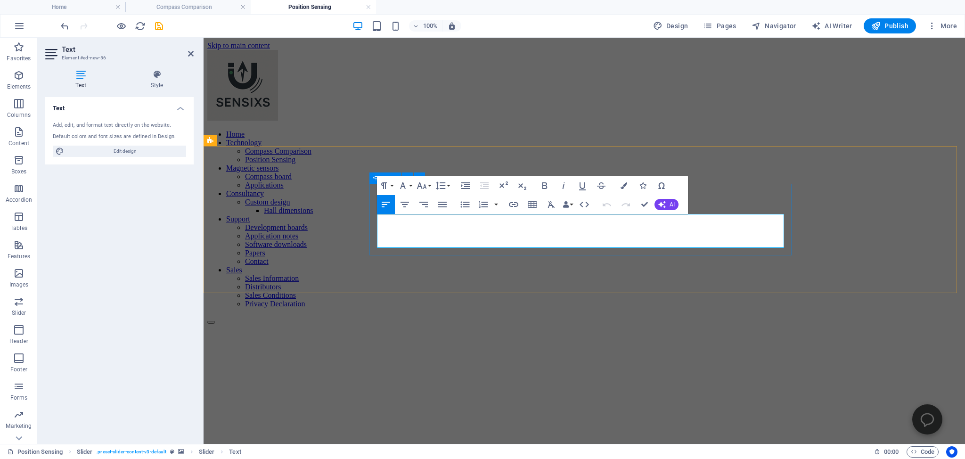
drag, startPoint x: 444, startPoint y: 241, endPoint x: 377, endPoint y: 220, distance: 70.7
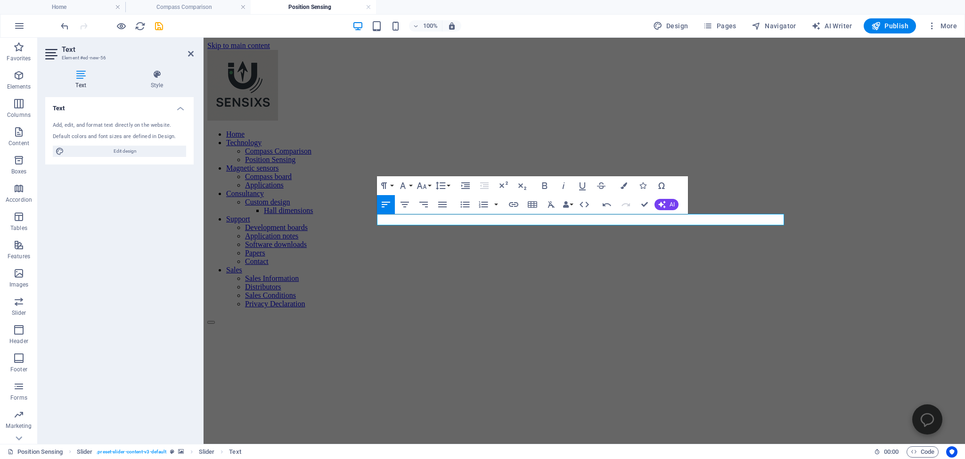
click at [884, 324] on figure at bounding box center [584, 324] width 754 height 0
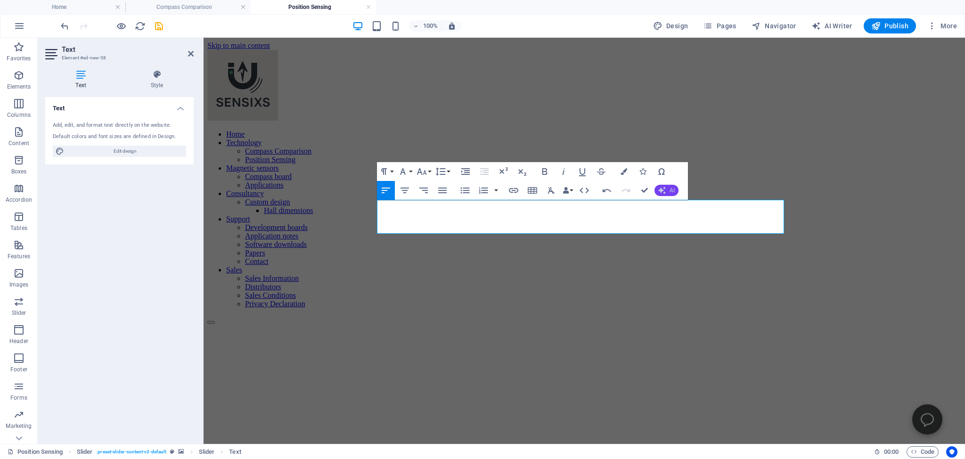
click at [664, 190] on icon "button" at bounding box center [663, 191] width 8 height 8
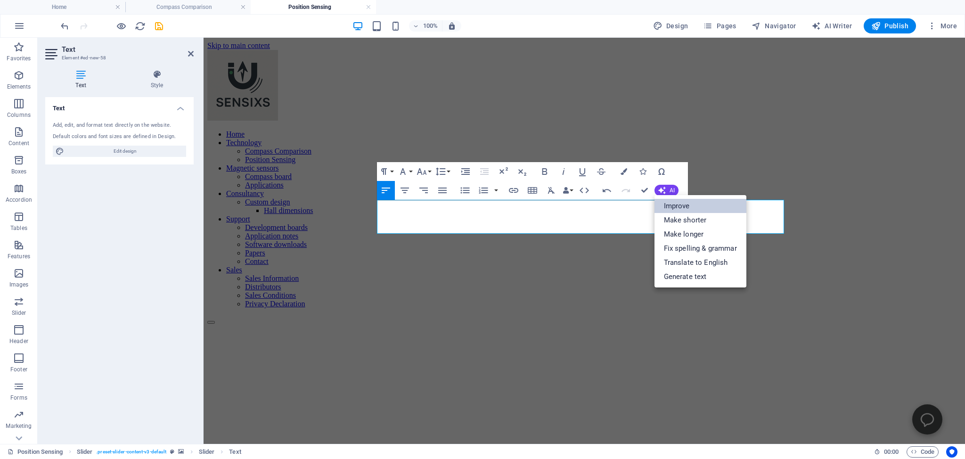
click at [678, 209] on link "Improve" at bounding box center [701, 206] width 92 height 14
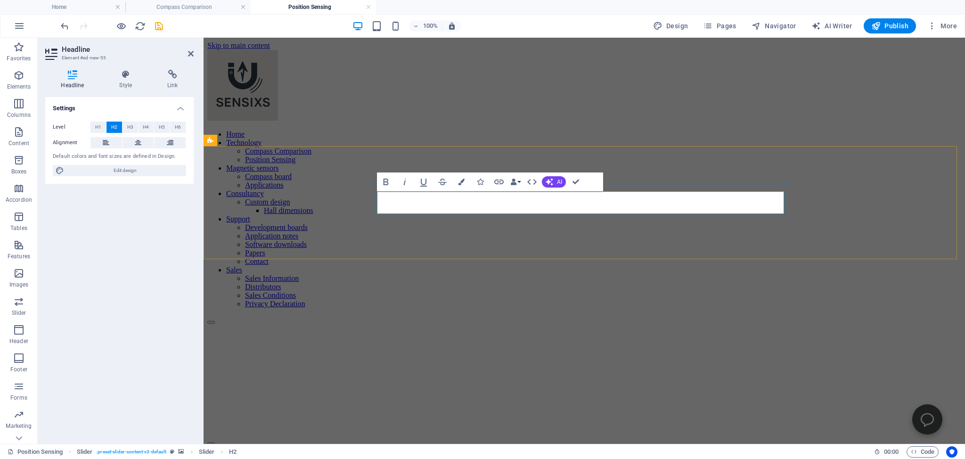
drag, startPoint x: 455, startPoint y: 203, endPoint x: 377, endPoint y: 204, distance: 78.3
click at [316, 324] on figure at bounding box center [584, 324] width 754 height 0
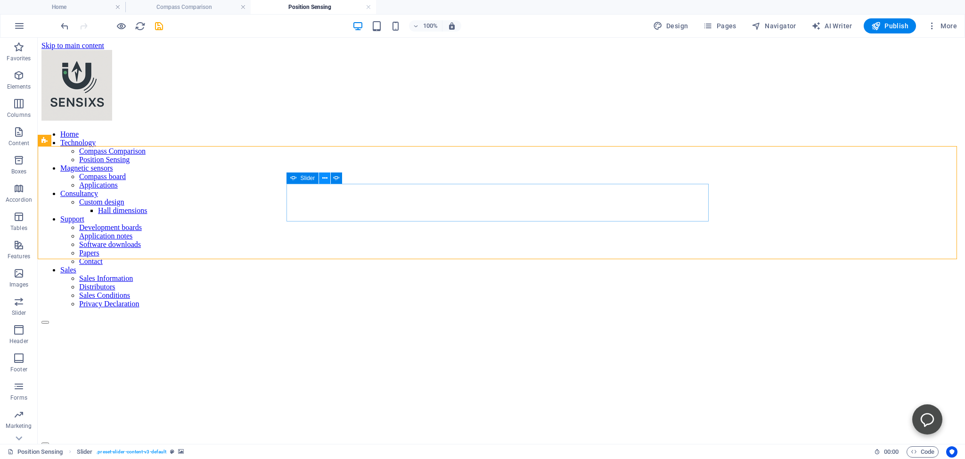
click at [325, 180] on icon at bounding box center [324, 178] width 5 height 10
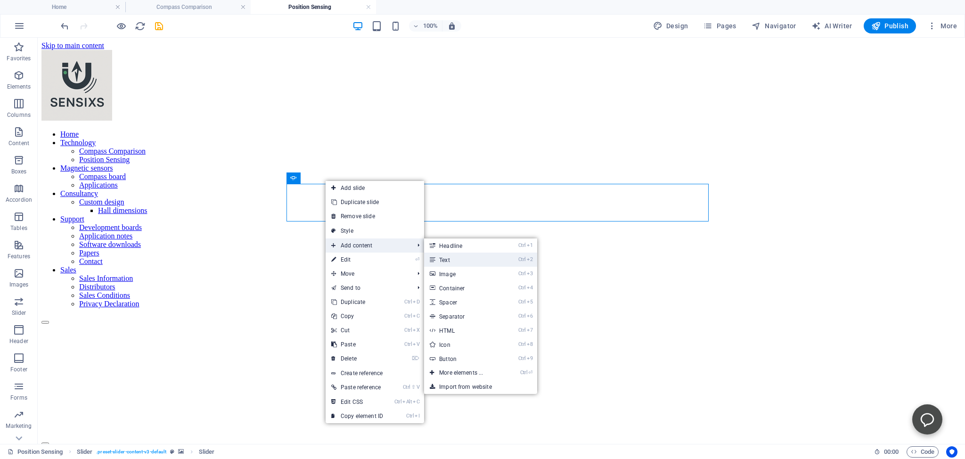
click at [433, 256] on icon at bounding box center [432, 260] width 5 height 14
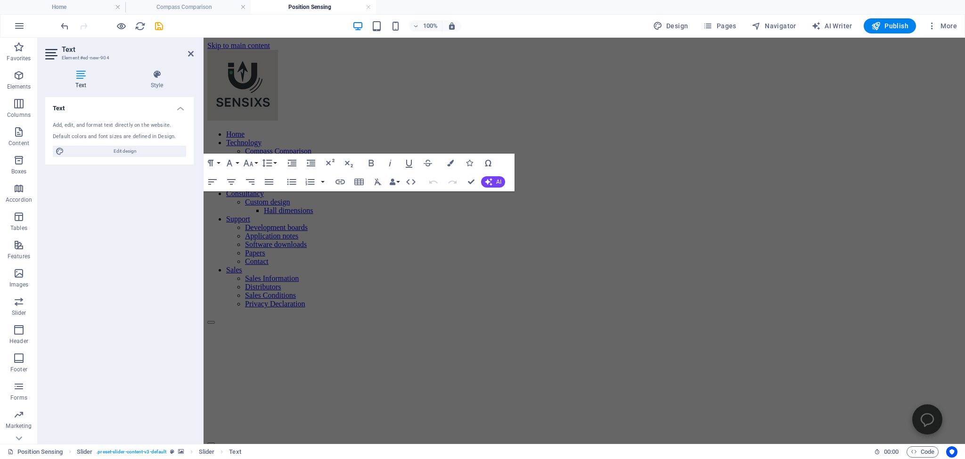
click at [239, 324] on figure at bounding box center [584, 324] width 754 height 0
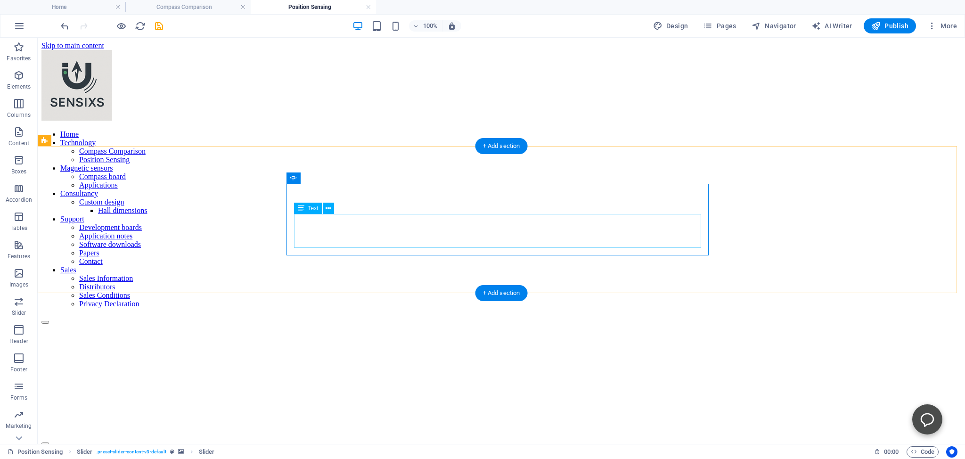
click at [331, 210] on icon at bounding box center [328, 209] width 5 height 10
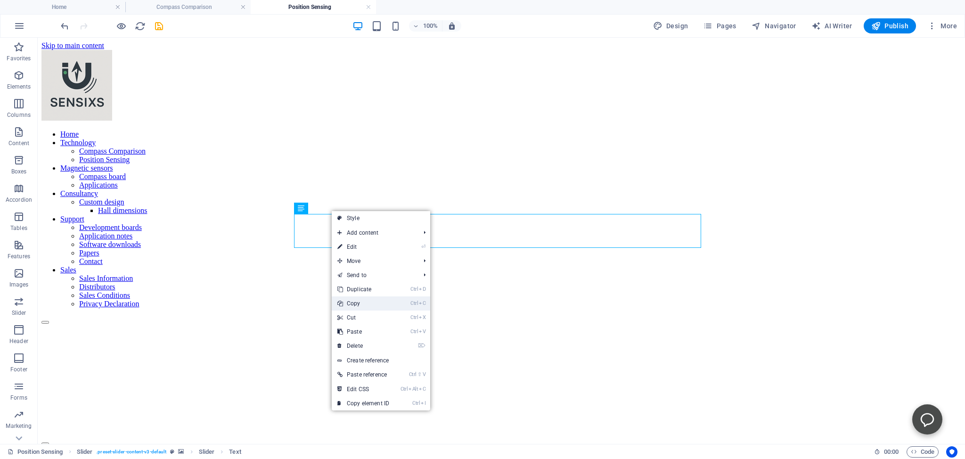
click at [355, 301] on link "Ctrl C Copy" at bounding box center [363, 304] width 63 height 14
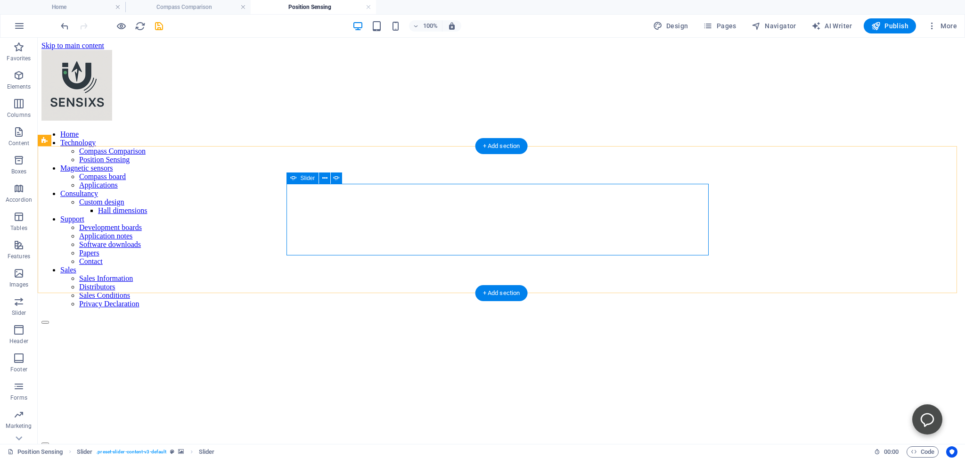
click at [345, 186] on icon at bounding box center [345, 186] width 5 height 10
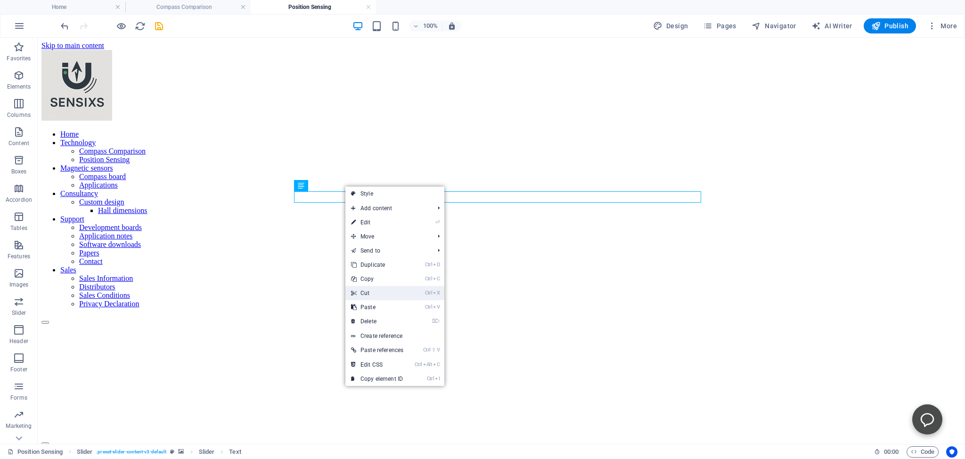
click at [369, 292] on link "Ctrl X Cut" at bounding box center [378, 293] width 64 height 14
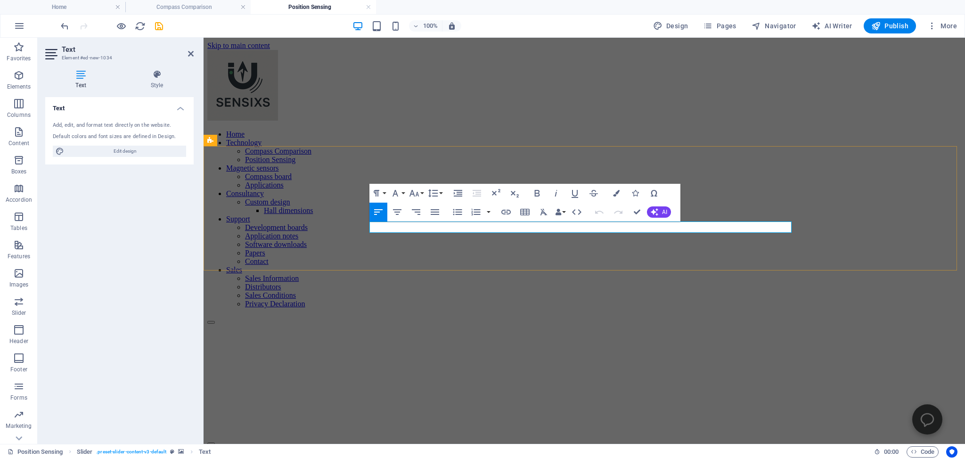
click at [261, 324] on figure at bounding box center [584, 324] width 754 height 0
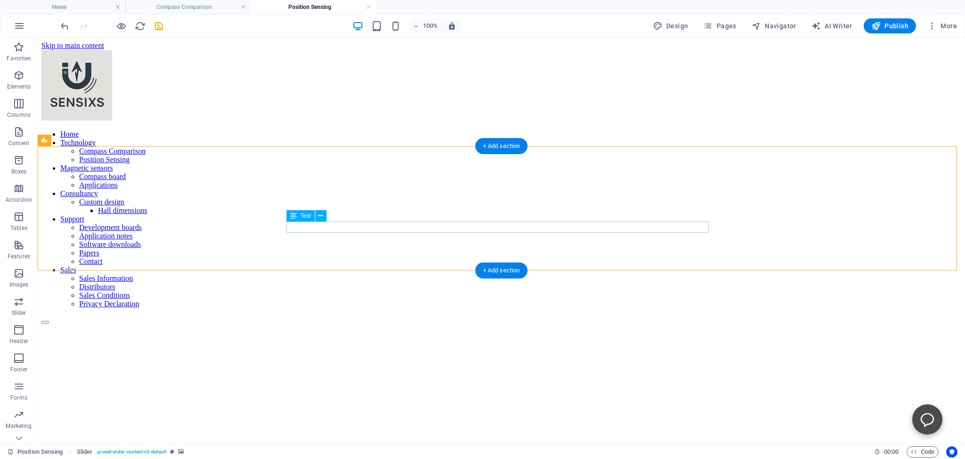
click at [320, 213] on icon at bounding box center [320, 216] width 5 height 10
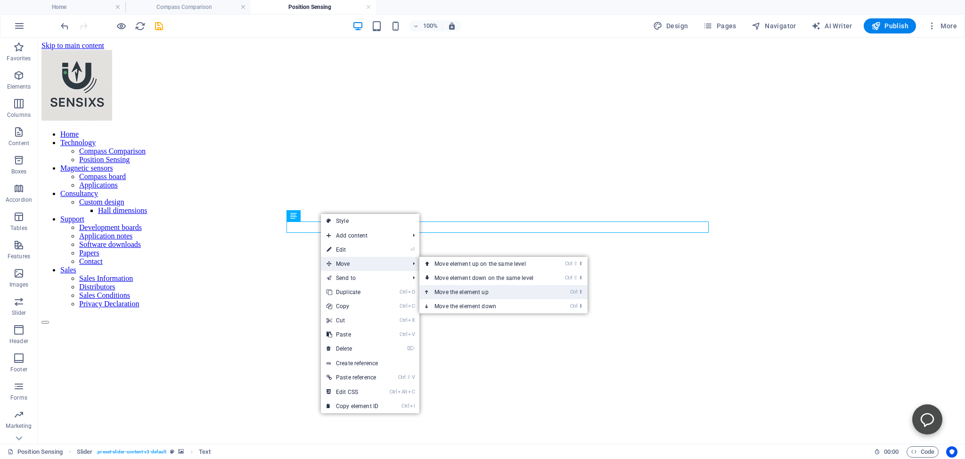
click at [448, 292] on link "Ctrl ⬆ Move the element up" at bounding box center [486, 292] width 133 height 14
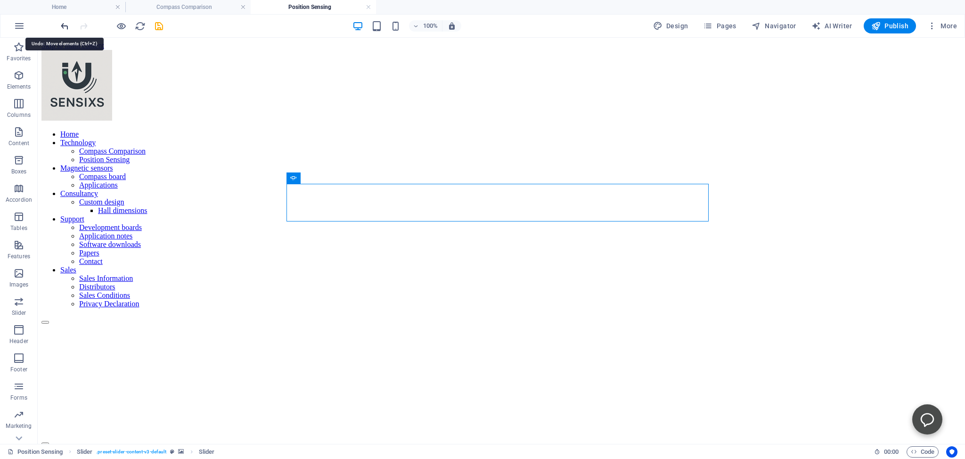
click at [67, 26] on icon "undo" at bounding box center [64, 26] width 11 height 11
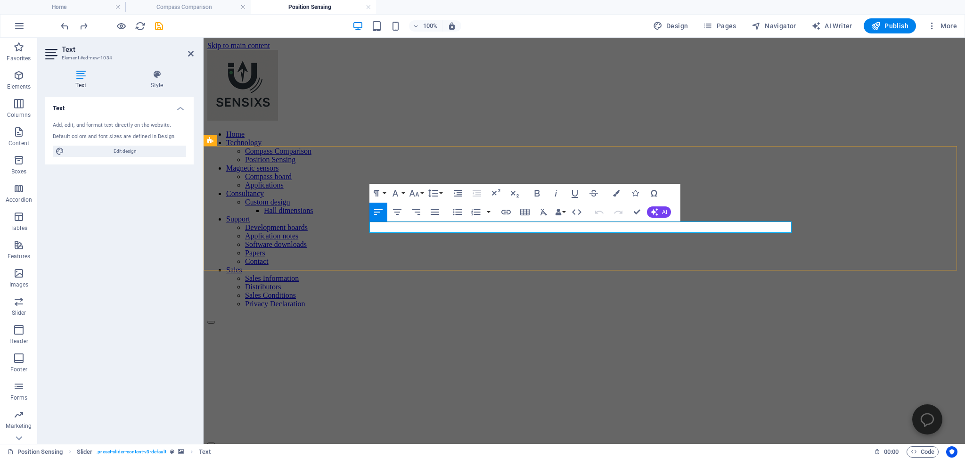
click at [331, 324] on figure at bounding box center [584, 324] width 754 height 0
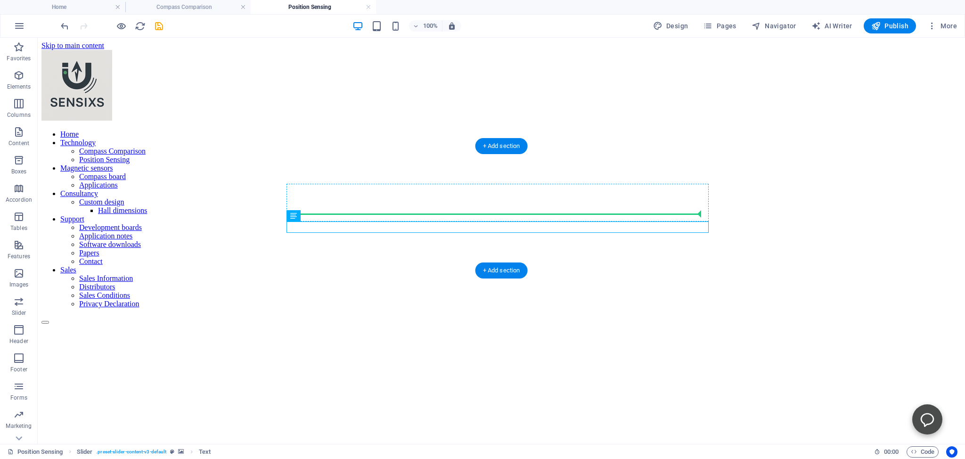
drag, startPoint x: 346, startPoint y: 257, endPoint x: 322, endPoint y: 205, distance: 57.6
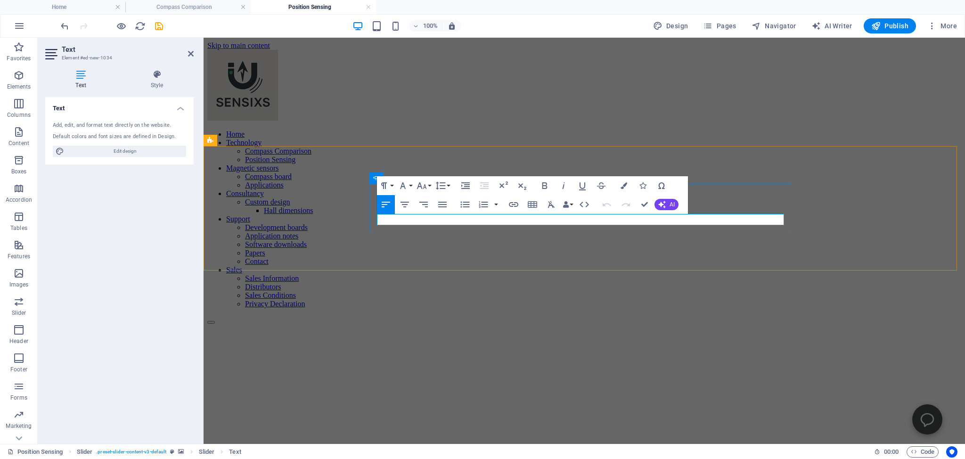
drag, startPoint x: 732, startPoint y: 219, endPoint x: 704, endPoint y: 220, distance: 28.3
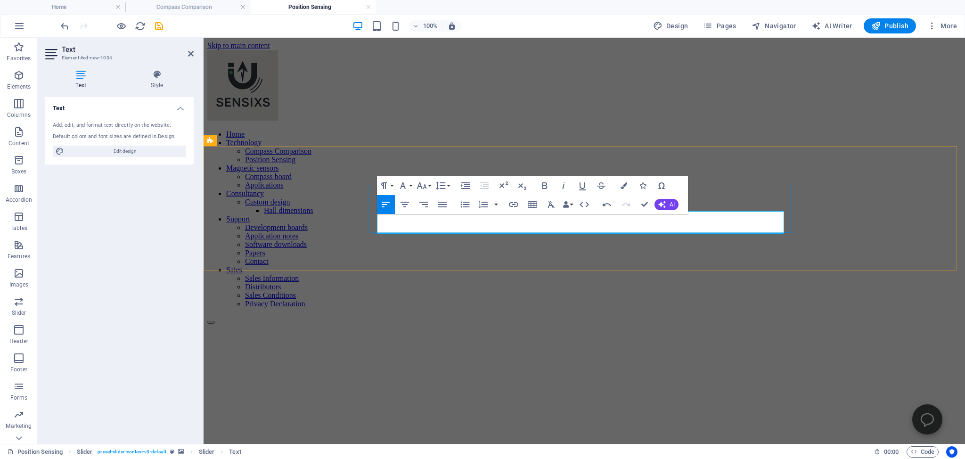
scroll to position [2, 0]
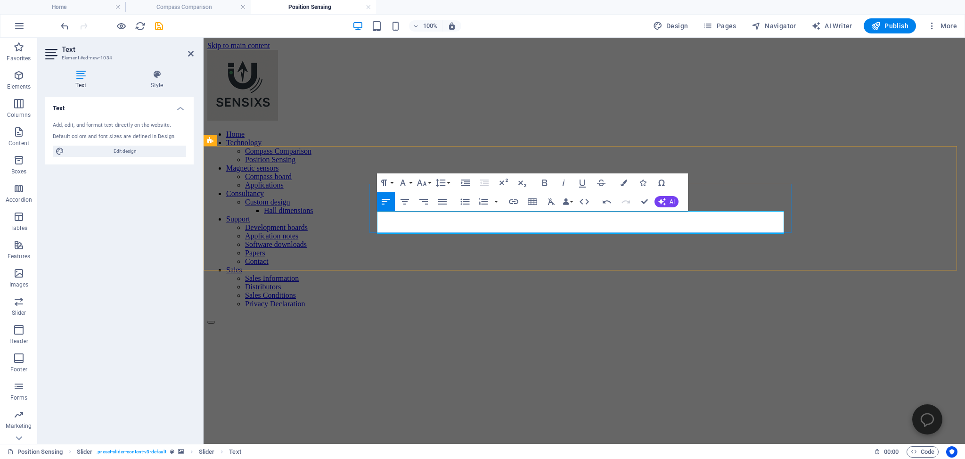
scroll to position [14, 0]
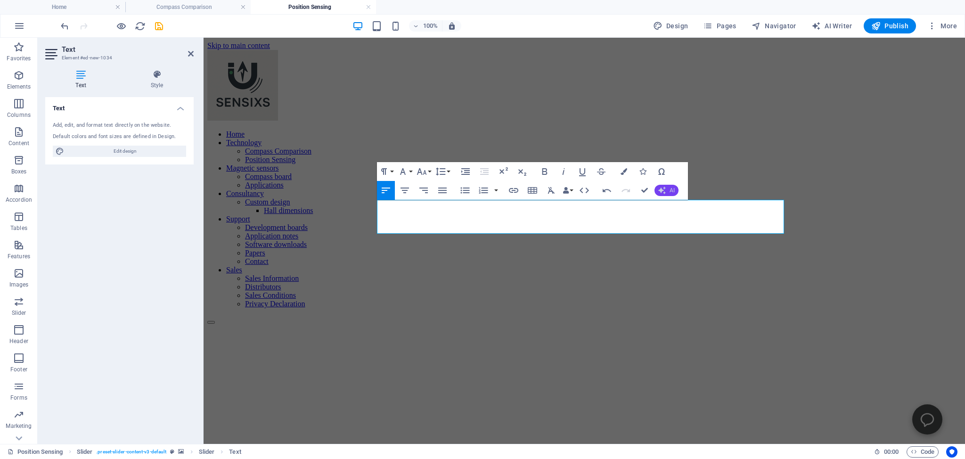
click at [668, 189] on button "AI" at bounding box center [667, 190] width 24 height 11
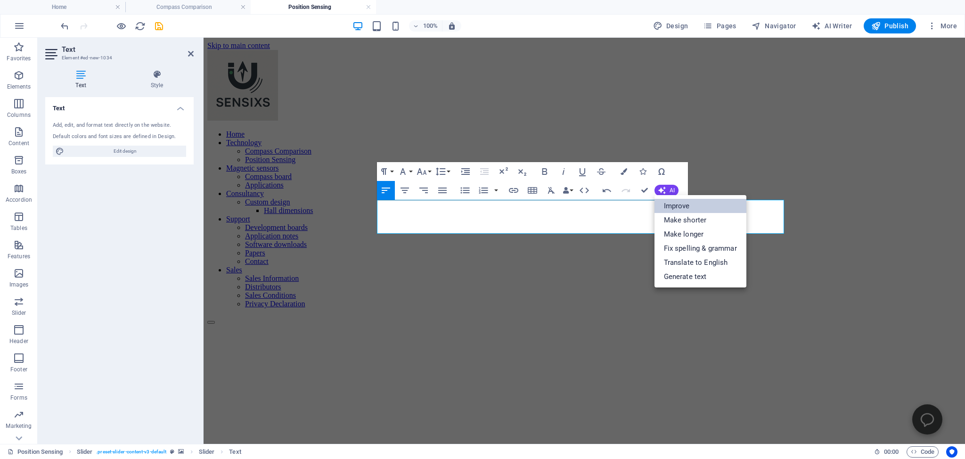
click at [676, 205] on link "Improve" at bounding box center [701, 206] width 92 height 14
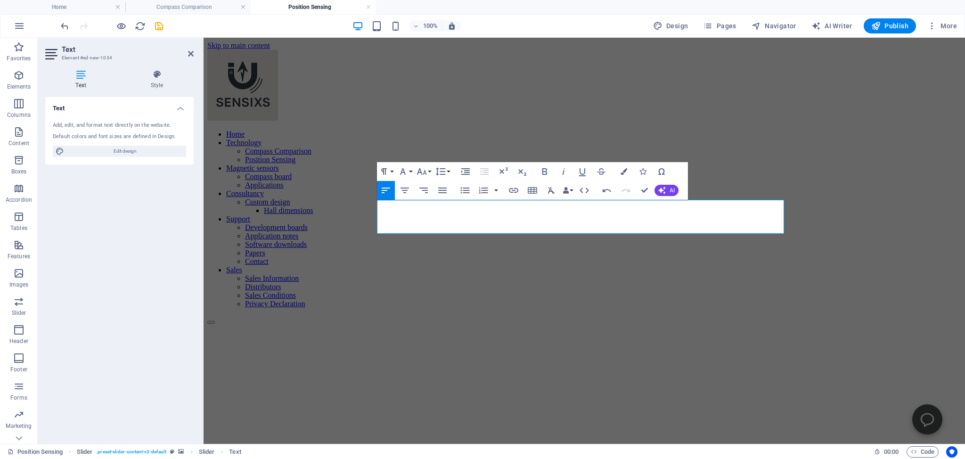
click at [307, 324] on figure at bounding box center [584, 324] width 754 height 0
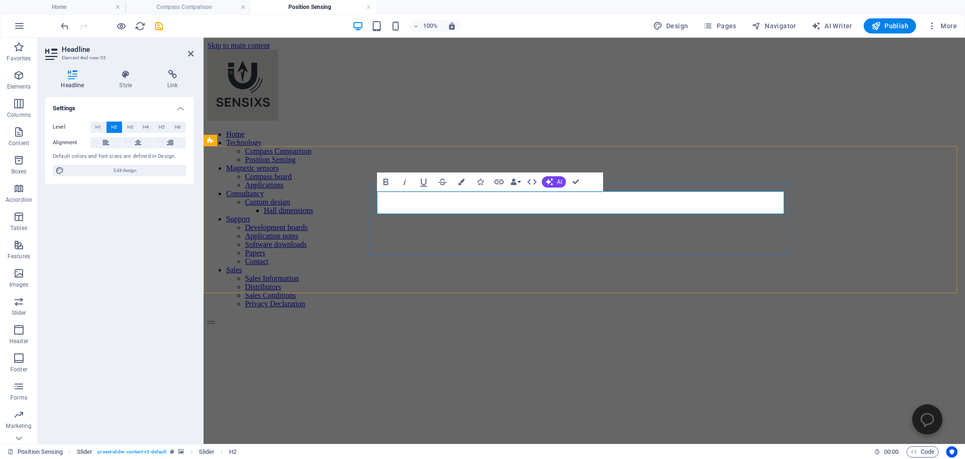
click at [311, 324] on figure at bounding box center [584, 324] width 754 height 0
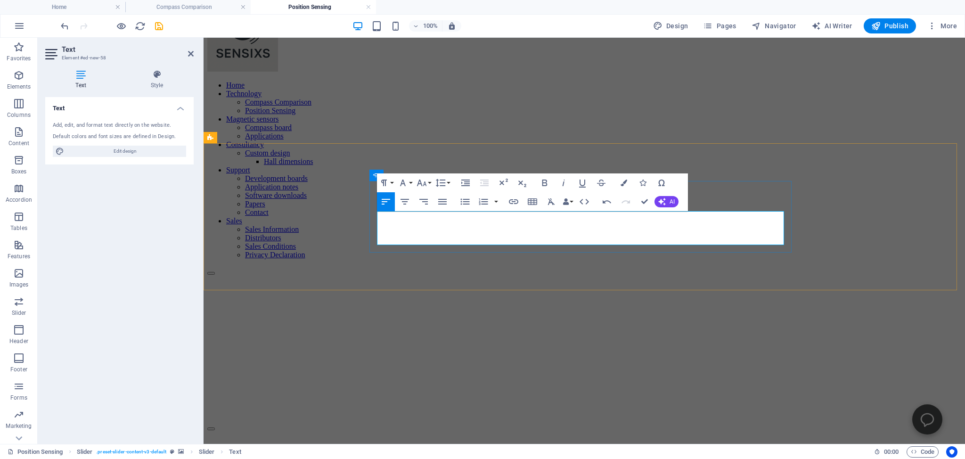
scroll to position [0, 0]
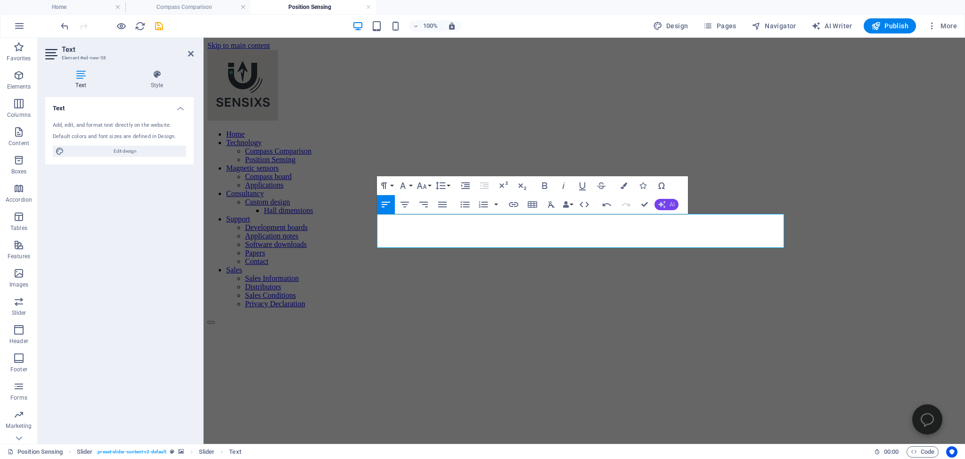
click at [668, 202] on button "AI" at bounding box center [667, 204] width 24 height 11
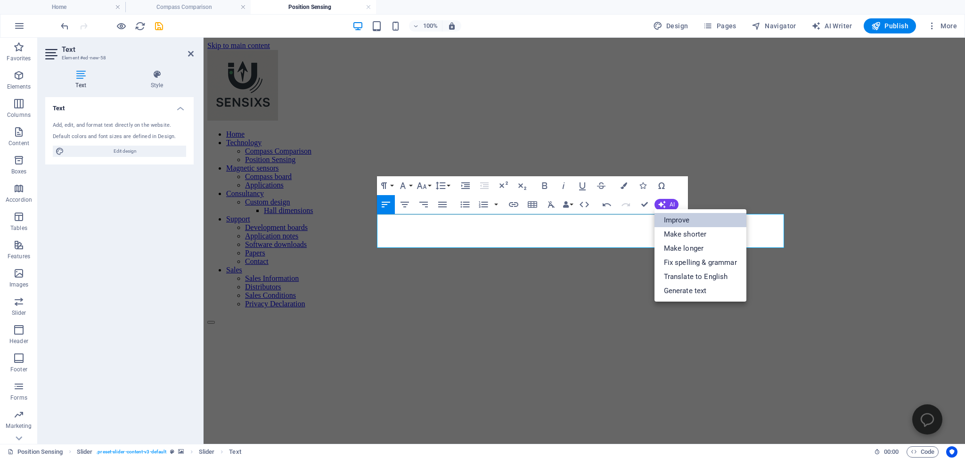
click at [680, 220] on link "Improve" at bounding box center [701, 220] width 92 height 14
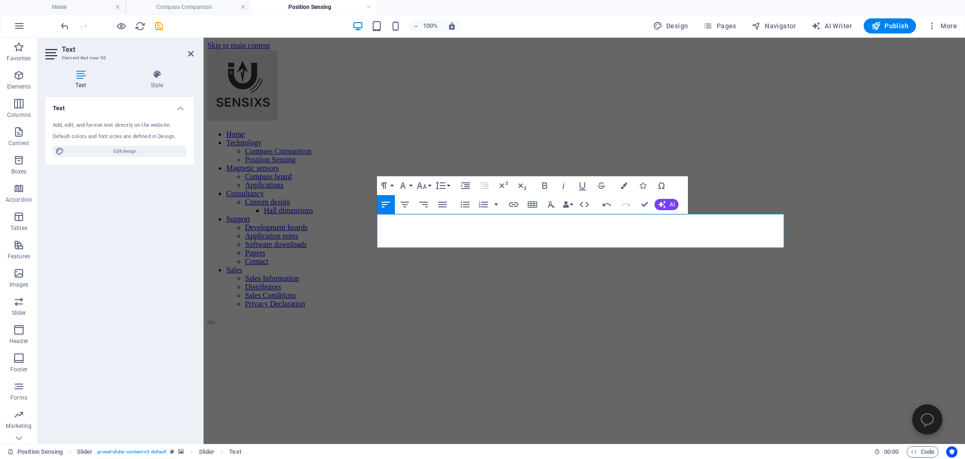
click at [316, 324] on figure at bounding box center [584, 324] width 754 height 0
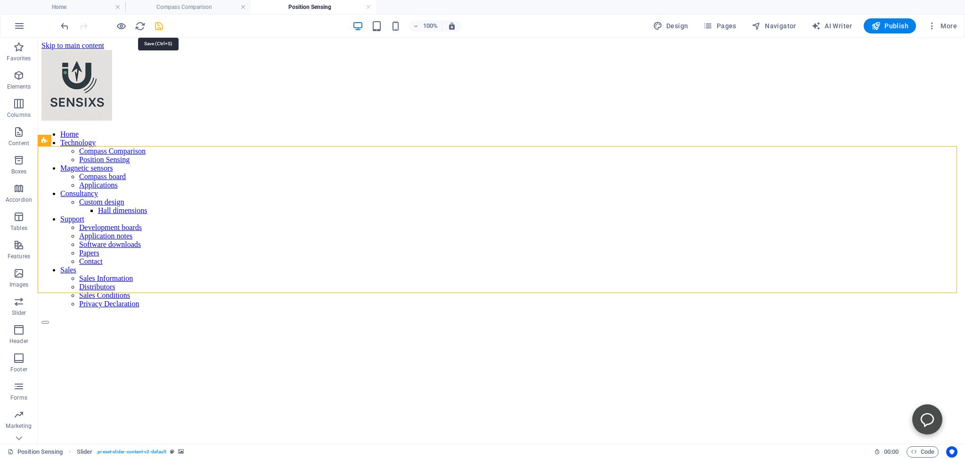
click at [158, 25] on icon "save" at bounding box center [159, 26] width 11 height 11
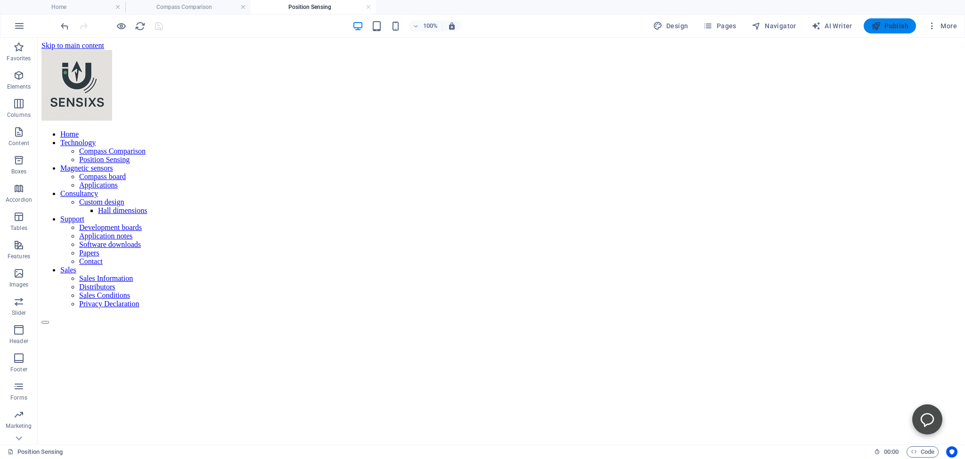
click at [893, 25] on span "Publish" at bounding box center [890, 25] width 37 height 9
